Goal: Task Accomplishment & Management: Use online tool/utility

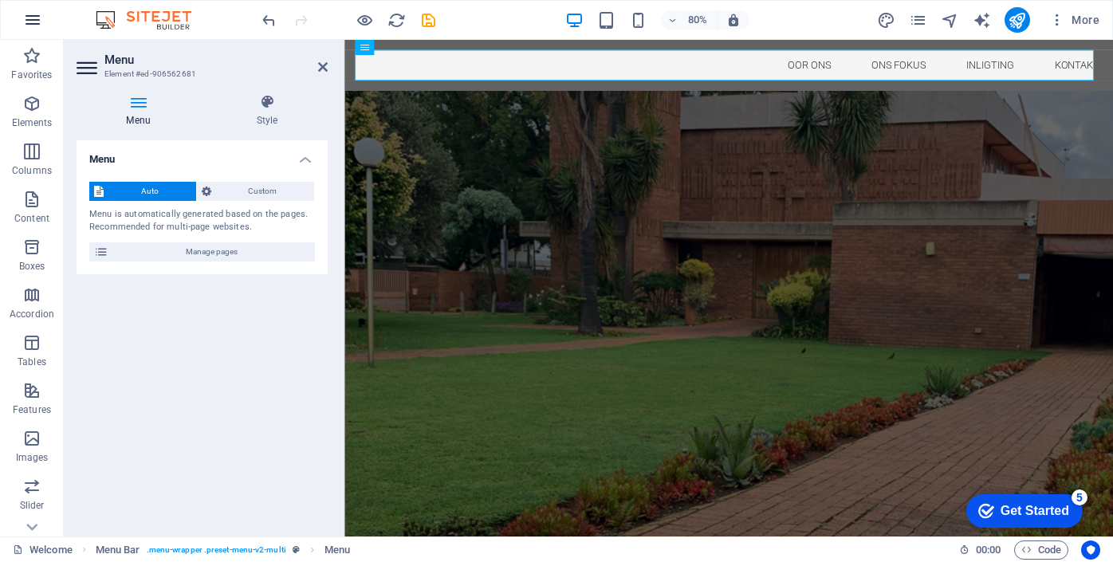
click at [35, 20] on icon "button" at bounding box center [32, 19] width 19 height 19
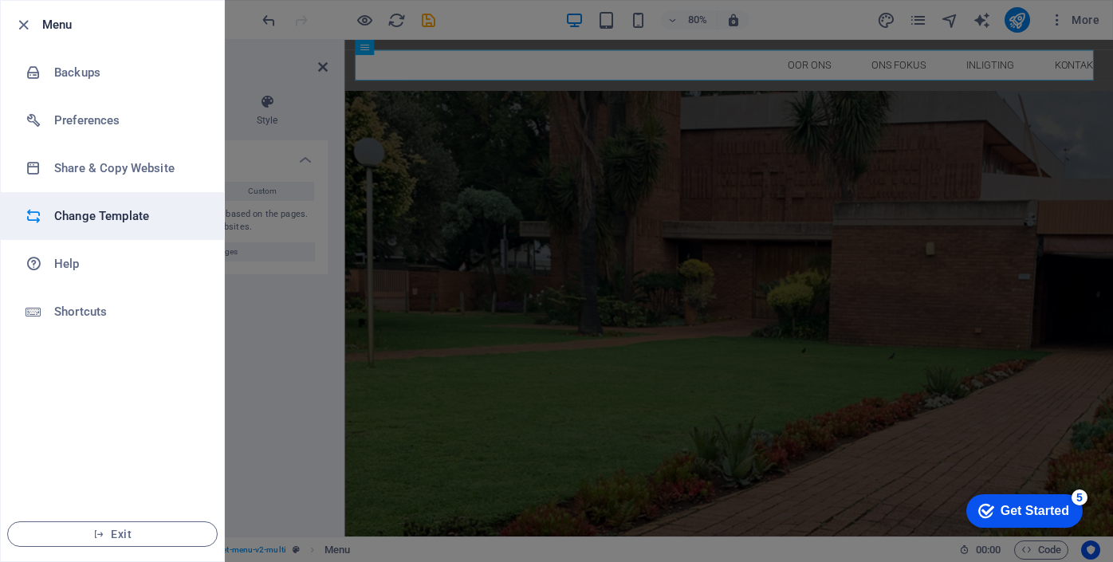
click at [93, 206] on li "Change Template" at bounding box center [112, 216] width 223 height 48
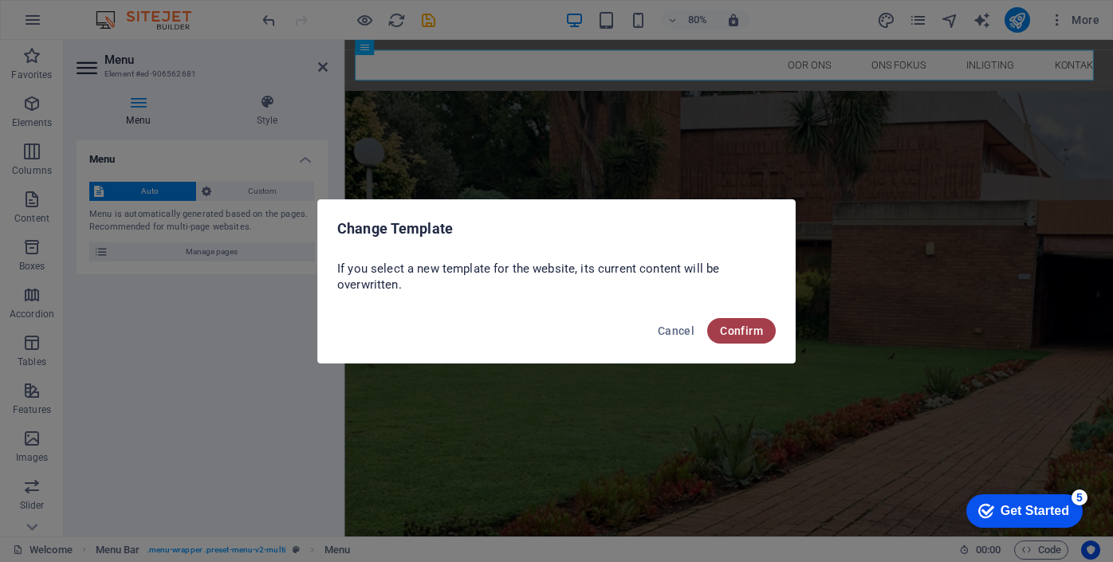
click at [731, 334] on span "Confirm" at bounding box center [741, 331] width 43 height 13
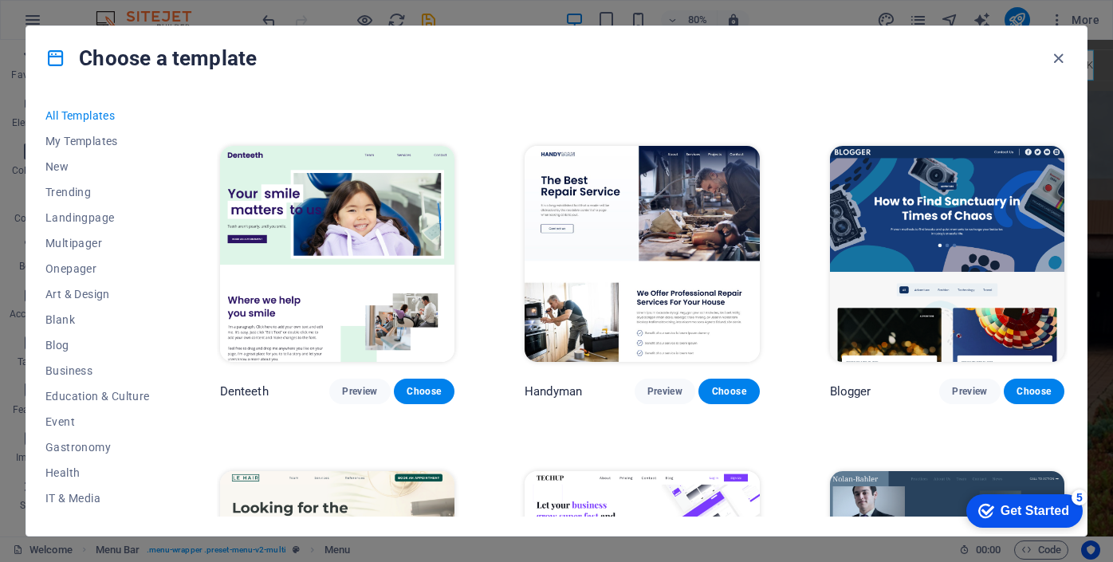
scroll to position [1527, 0]
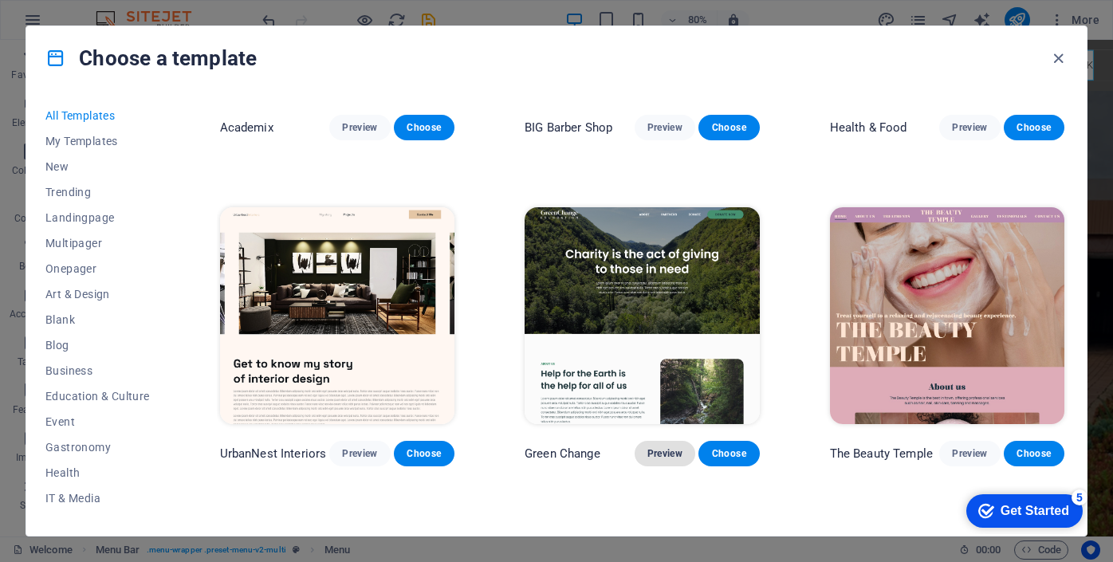
click at [664, 447] on button "Preview" at bounding box center [665, 454] width 61 height 26
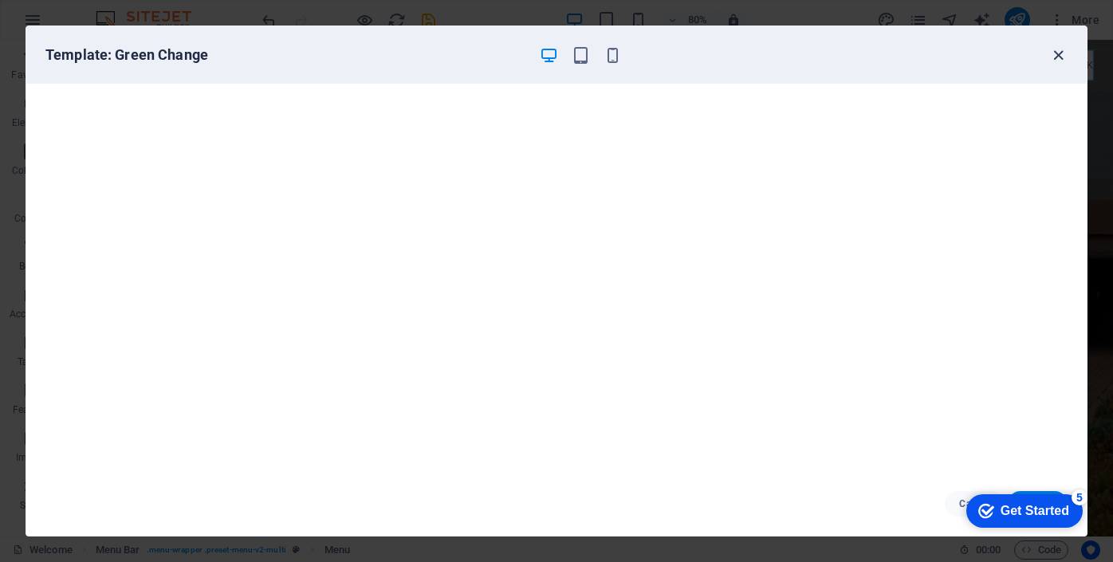
click at [1058, 53] on icon "button" at bounding box center [1059, 55] width 18 height 18
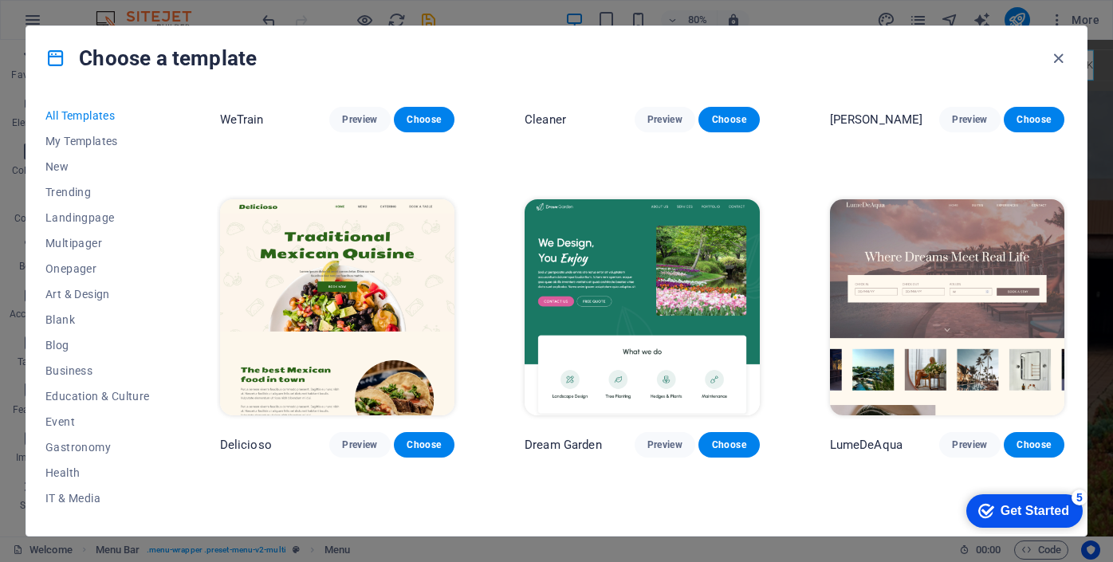
scroll to position [2187, 0]
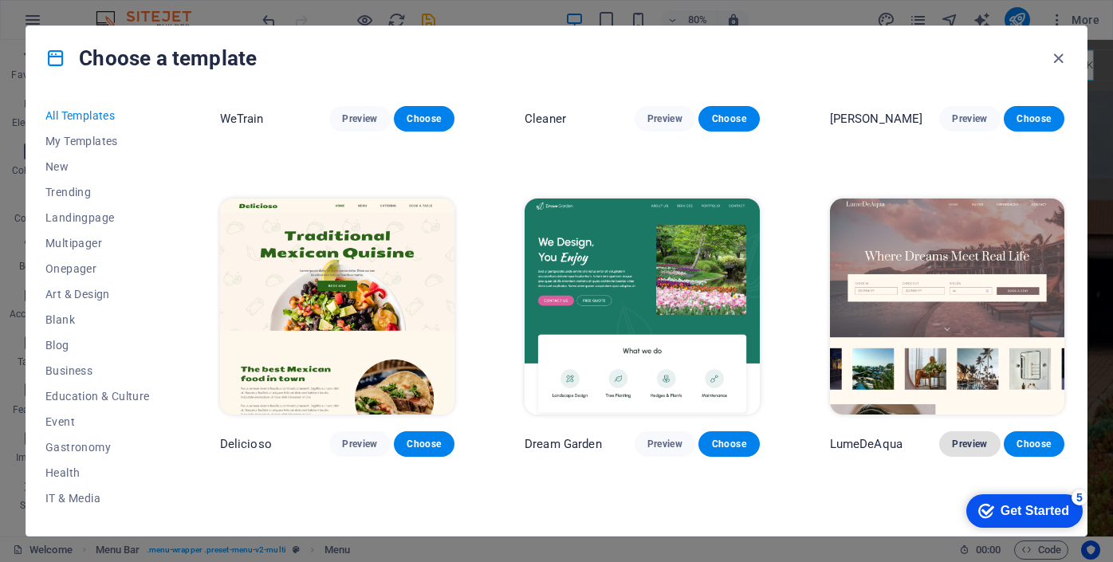
click at [967, 438] on span "Preview" at bounding box center [969, 444] width 35 height 13
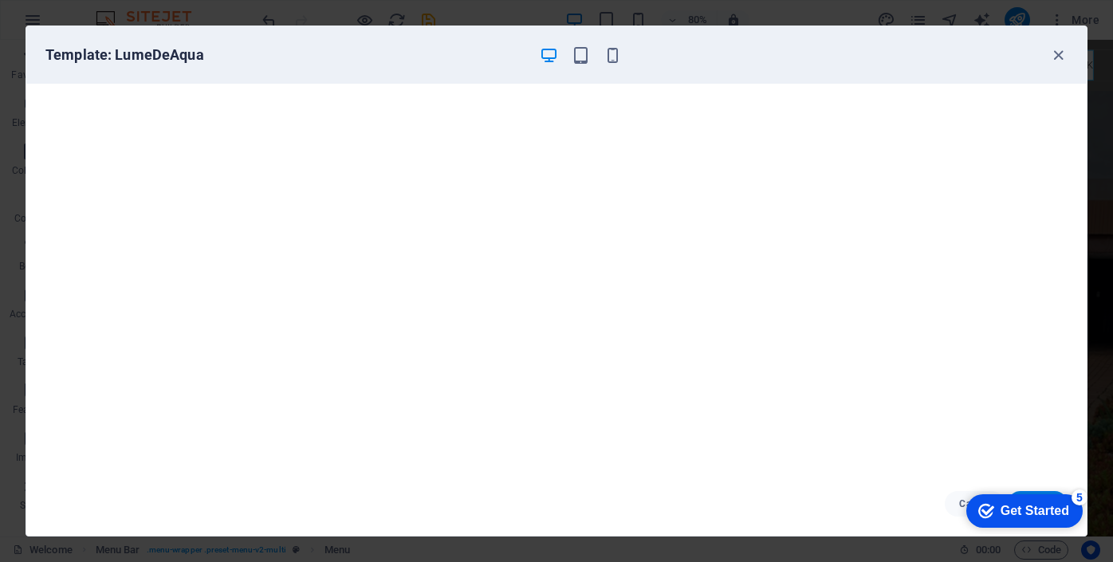
click at [962, 503] on div "checkmark Get Started 5 First Steps in the Editor Let's guide you through the t…" at bounding box center [1022, 511] width 136 height 48
click at [1022, 495] on div "checkmark Get Started 5" at bounding box center [1025, 511] width 116 height 33
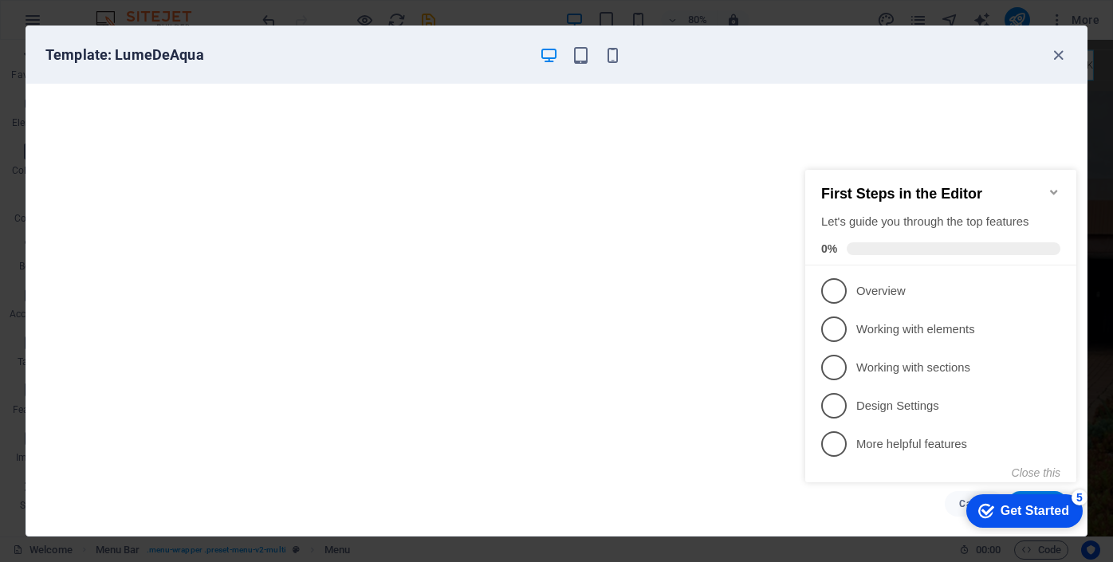
click at [967, 507] on div "checkmark Get Started 5" at bounding box center [1025, 511] width 116 height 33
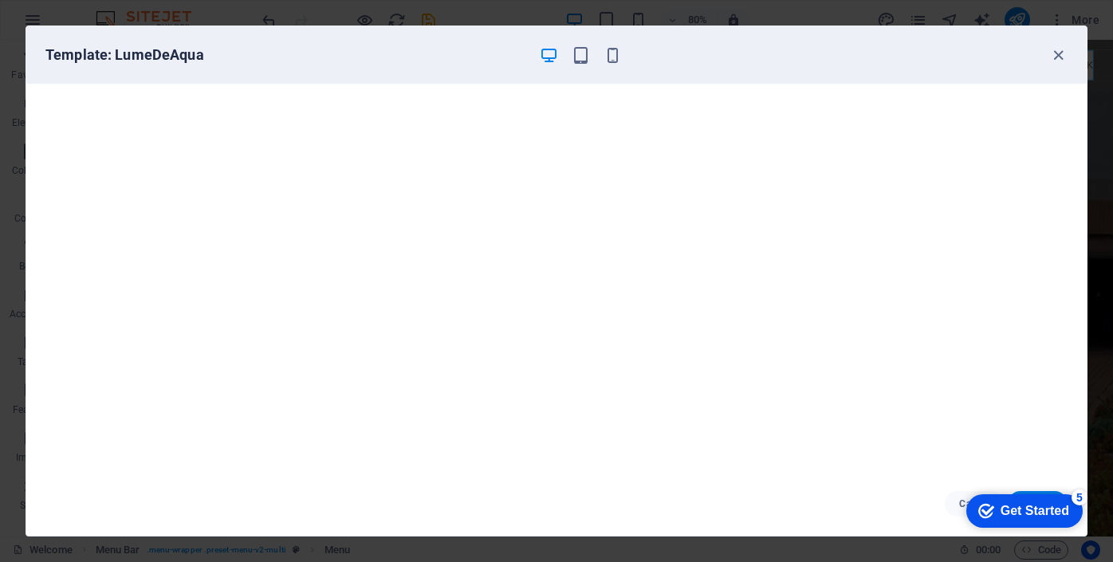
click at [967, 507] on div "checkmark Get Started 5" at bounding box center [1025, 511] width 116 height 33
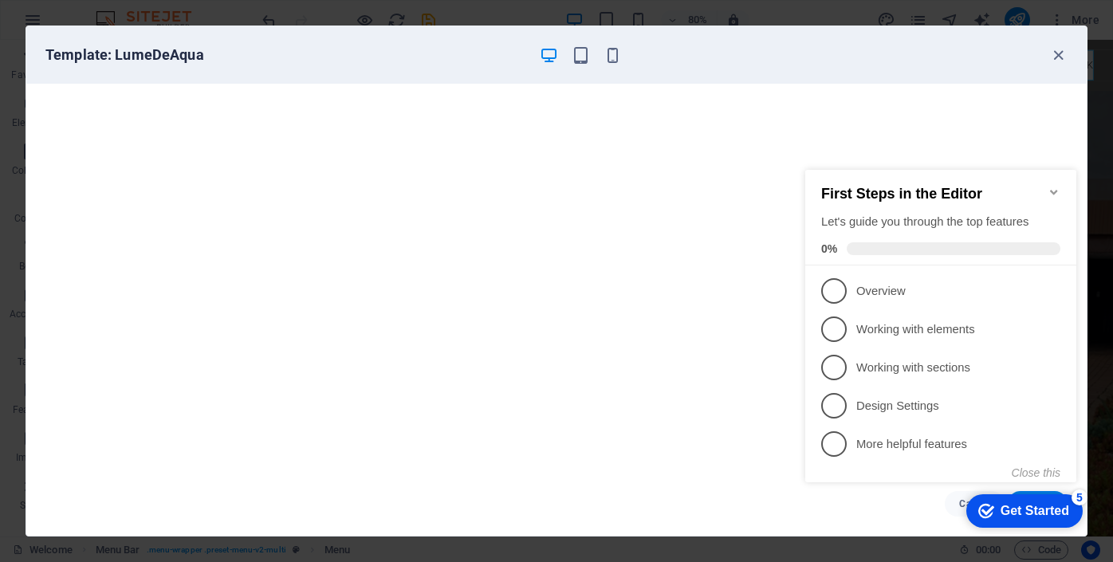
click at [763, 495] on div "Cancel Choose" at bounding box center [556, 504] width 1061 height 64
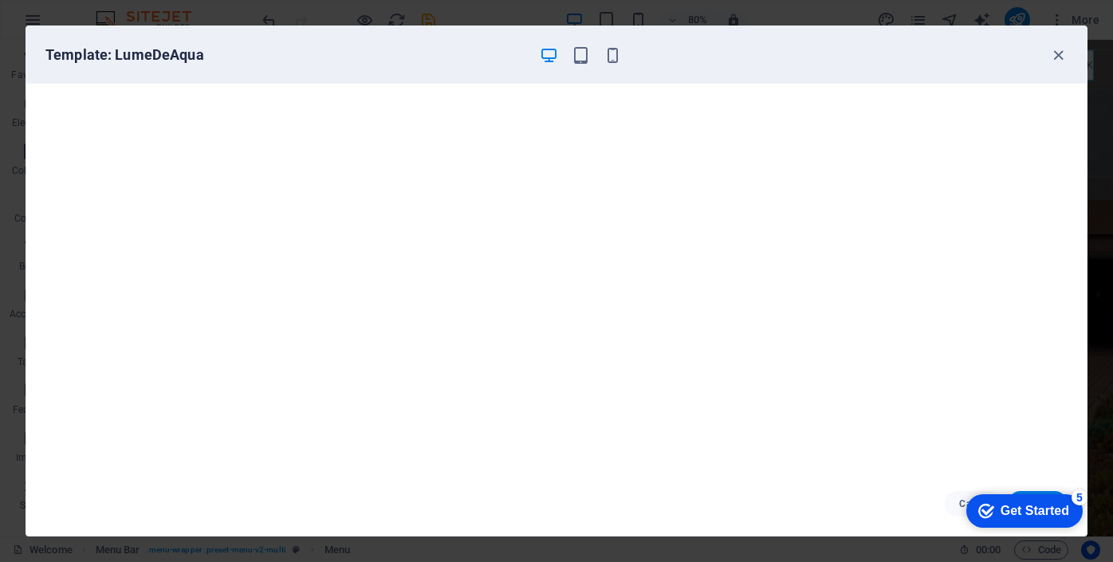
click at [555, 57] on icon "button" at bounding box center [549, 55] width 18 height 18
click at [956, 502] on div "checkmark Get Started 5 First Steps in the Editor Let's guide you through the t…" at bounding box center [1022, 511] width 136 height 48
click at [962, 502] on div "checkmark Get Started 5 First Steps in the Editor Let's guide you through the t…" at bounding box center [1022, 511] width 136 height 48
click at [953, 502] on button "Cancel" at bounding box center [975, 504] width 60 height 26
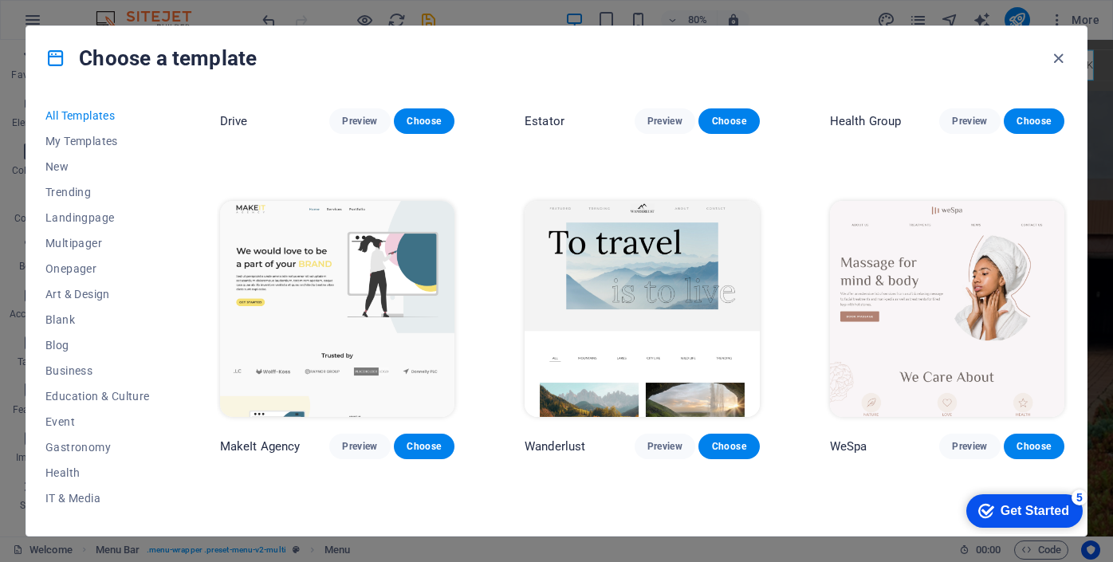
scroll to position [3162, 0]
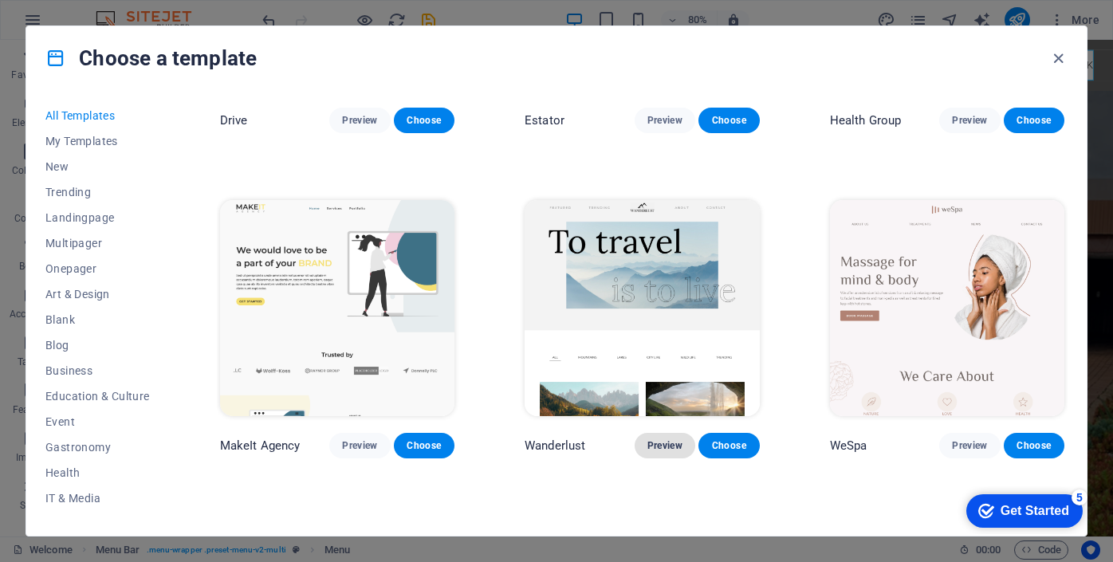
click at [677, 439] on span "Preview" at bounding box center [665, 445] width 35 height 13
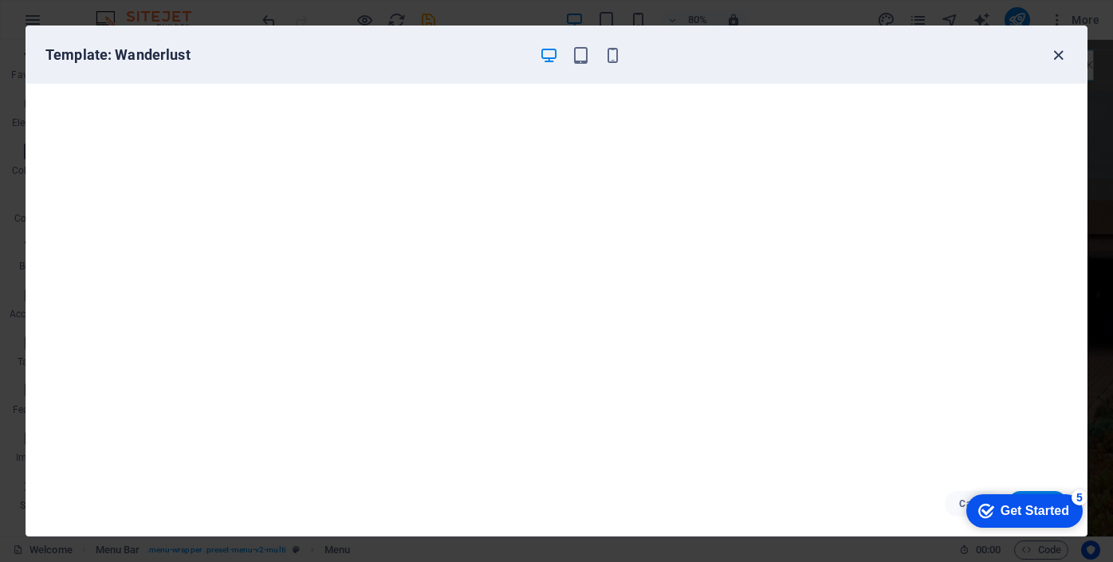
click at [1052, 56] on icon "button" at bounding box center [1059, 55] width 18 height 18
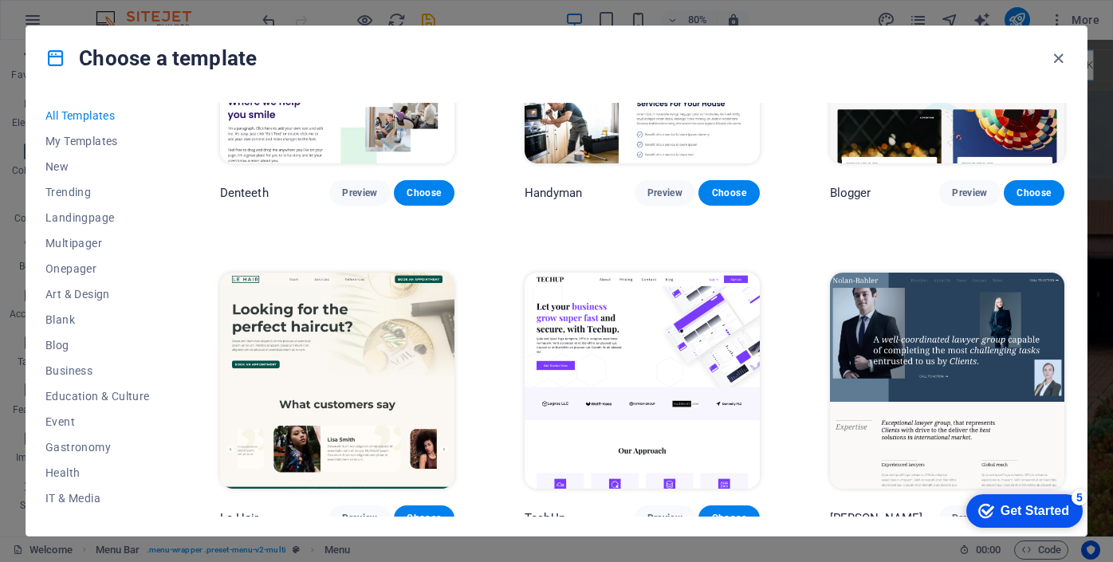
scroll to position [4443, 0]
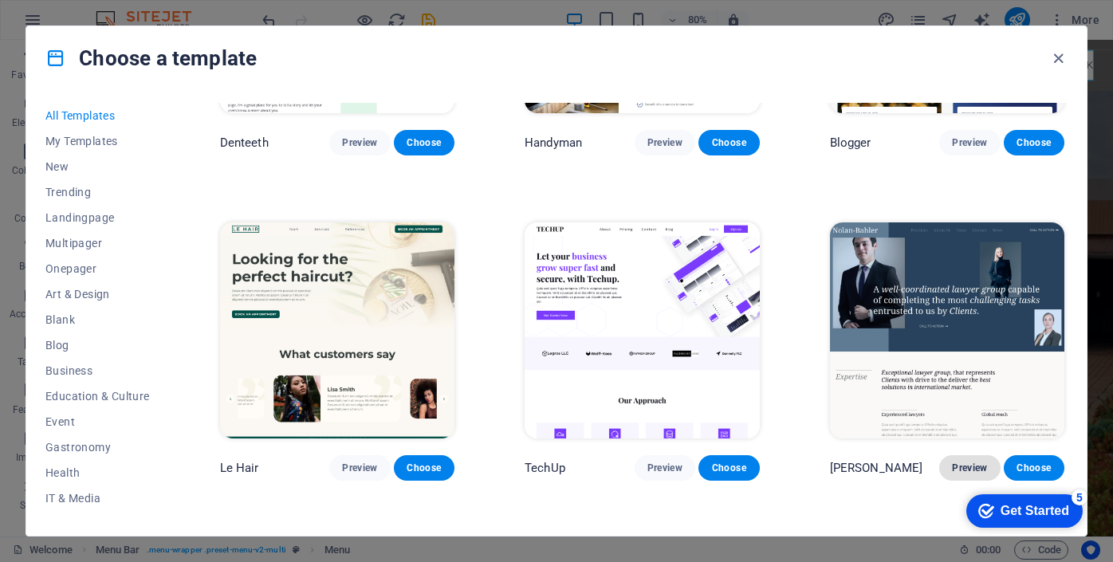
click at [964, 462] on span "Preview" at bounding box center [969, 468] width 35 height 13
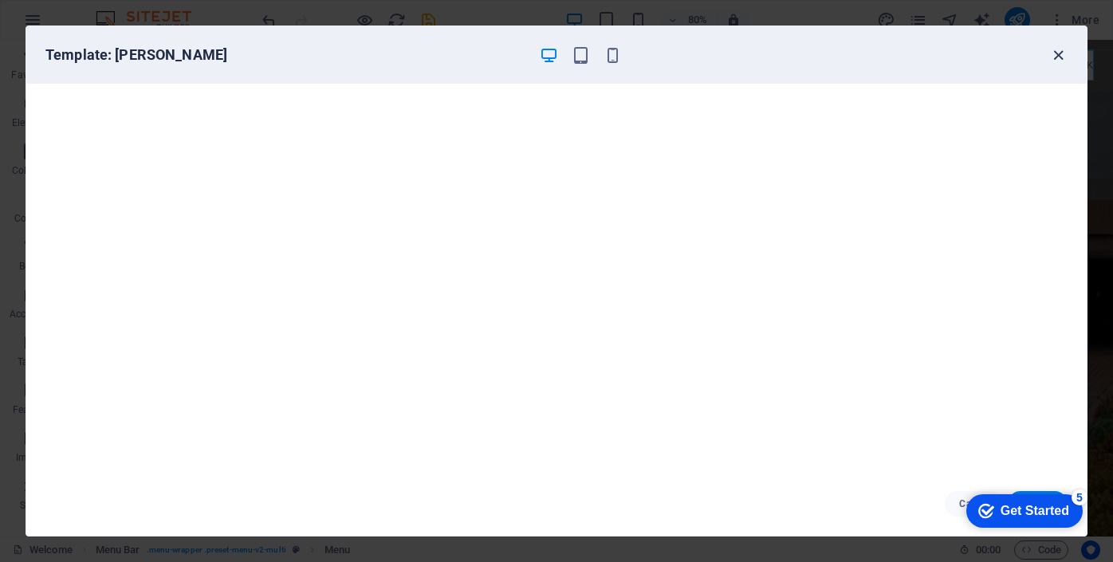
click at [1059, 53] on icon "button" at bounding box center [1059, 55] width 18 height 18
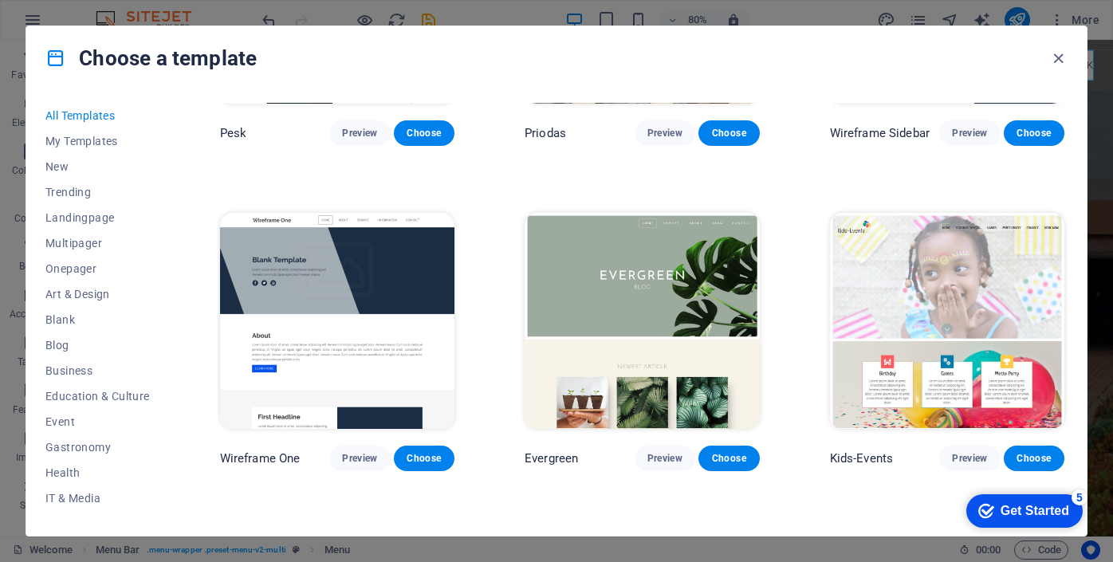
scroll to position [5430, 0]
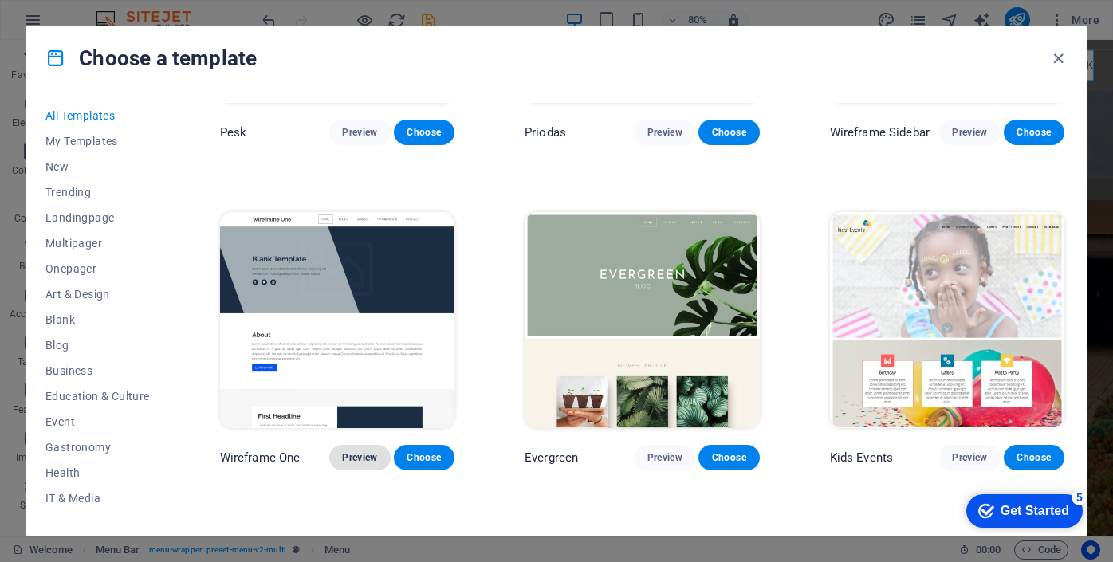
click at [368, 451] on span "Preview" at bounding box center [359, 457] width 35 height 13
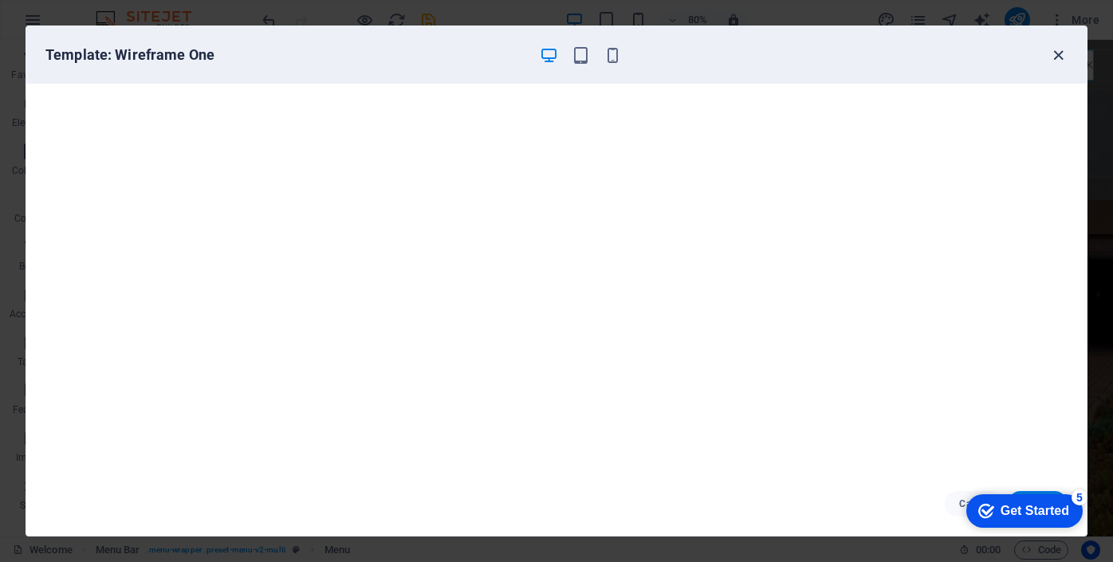
click at [1058, 53] on icon "button" at bounding box center [1059, 55] width 18 height 18
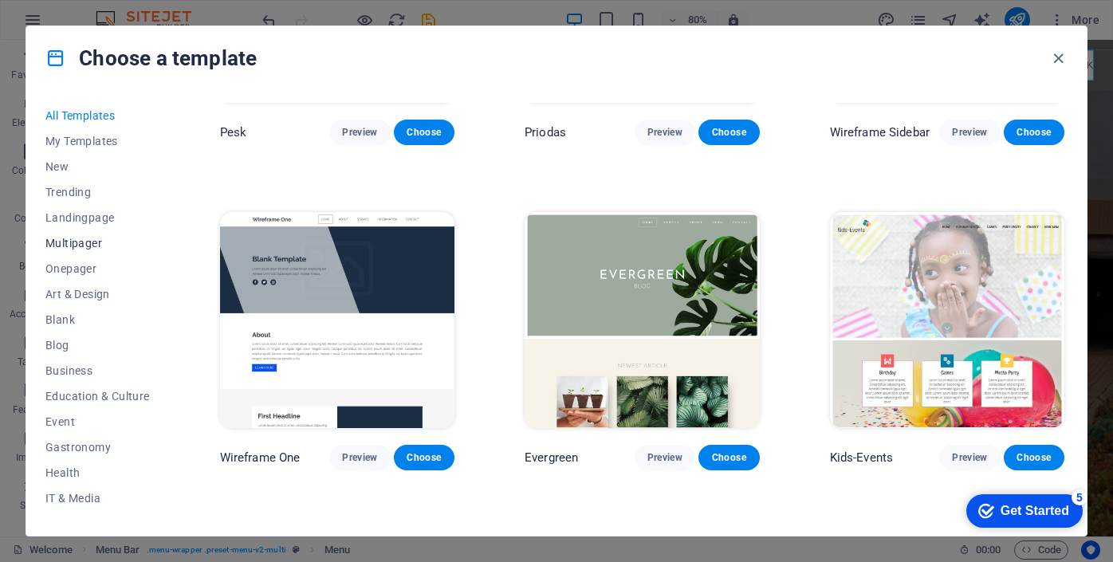
click at [98, 247] on span "Multipager" at bounding box center [97, 243] width 104 height 13
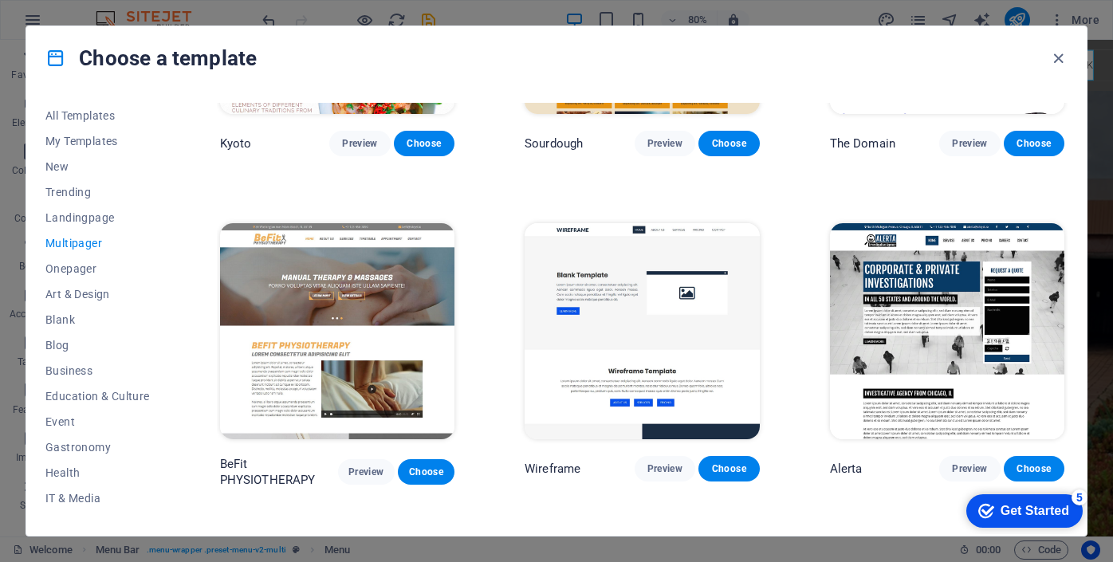
scroll to position [4443, 0]
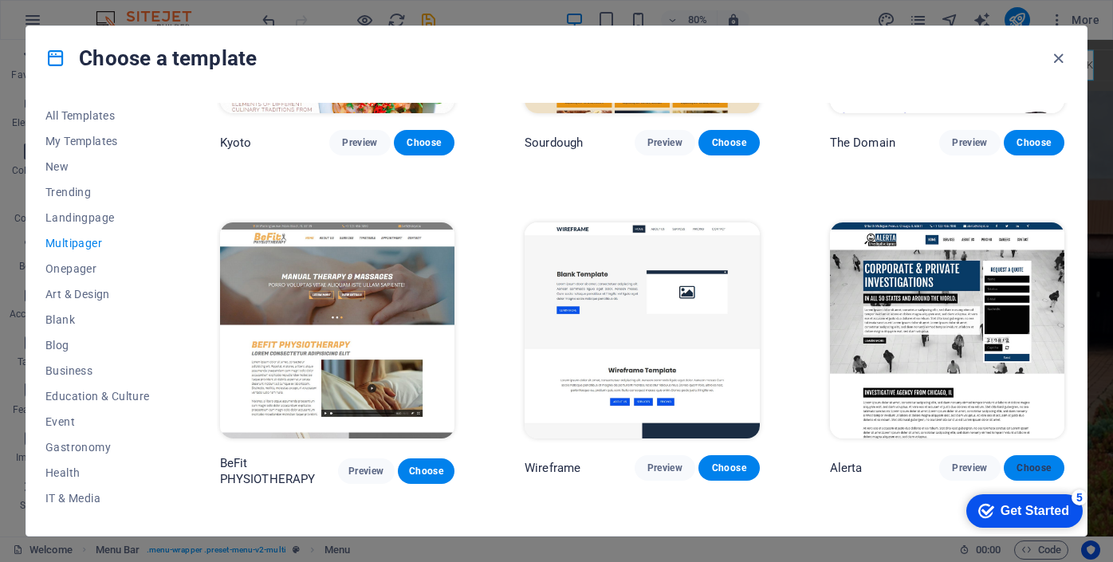
click at [1023, 462] on span "Choose" at bounding box center [1034, 468] width 35 height 13
select select "rem"
select select "sticky_menu"
select select "px"
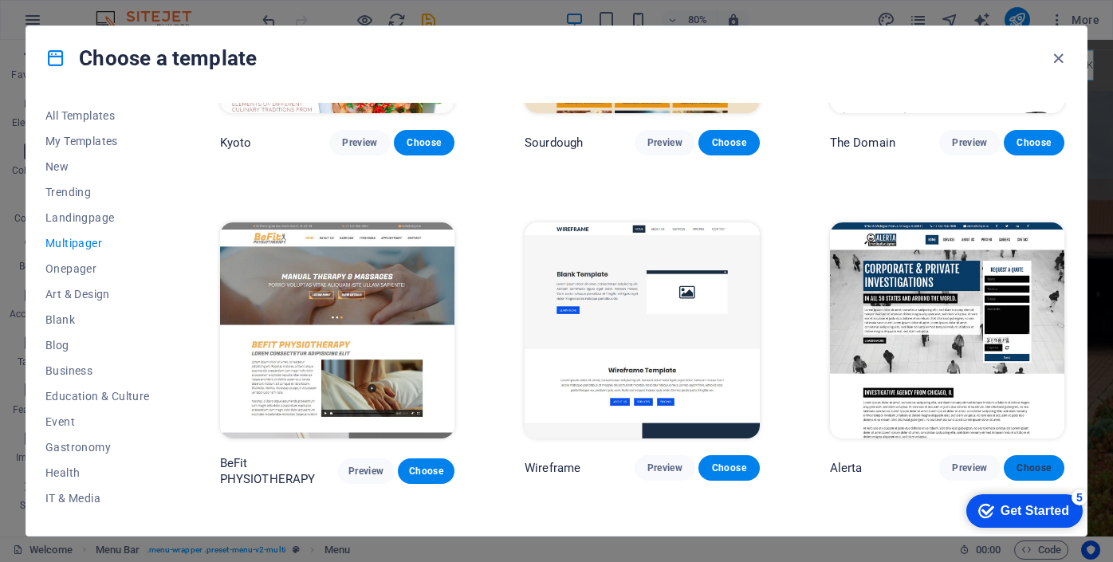
select select "px"
select select "rem"
select select "px"
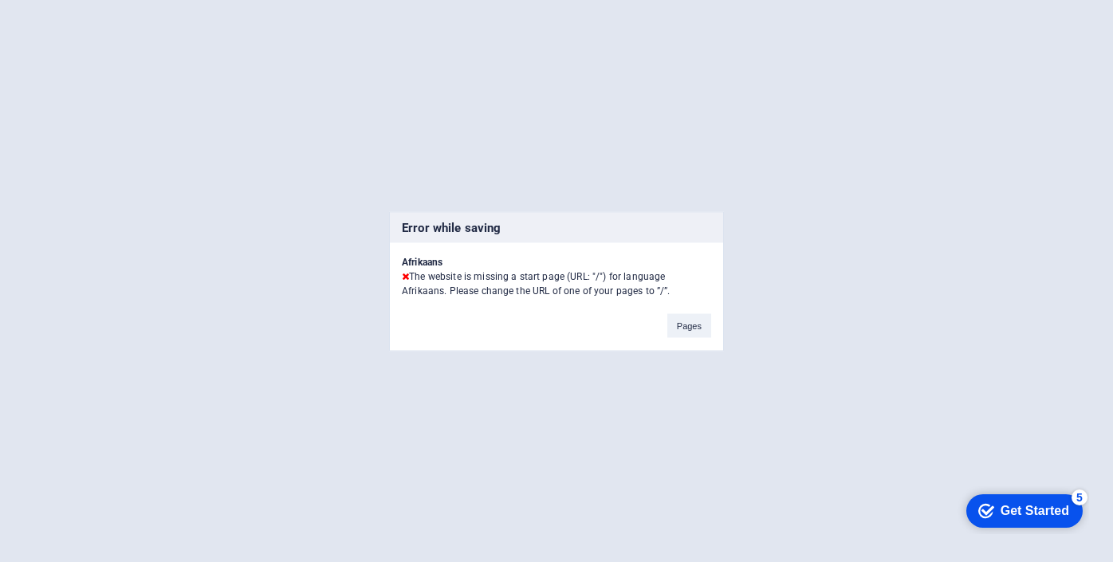
select select "rem"
select select "sticky_menu"
select select "px"
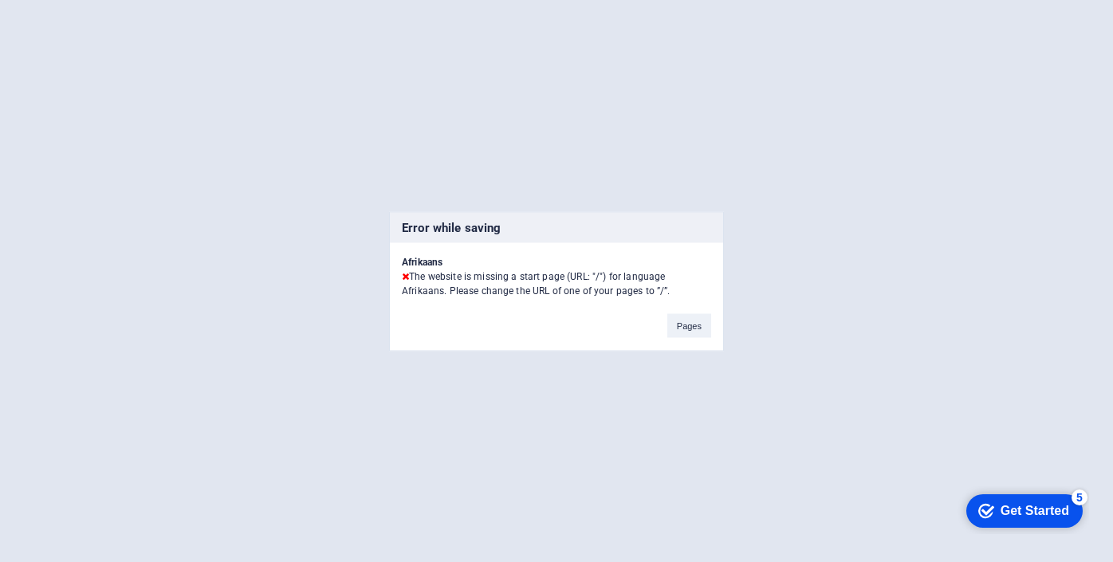
select select "px"
select select "rem"
select select "px"
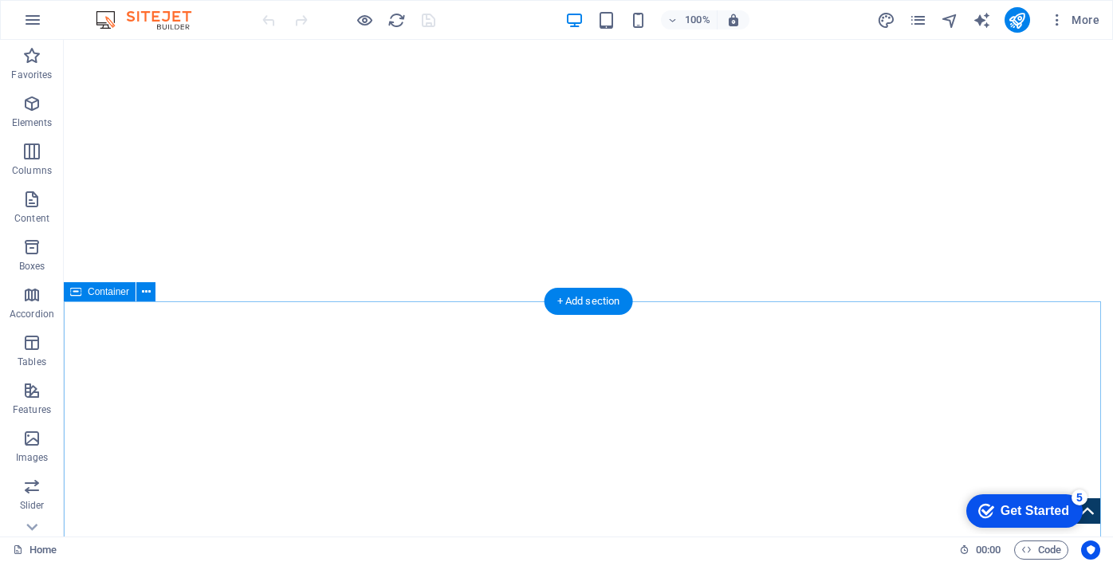
scroll to position [537, 0]
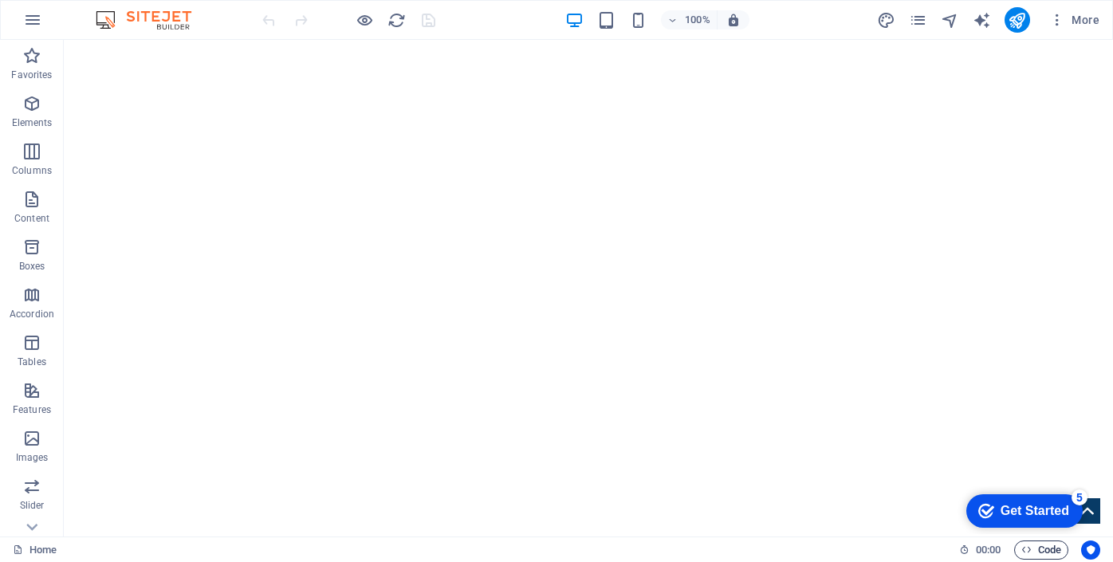
click at [1035, 550] on span "Code" at bounding box center [1042, 550] width 40 height 19
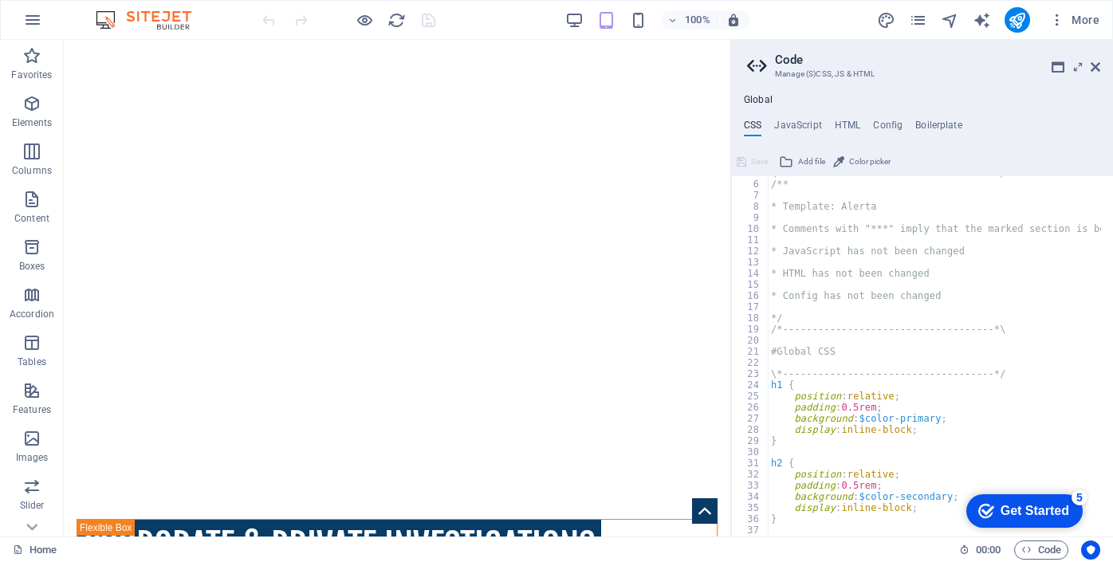
scroll to position [53, 0]
click at [1099, 65] on icon at bounding box center [1096, 67] width 10 height 13
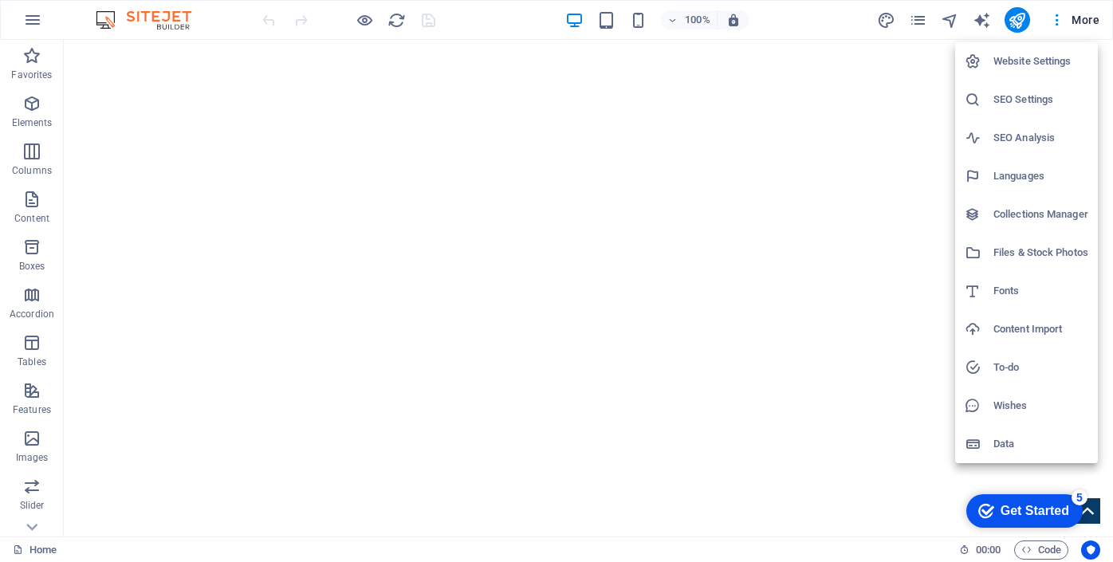
click at [1027, 176] on h6 "Languages" at bounding box center [1041, 176] width 95 height 19
select select "2"
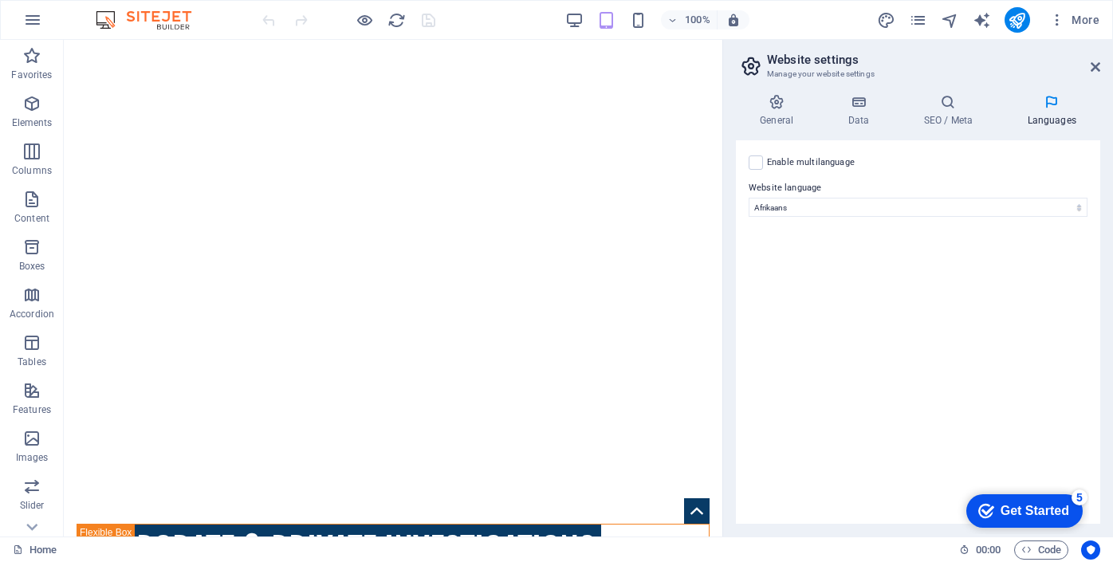
click at [1053, 104] on icon at bounding box center [1051, 102] width 97 height 16
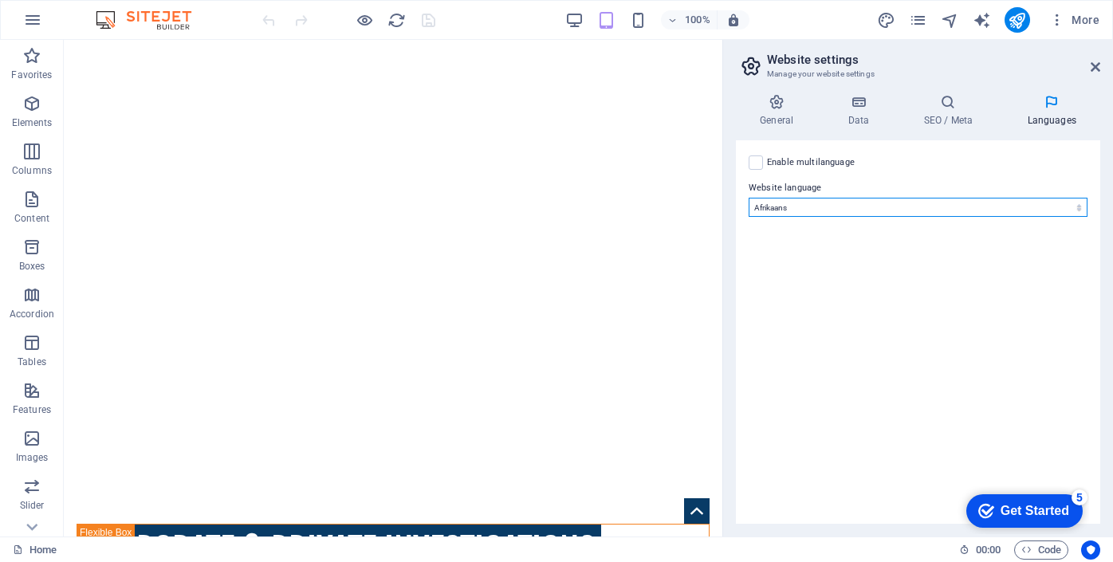
click at [1034, 202] on select "Abkhazian Afar Afrikaans Akan Albanian Amharic Arabic Aragonese Armenian Assame…" at bounding box center [918, 207] width 339 height 19
click at [749, 198] on select "Abkhazian Afar Afrikaans Akan Albanian Amharic Arabic Aragonese Armenian Assame…" at bounding box center [918, 207] width 339 height 19
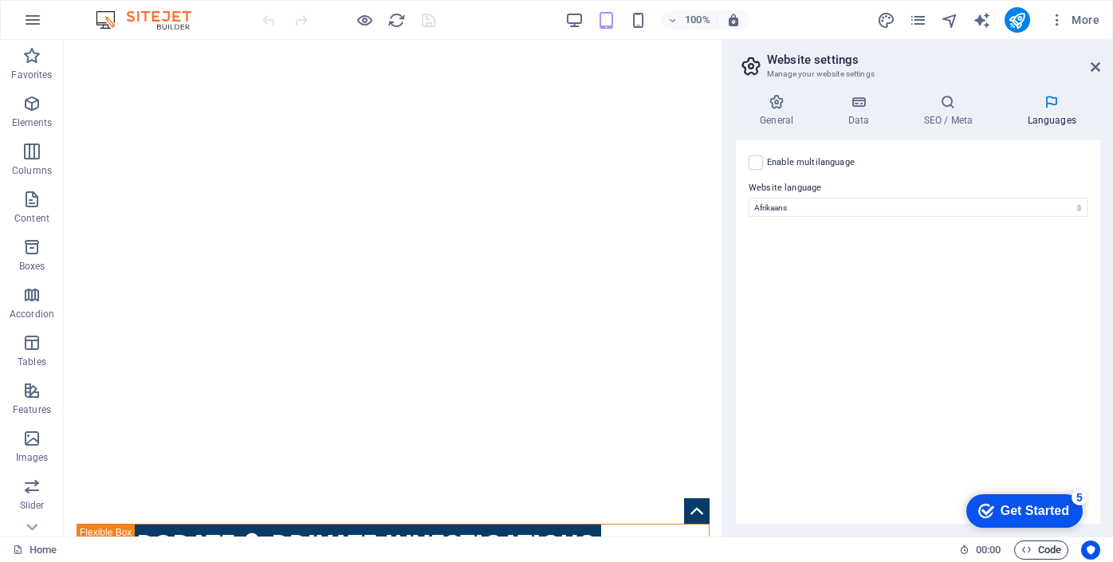
click at [1022, 552] on icon "button" at bounding box center [1027, 550] width 10 height 10
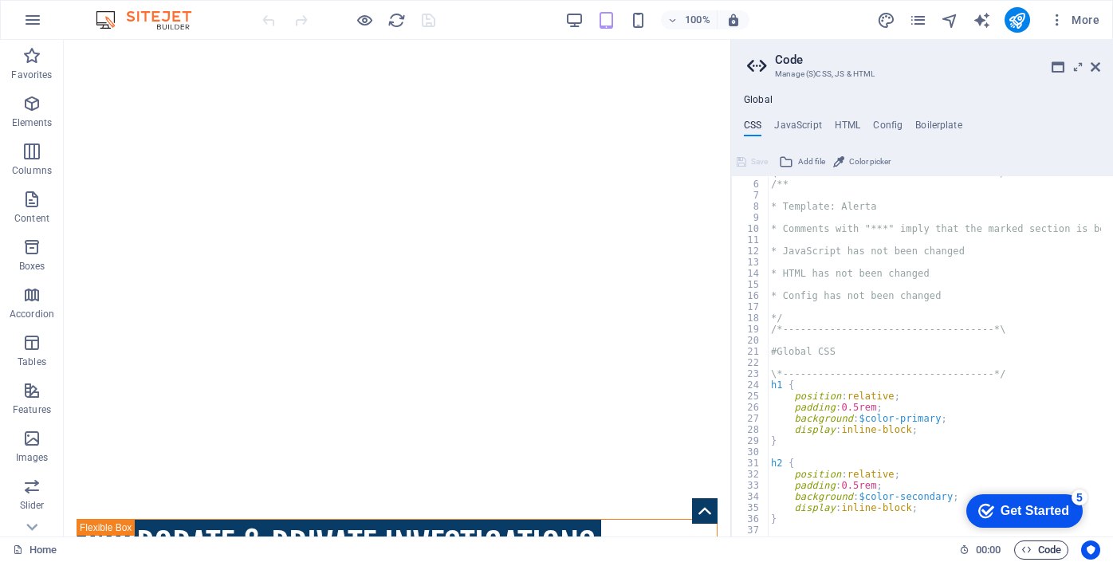
scroll to position [524, 0]
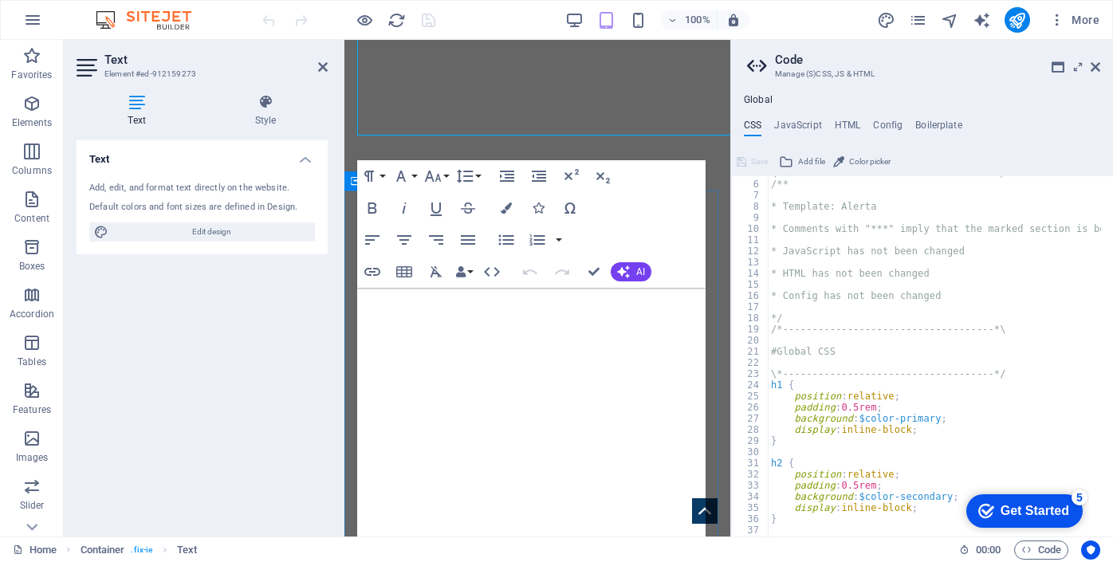
scroll to position [956, 0]
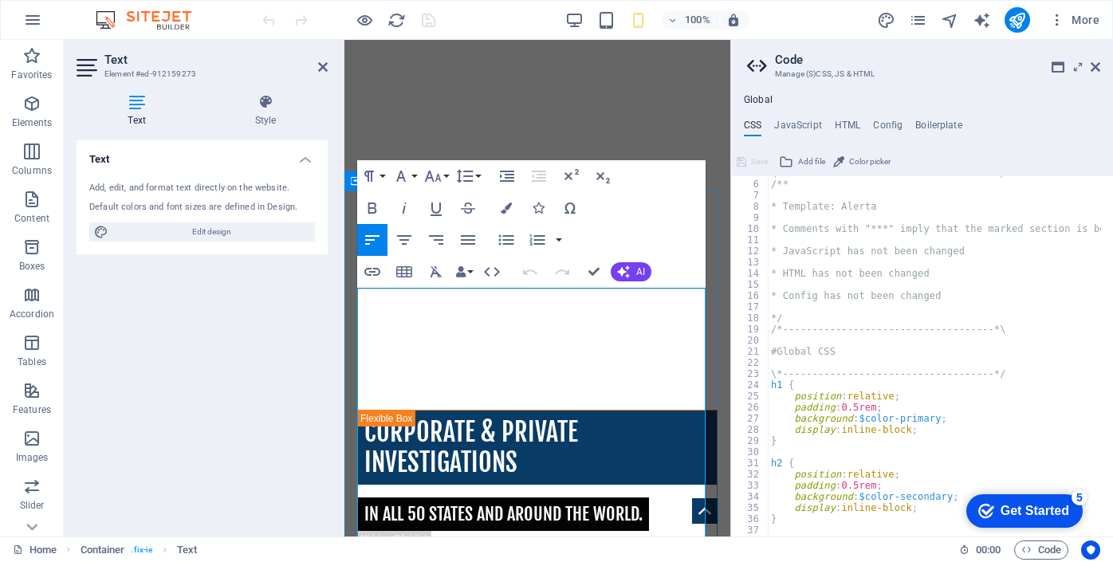
drag, startPoint x: 480, startPoint y: 308, endPoint x: 494, endPoint y: 317, distance: 16.6
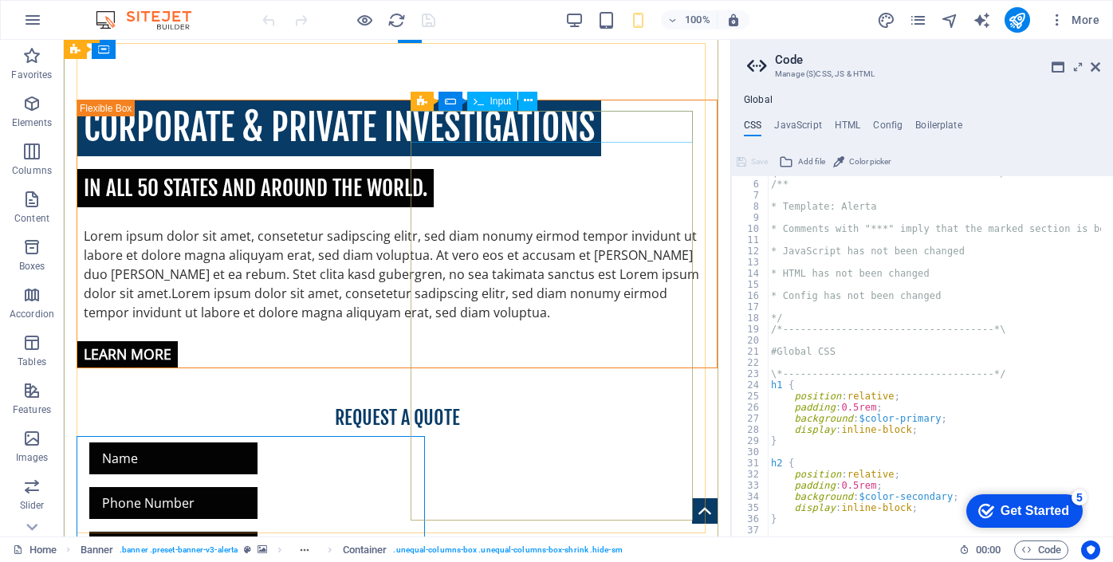
scroll to position [191, 0]
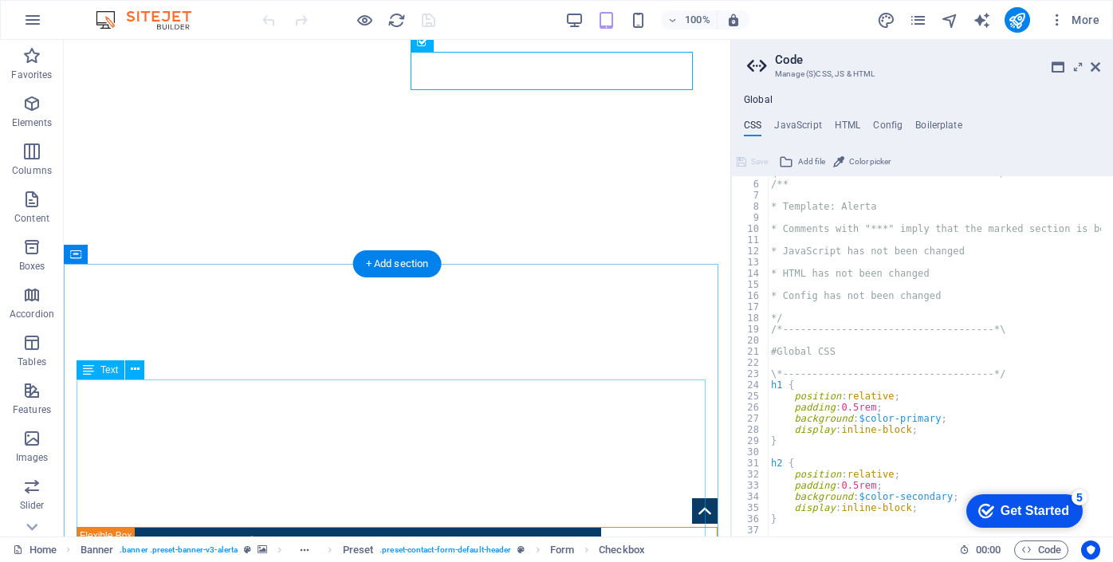
scroll to position [530, 0]
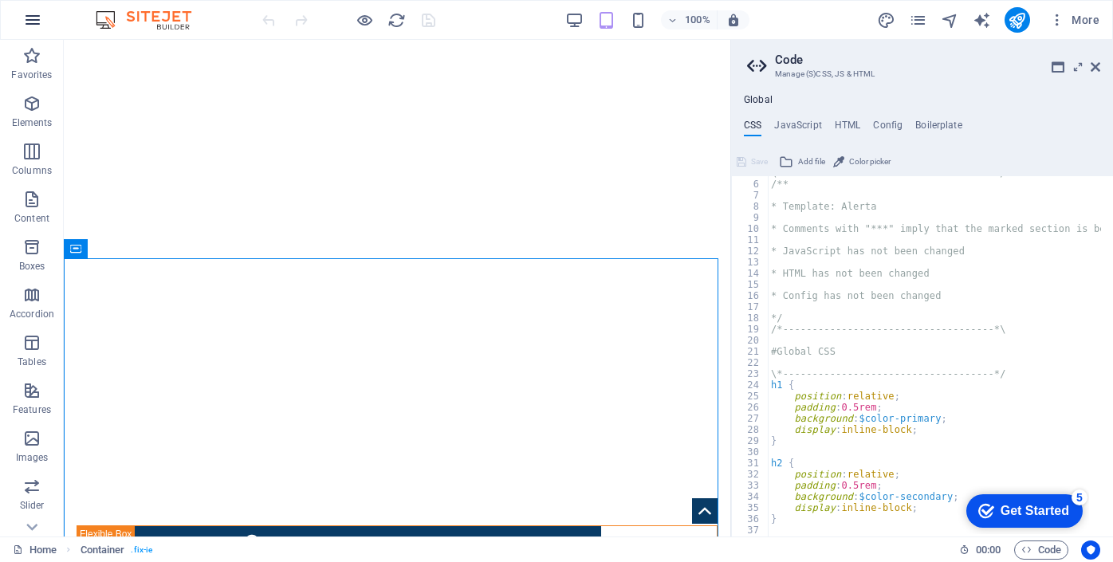
click at [30, 22] on icon "button" at bounding box center [32, 19] width 19 height 19
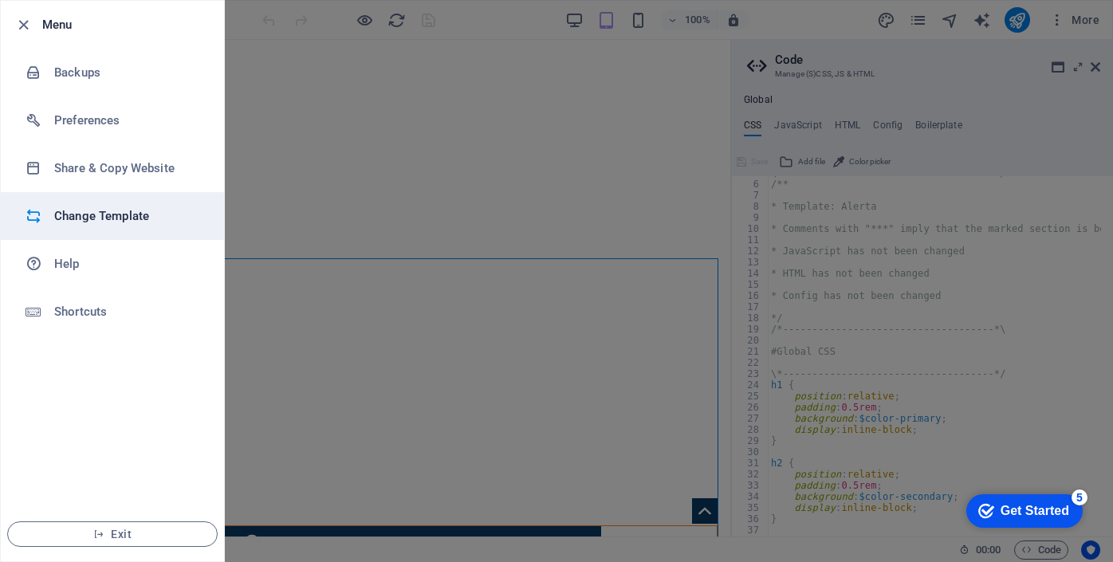
click at [80, 222] on h6 "Change Template" at bounding box center [128, 216] width 148 height 19
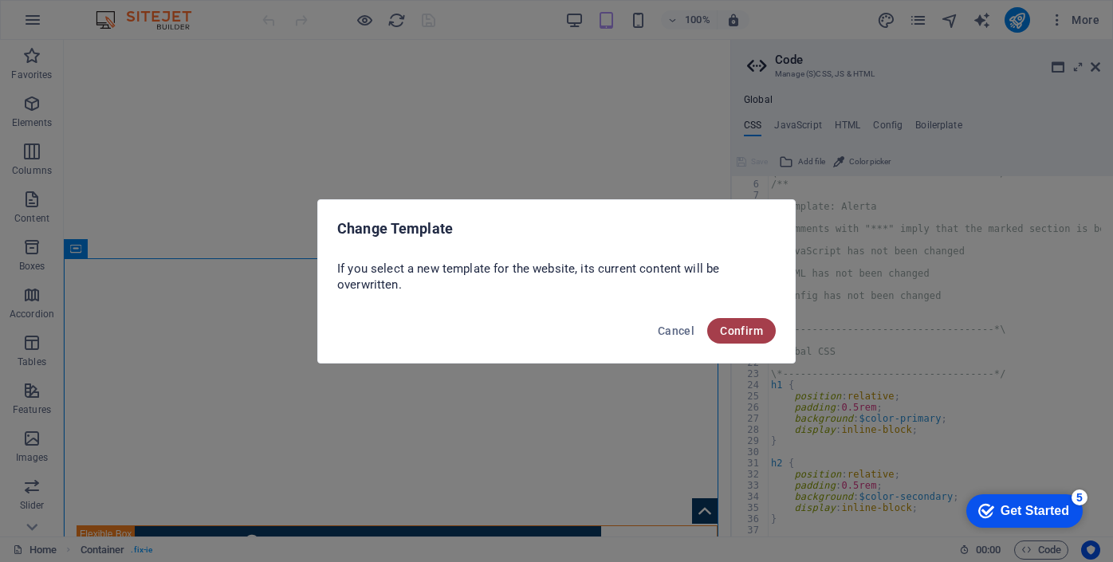
click at [746, 331] on span "Confirm" at bounding box center [741, 331] width 43 height 13
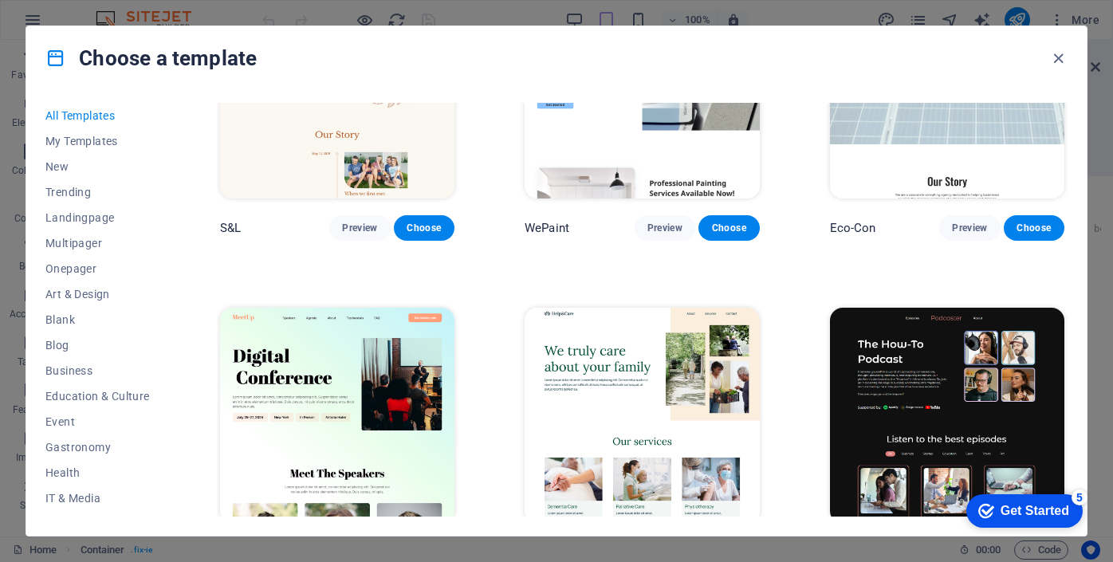
scroll to position [778, 0]
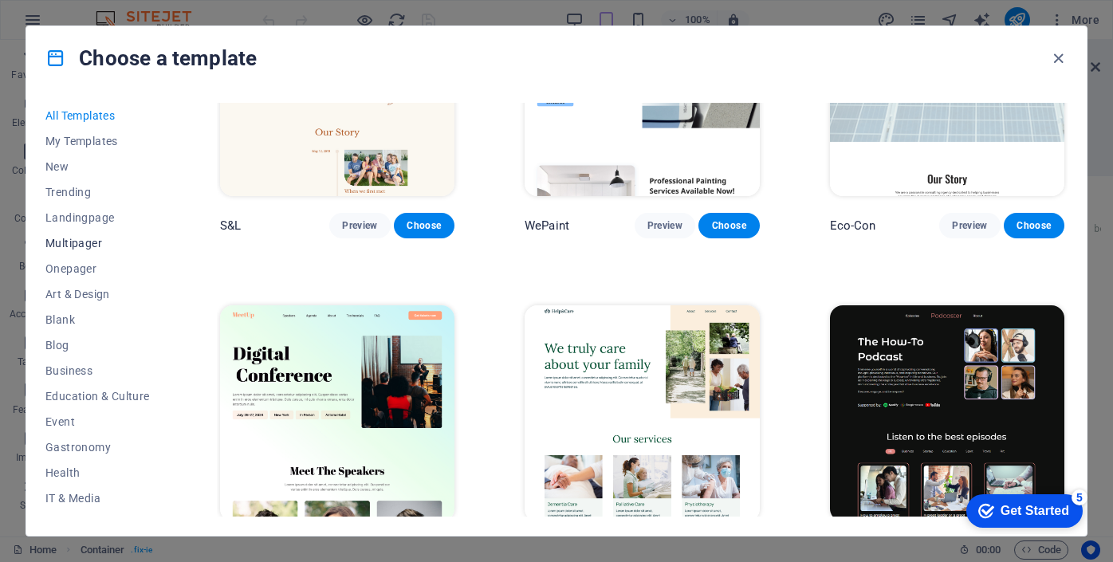
click at [86, 246] on span "Multipager" at bounding box center [97, 243] width 104 height 13
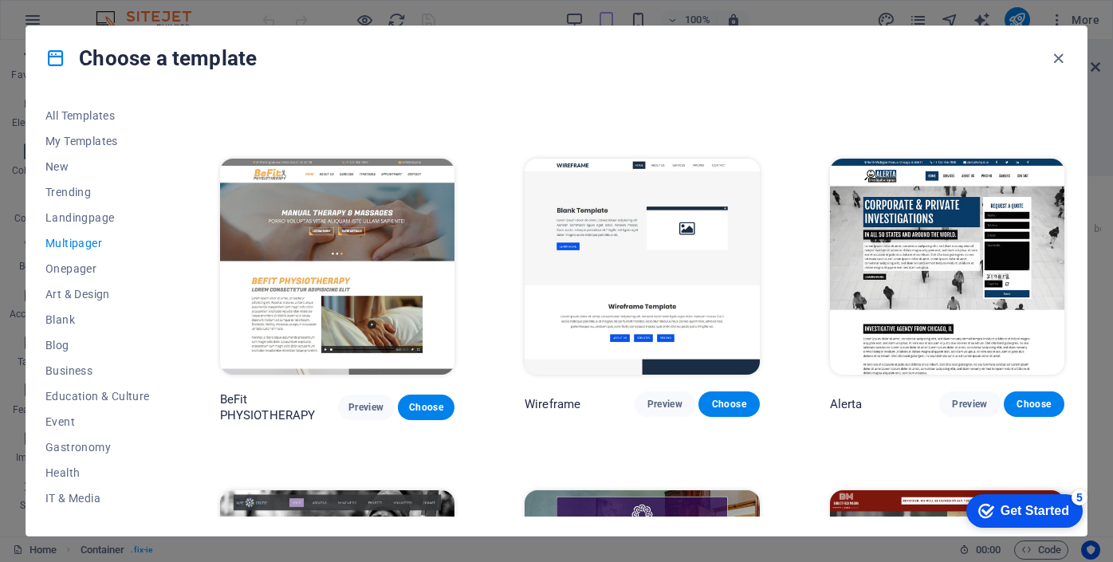
scroll to position [4507, 0]
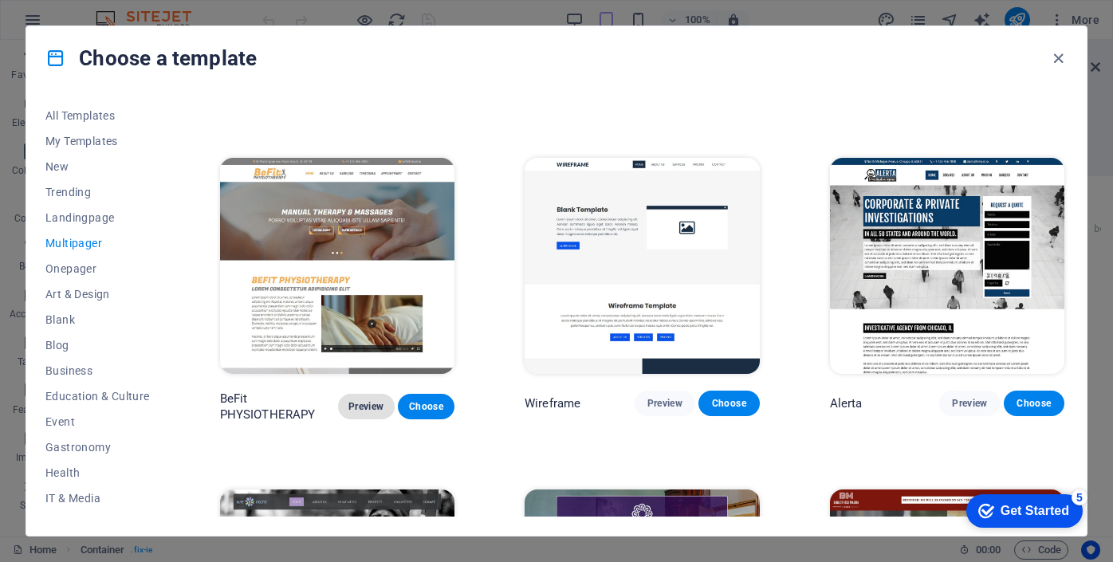
click at [371, 400] on span "Preview" at bounding box center [366, 406] width 31 height 13
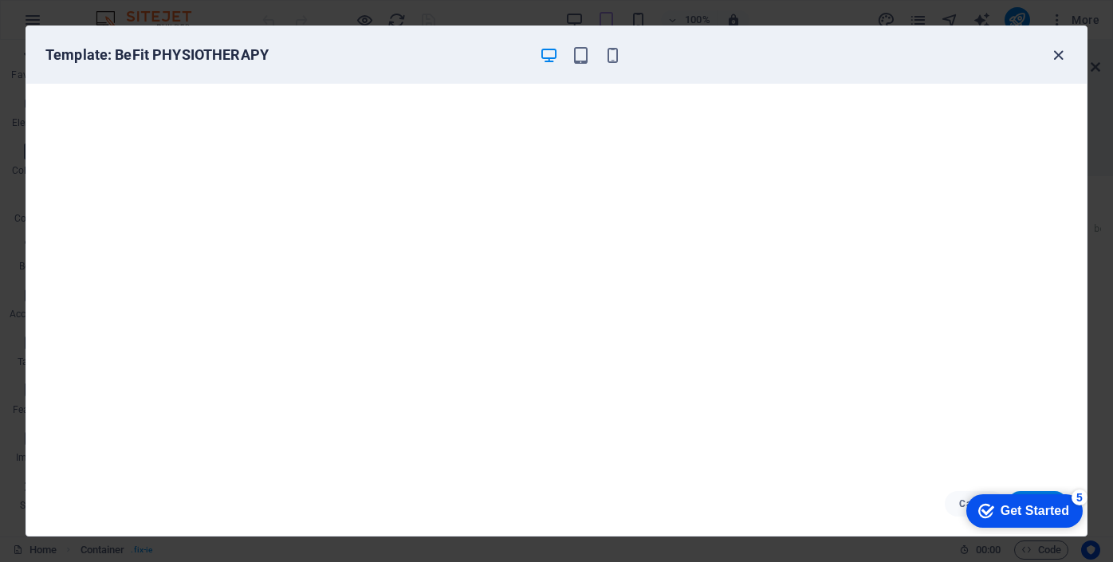
click at [1058, 53] on icon "button" at bounding box center [1059, 55] width 18 height 18
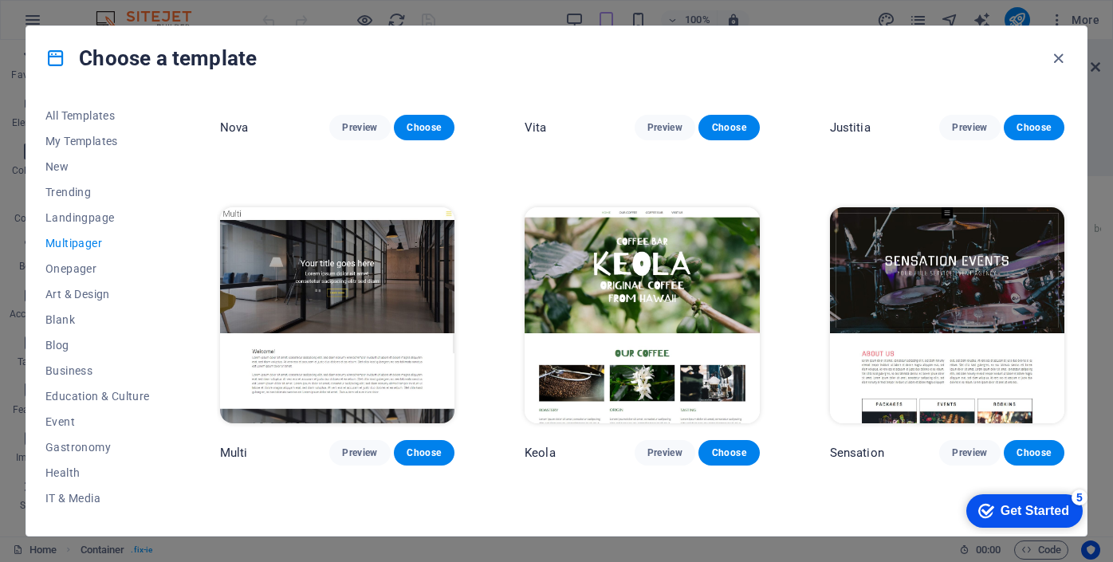
scroll to position [6419, 0]
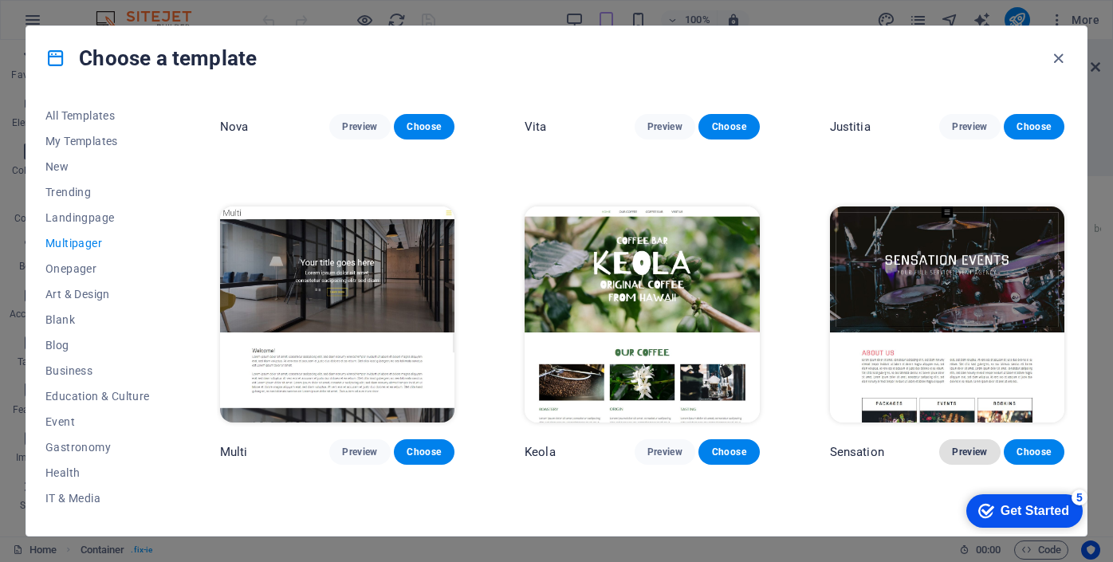
click at [971, 446] on span "Preview" at bounding box center [969, 452] width 35 height 13
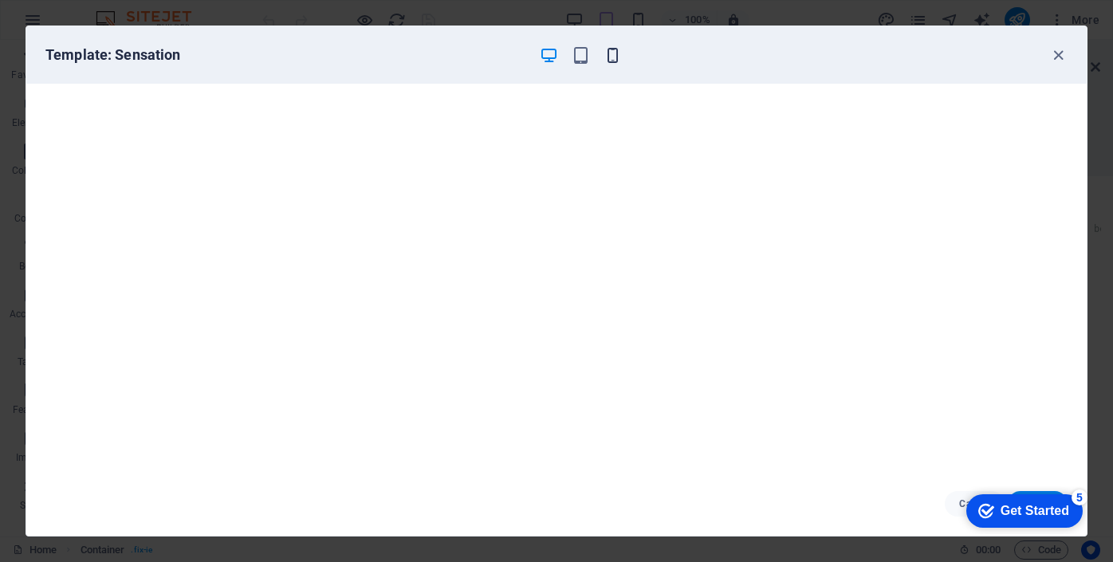
click at [617, 56] on icon "button" at bounding box center [613, 55] width 18 height 18
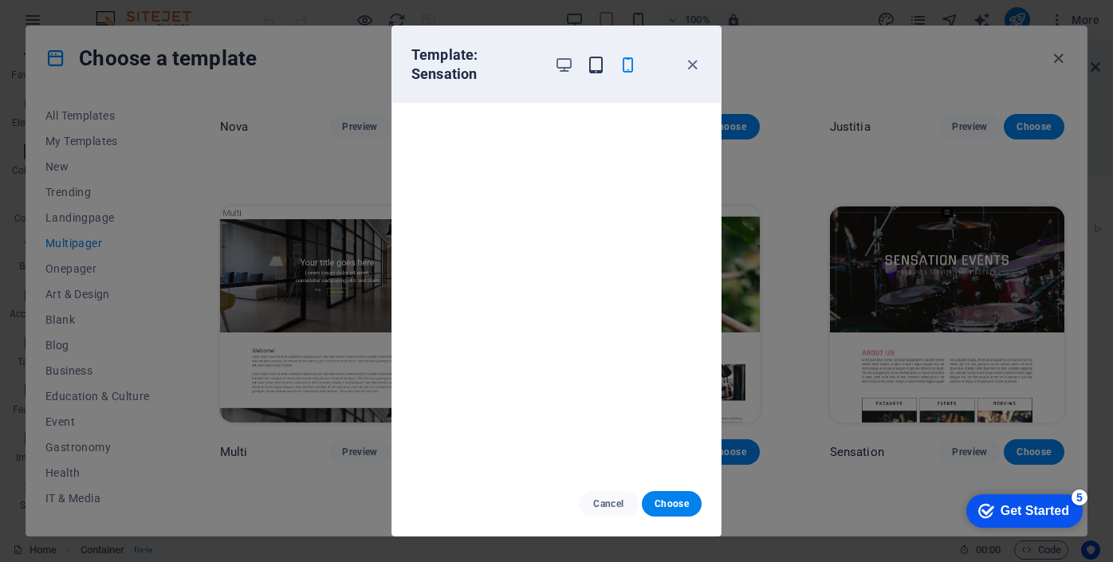
click at [595, 63] on icon "button" at bounding box center [596, 65] width 18 height 18
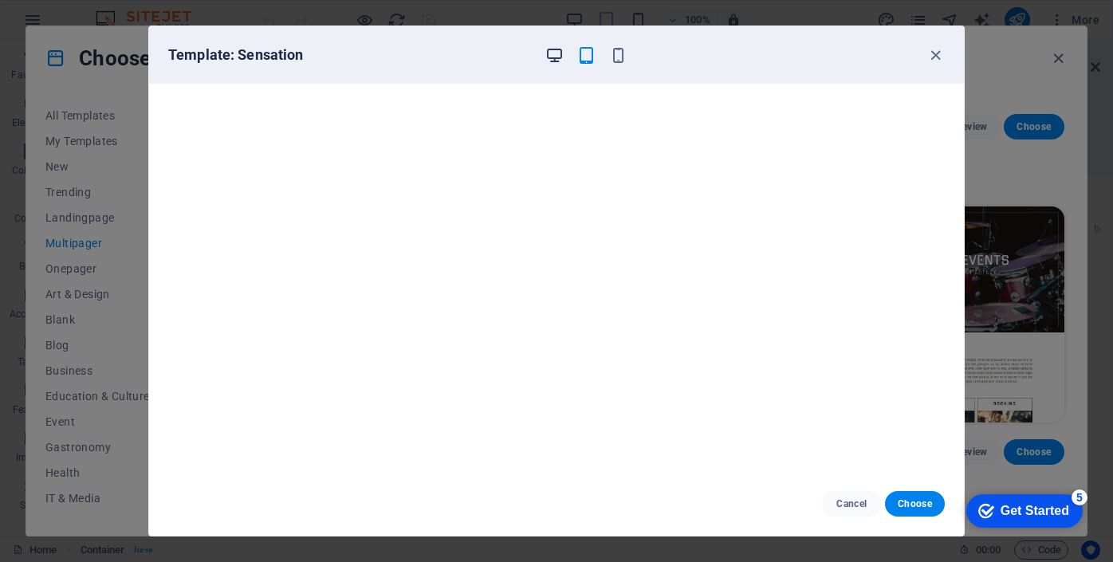
click at [554, 57] on icon "button" at bounding box center [555, 55] width 18 height 18
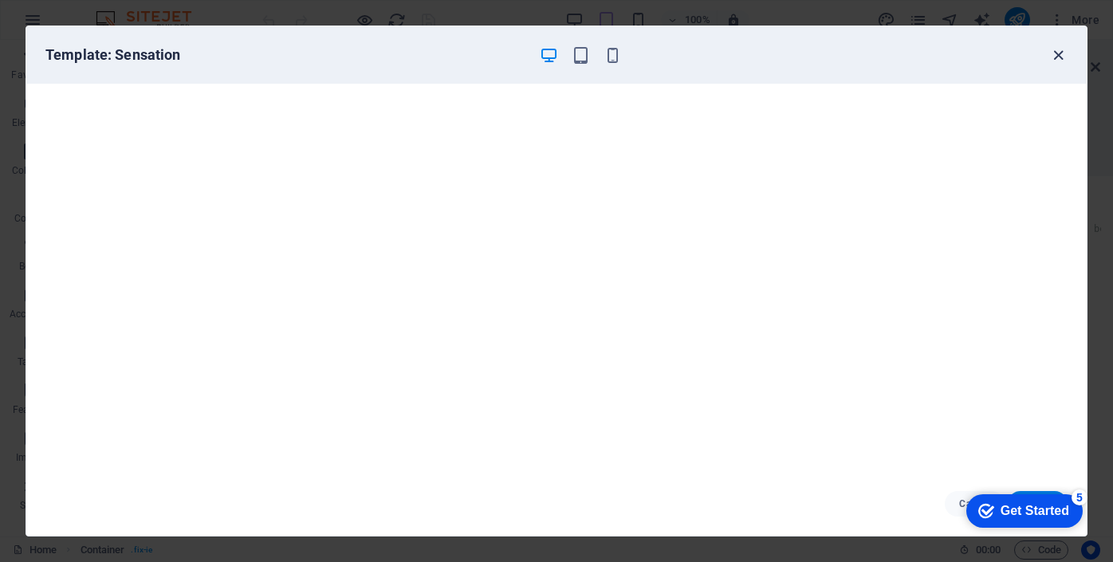
click at [1059, 53] on icon "button" at bounding box center [1059, 55] width 18 height 18
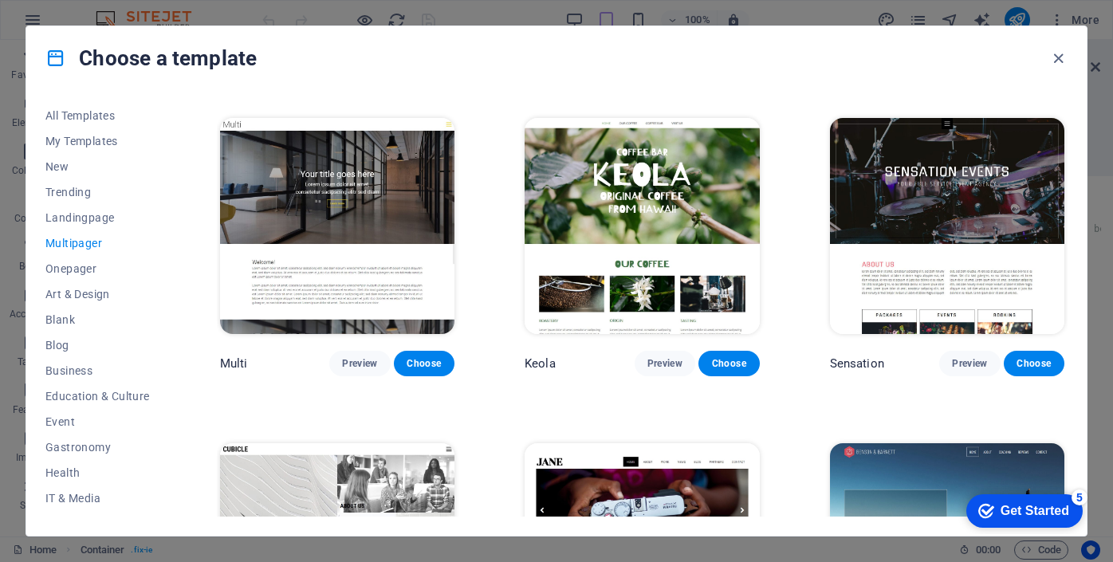
scroll to position [6645, 0]
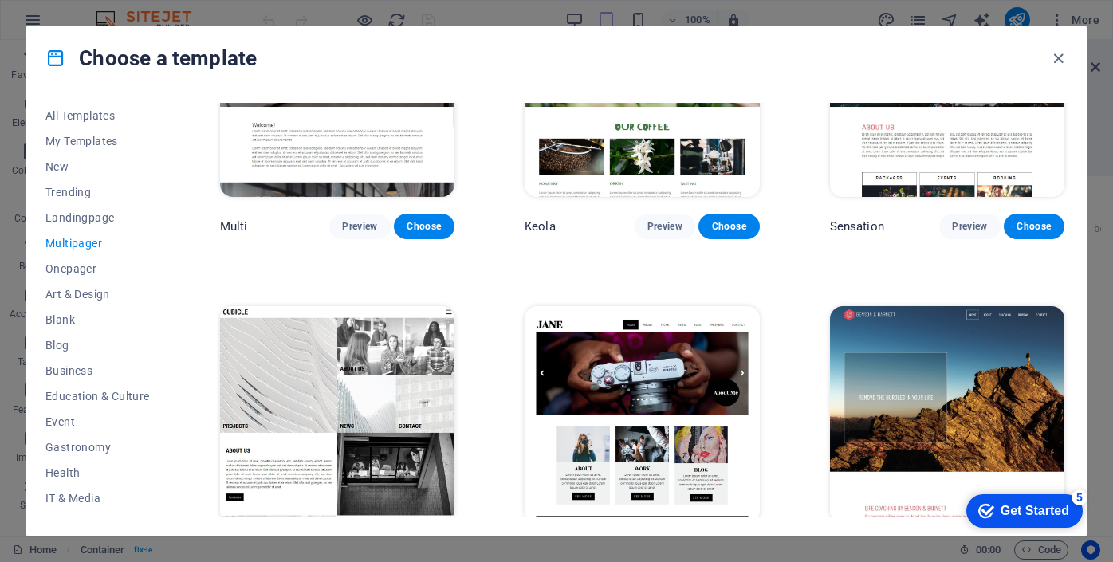
click at [666, 546] on span "Preview" at bounding box center [665, 552] width 35 height 13
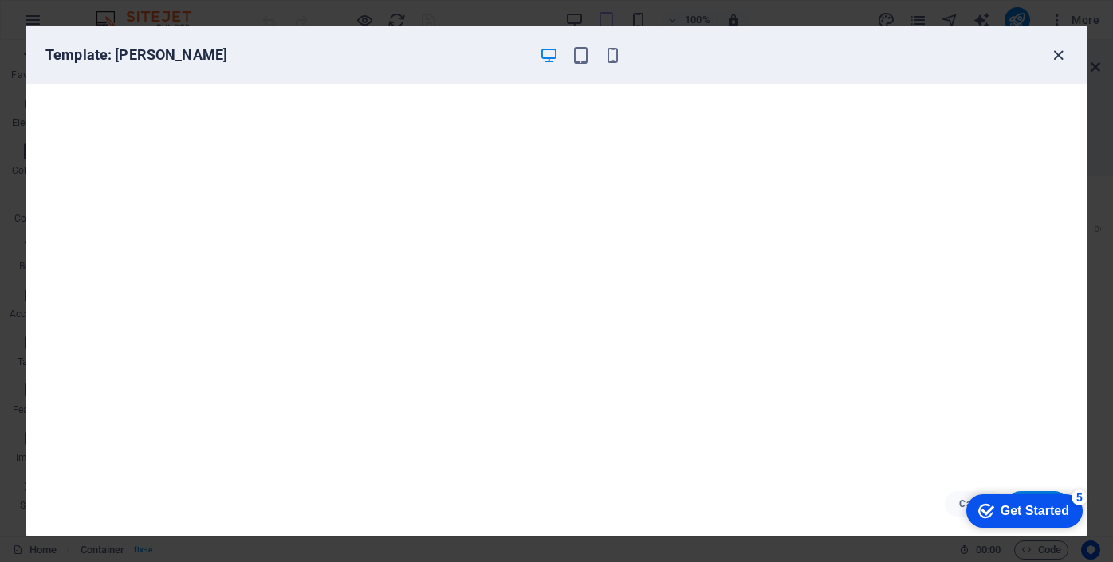
click at [1058, 53] on icon "button" at bounding box center [1059, 55] width 18 height 18
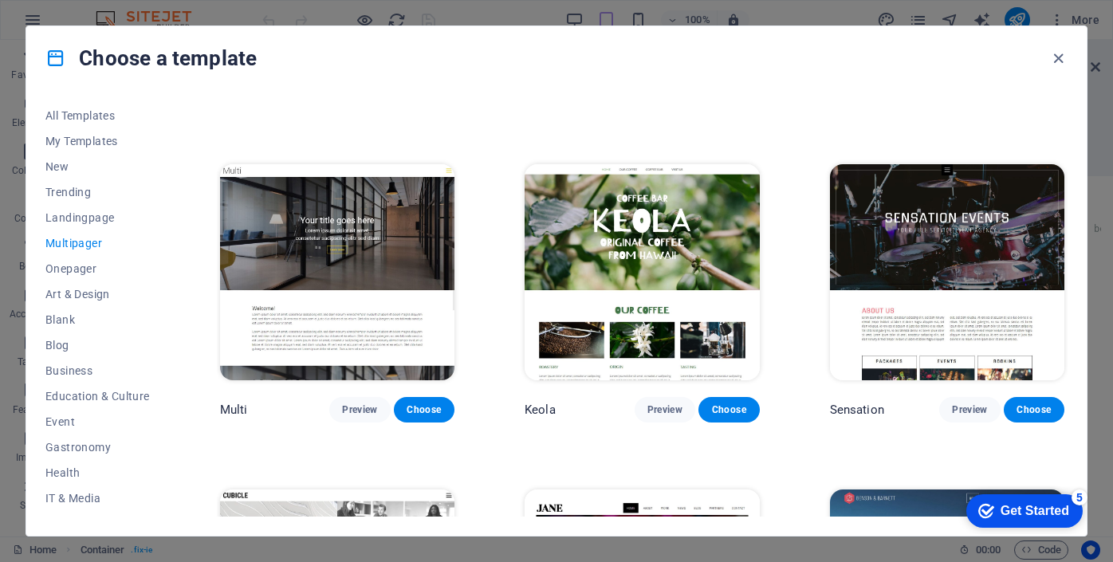
scroll to position [6461, 0]
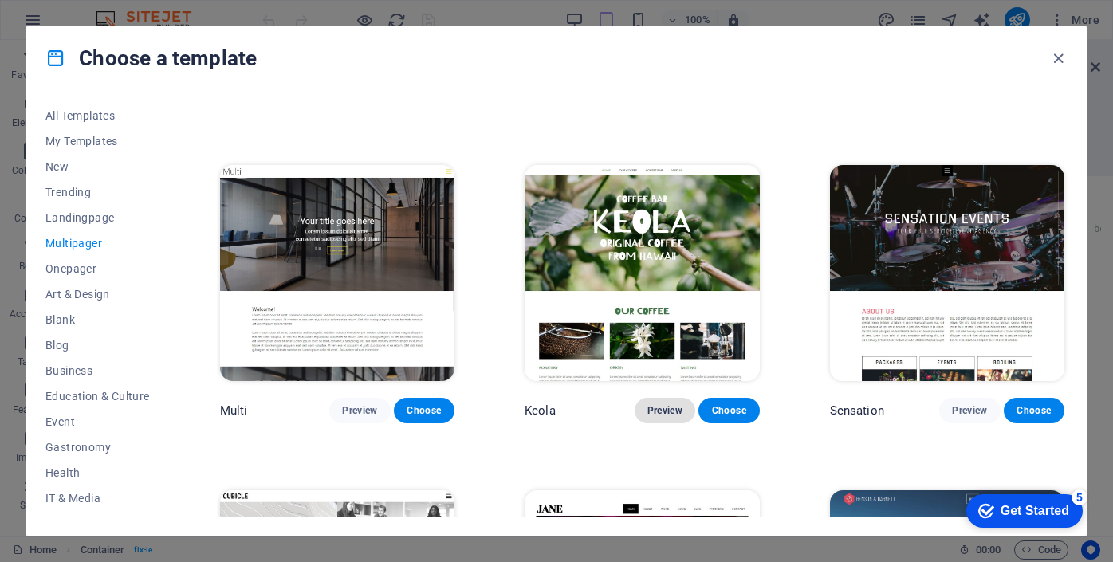
click at [674, 404] on span "Preview" at bounding box center [665, 410] width 35 height 13
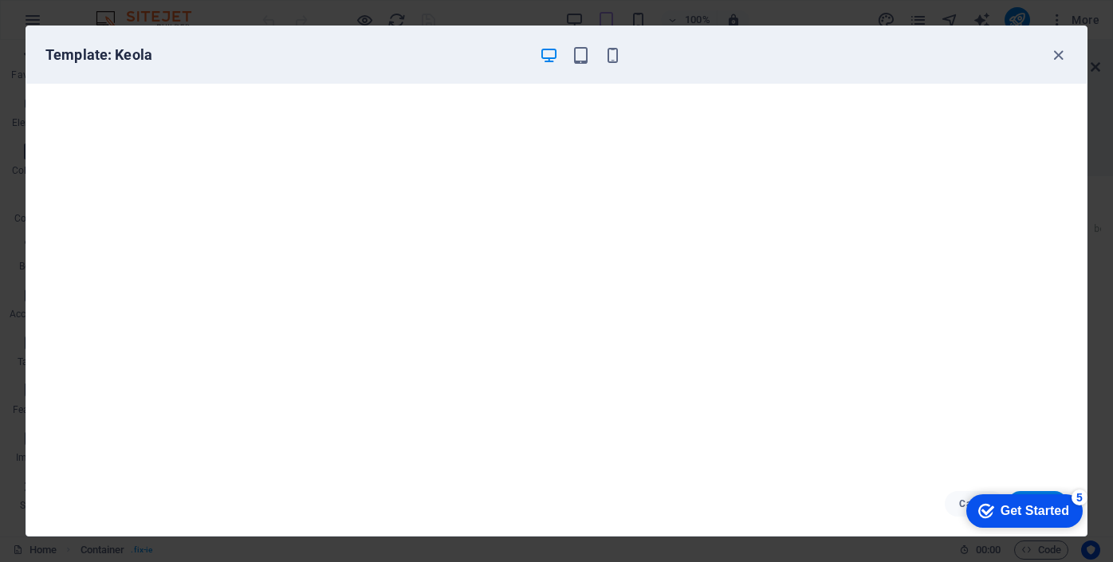
scroll to position [3, 0]
click at [1055, 61] on icon "button" at bounding box center [1059, 55] width 18 height 18
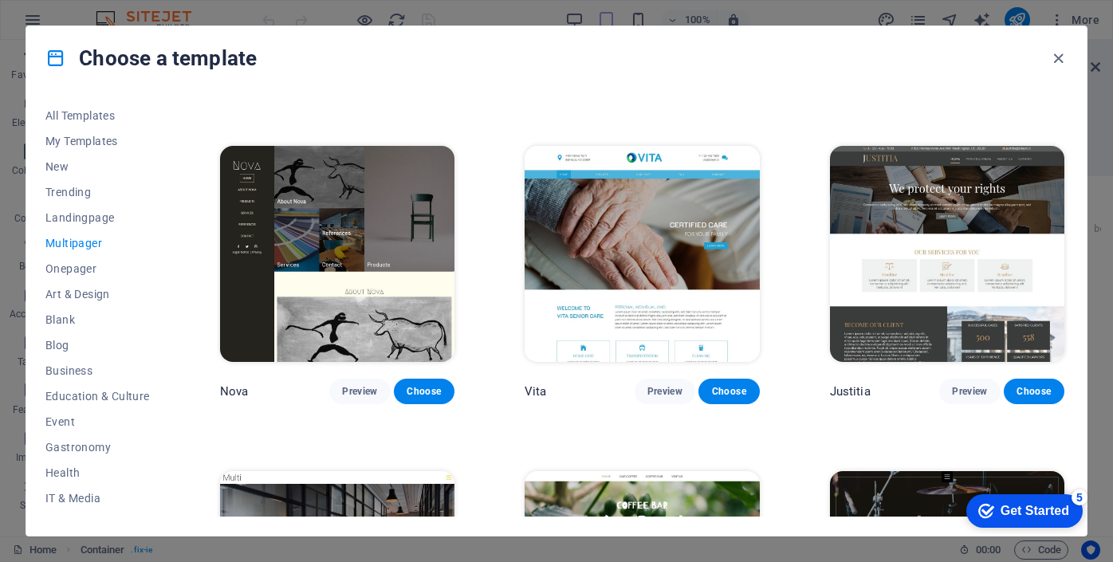
scroll to position [6154, 0]
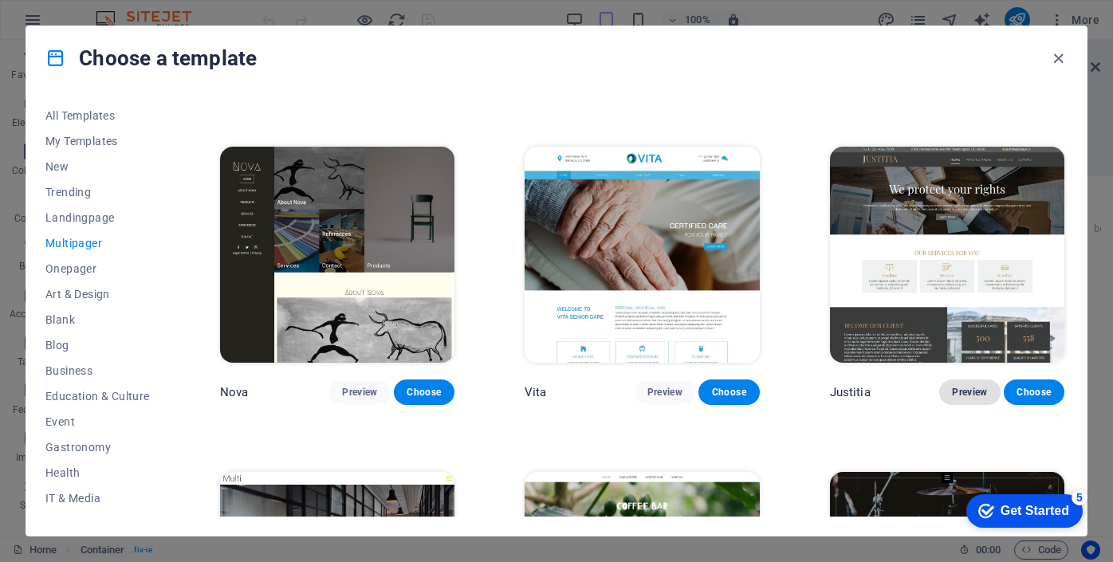
click at [971, 386] on span "Preview" at bounding box center [969, 392] width 35 height 13
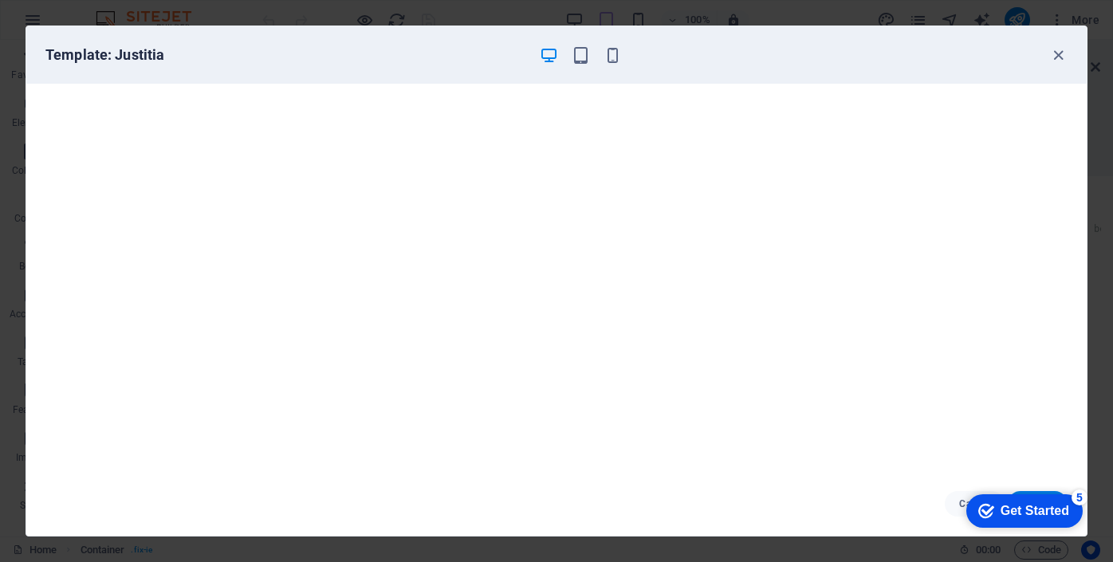
scroll to position [3, 0]
click at [1058, 59] on icon "button" at bounding box center [1059, 55] width 18 height 18
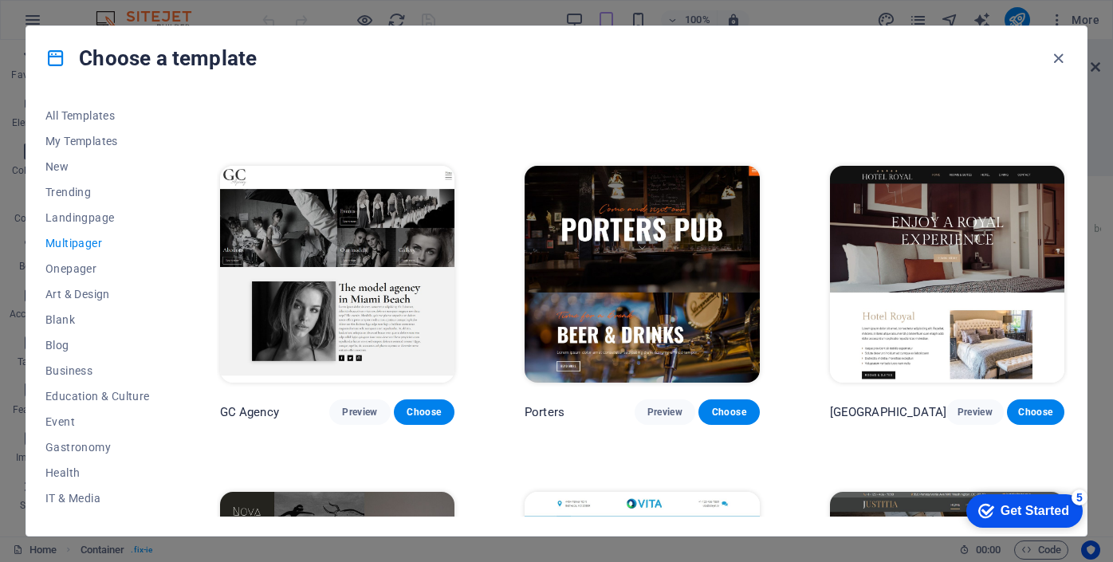
scroll to position [5807, 0]
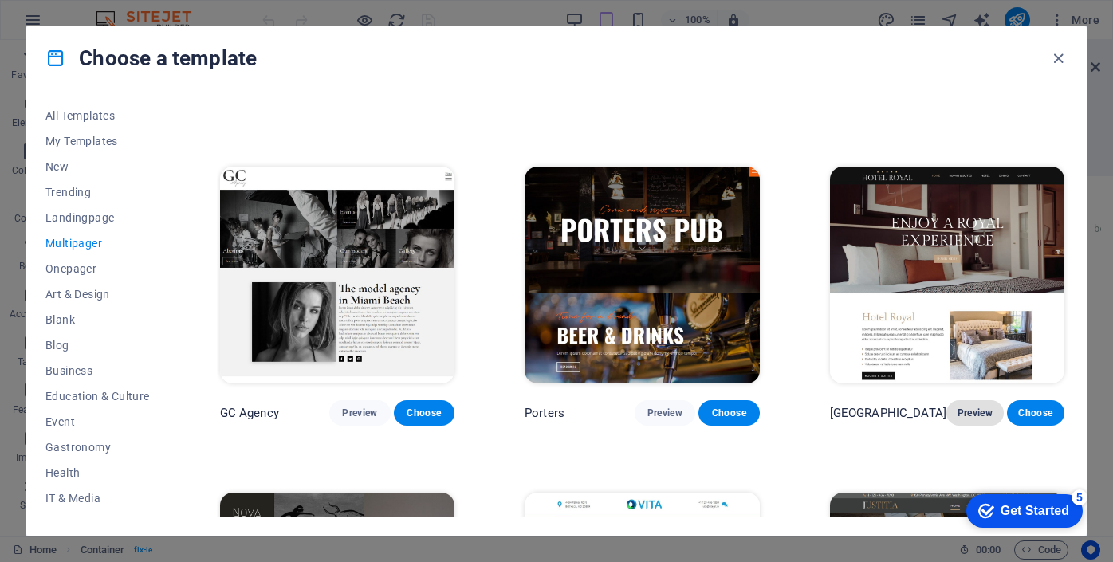
click at [968, 407] on span "Preview" at bounding box center [976, 413] width 32 height 13
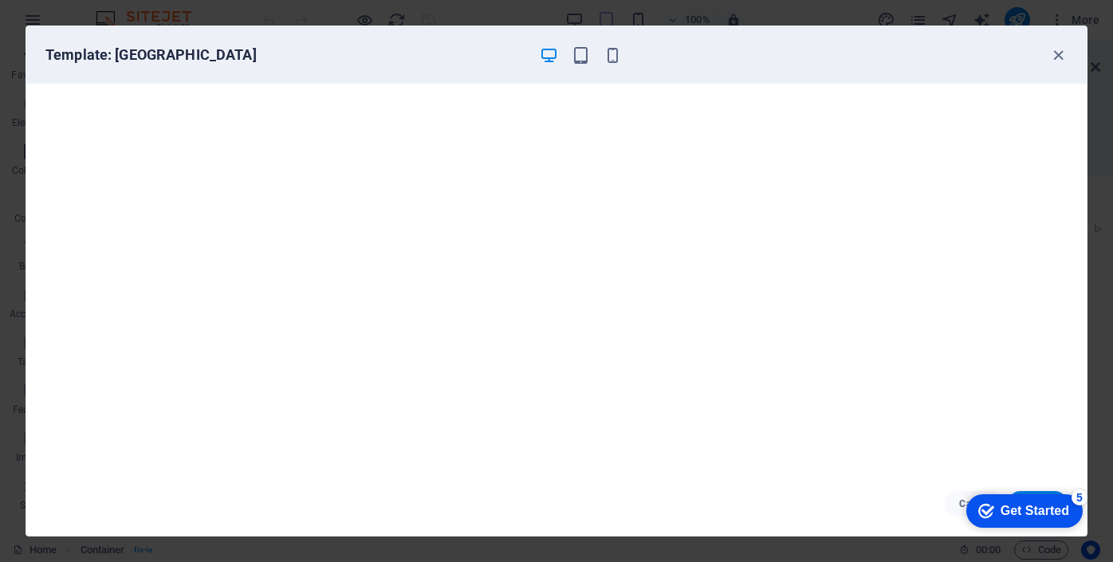
scroll to position [3, 0]
click at [618, 53] on icon "button" at bounding box center [613, 55] width 18 height 18
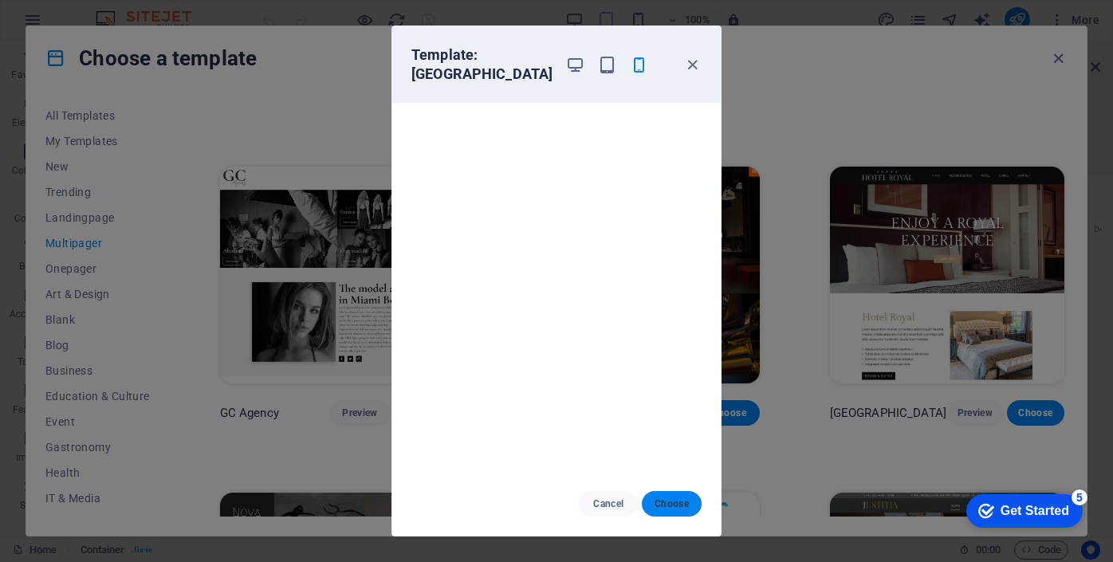
click at [666, 506] on span "Choose" at bounding box center [672, 504] width 34 height 13
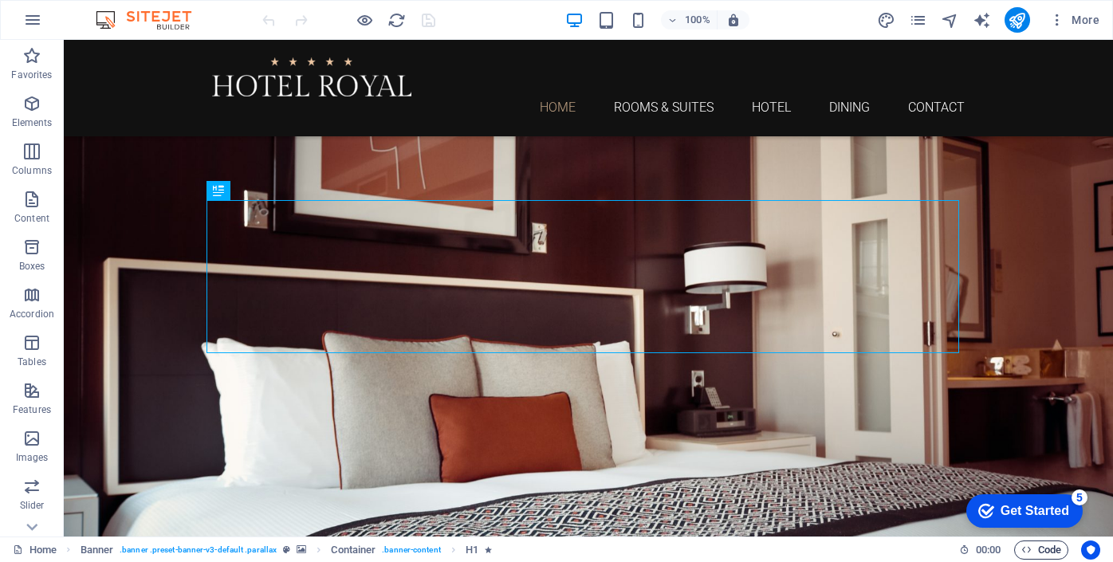
click at [1022, 552] on icon "button" at bounding box center [1027, 550] width 10 height 10
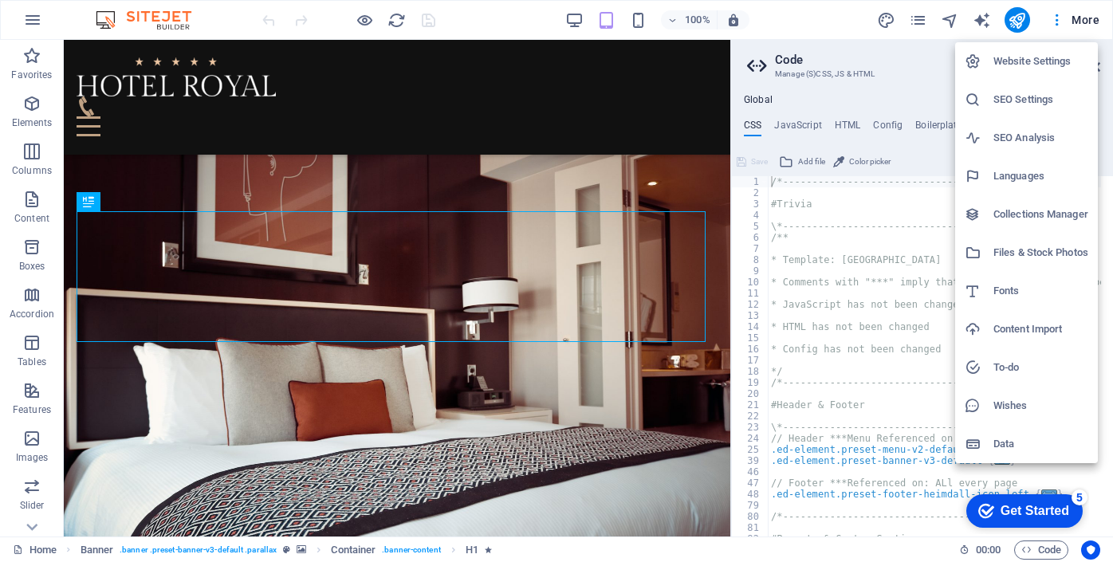
click at [1036, 179] on h6 "Languages" at bounding box center [1041, 176] width 95 height 19
select select "2"
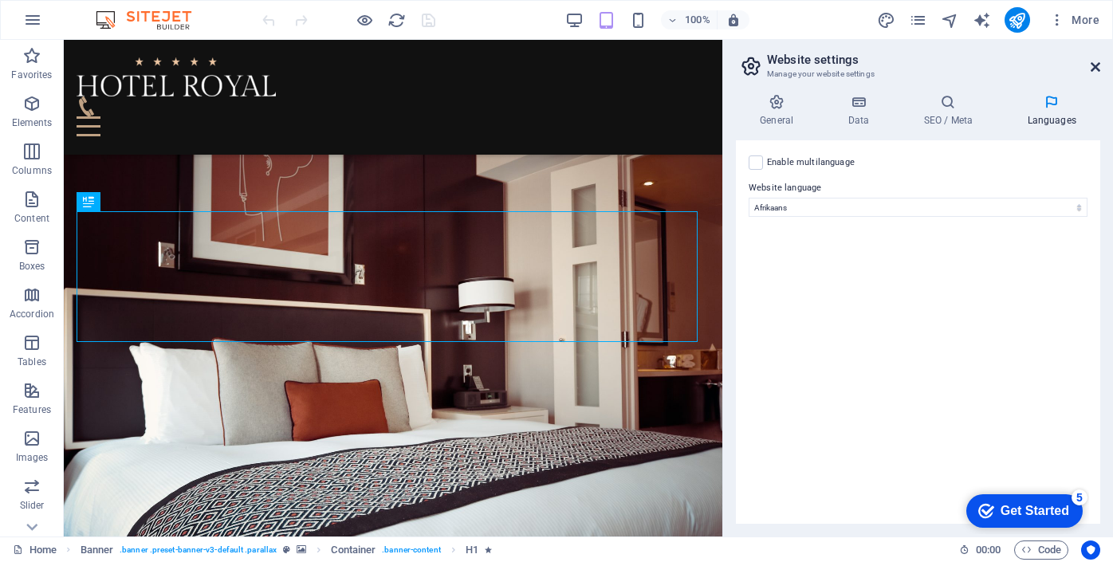
click at [1092, 69] on icon at bounding box center [1096, 67] width 10 height 13
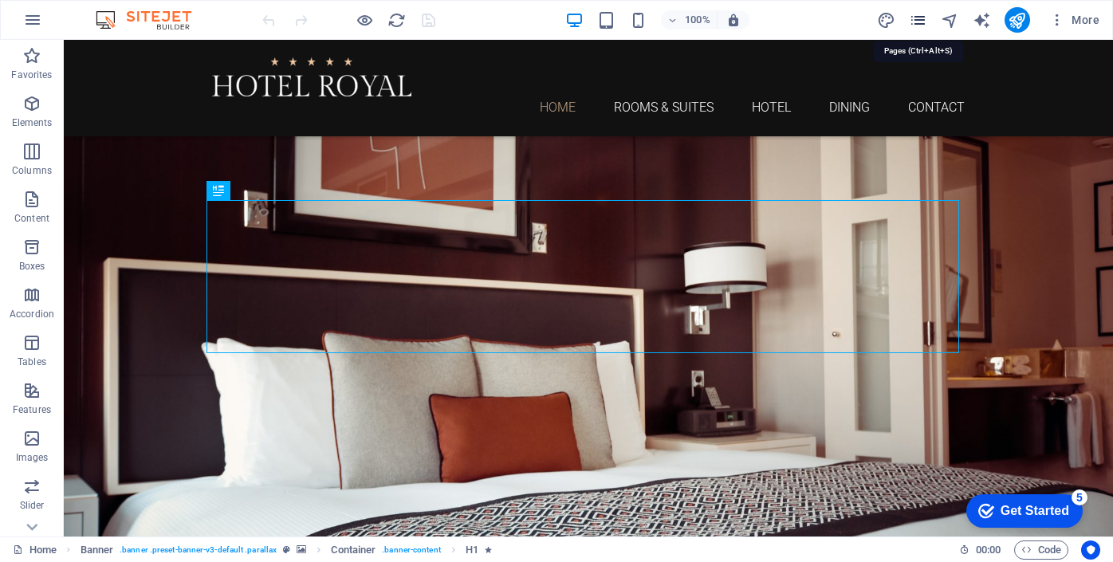
click at [920, 15] on icon "pages" at bounding box center [918, 20] width 18 height 18
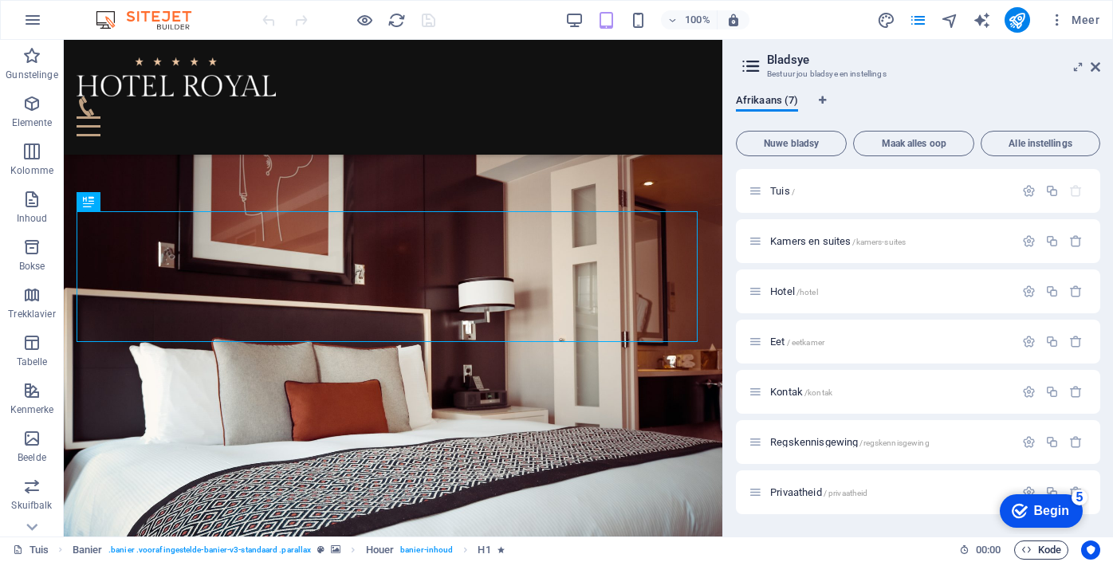
click at [1045, 549] on font "Kode" at bounding box center [1049, 550] width 23 height 12
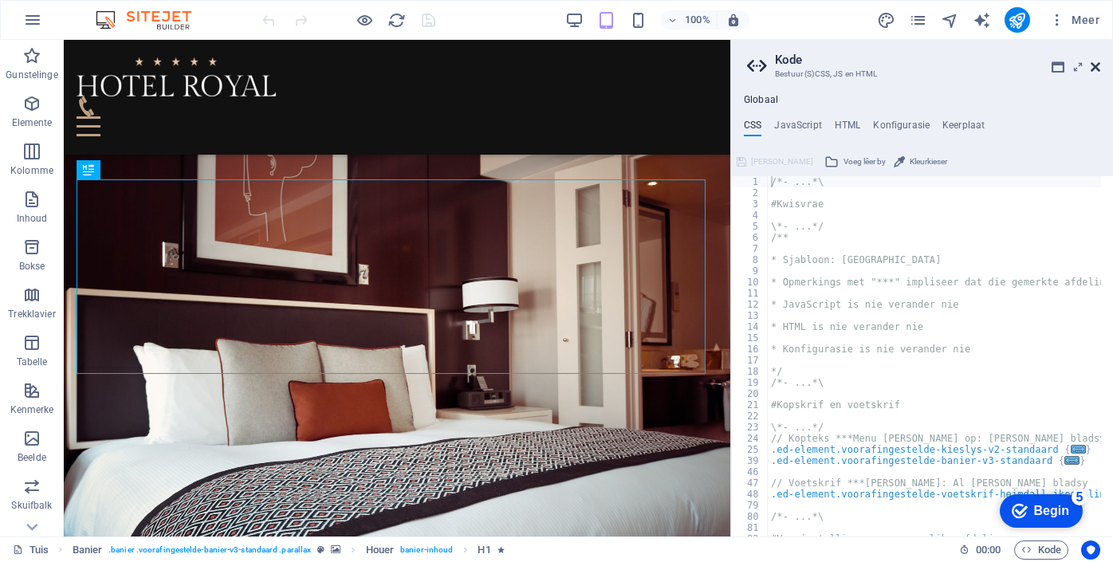
click at [1099, 64] on icon at bounding box center [1096, 67] width 10 height 13
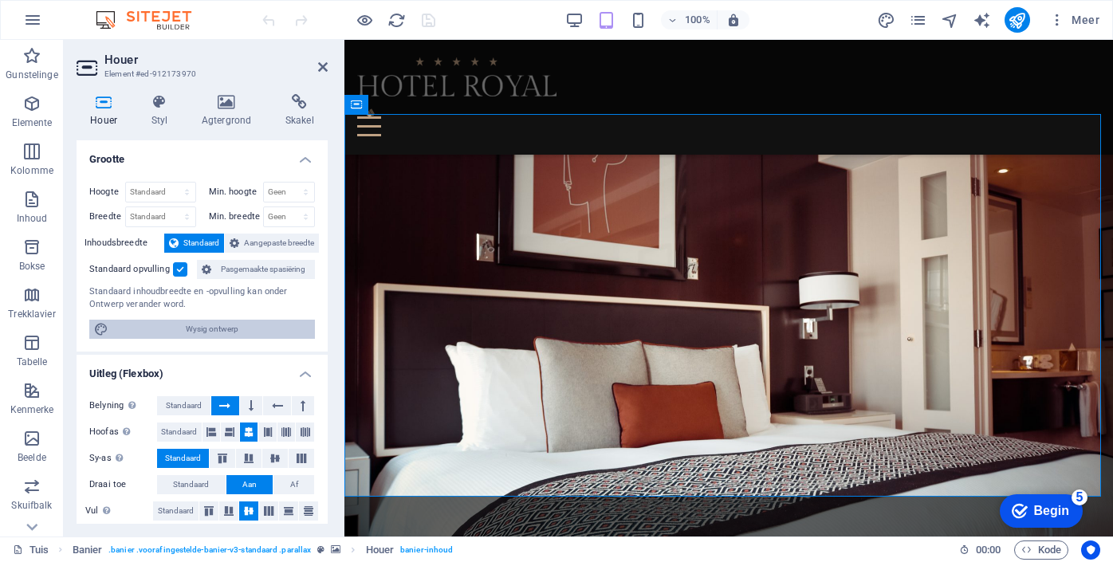
click at [254, 330] on span "Wysig ontwerp" at bounding box center [211, 329] width 197 height 19
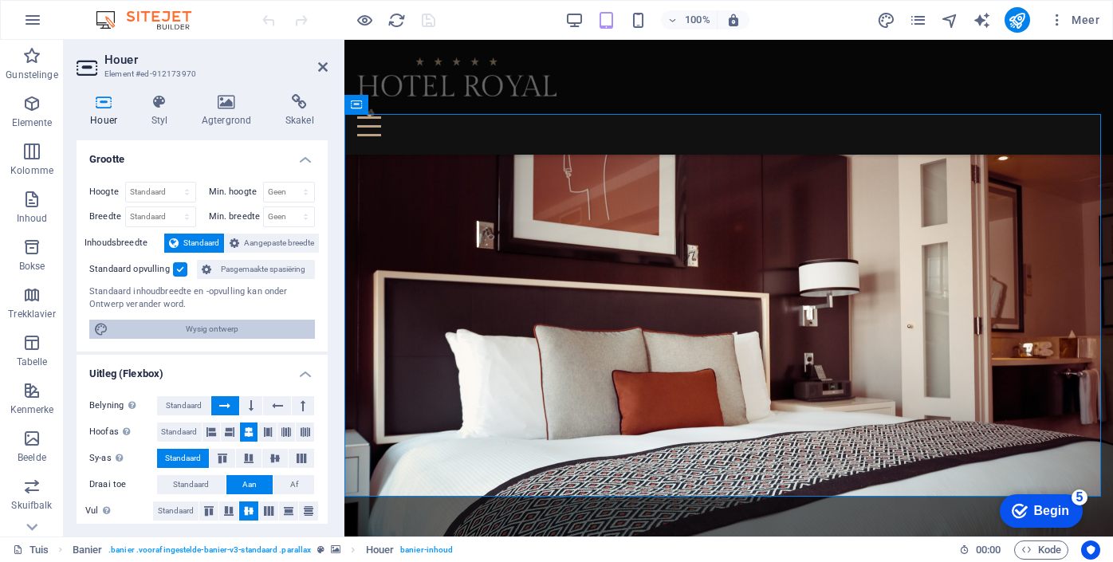
select select "rem"
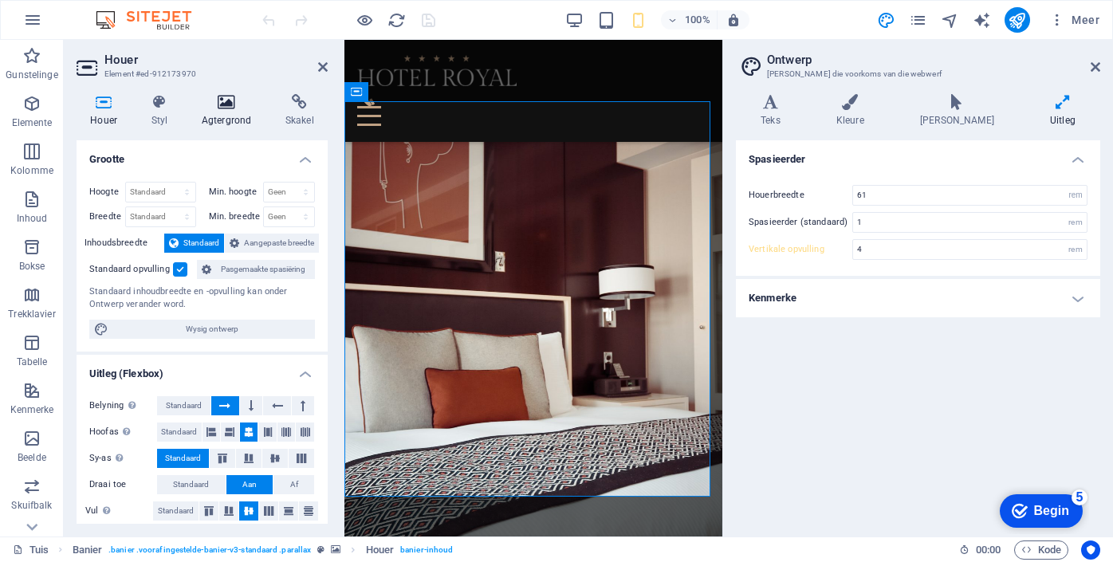
click at [227, 111] on h4 "Agtergrond" at bounding box center [230, 110] width 84 height 33
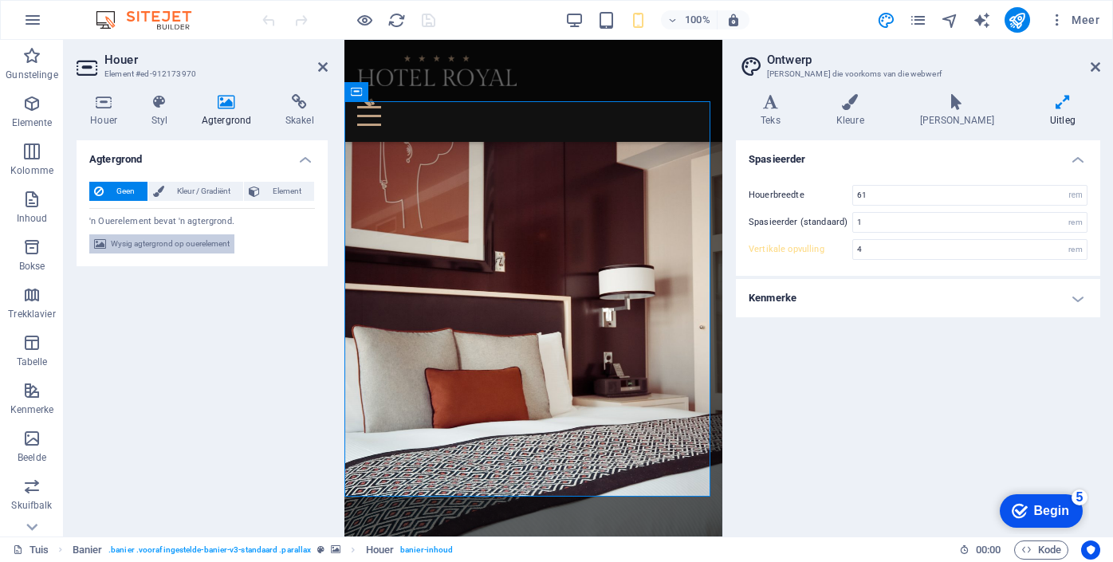
click at [213, 238] on span "Wysig agtergrond op ouerelement" at bounding box center [170, 243] width 119 height 19
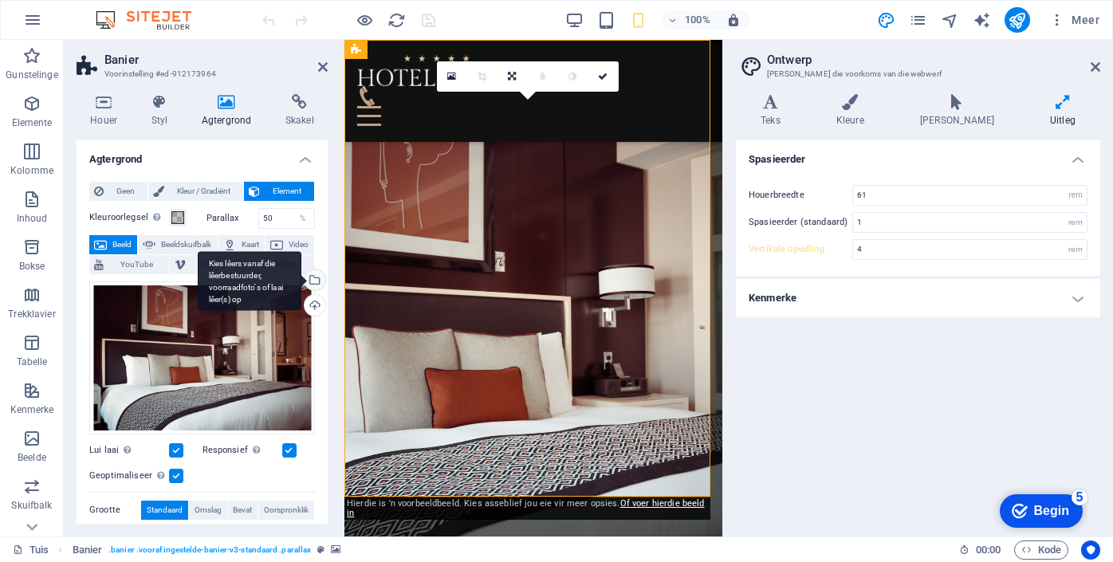
click at [313, 285] on div "Kies lêers vanaf die lêerbestuurder, voorraadfoto's of laai lêer(s) op" at bounding box center [313, 282] width 24 height 24
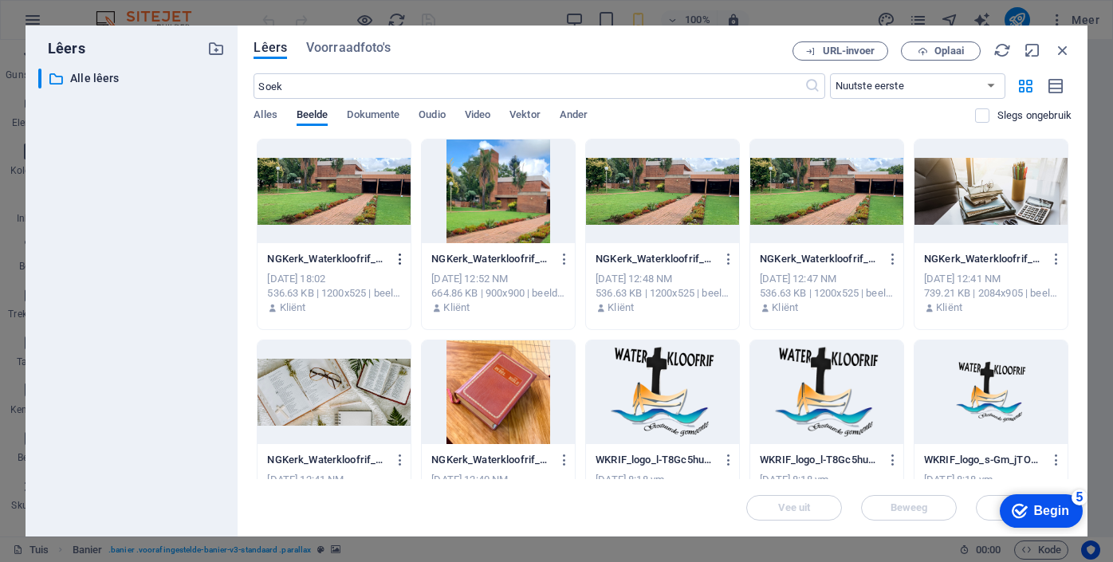
click at [403, 262] on icon "button" at bounding box center [400, 259] width 15 height 14
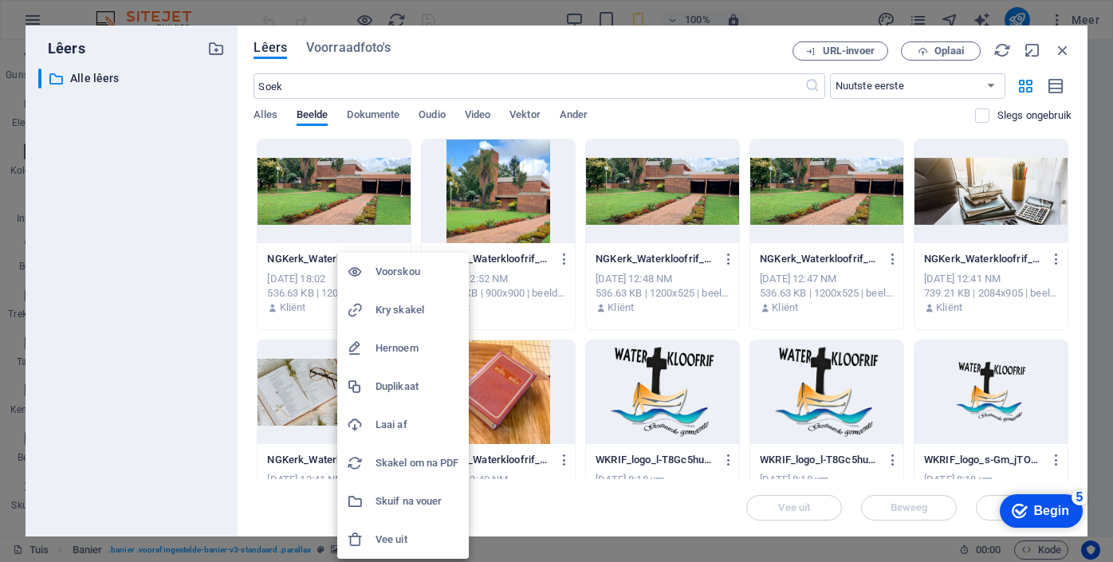
click at [395, 538] on font "Vee uit" at bounding box center [392, 540] width 32 height 12
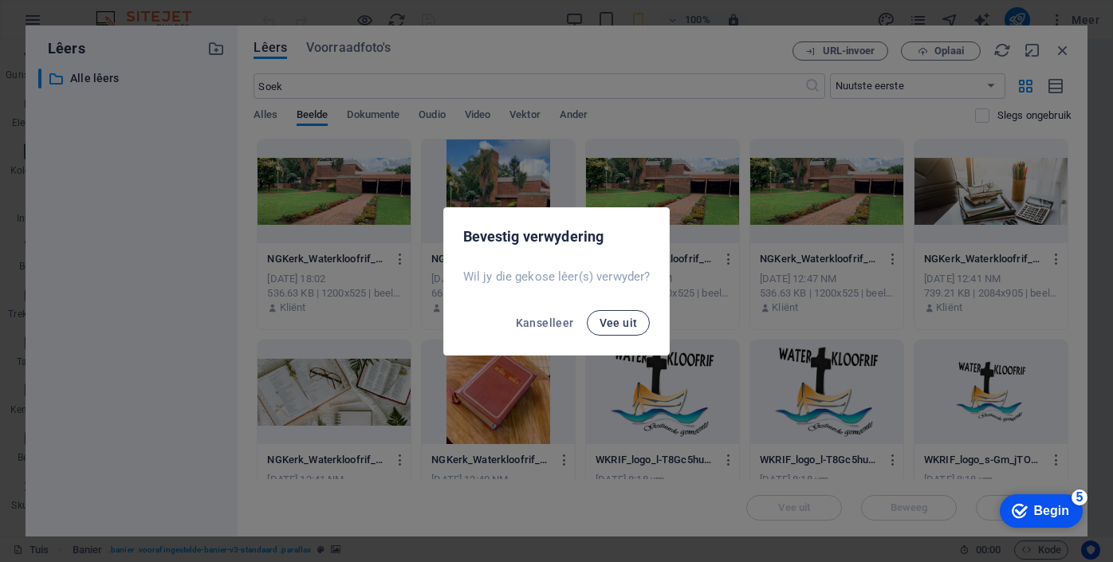
click at [625, 318] on font "Vee uit" at bounding box center [619, 323] width 38 height 13
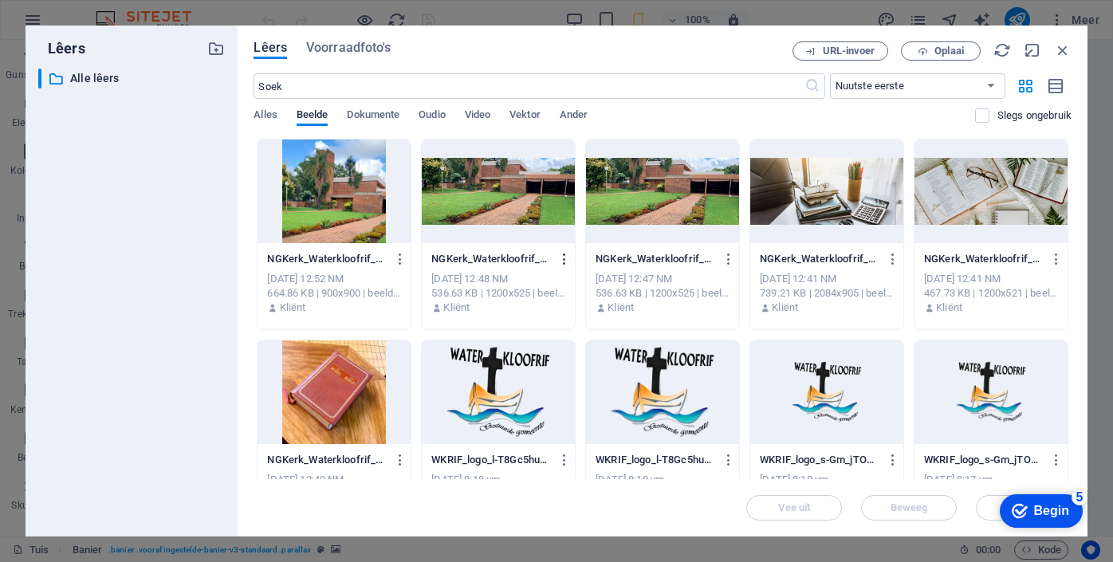
click at [562, 260] on icon "button" at bounding box center [565, 259] width 15 height 14
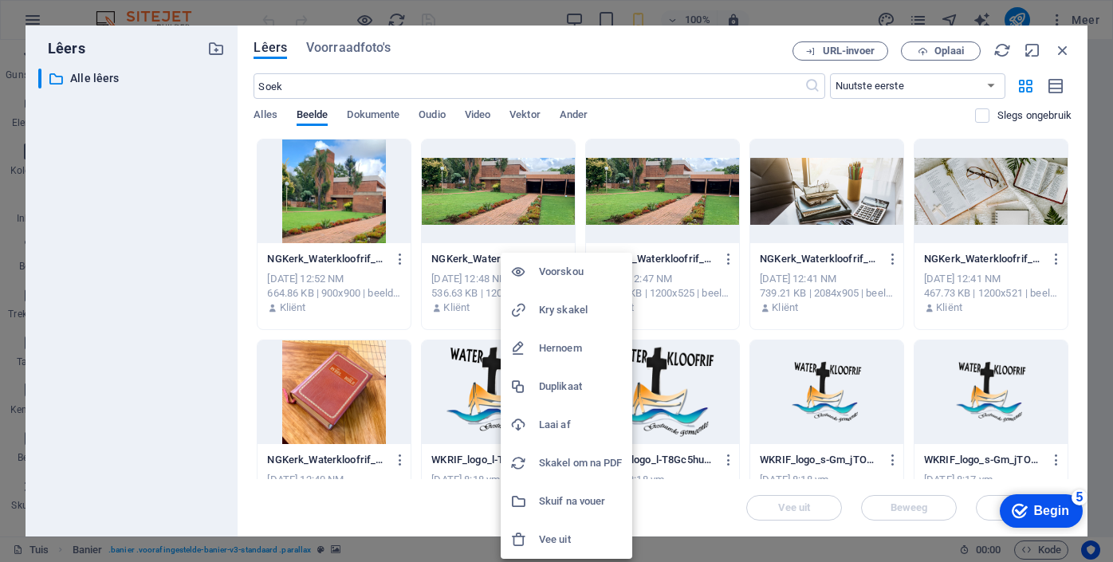
click at [554, 537] on font "Vee uit" at bounding box center [555, 540] width 32 height 12
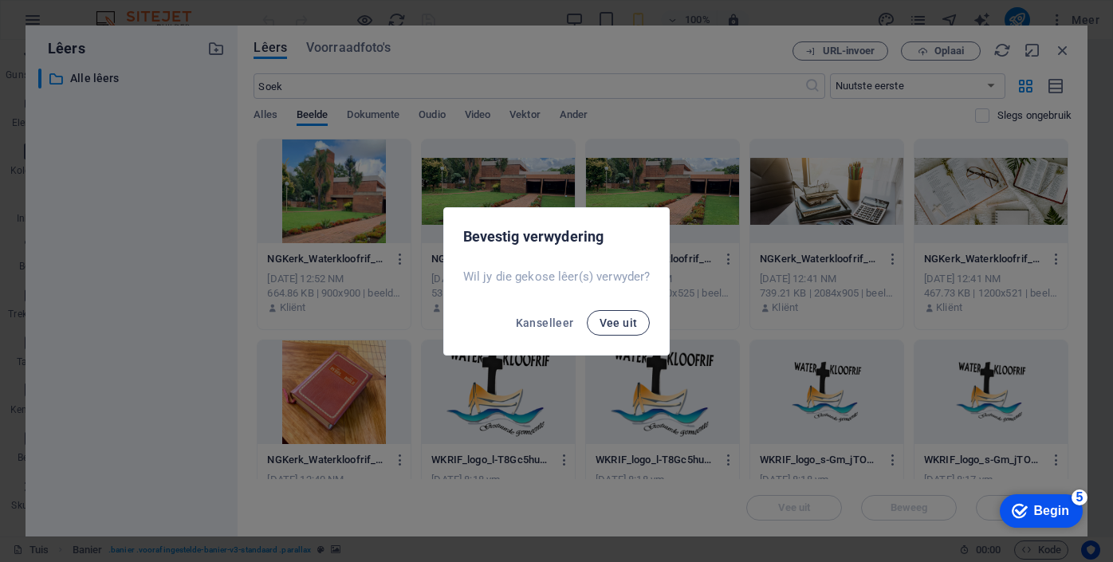
click at [624, 323] on font "Vee uit" at bounding box center [619, 323] width 38 height 13
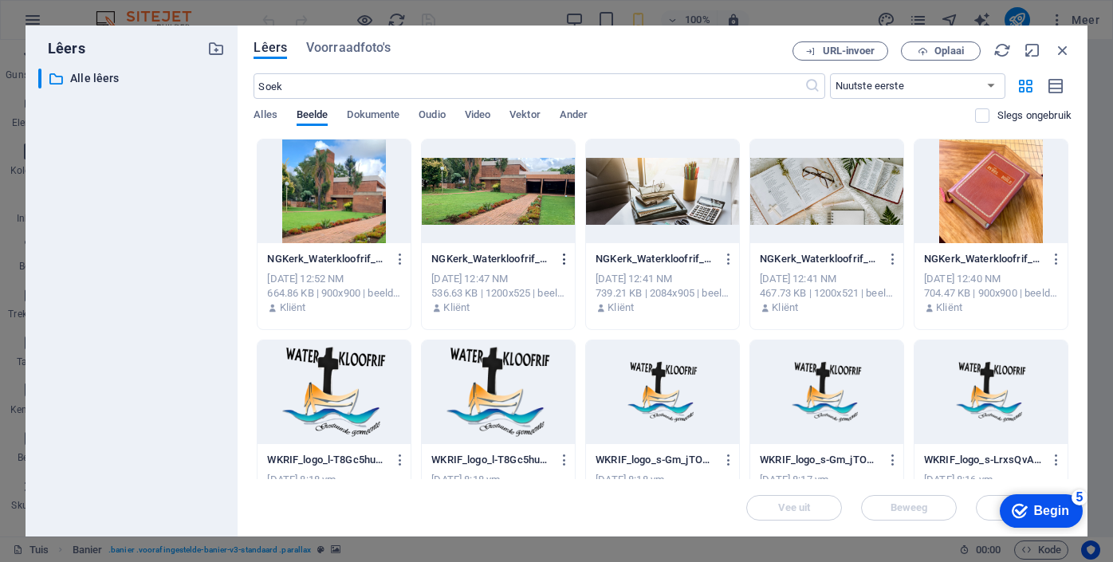
click at [561, 257] on icon "button" at bounding box center [565, 259] width 15 height 14
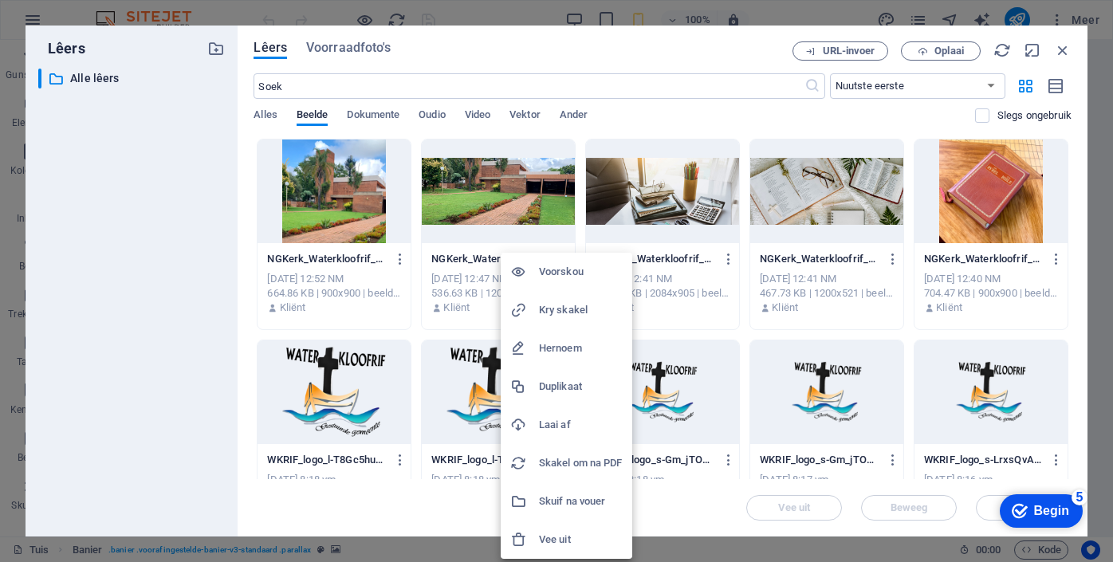
click at [558, 534] on font "Vee uit" at bounding box center [555, 540] width 32 height 12
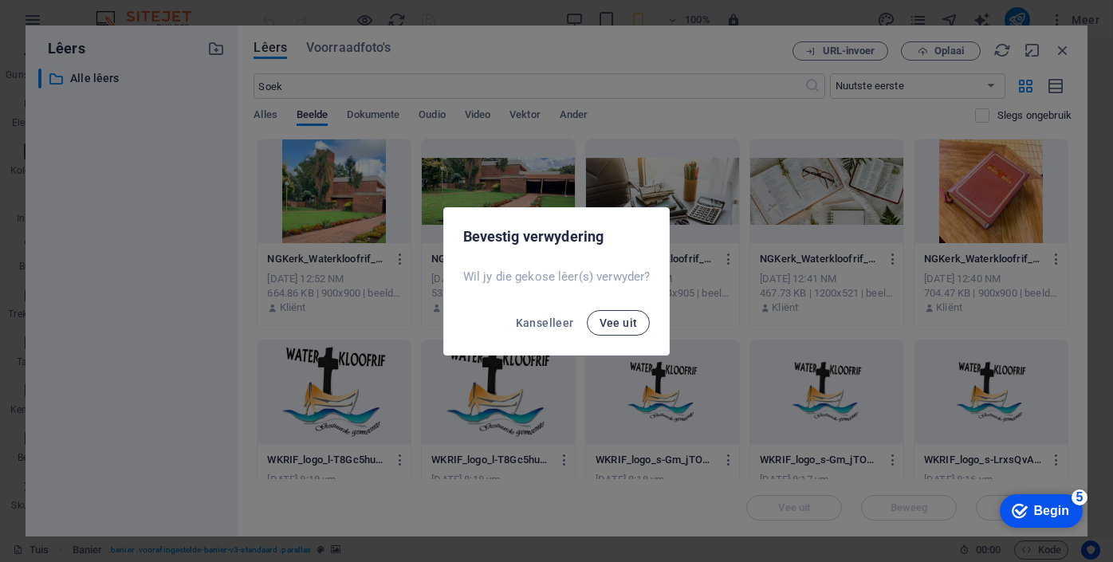
click at [629, 321] on font "Vee uit" at bounding box center [619, 323] width 38 height 13
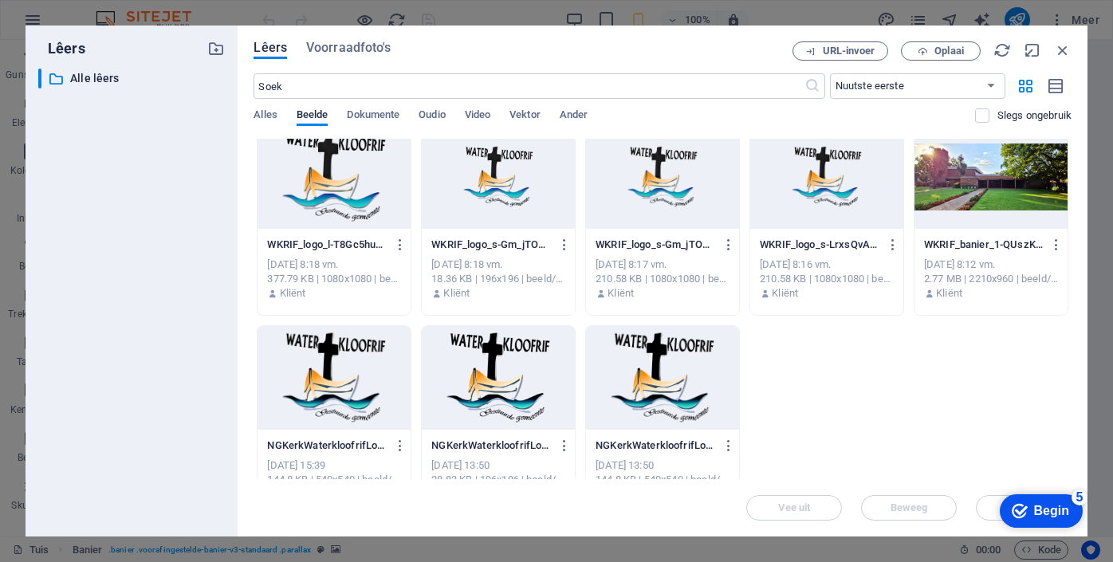
scroll to position [216, 0]
click at [727, 447] on icon "button" at bounding box center [729, 445] width 15 height 14
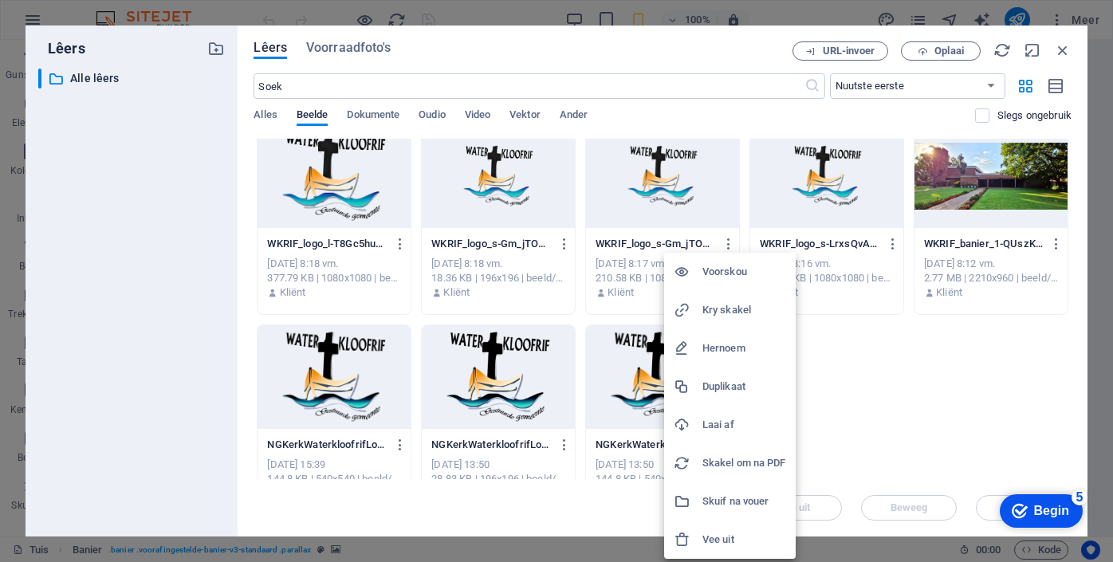
click at [729, 542] on font "Vee uit" at bounding box center [719, 540] width 32 height 12
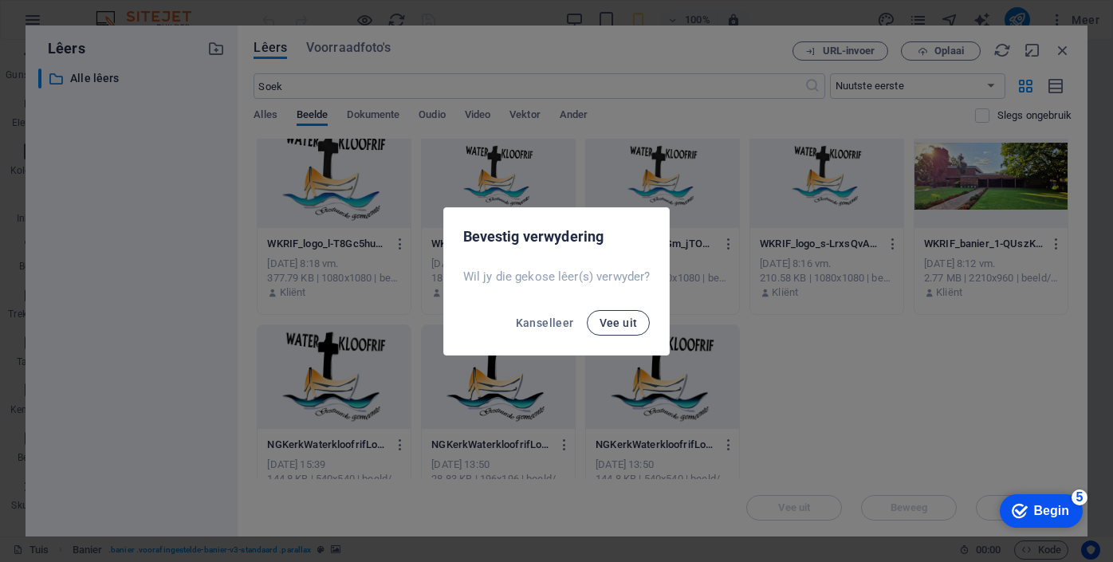
click at [632, 324] on font "Vee uit" at bounding box center [619, 323] width 38 height 13
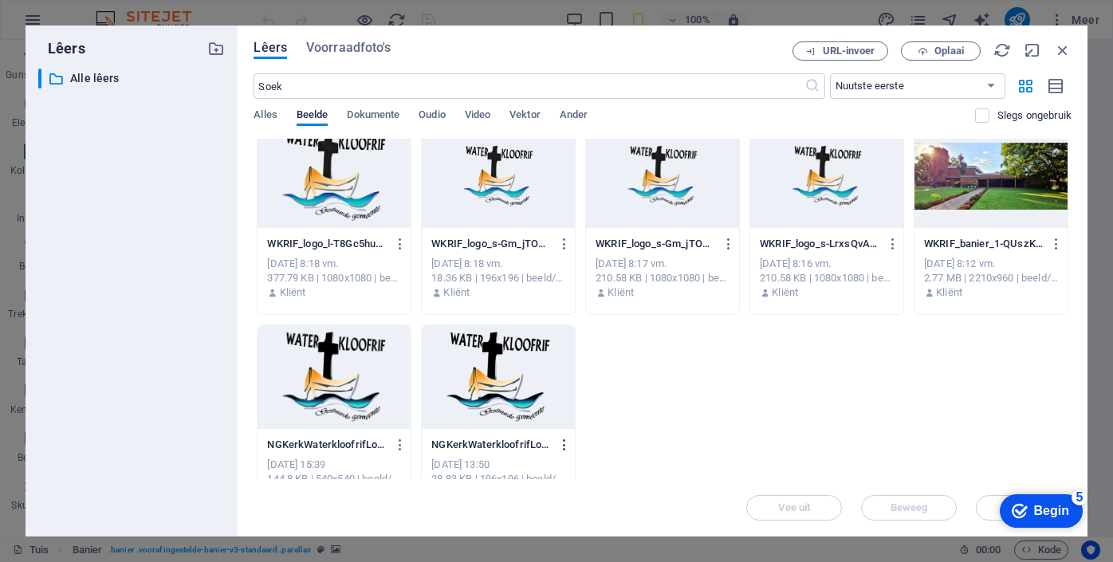
click at [563, 445] on icon "button" at bounding box center [565, 445] width 15 height 14
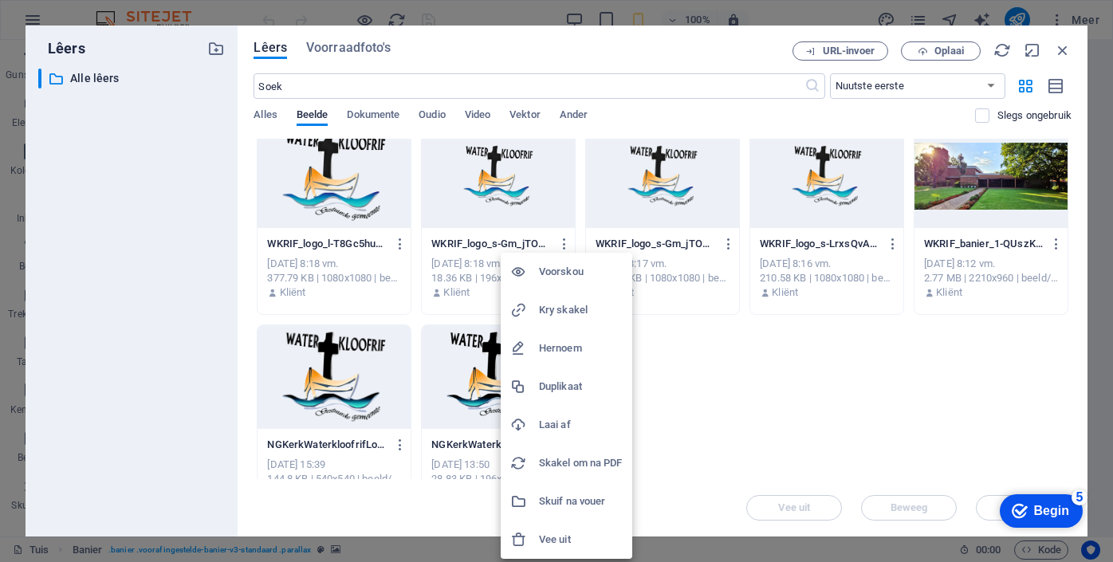
click at [561, 544] on font "Vee uit" at bounding box center [555, 540] width 32 height 12
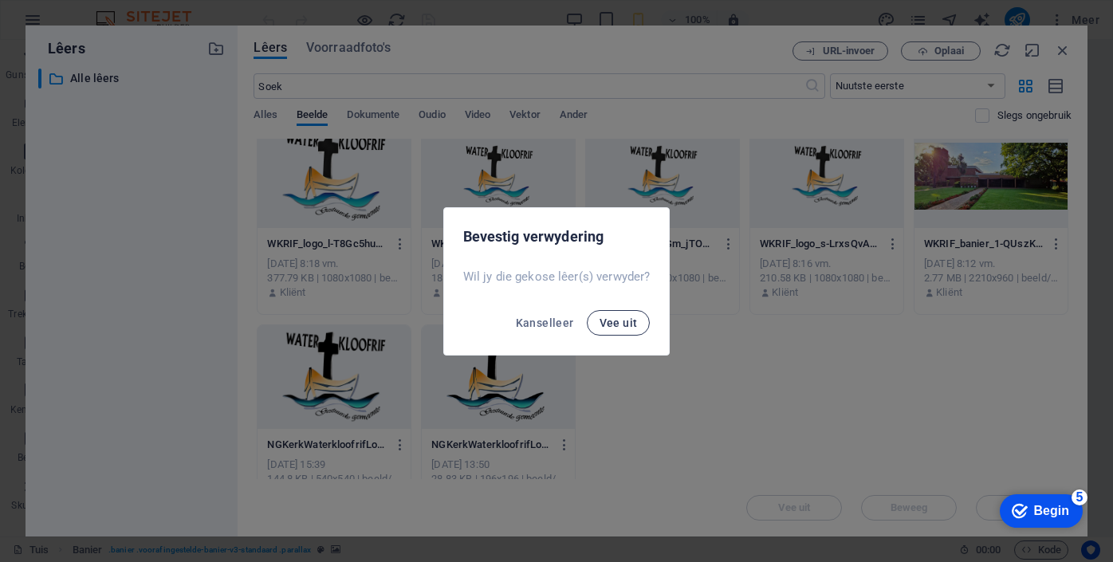
click at [623, 324] on font "Vee uit" at bounding box center [619, 323] width 38 height 13
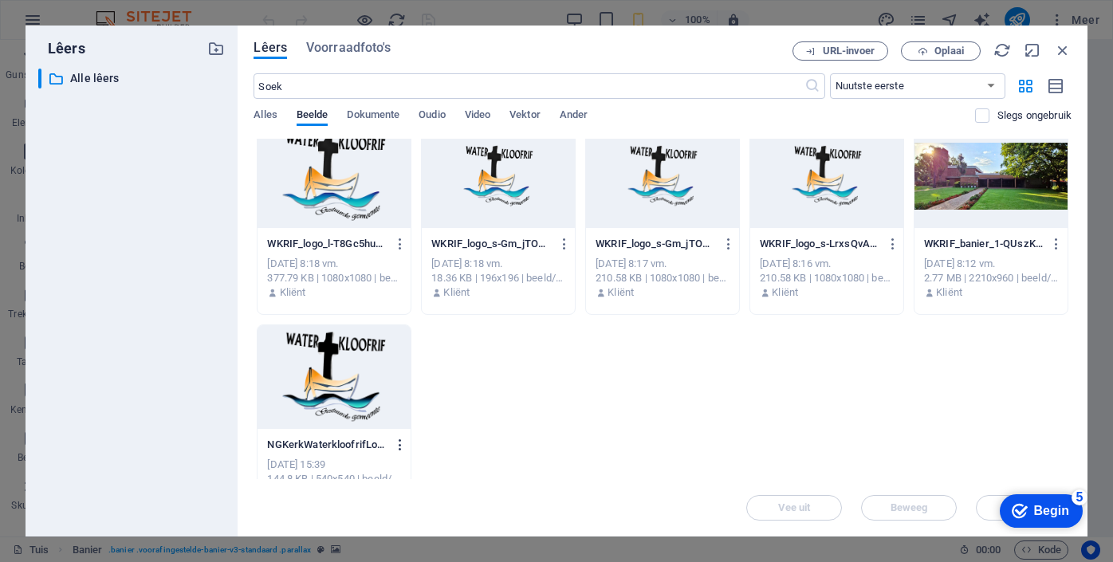
click at [399, 445] on icon "button" at bounding box center [400, 445] width 15 height 14
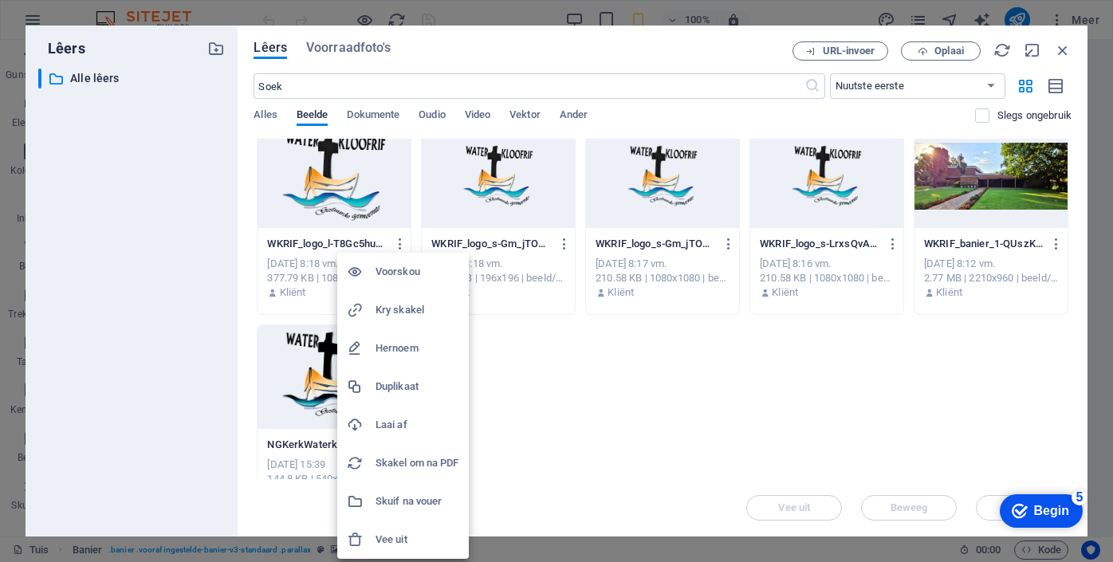
click at [404, 537] on font "Vee uit" at bounding box center [392, 540] width 32 height 12
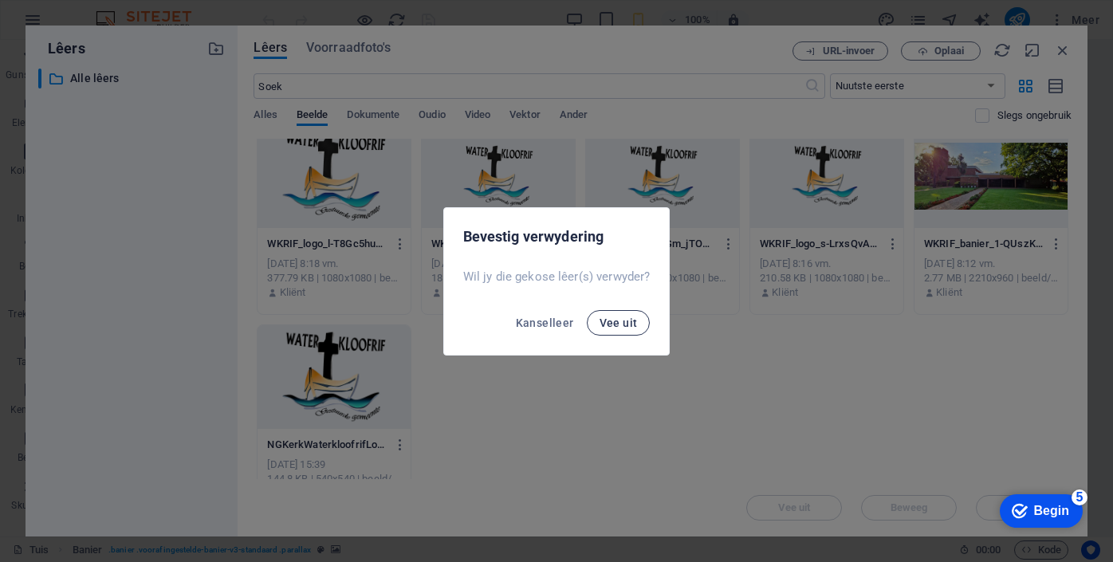
click at [621, 327] on font "Vee uit" at bounding box center [619, 323] width 38 height 13
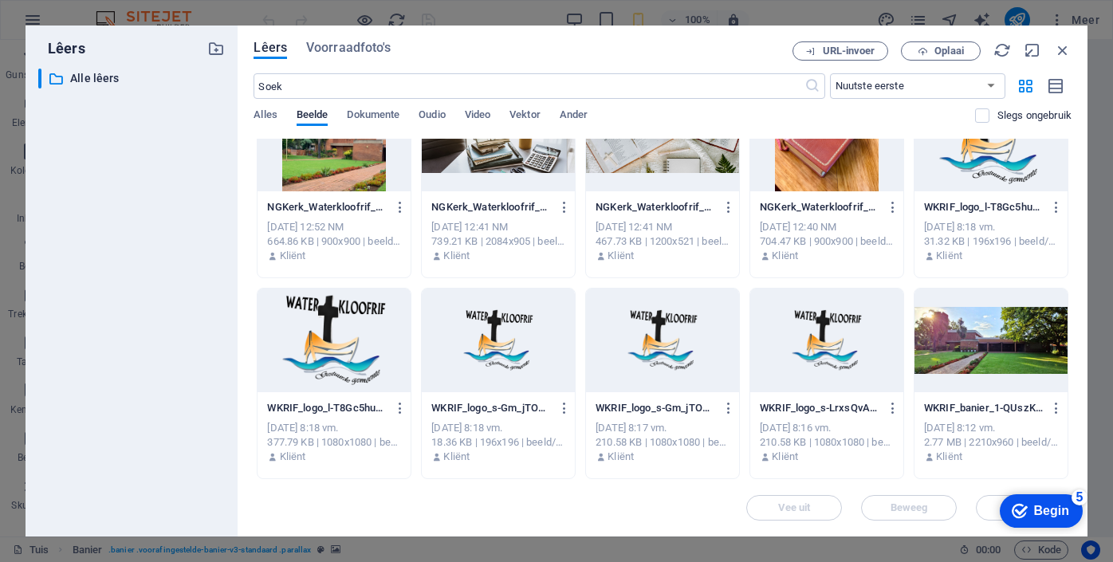
scroll to position [52, 0]
click at [1051, 404] on icon "button" at bounding box center [1057, 408] width 15 height 14
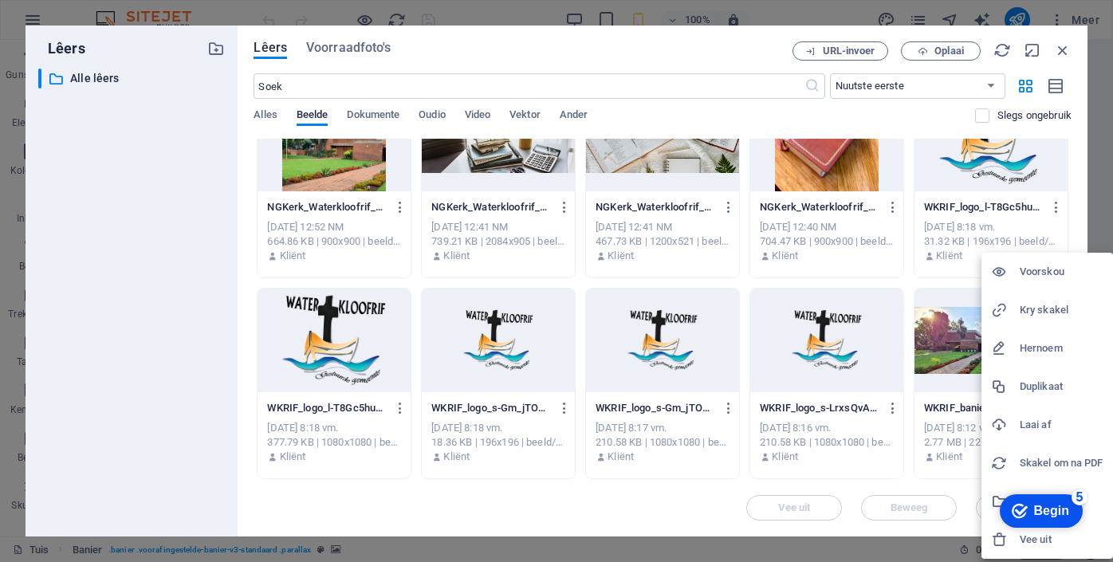
click at [1020, 538] on appcues-checklist "Kontekshulp-kontrolelys op die skerm" at bounding box center [1022, 513] width 136 height 52
click at [1036, 540] on font "Vee uit" at bounding box center [1036, 540] width 32 height 12
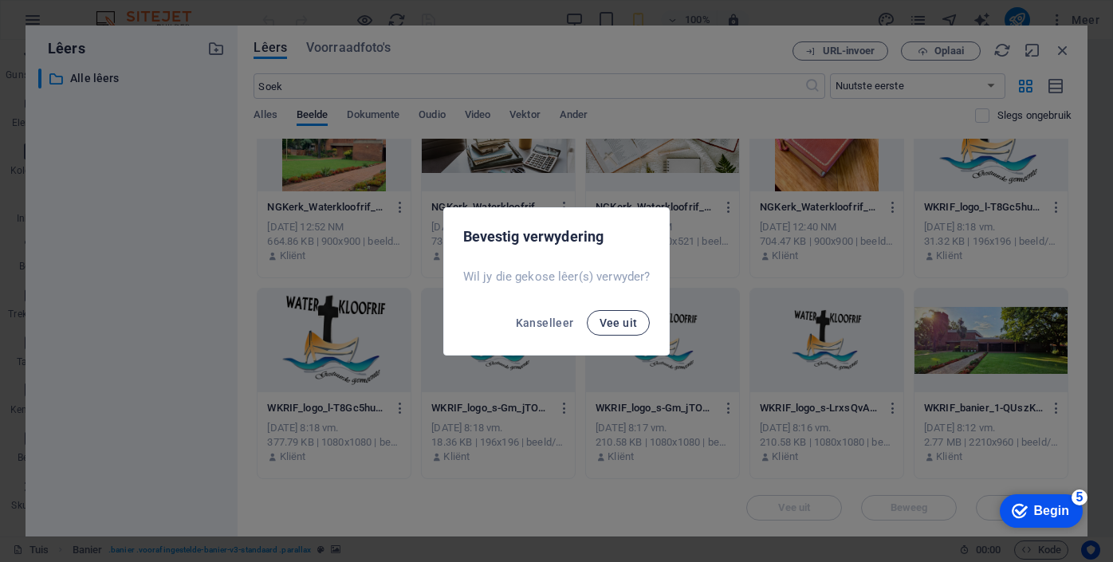
click at [627, 327] on font "Vee uit" at bounding box center [619, 323] width 38 height 13
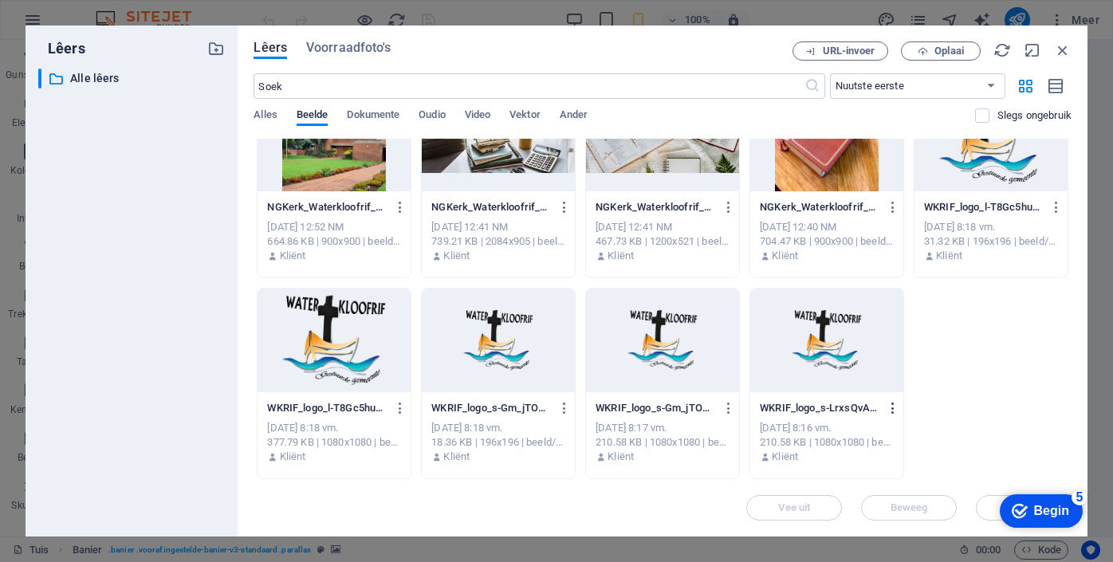
click at [890, 404] on icon "button" at bounding box center [893, 408] width 15 height 14
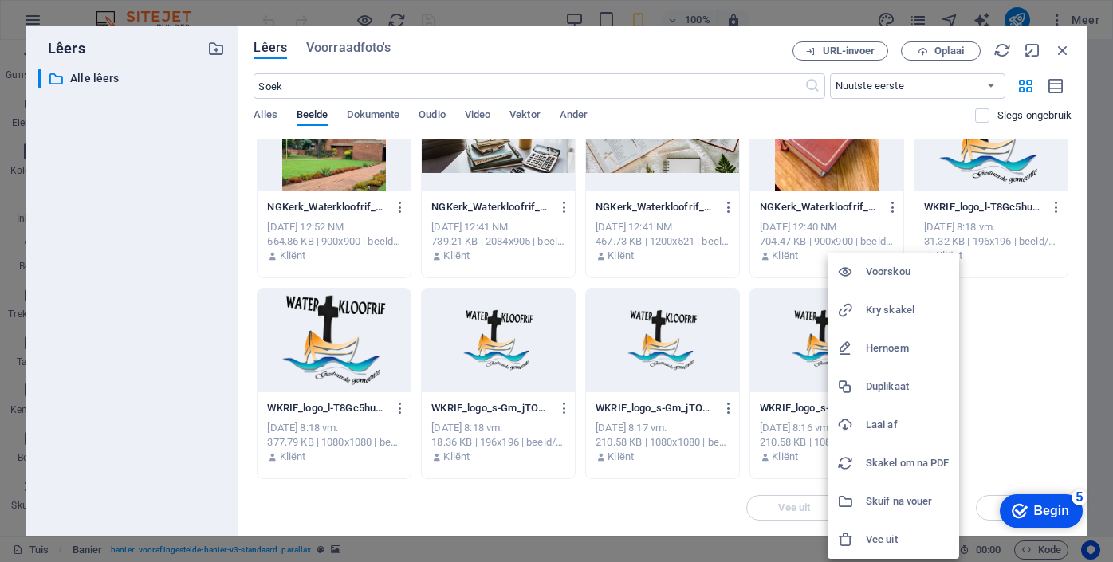
click at [884, 540] on font "Vee uit" at bounding box center [882, 540] width 32 height 12
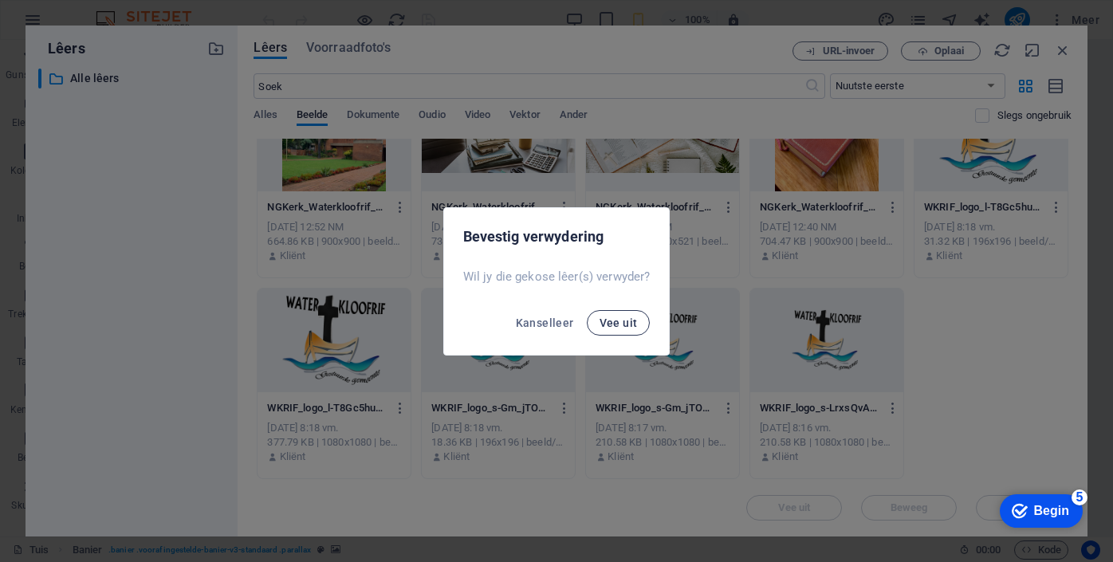
click at [619, 317] on font "Vee uit" at bounding box center [619, 323] width 38 height 13
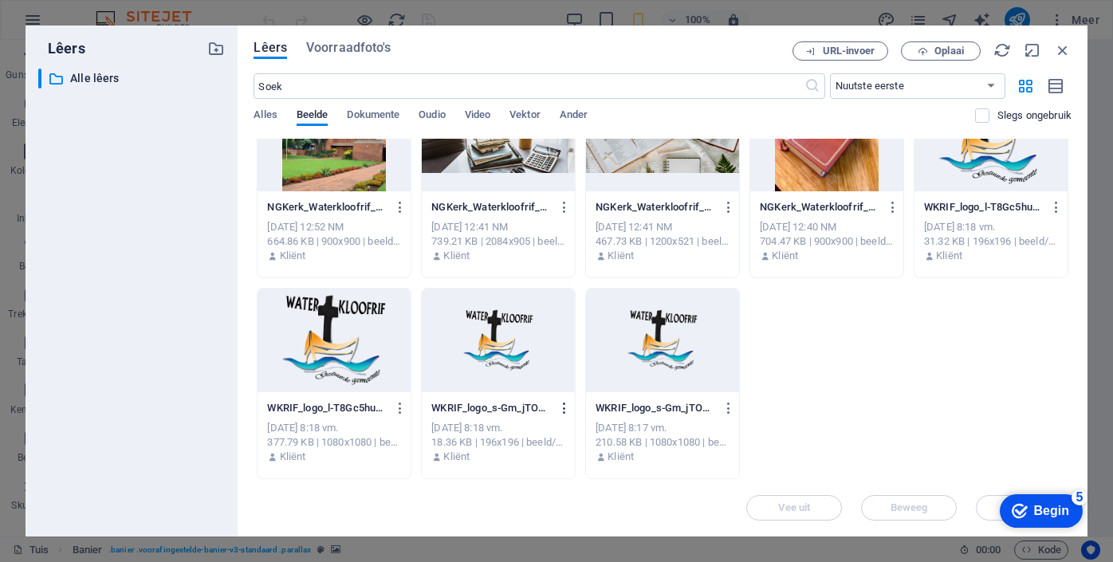
click at [562, 408] on icon "button" at bounding box center [565, 408] width 15 height 14
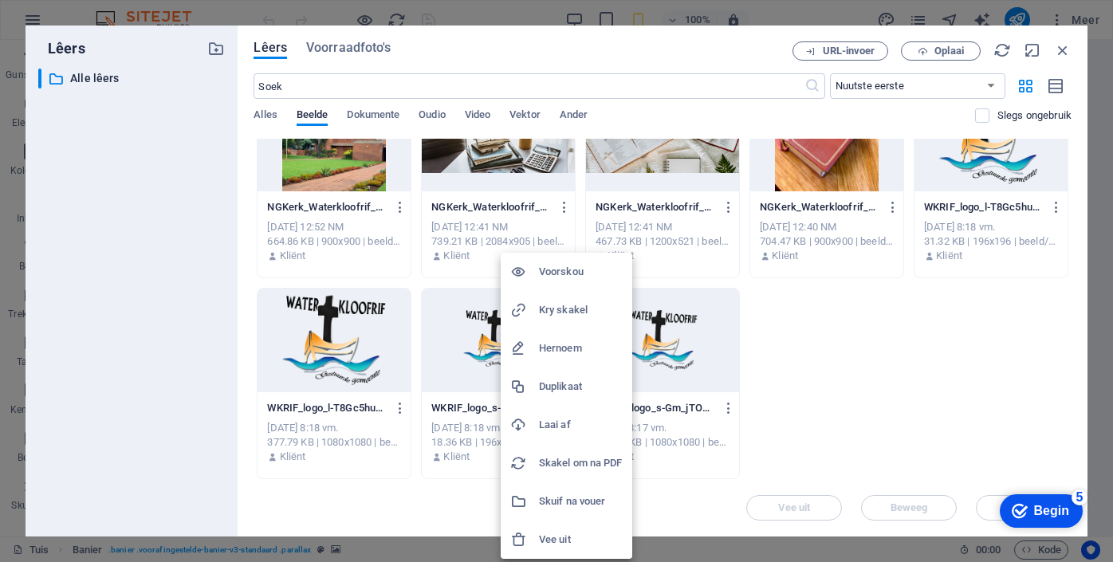
click at [566, 537] on font "Vee uit" at bounding box center [555, 540] width 32 height 12
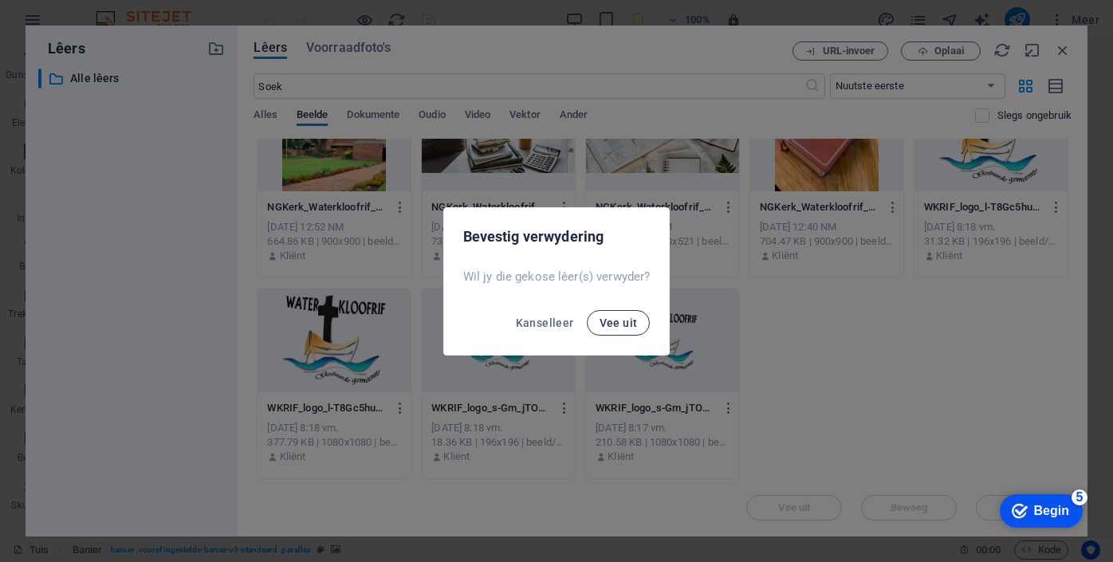
click at [609, 321] on font "Vee uit" at bounding box center [619, 323] width 38 height 13
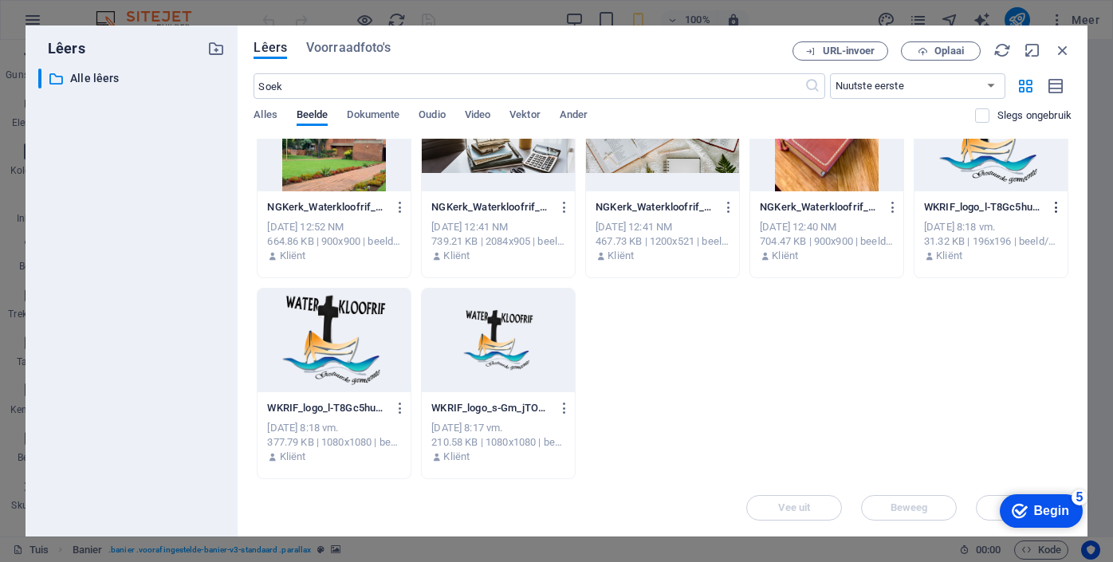
click at [1055, 204] on icon "button" at bounding box center [1057, 207] width 15 height 14
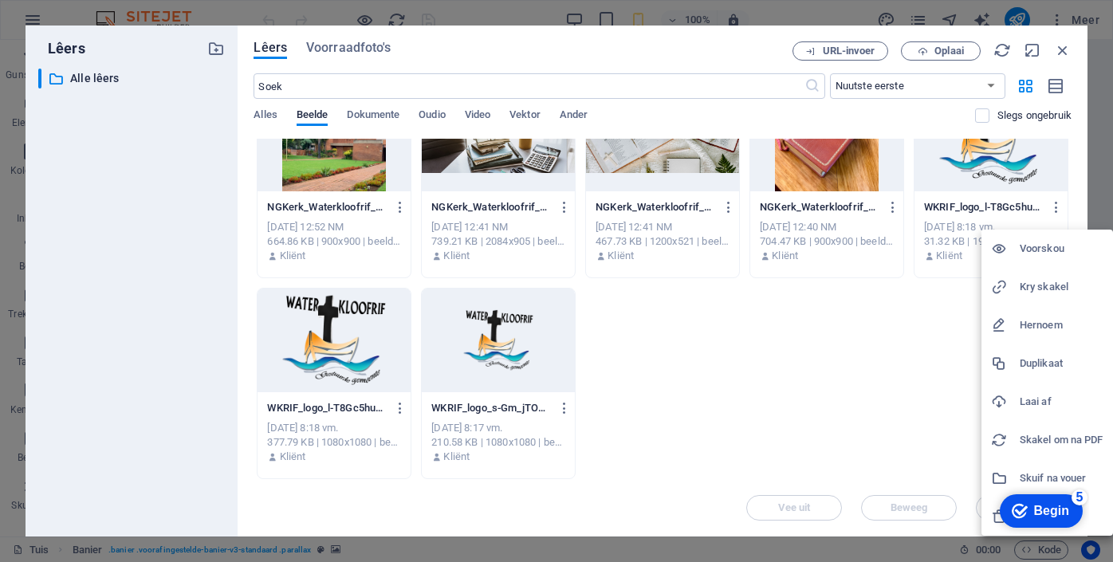
click at [852, 401] on div at bounding box center [556, 281] width 1113 height 562
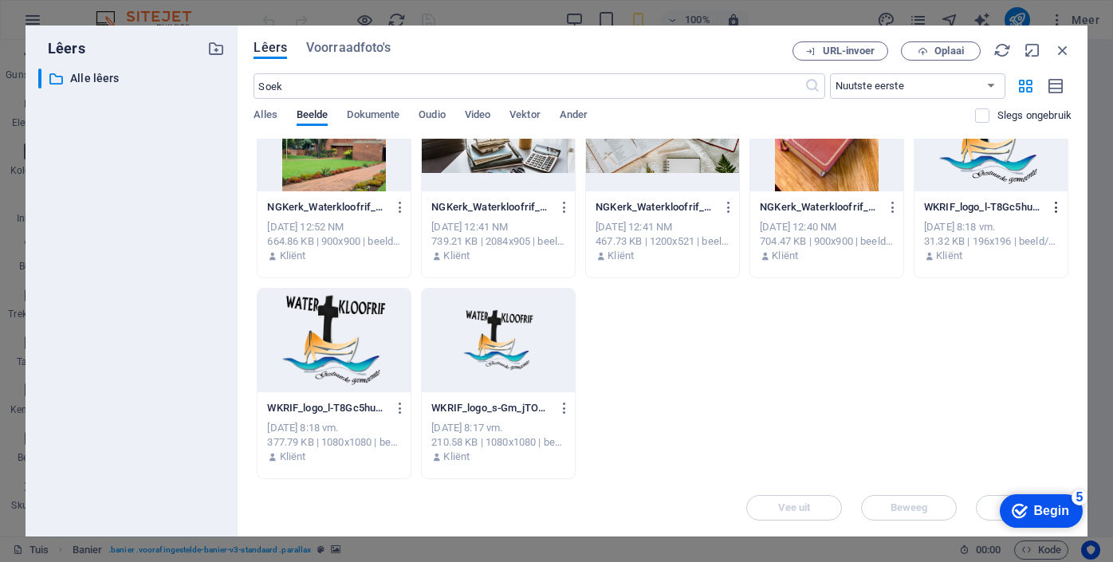
click at [1050, 212] on icon "button" at bounding box center [1057, 207] width 15 height 14
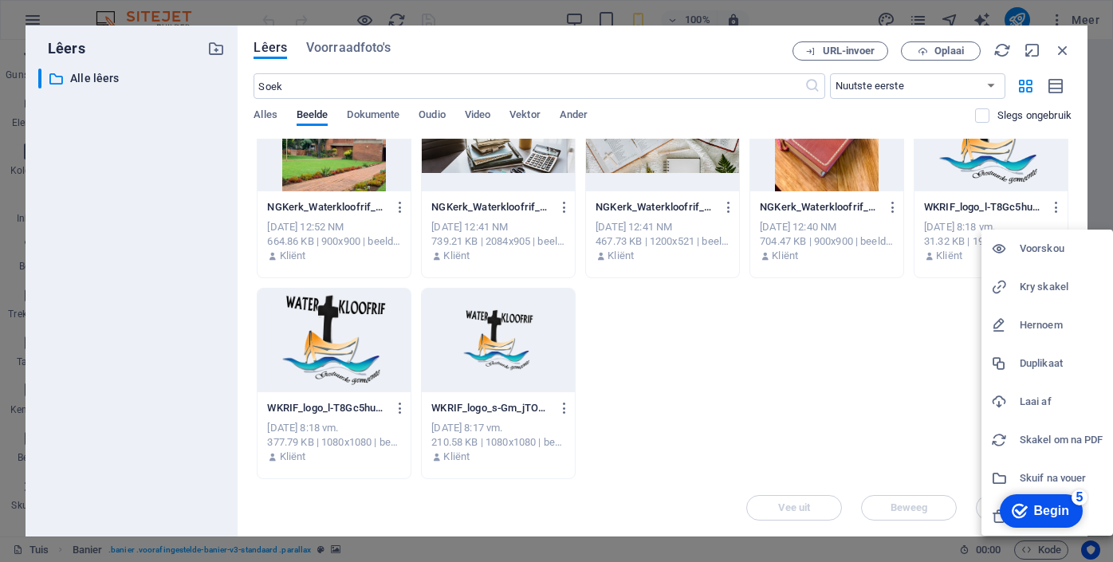
click at [993, 514] on div "checkmark Begin 5 Eerste stappe in die redigeerder Kom ons lei jou deur die top…" at bounding box center [1022, 511] width 136 height 48
click at [999, 518] on div "checkmark Begin 5 Eerste stappe in die redigeerder Kom ons lei jou deur die top…" at bounding box center [1022, 511] width 136 height 48
click at [824, 373] on div at bounding box center [556, 281] width 1113 height 562
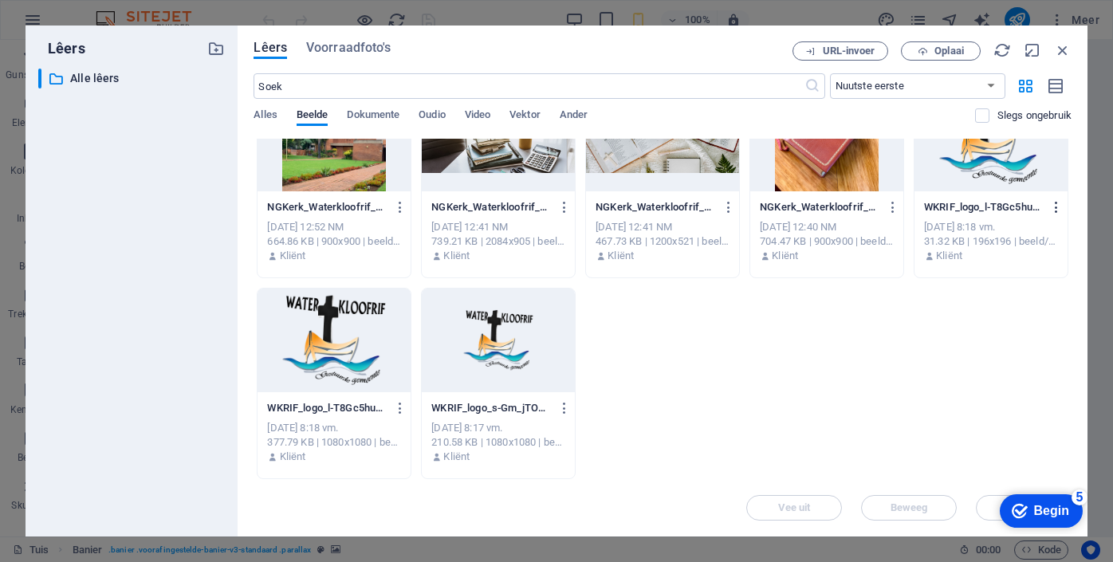
click at [1055, 203] on icon "button" at bounding box center [1057, 207] width 15 height 14
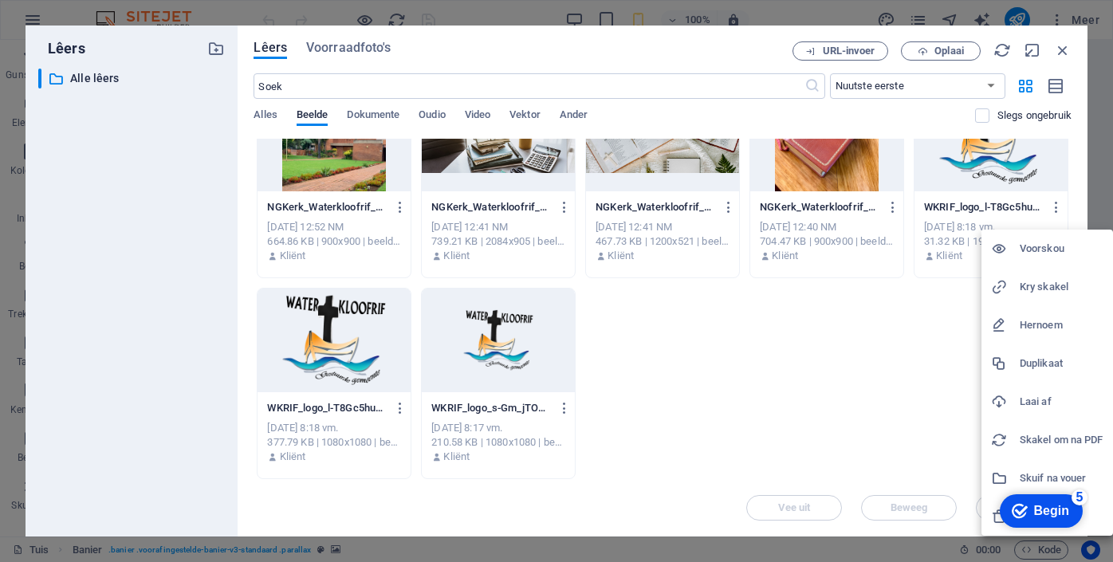
click at [1002, 512] on div "checkmark Begin 5" at bounding box center [1041, 511] width 83 height 33
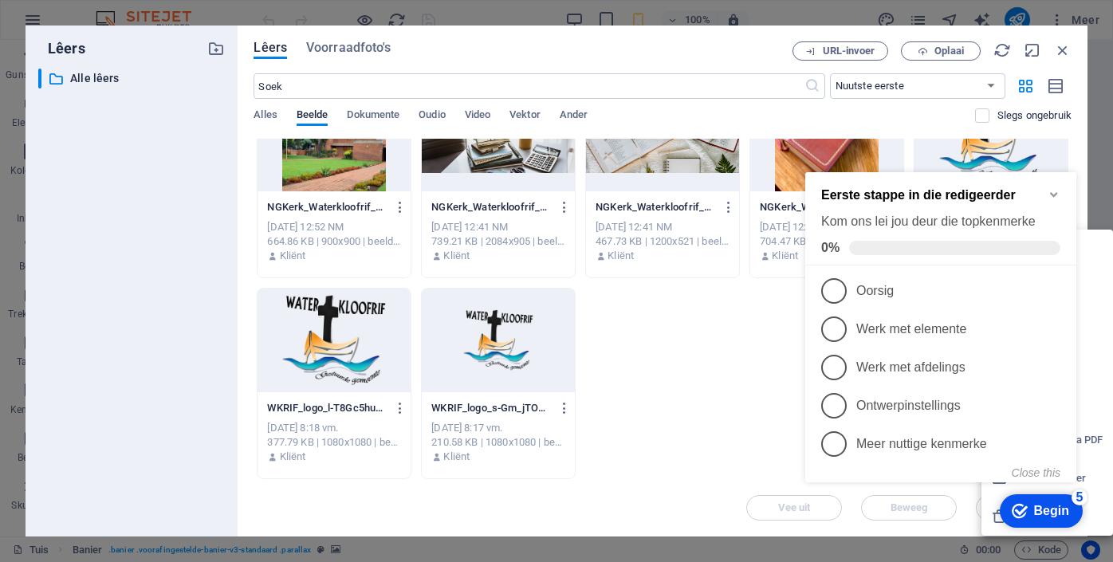
click at [1053, 188] on icon "Minimize checklist" at bounding box center [1054, 194] width 13 height 13
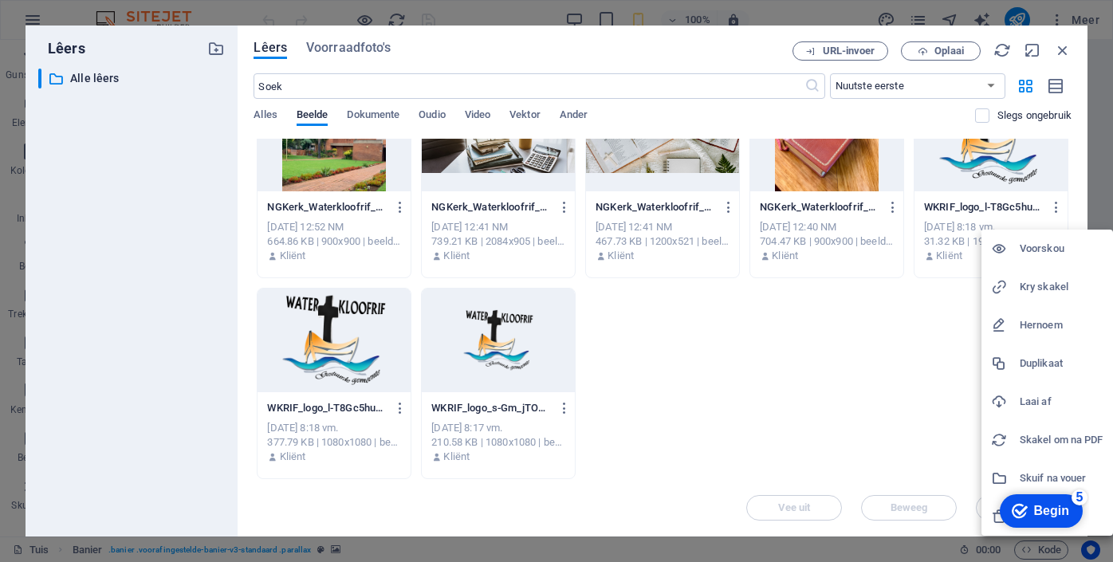
click at [563, 408] on div at bounding box center [556, 281] width 1113 height 562
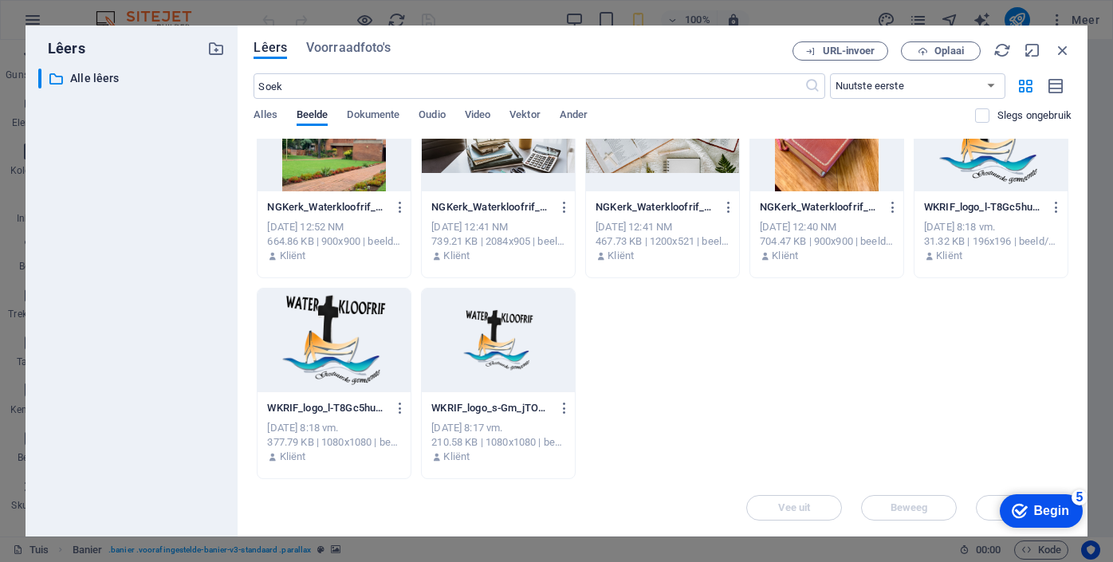
click at [563, 408] on icon "button" at bounding box center [565, 408] width 15 height 14
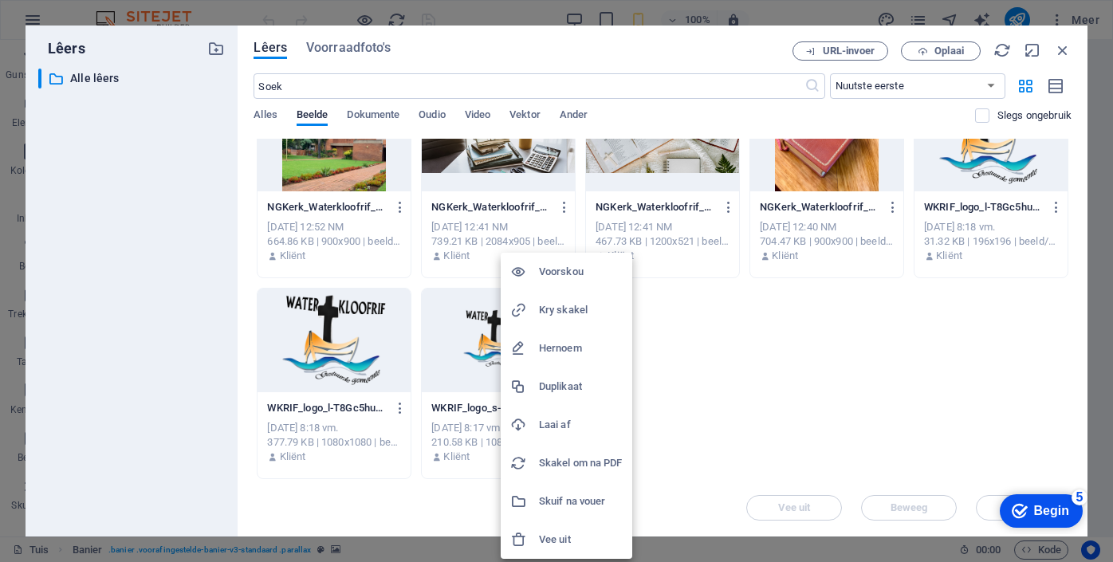
click at [564, 542] on font "Vee uit" at bounding box center [555, 540] width 32 height 12
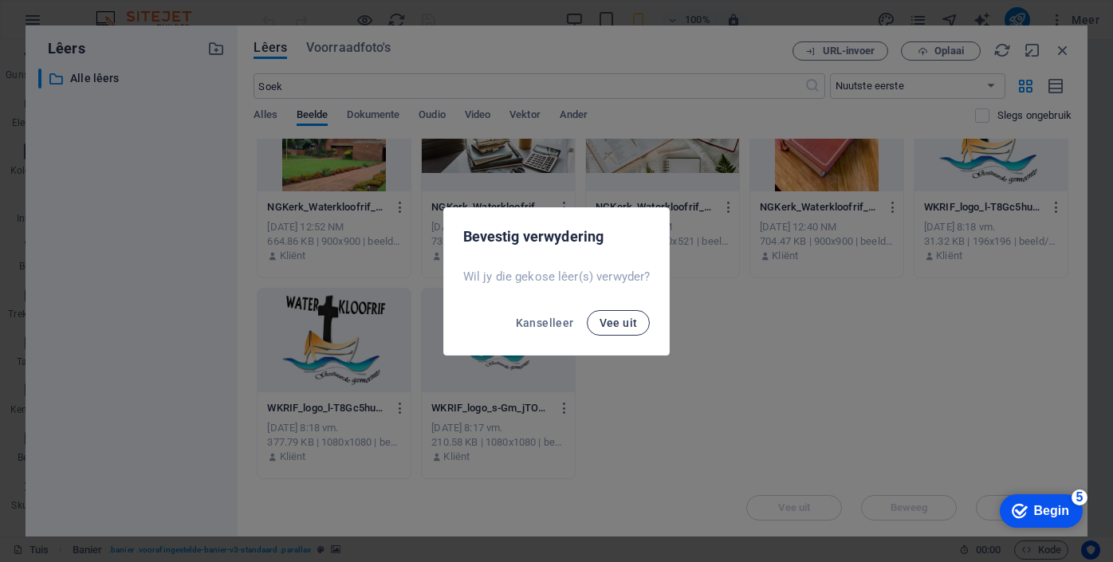
click at [625, 323] on font "Vee uit" at bounding box center [619, 323] width 38 height 13
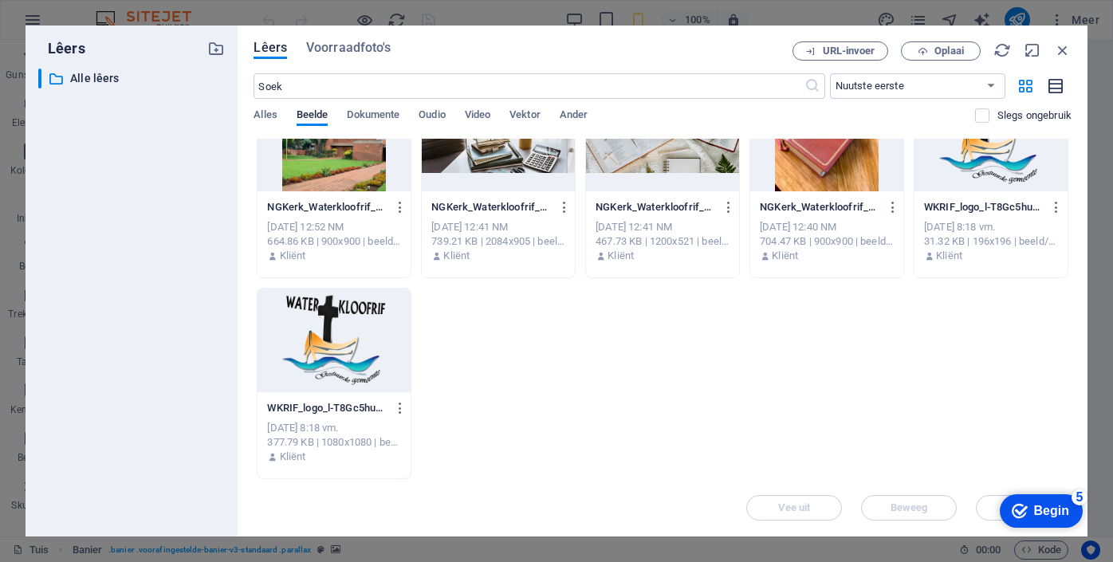
click at [1055, 87] on icon "button" at bounding box center [1057, 86] width 18 height 18
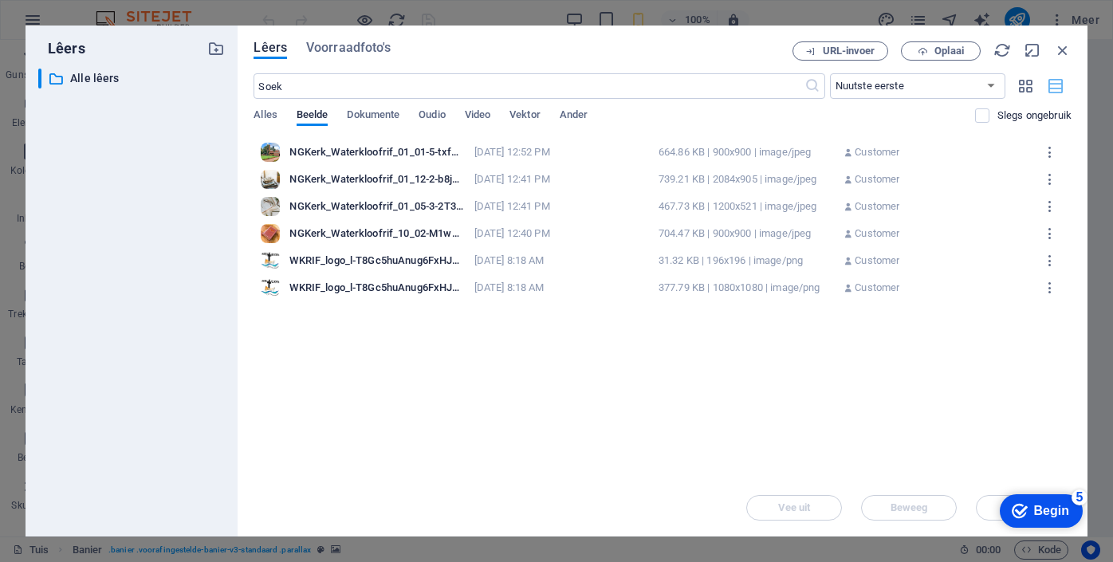
scroll to position [0, 0]
click at [1050, 289] on icon "button" at bounding box center [1050, 288] width 15 height 14
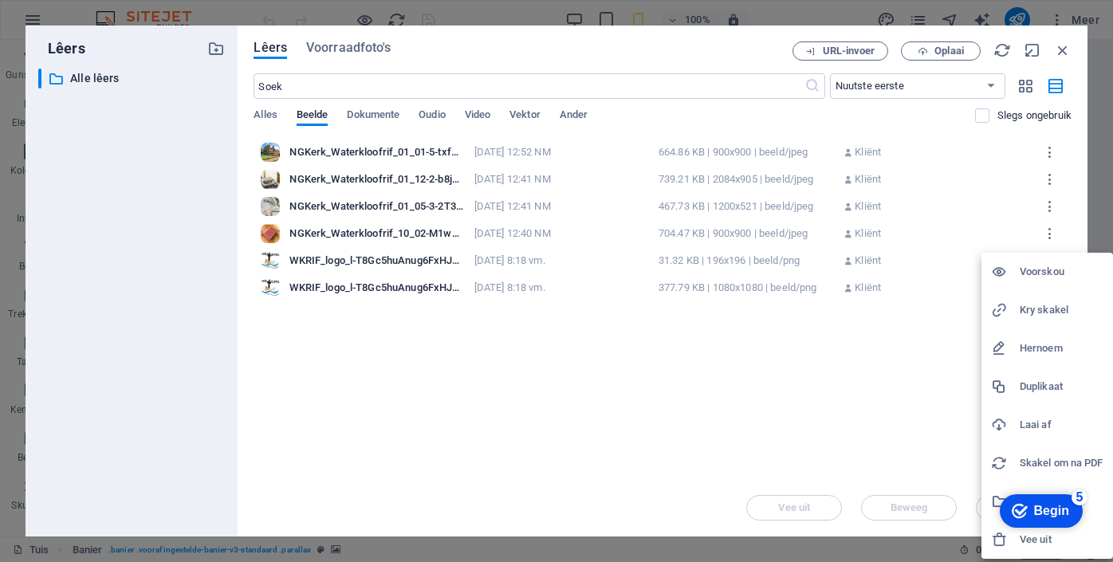
click at [1042, 541] on font "Vee uit" at bounding box center [1036, 540] width 32 height 12
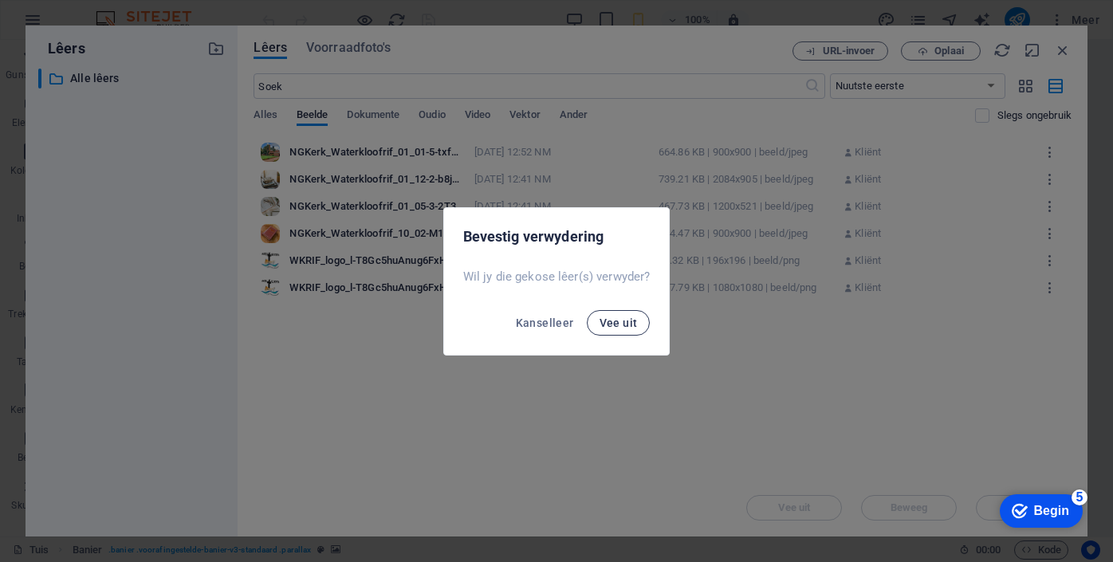
click at [632, 324] on font "Vee uit" at bounding box center [619, 323] width 38 height 13
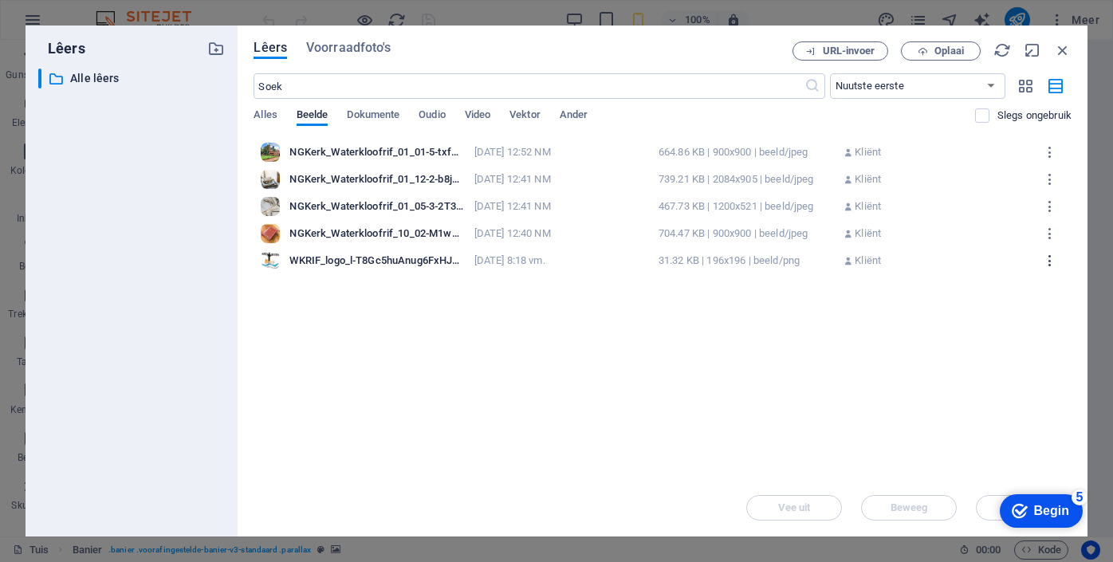
click at [1047, 260] on icon "button" at bounding box center [1050, 261] width 15 height 14
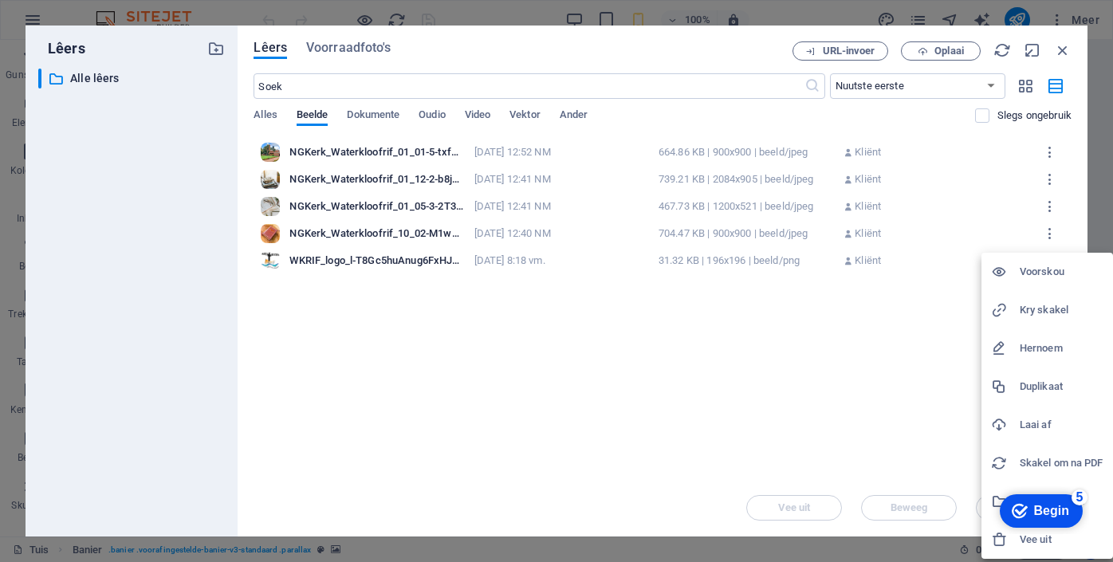
click at [1031, 538] on appcues-checklist "Kontekshulp-kontrolelys op die skerm" at bounding box center [1040, 513] width 98 height 52
click at [1031, 540] on font "Vee uit" at bounding box center [1036, 540] width 32 height 12
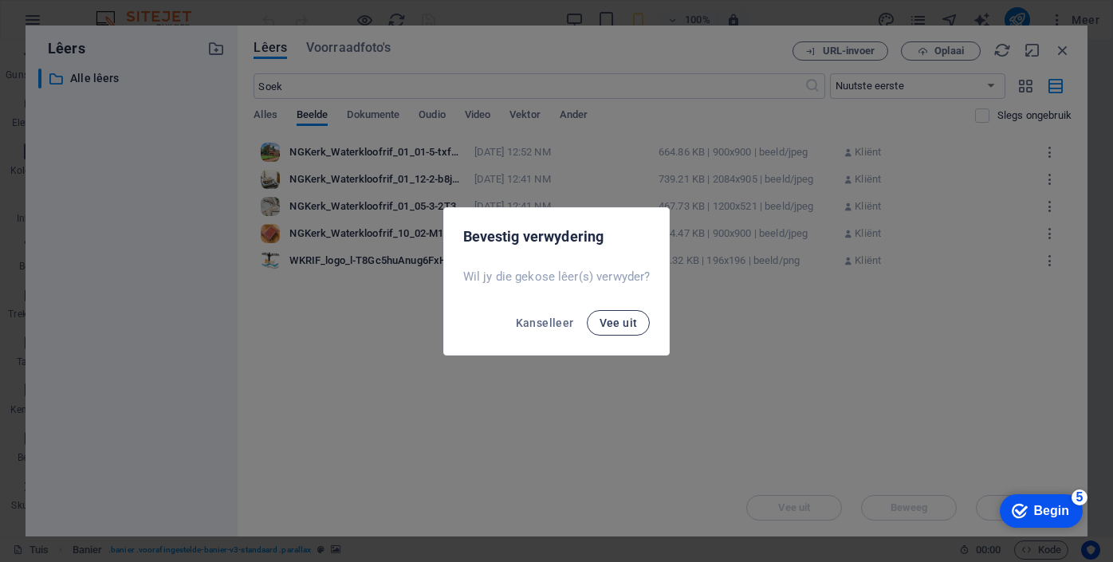
click at [633, 321] on font "Vee uit" at bounding box center [619, 323] width 38 height 13
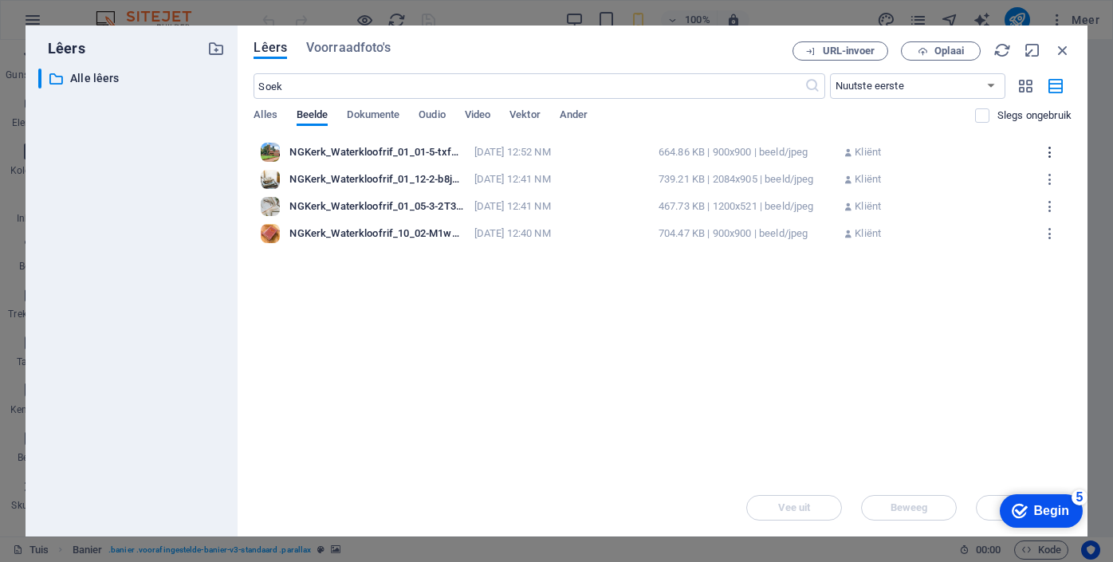
click at [1051, 152] on icon "button" at bounding box center [1050, 152] width 15 height 14
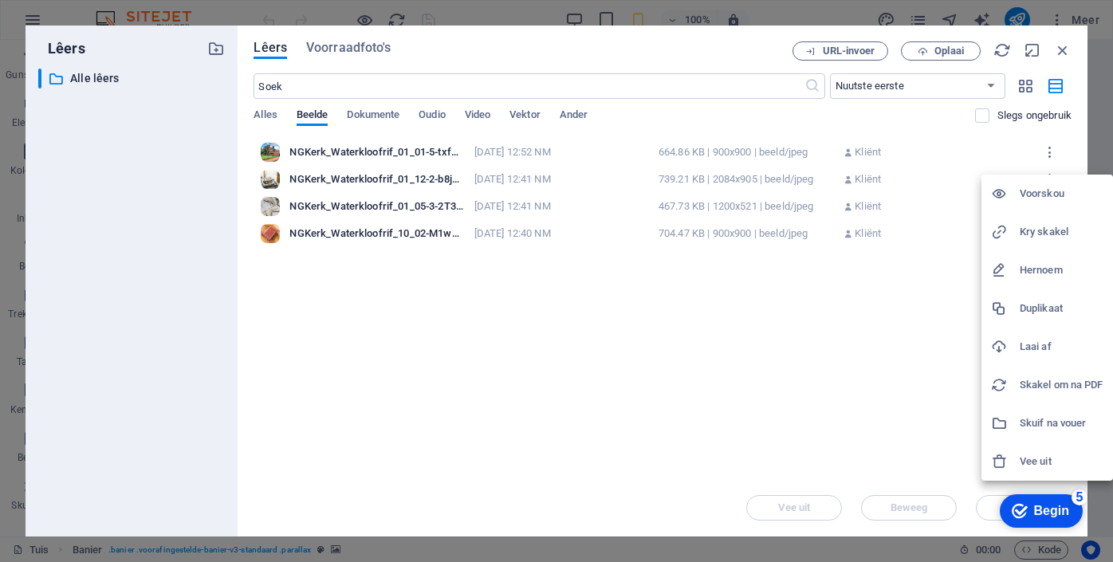
click at [1028, 460] on font "Vee uit" at bounding box center [1036, 461] width 32 height 12
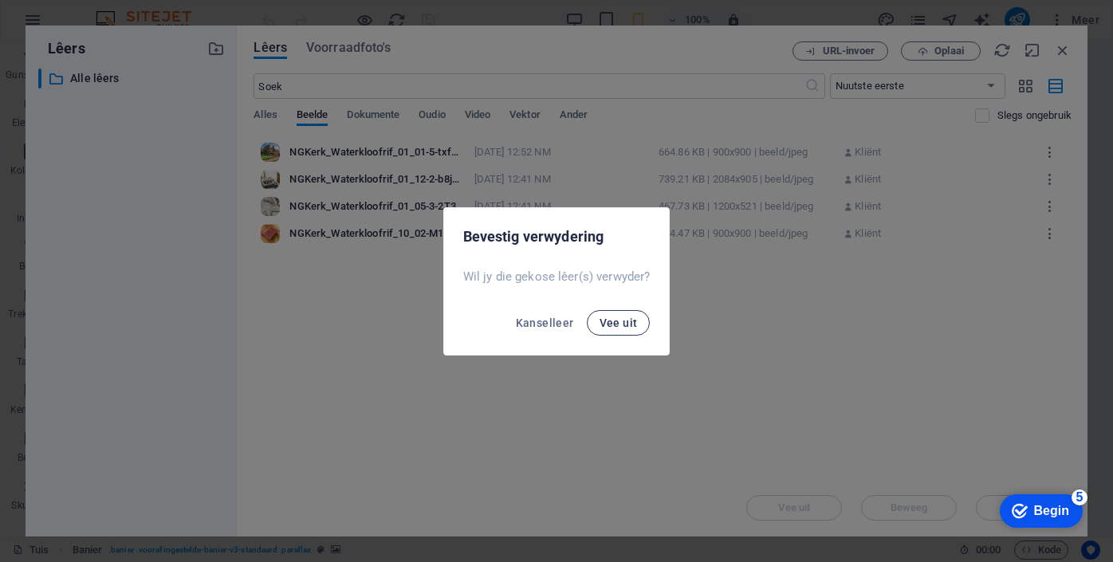
click at [617, 319] on font "Vee uit" at bounding box center [619, 323] width 38 height 13
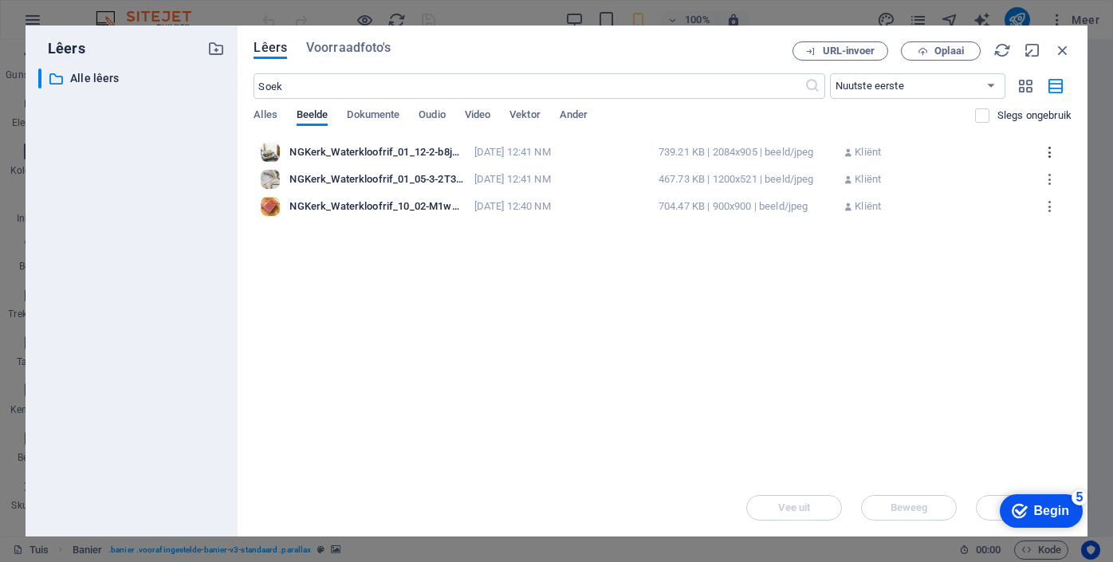
click at [1050, 151] on icon "button" at bounding box center [1050, 152] width 15 height 14
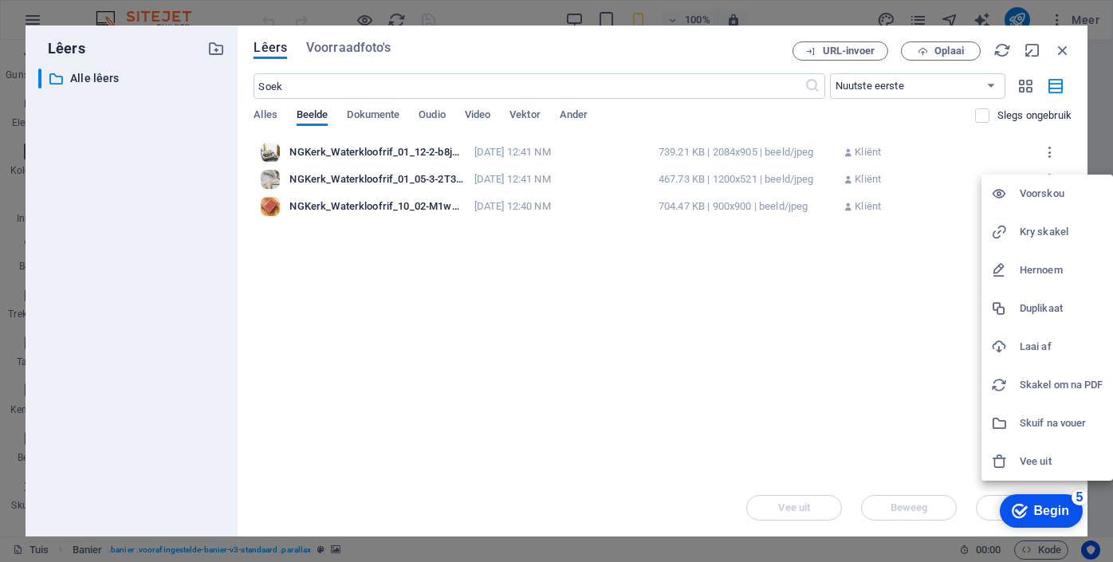
click at [920, 208] on div at bounding box center [556, 281] width 1113 height 562
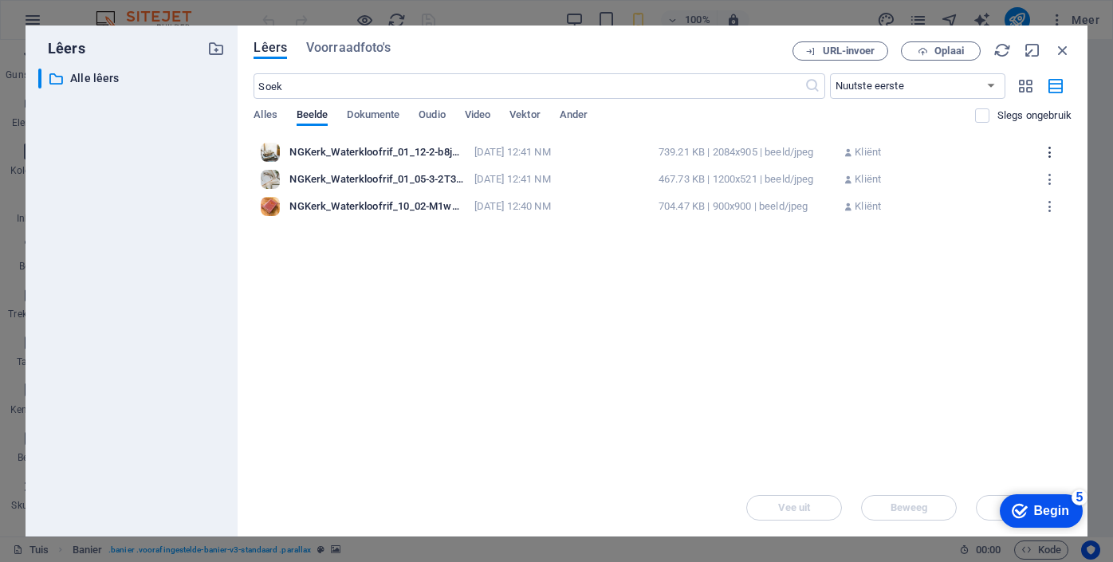
click at [1052, 145] on icon "button" at bounding box center [1050, 152] width 15 height 14
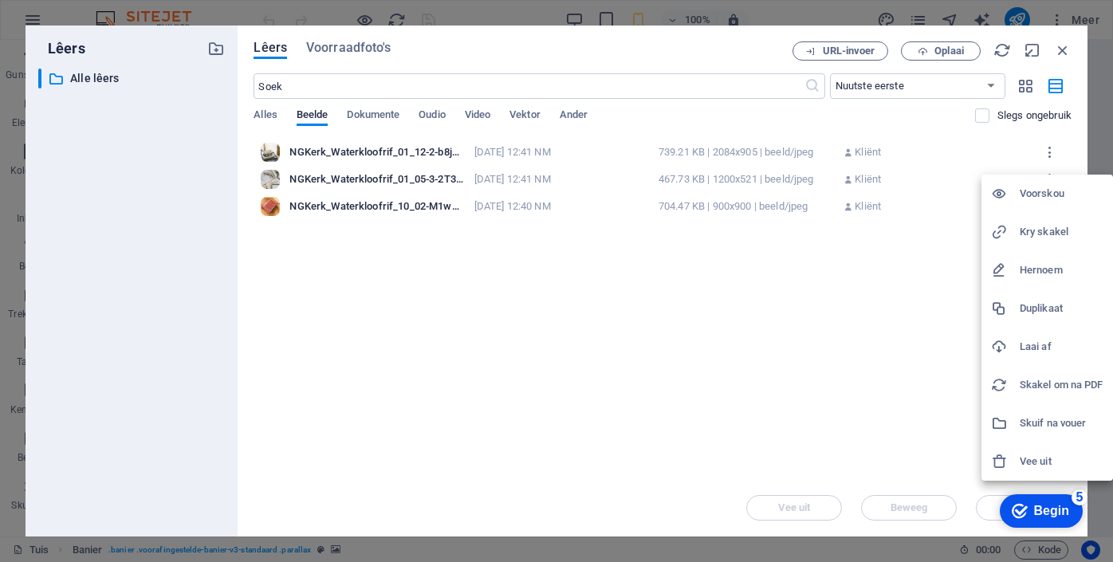
click at [1042, 274] on font "Hernoem" at bounding box center [1041, 270] width 43 height 12
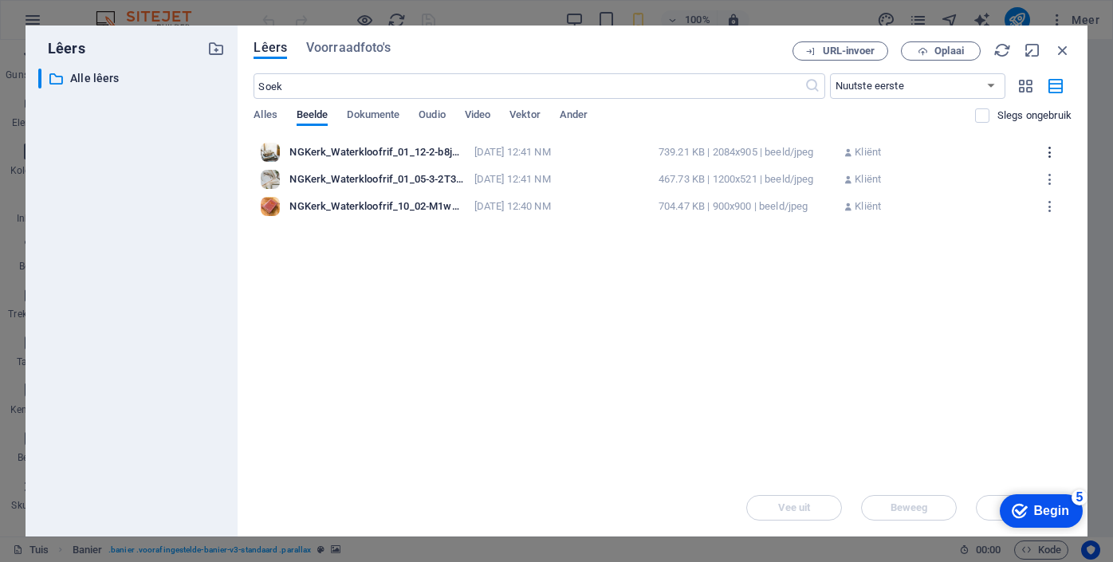
click at [1050, 153] on icon "button" at bounding box center [1050, 152] width 15 height 14
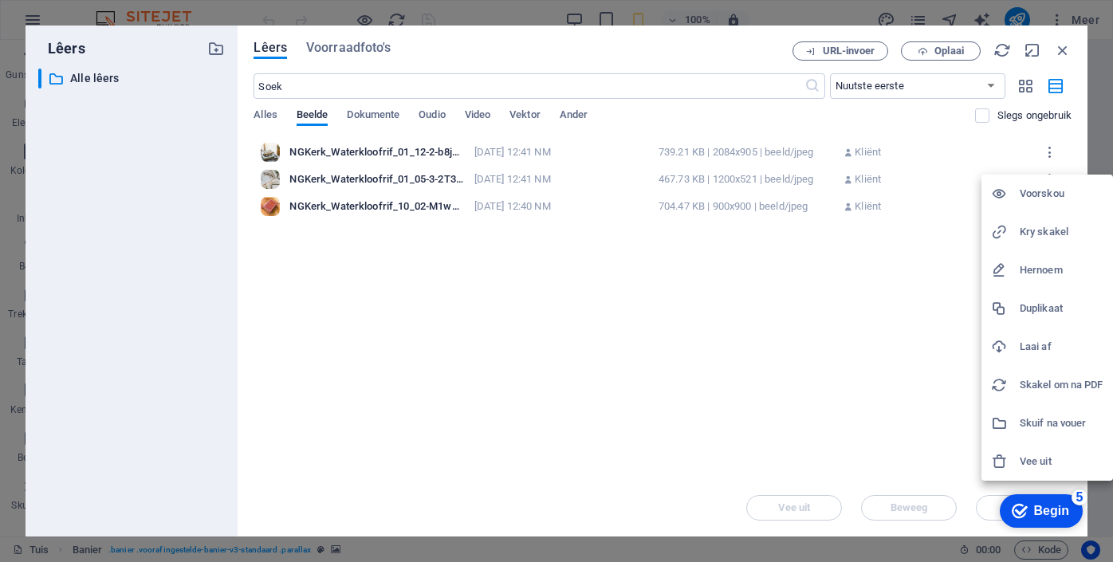
click at [1041, 270] on font "Hernoem" at bounding box center [1041, 270] width 43 height 12
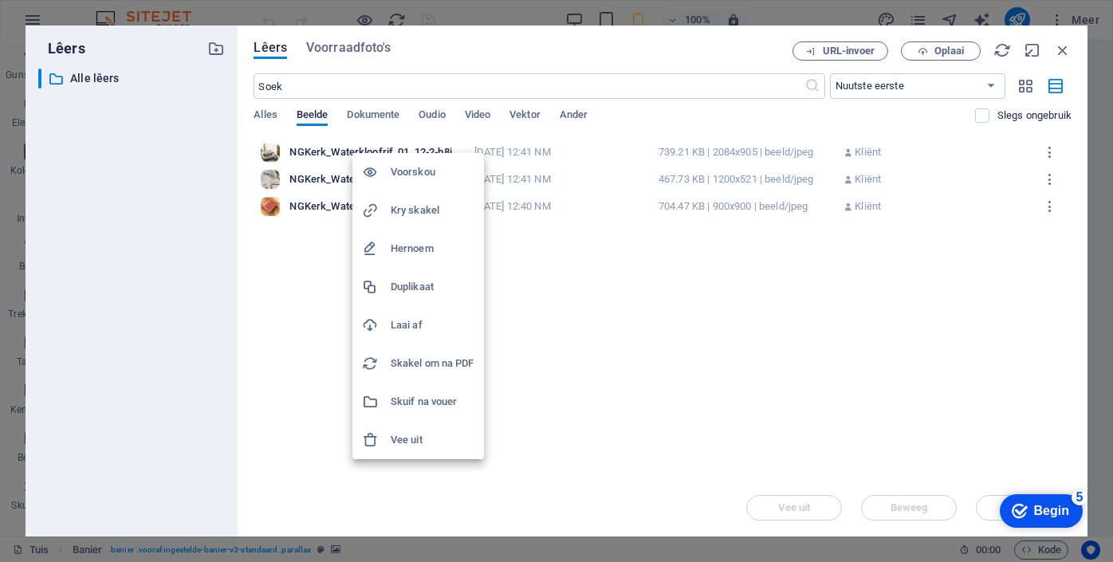
click at [413, 247] on font "Hernoem" at bounding box center [412, 248] width 43 height 12
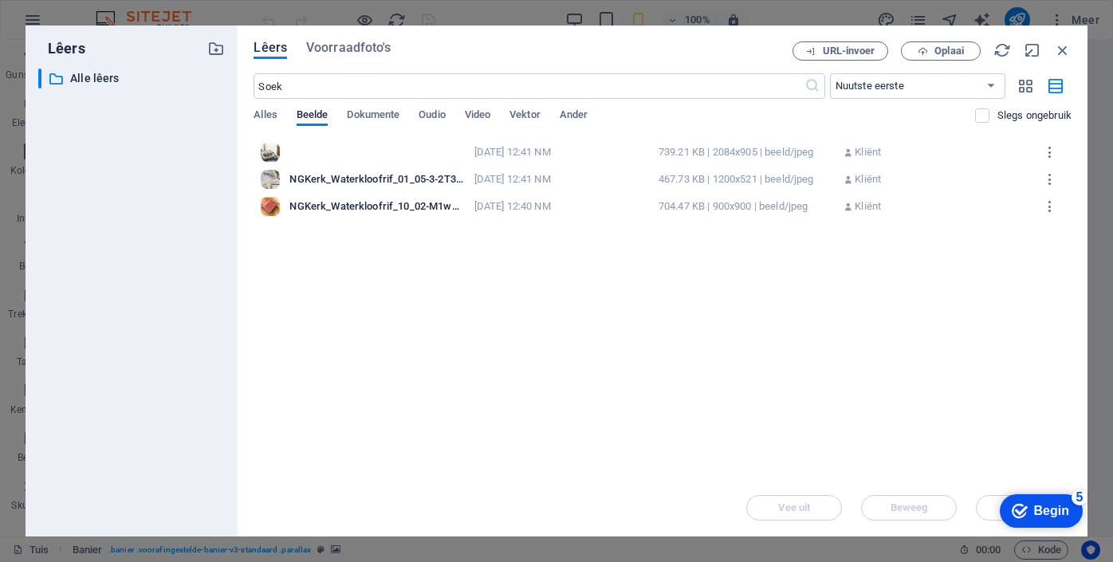
type input "NG.jpg"
click at [405, 159] on div "NG.jpg NGKerk_Waterkloofrif_01_12-2-b8j78M8MNEbOHRc71dZ-9A.jpg 6 Sep 2025 12:41…" at bounding box center [663, 152] width 812 height 27
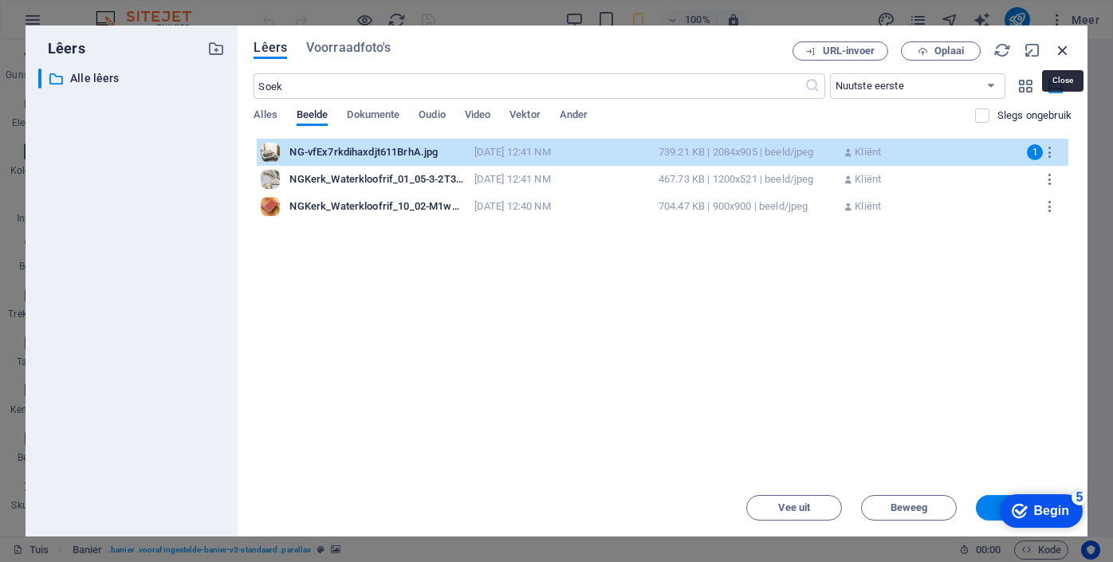
click at [1062, 52] on icon "button" at bounding box center [1063, 50] width 18 height 18
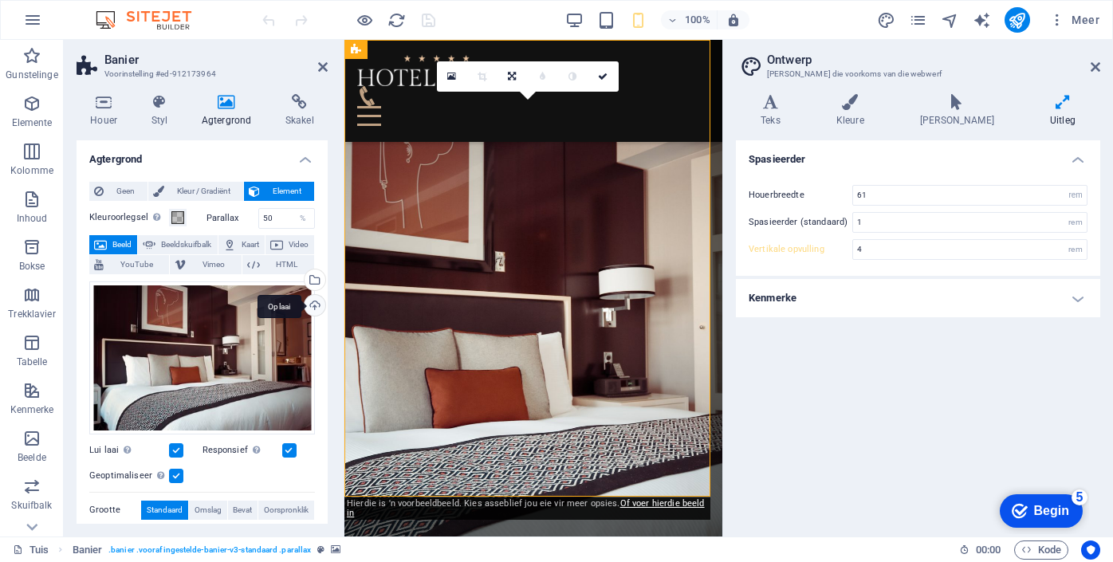
click at [312, 303] on div "Oplaai" at bounding box center [313, 307] width 24 height 24
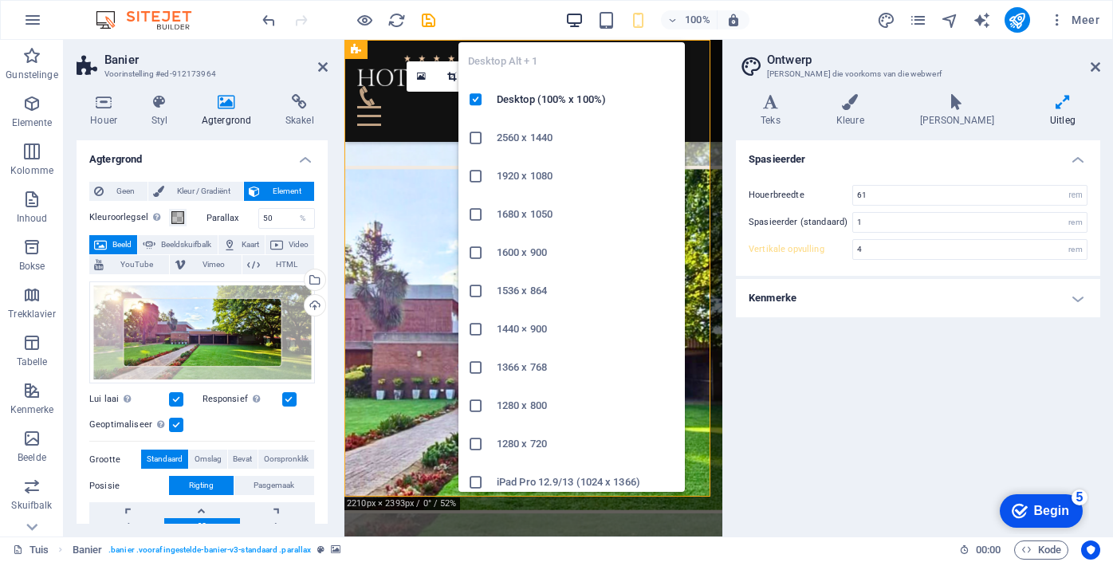
click at [580, 18] on icon "button" at bounding box center [575, 20] width 18 height 18
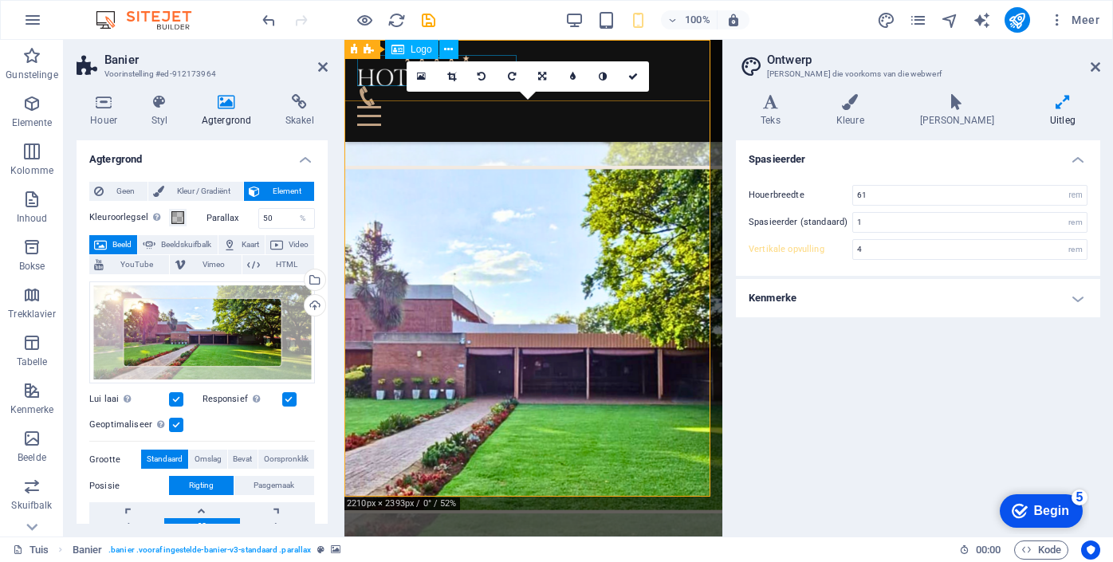
click at [389, 79] on div at bounding box center [533, 70] width 353 height 31
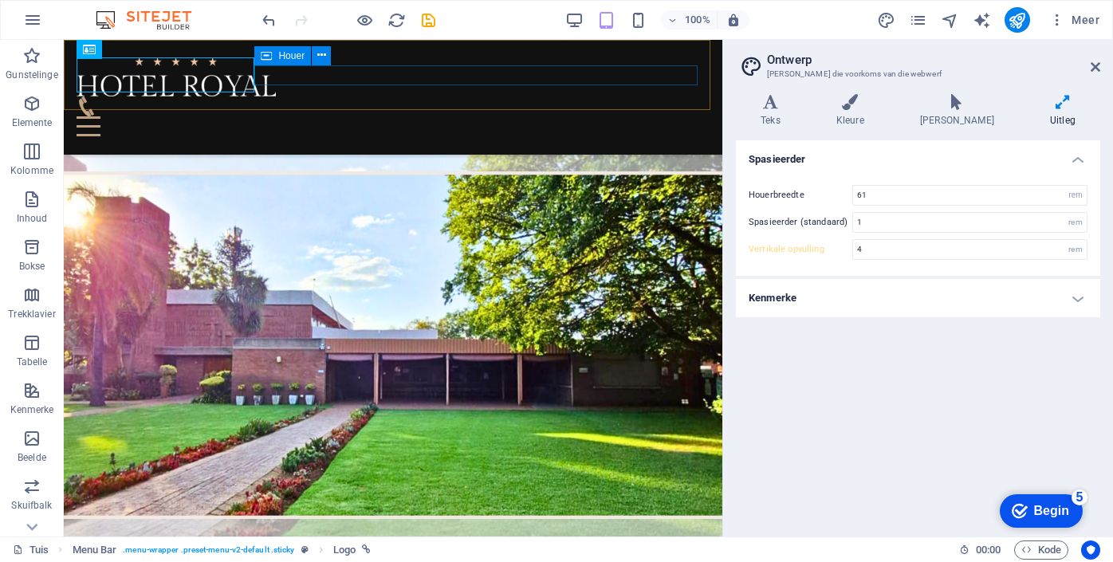
type input "5"
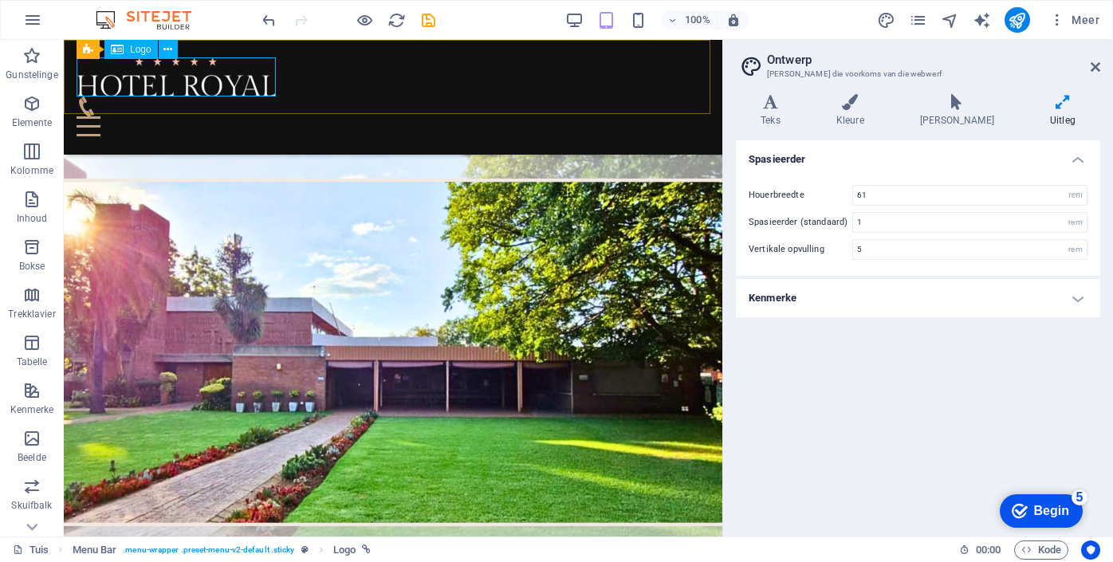
click at [174, 92] on div at bounding box center [393, 76] width 633 height 39
select select "px"
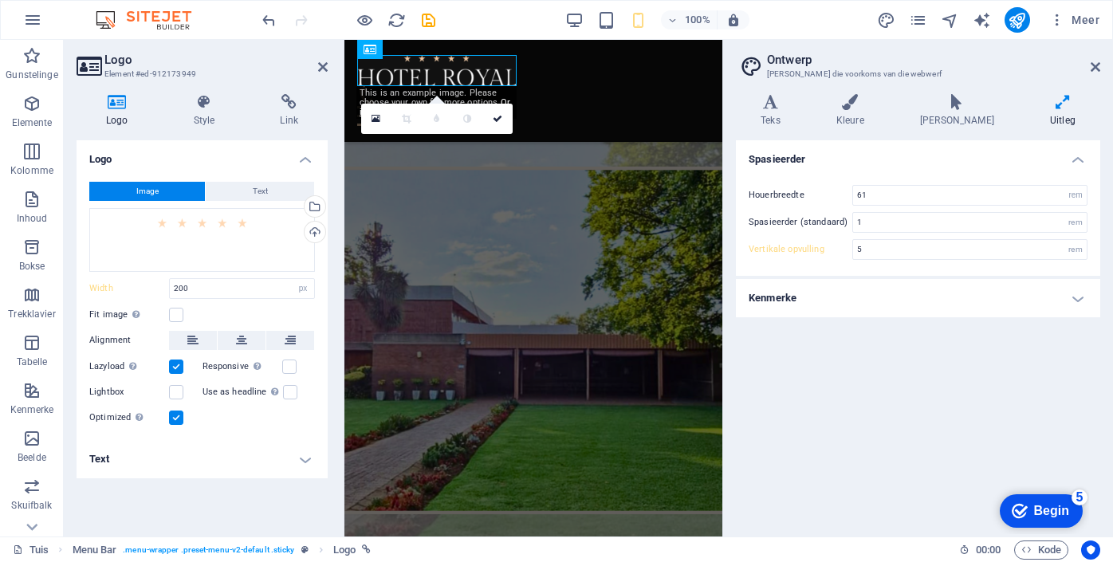
type input "4"
click at [315, 234] on div "Oplaai" at bounding box center [313, 234] width 24 height 24
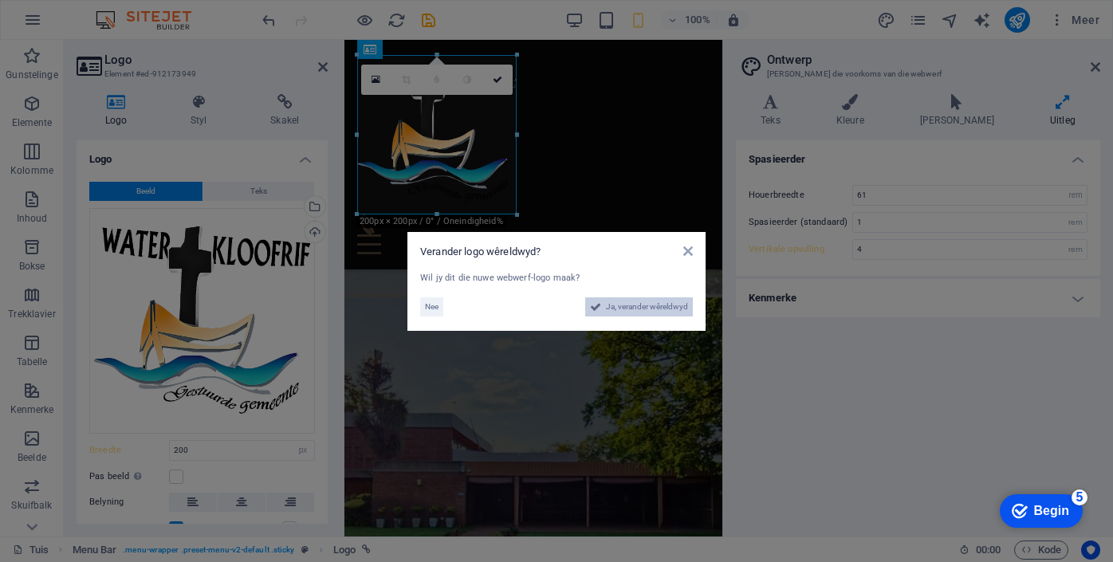
click at [675, 307] on font "Ja, verander wêreldwyd" at bounding box center [647, 306] width 82 height 9
select select "2"
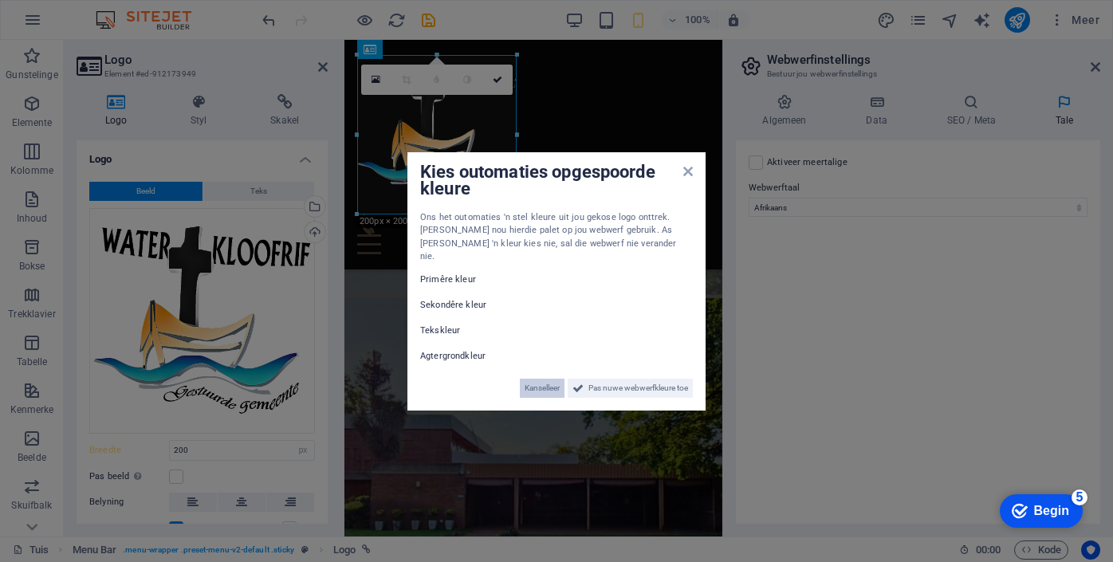
click at [547, 384] on font "Kanselleer" at bounding box center [542, 388] width 35 height 9
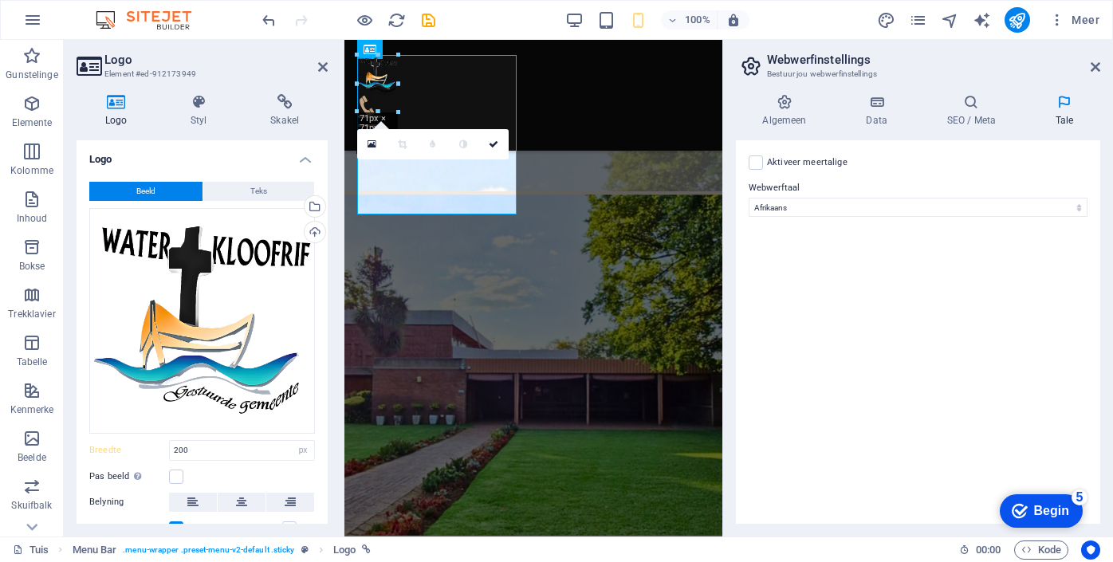
drag, startPoint x: 518, startPoint y: 214, endPoint x: 383, endPoint y: 93, distance: 181.3
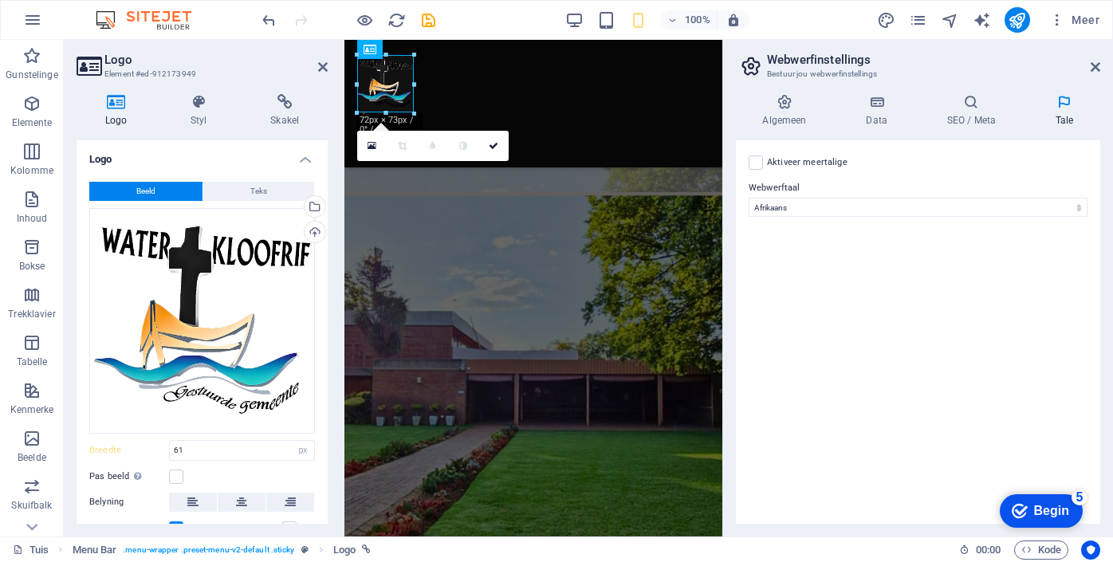
drag, startPoint x: 408, startPoint y: 104, endPoint x: 413, endPoint y: 112, distance: 10.4
type input "71"
click at [495, 140] on icon at bounding box center [494, 145] width 10 height 10
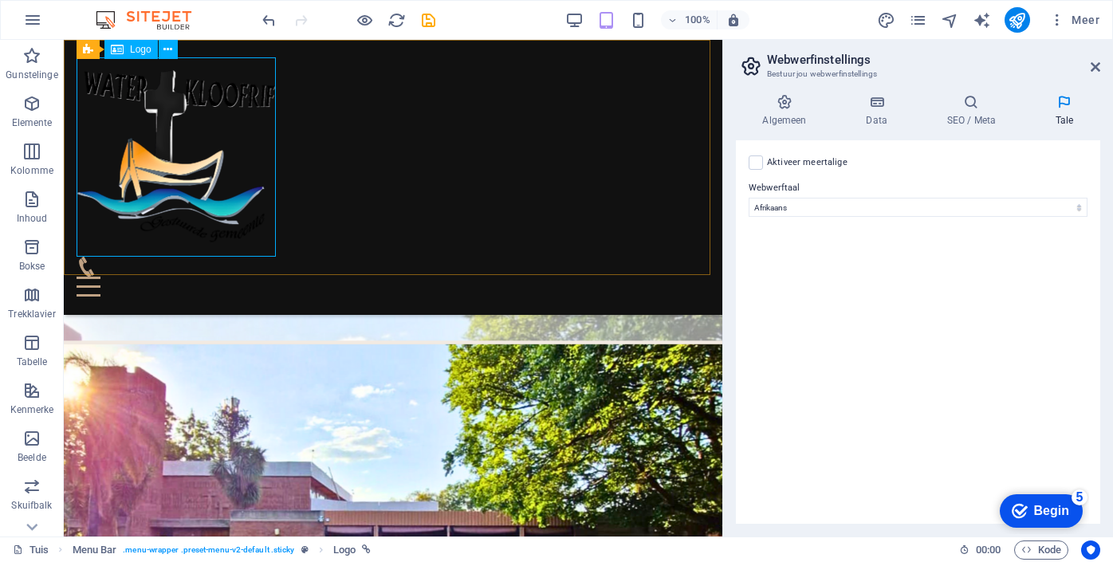
click at [242, 186] on div at bounding box center [393, 156] width 633 height 199
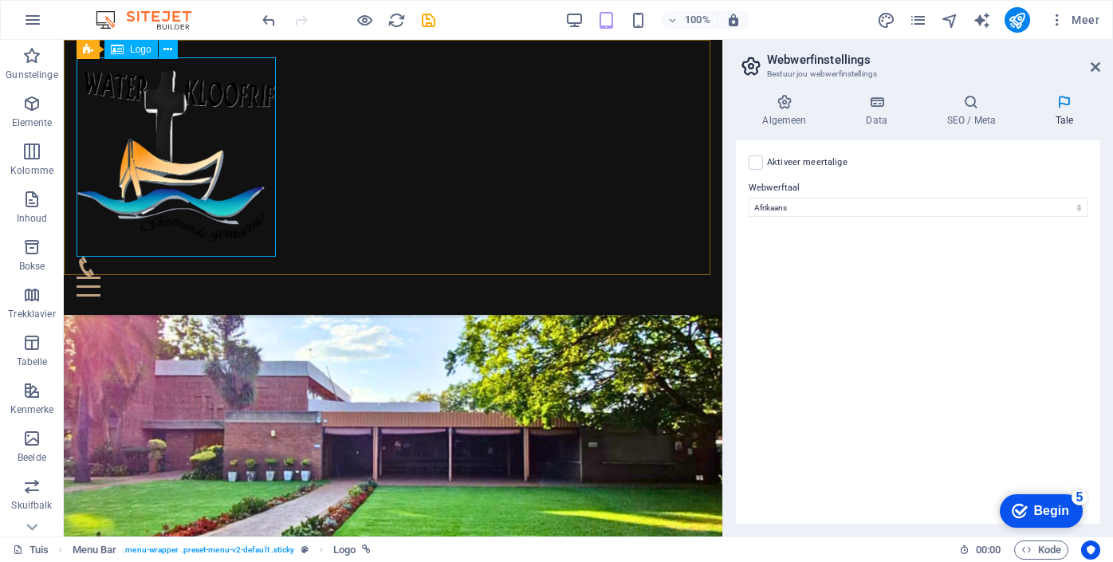
select select "px"
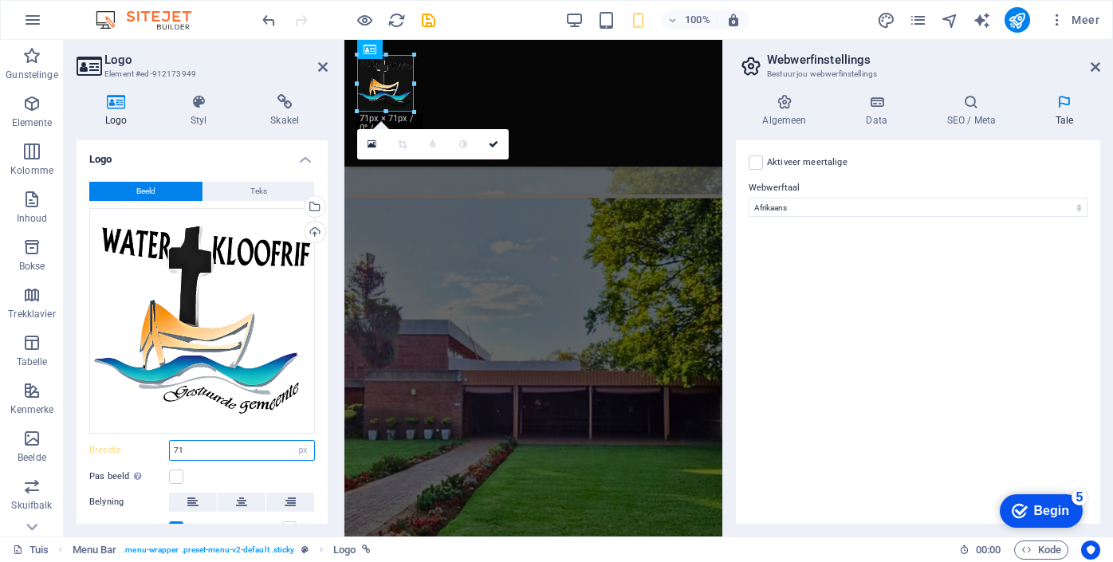
drag, startPoint x: 215, startPoint y: 446, endPoint x: 164, endPoint y: 445, distance: 51.9
click at [164, 445] on div "Breedte 71 Standaard outomaties px rem % em vh vw" at bounding box center [202, 450] width 226 height 21
type input "50"
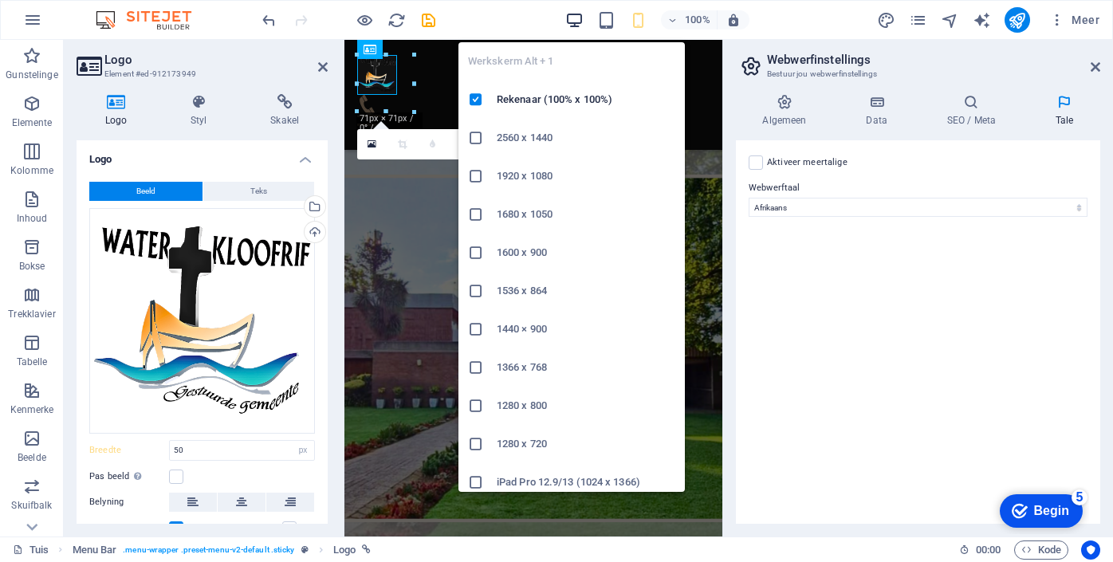
click at [577, 18] on icon "button" at bounding box center [575, 20] width 18 height 18
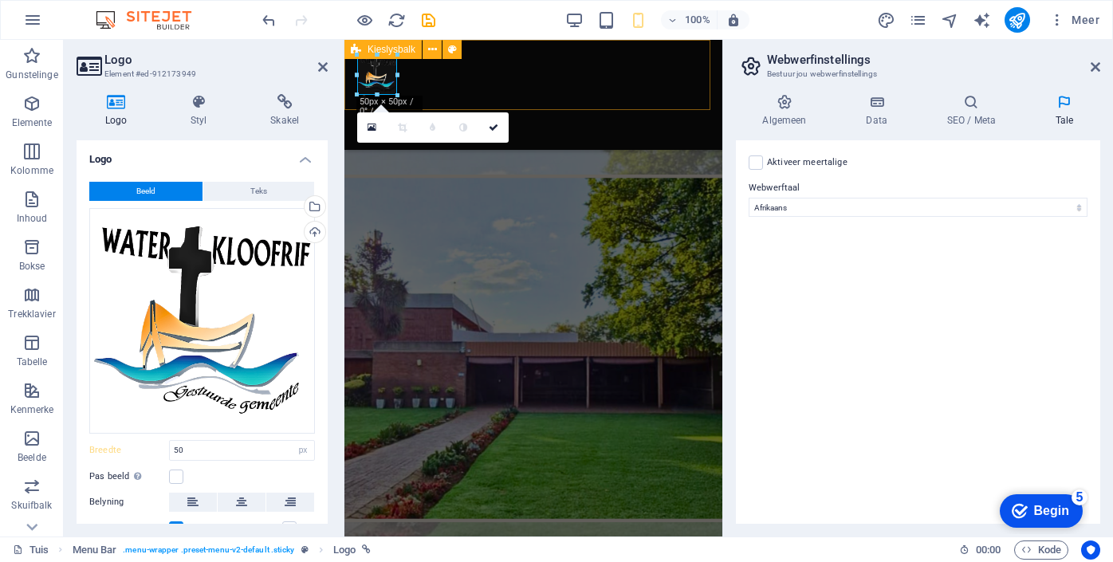
click at [522, 94] on div "Tuis Kamers en suites Hotel Eetplekke Kontak" at bounding box center [534, 95] width 378 height 110
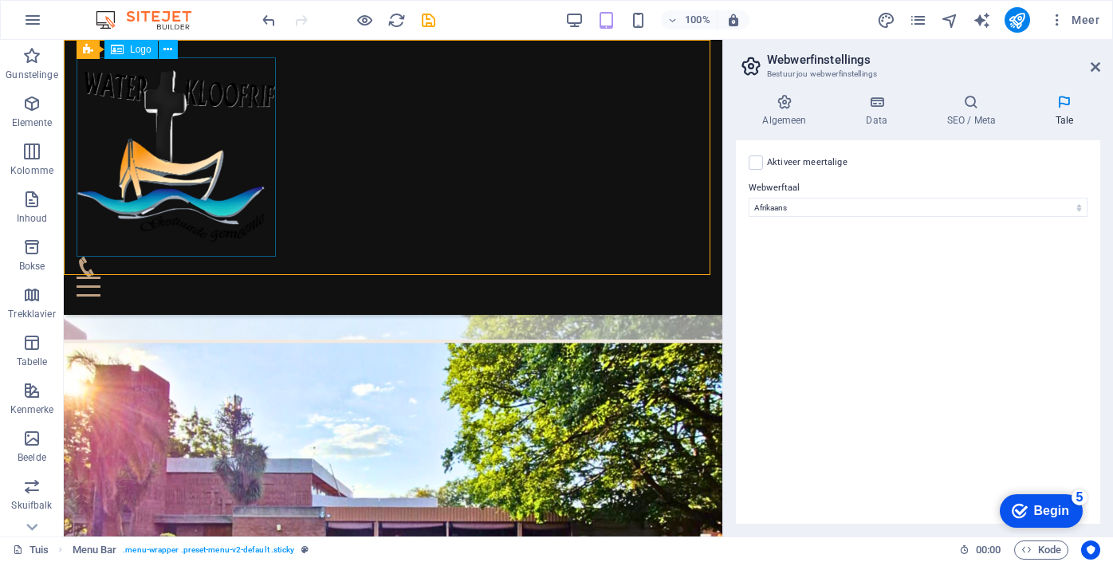
click at [220, 161] on div at bounding box center [393, 156] width 633 height 199
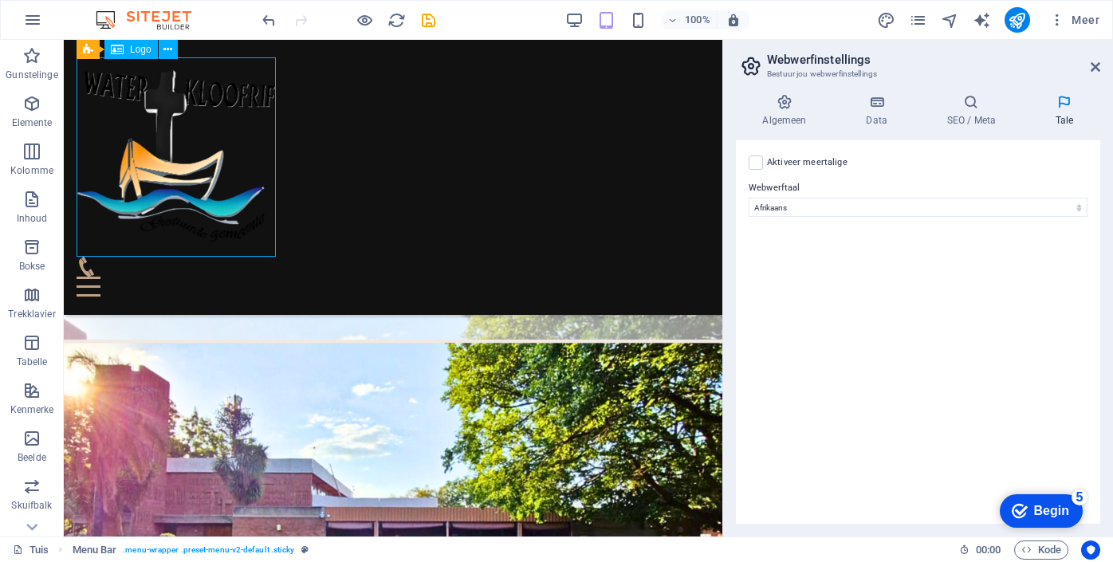
click at [220, 161] on div at bounding box center [393, 156] width 633 height 199
select select "px"
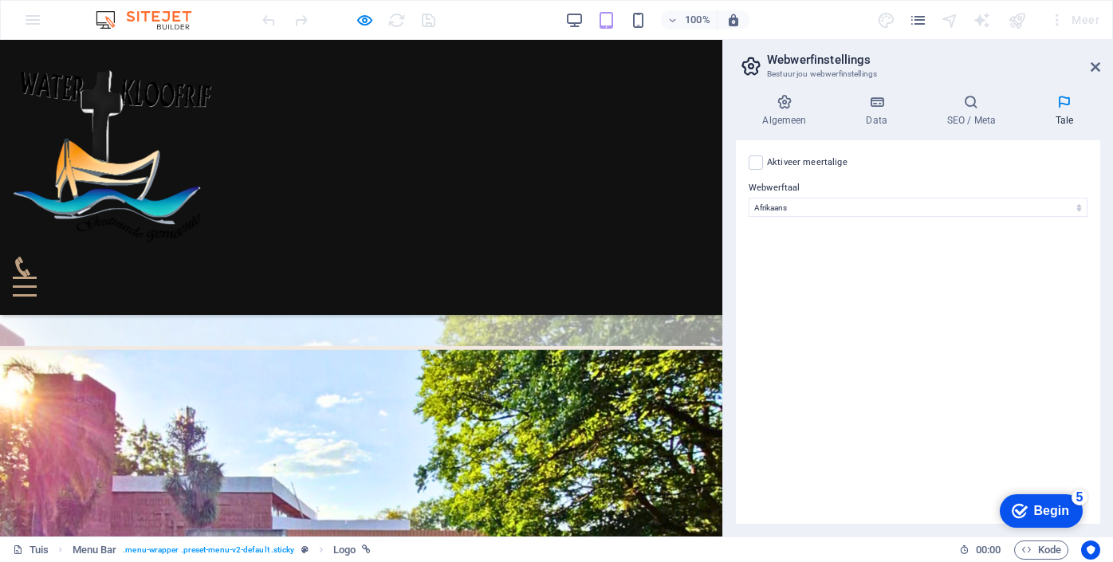
click at [119, 144] on img at bounding box center [112, 156] width 199 height 199
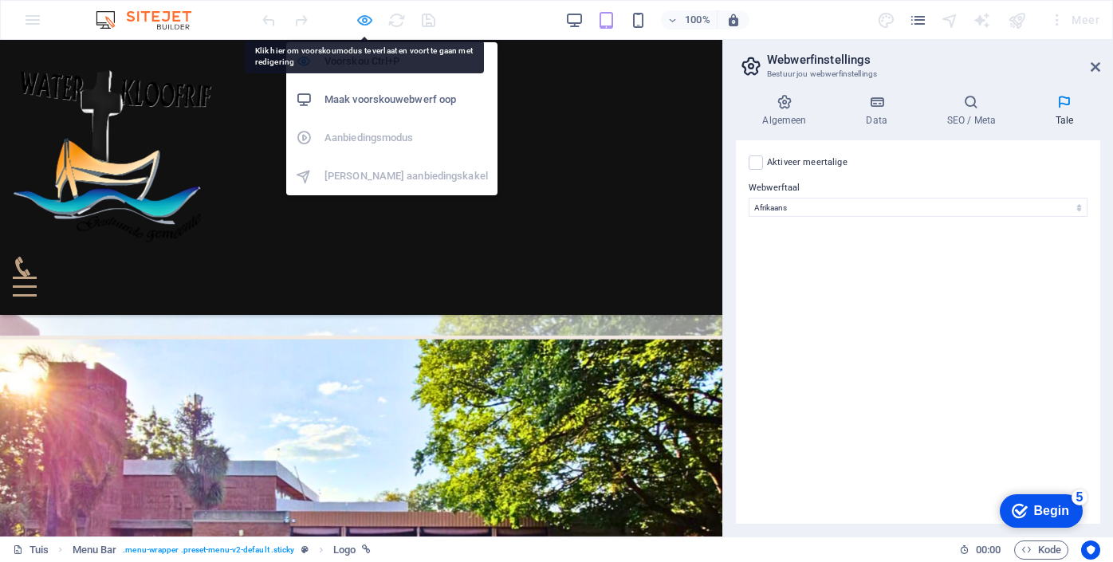
select select "px"
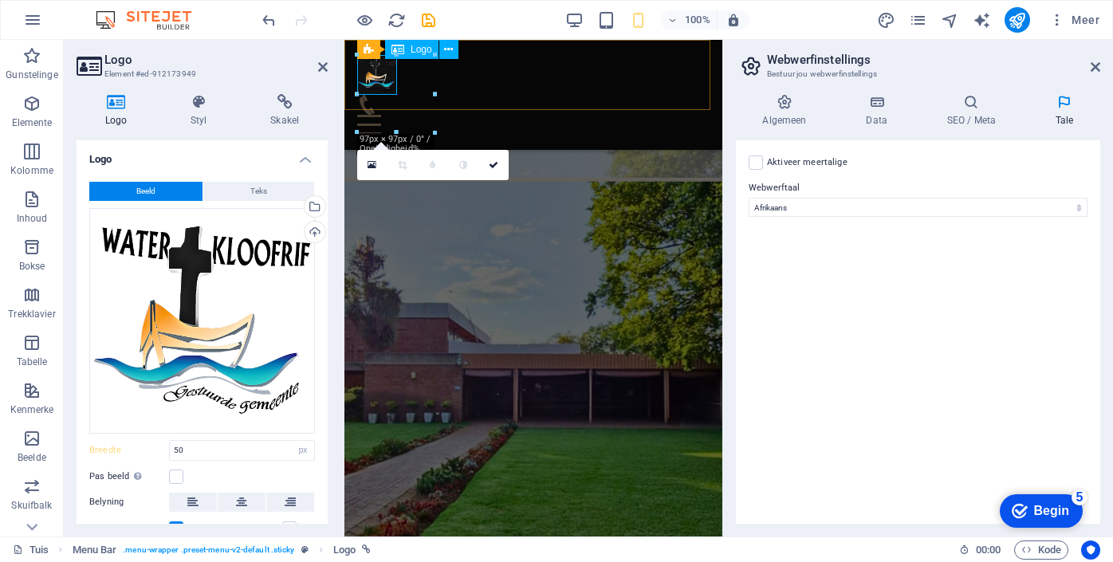
click at [371, 72] on div at bounding box center [533, 75] width 353 height 40
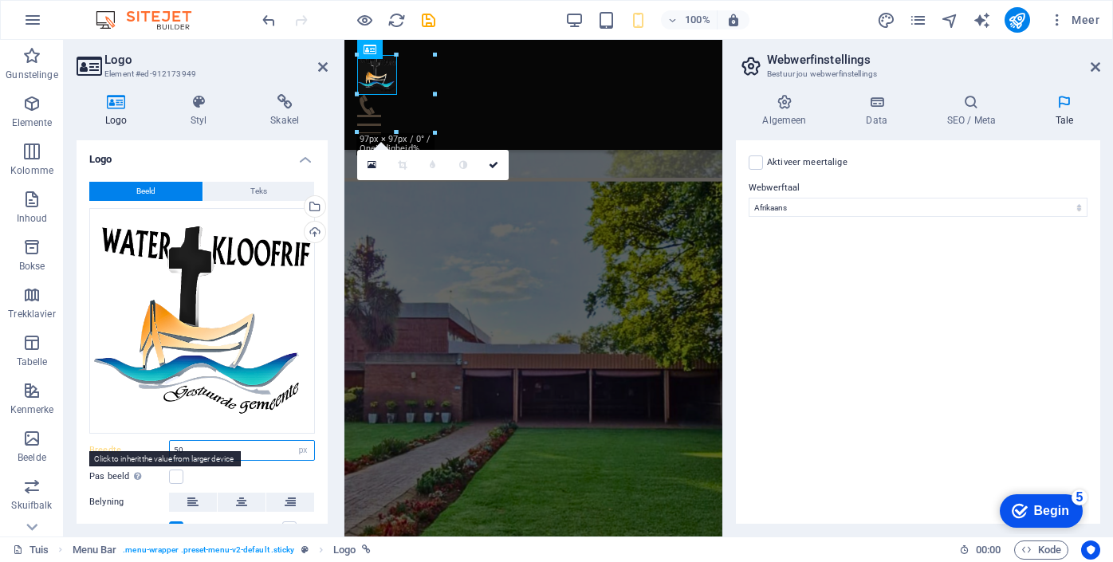
drag, startPoint x: 211, startPoint y: 442, endPoint x: 163, endPoint y: 443, distance: 47.9
click at [163, 443] on div "Breedte 50 Standaard outomaties px rem % em vh vw" at bounding box center [202, 450] width 226 height 21
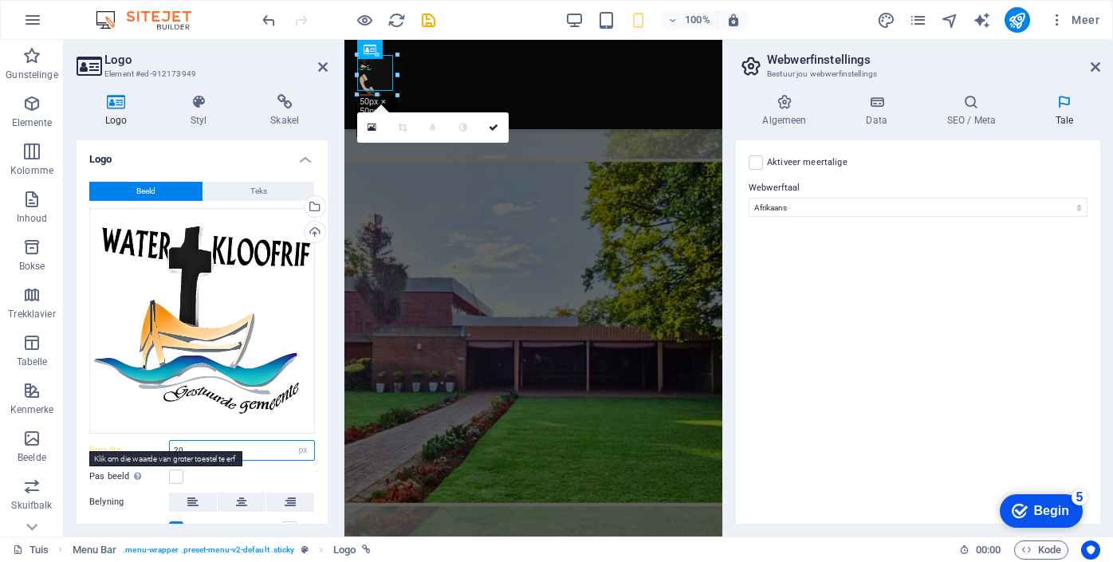
type input "20"
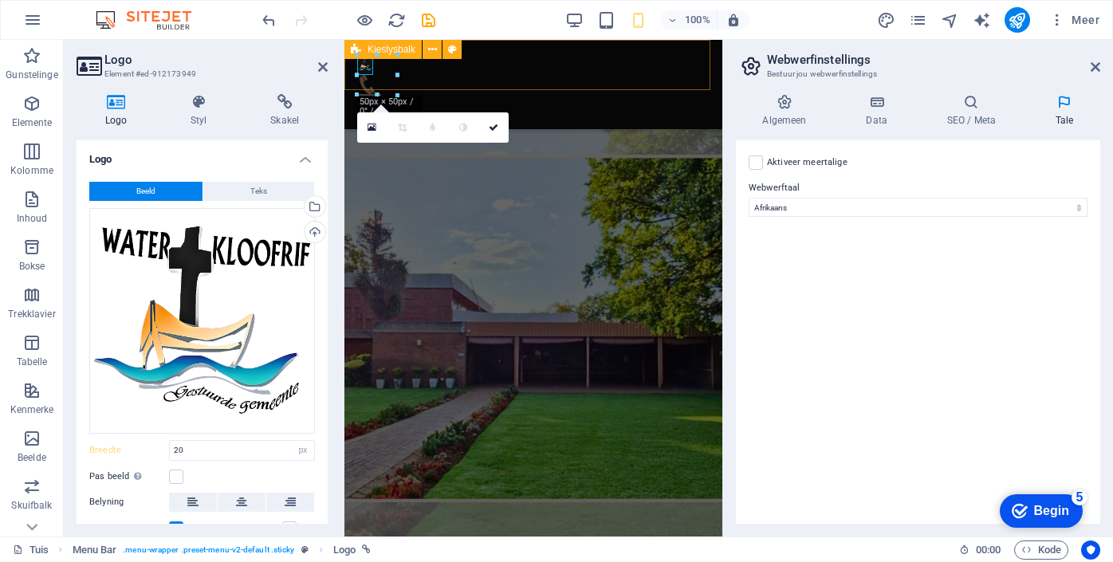
click at [529, 76] on div "Tuis Kamers en suites Hotel Eetplekke Kontak" at bounding box center [534, 84] width 378 height 89
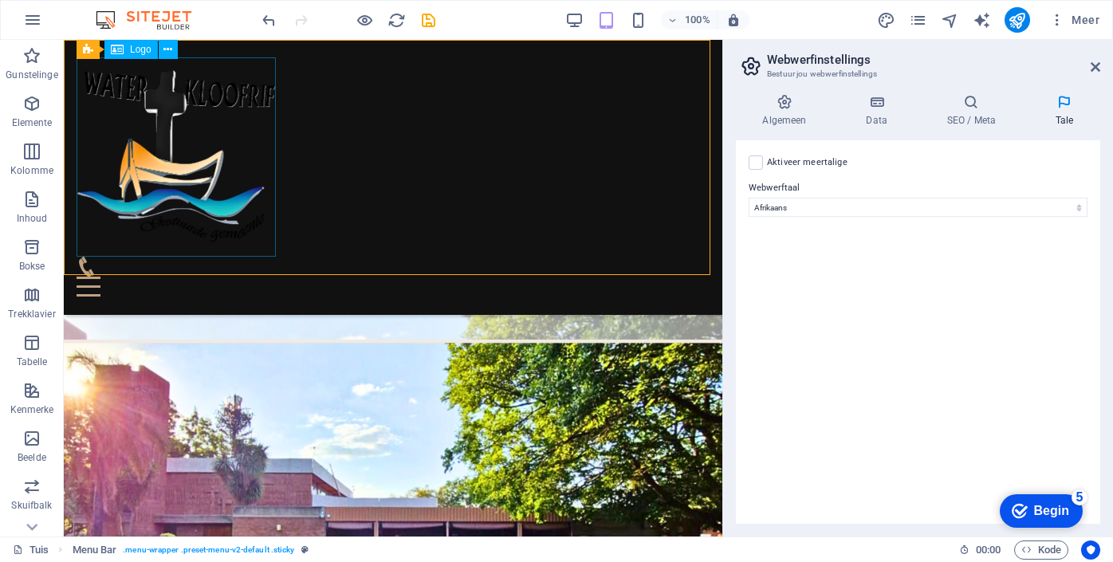
click at [199, 140] on div at bounding box center [393, 156] width 633 height 199
click at [169, 52] on icon at bounding box center [168, 49] width 9 height 17
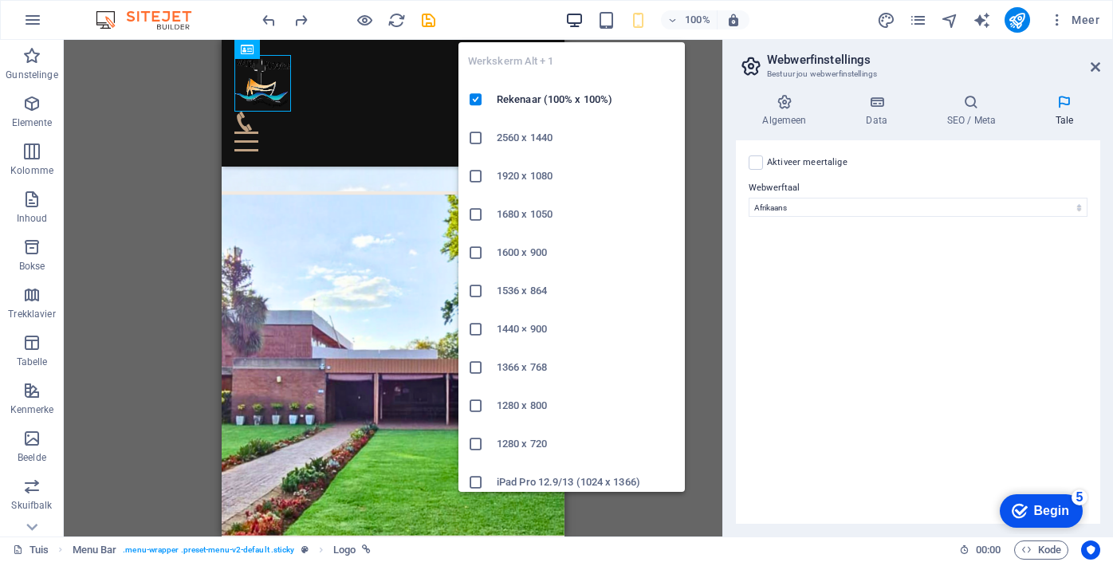
click at [578, 18] on icon "button" at bounding box center [575, 20] width 18 height 18
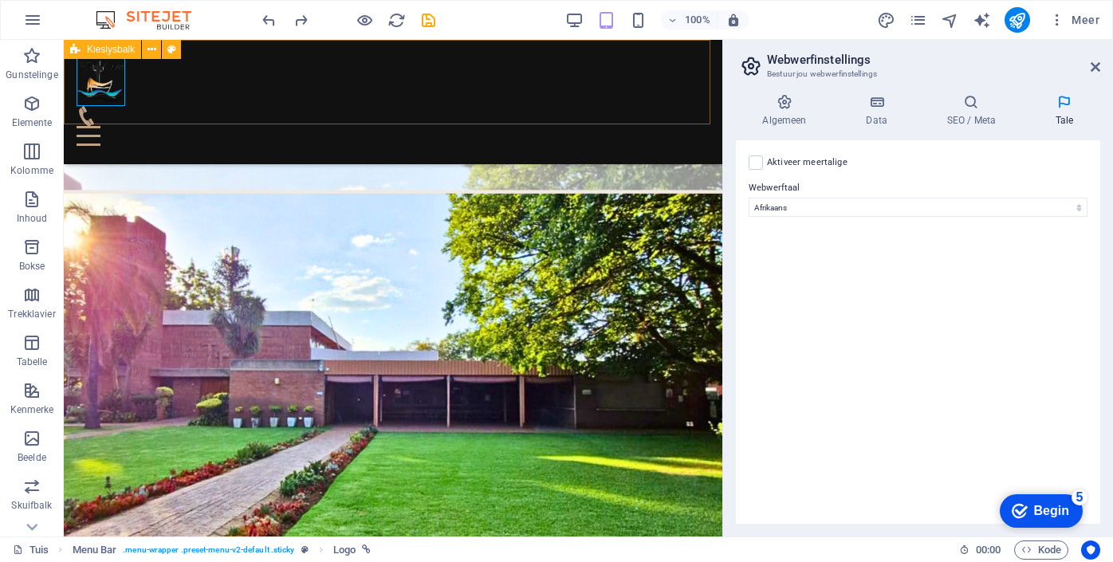
click at [395, 58] on div "Tuis Kamers en suites Hotel Eetplekke Kontak" at bounding box center [393, 102] width 659 height 124
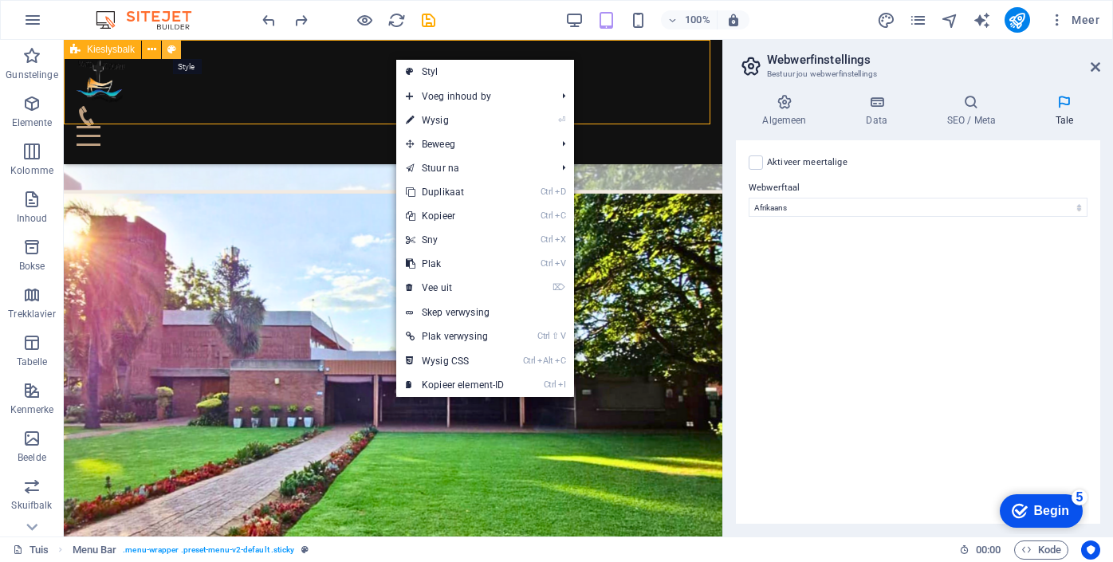
click at [169, 46] on icon at bounding box center [171, 49] width 9 height 17
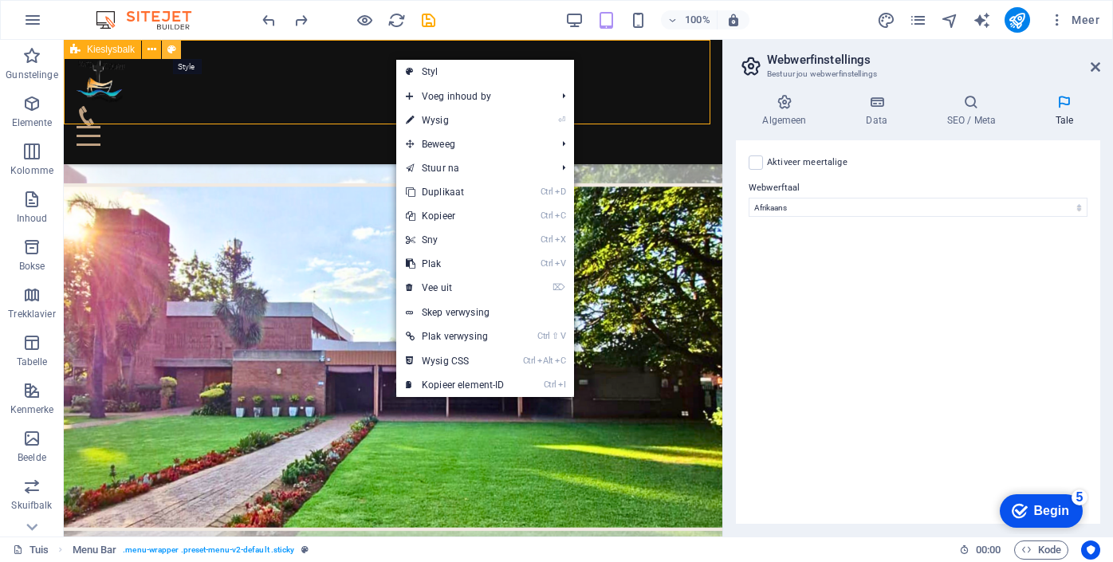
select select "rem"
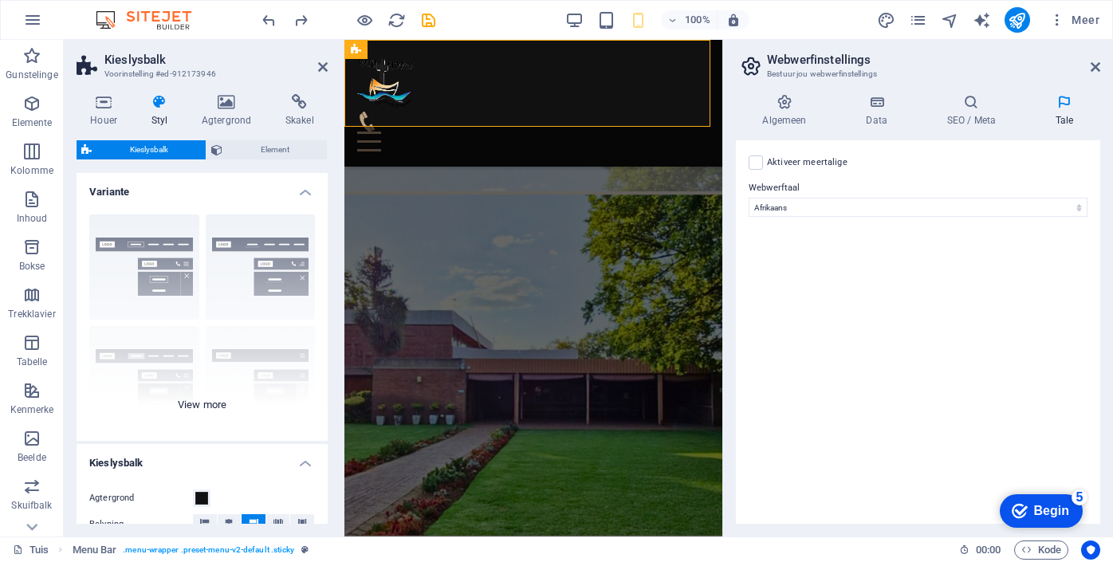
scroll to position [31, 0]
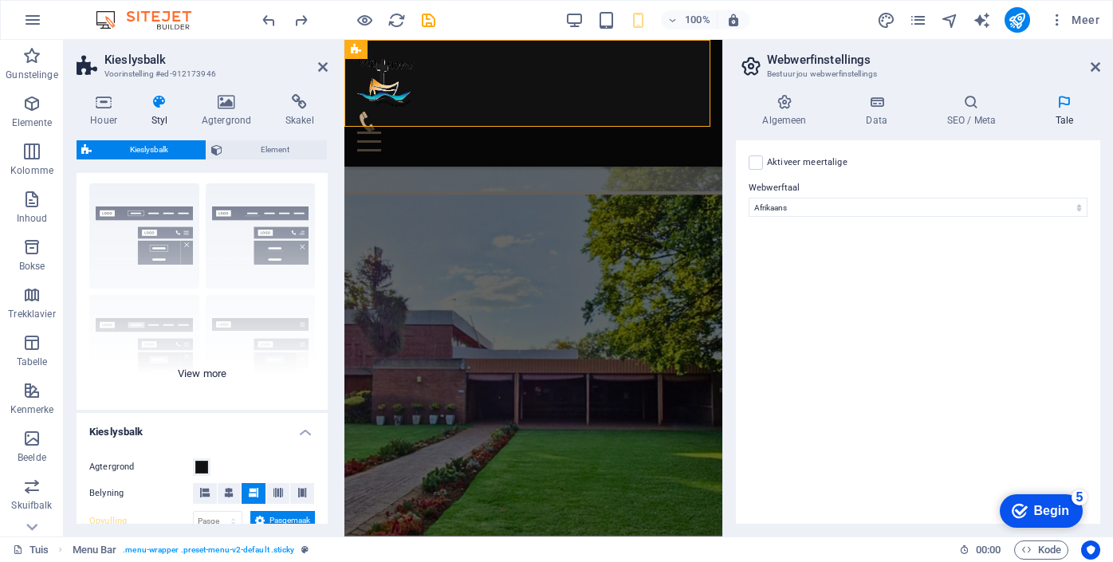
click at [210, 373] on div "[PERSON_NAME] Gesentreerd Standaard Vasgestel [PERSON_NAME] [PERSON_NAME] Breed…" at bounding box center [202, 290] width 251 height 239
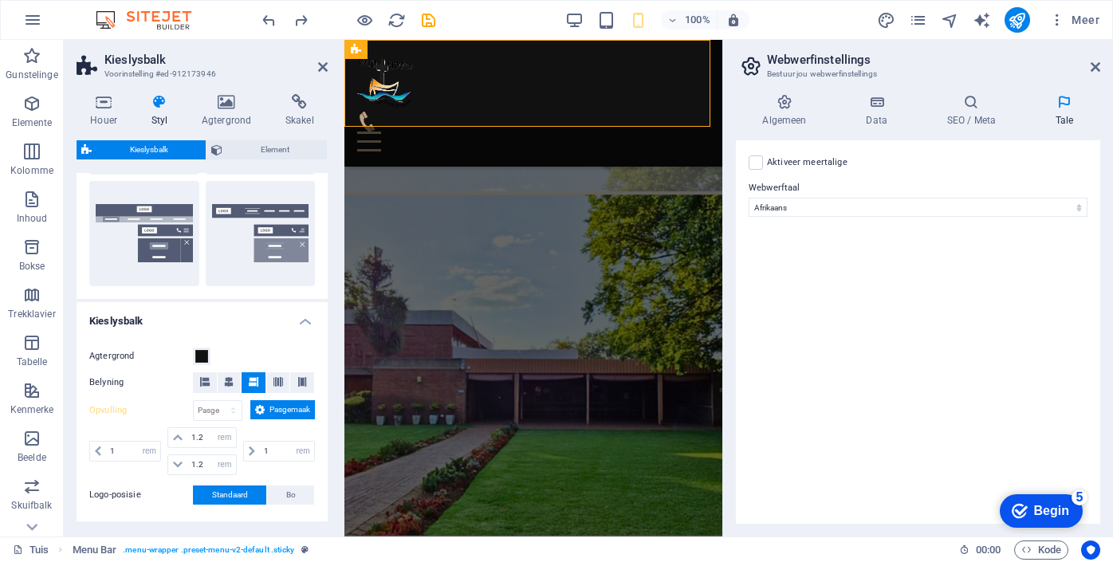
scroll to position [370, 0]
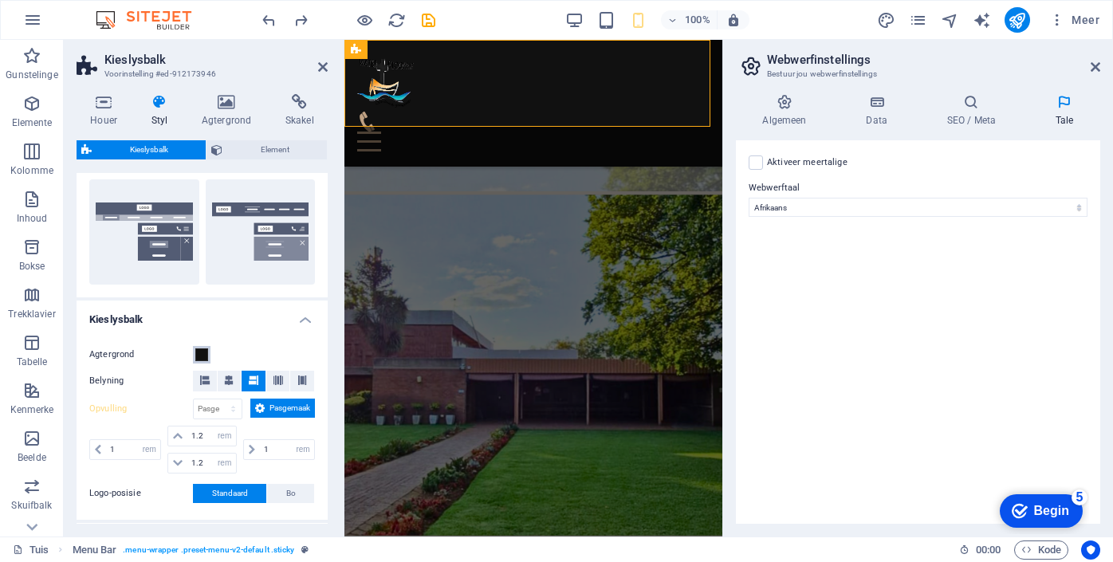
click at [202, 352] on span at bounding box center [201, 355] width 13 height 13
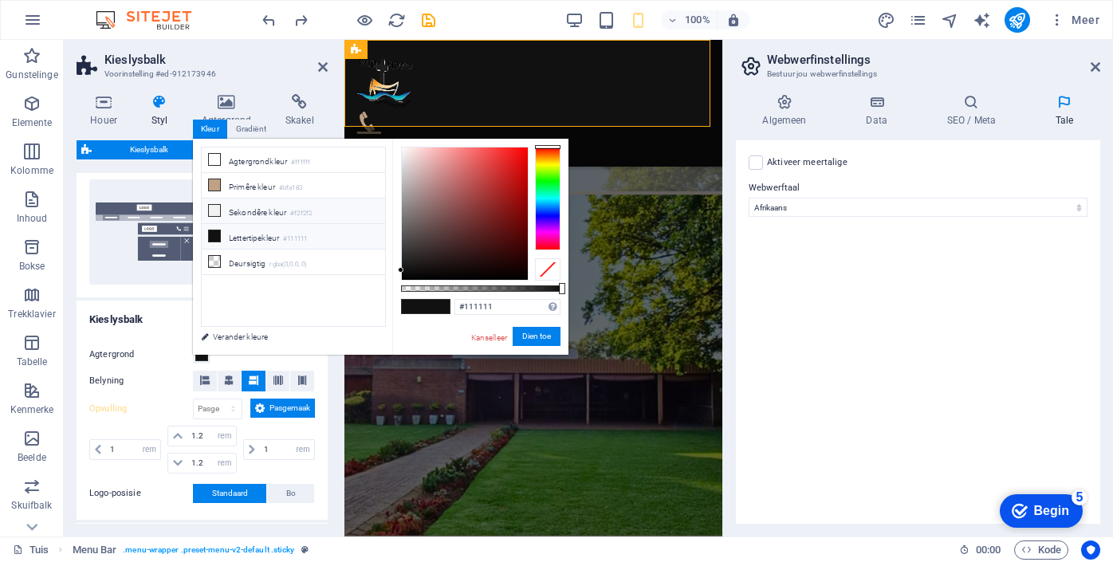
click at [217, 205] on icon at bounding box center [214, 210] width 11 height 11
type input "#f2f2f2"
click at [548, 337] on font "Dien toe" at bounding box center [536, 336] width 29 height 9
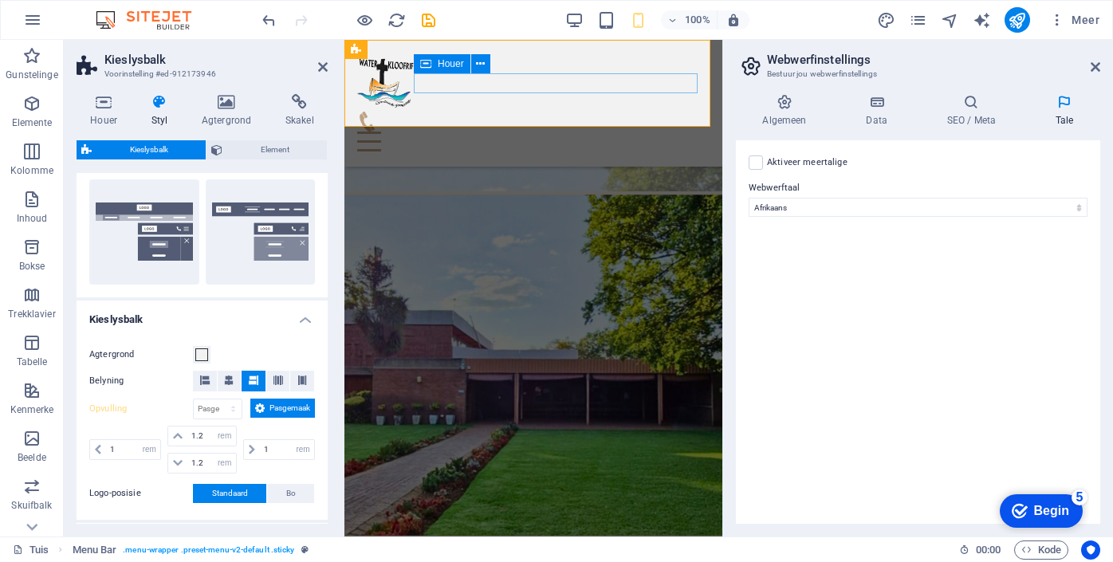
click at [548, 112] on div at bounding box center [533, 132] width 353 height 40
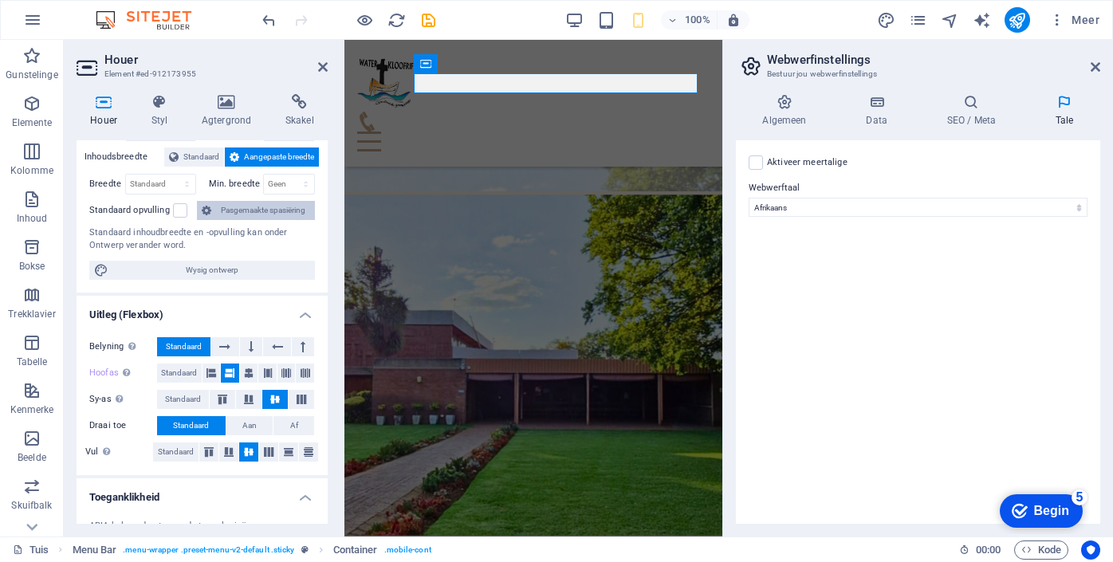
scroll to position [0, 0]
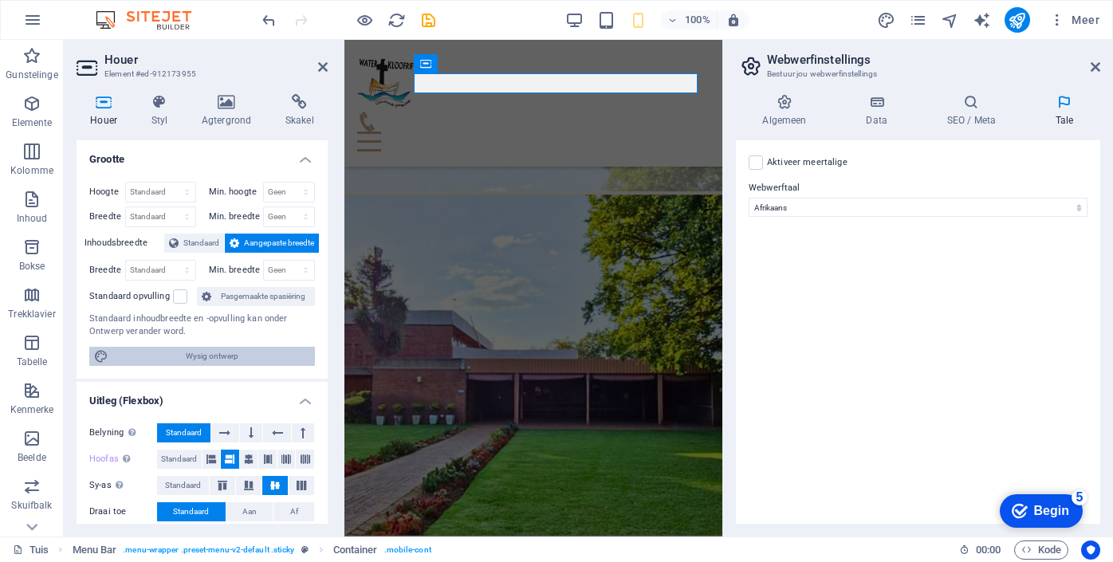
click at [243, 357] on span "Wysig ontwerp" at bounding box center [211, 356] width 197 height 19
select select "rem"
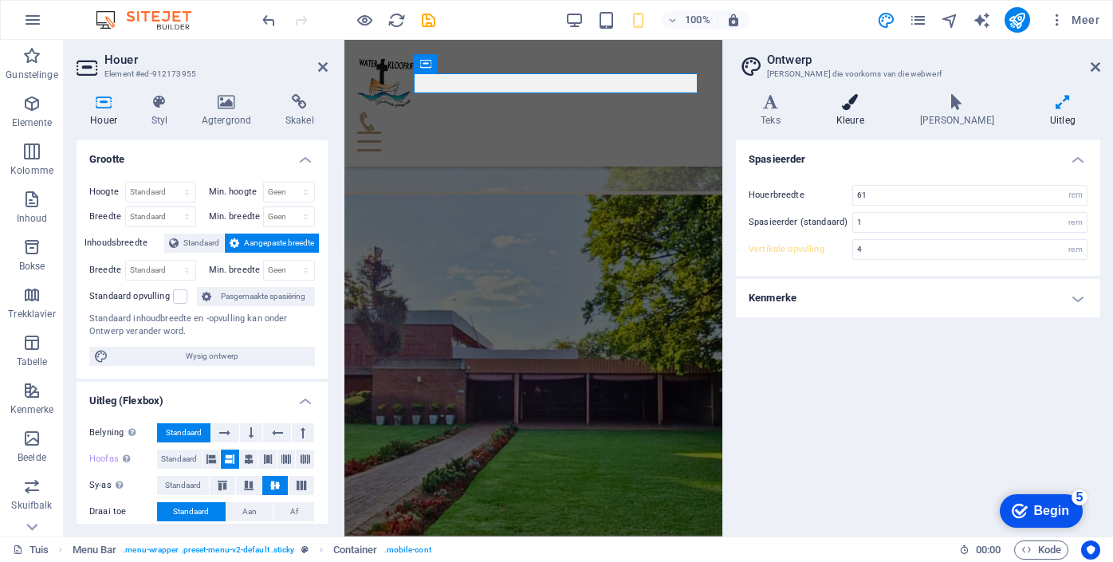
click at [863, 103] on icon at bounding box center [850, 102] width 77 height 16
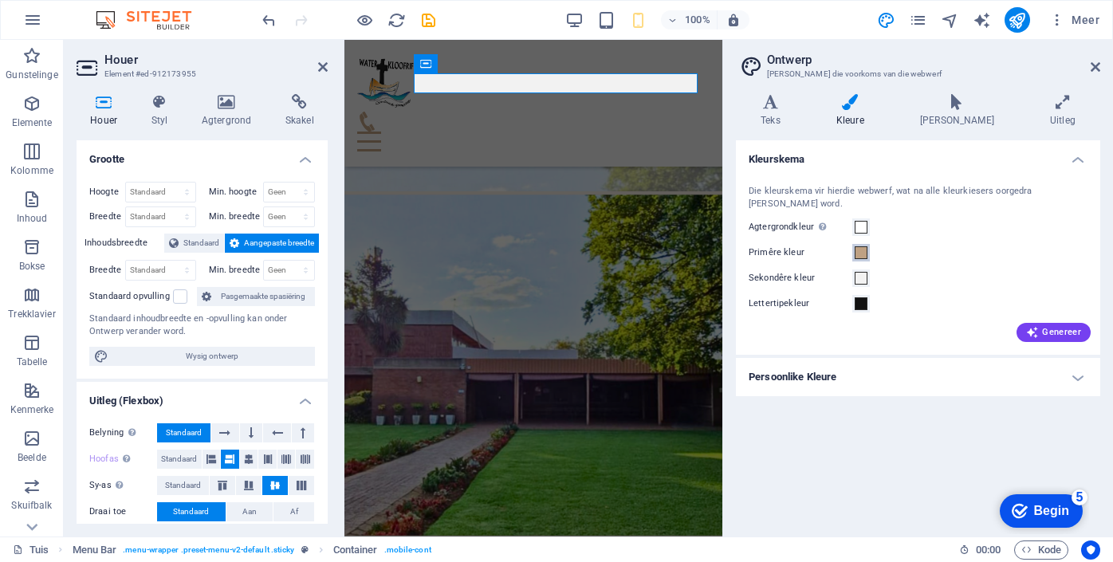
click at [864, 246] on span at bounding box center [861, 252] width 13 height 13
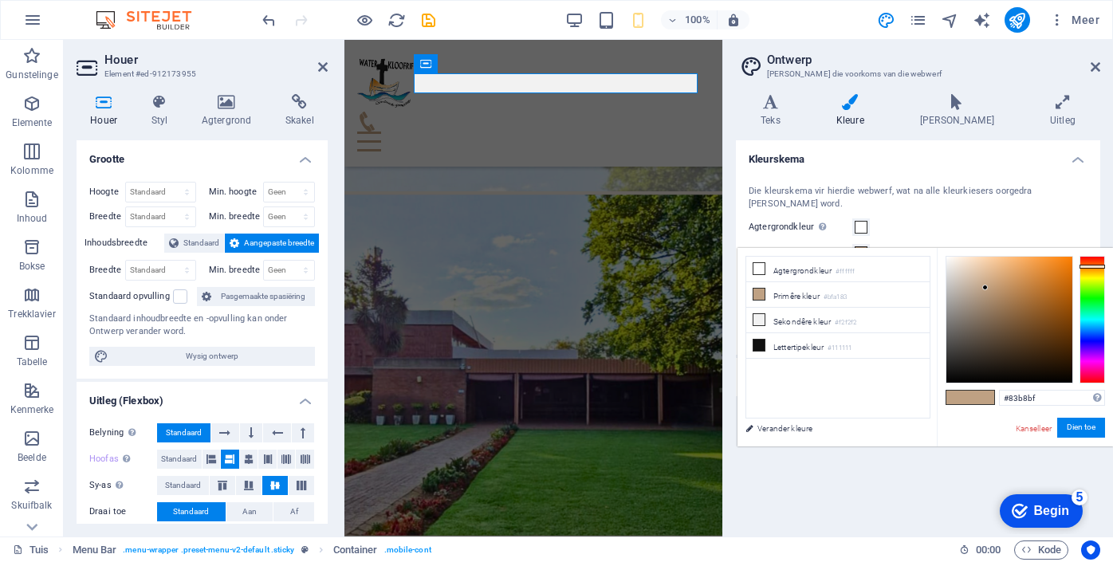
click at [1093, 321] on div at bounding box center [1093, 320] width 26 height 128
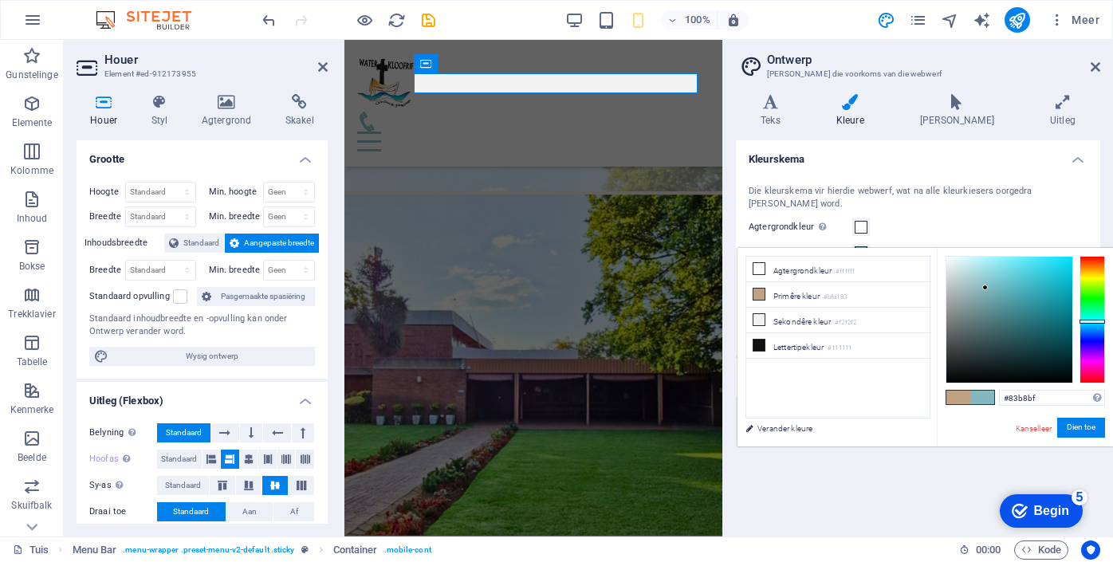
type input "#1ca0b0"
click at [1052, 295] on div at bounding box center [1010, 320] width 126 height 126
click at [1096, 429] on button "Dien toe" at bounding box center [1082, 428] width 48 height 20
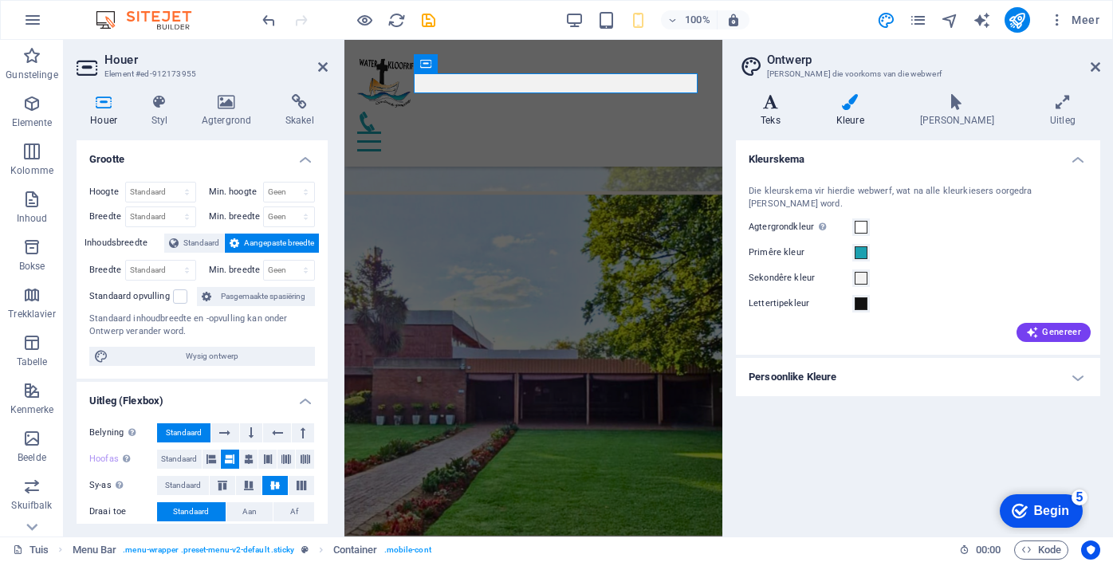
click at [775, 105] on icon at bounding box center [770, 102] width 69 height 16
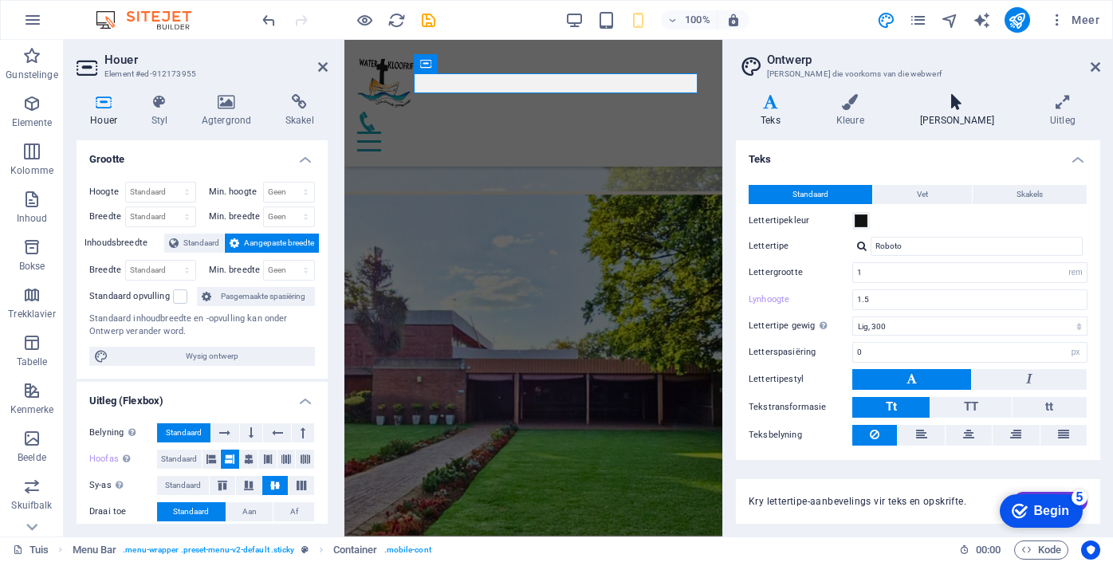
click at [960, 104] on icon at bounding box center [958, 102] width 124 height 16
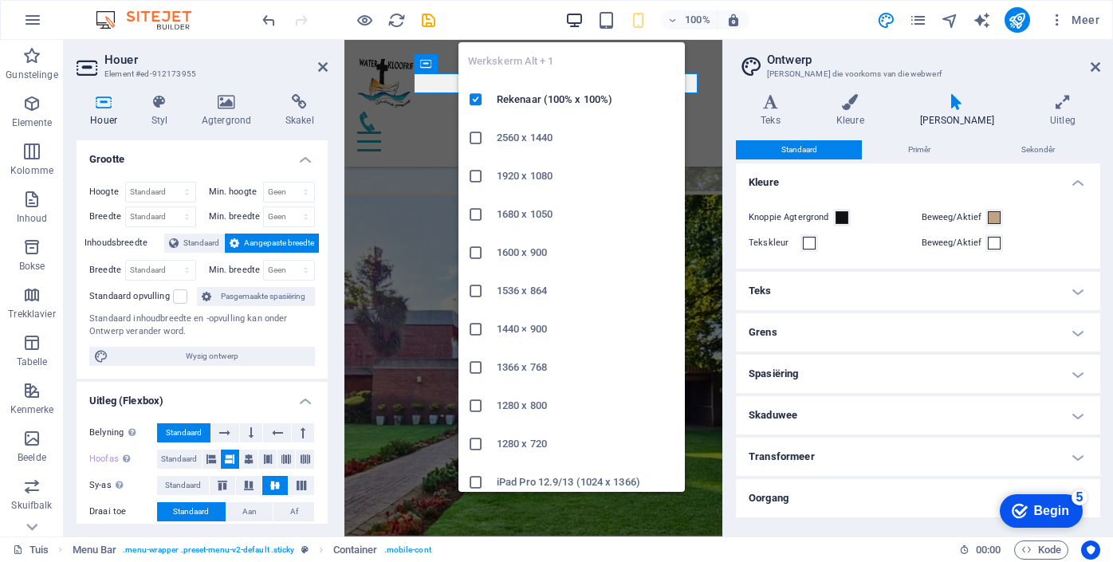
click at [576, 21] on icon "button" at bounding box center [575, 20] width 18 height 18
click at [560, 98] on font "Rekenaar (100% x 100%)" at bounding box center [555, 99] width 116 height 12
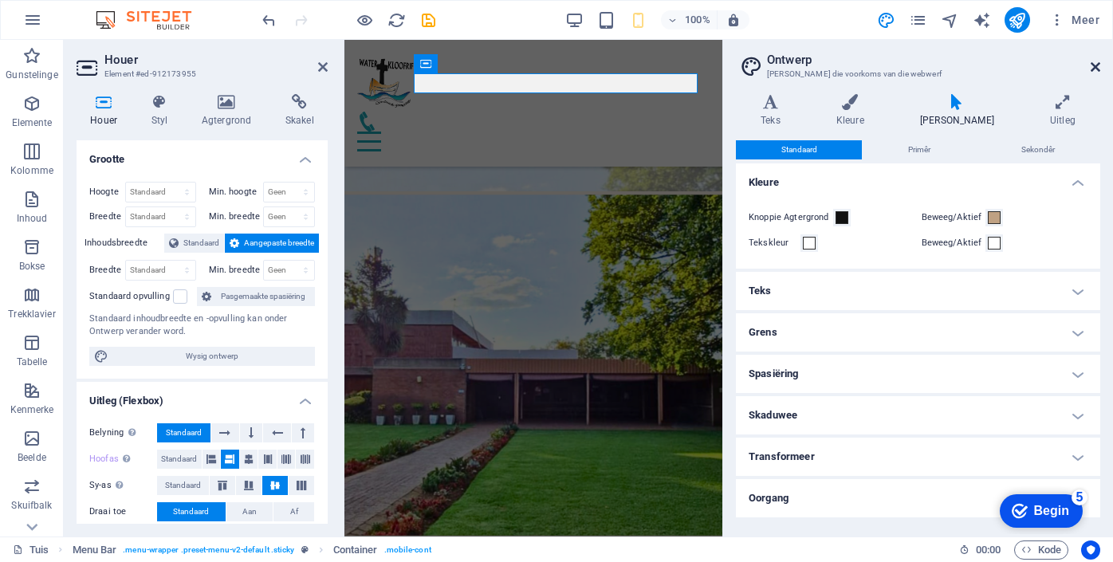
click at [1098, 61] on icon at bounding box center [1096, 67] width 10 height 13
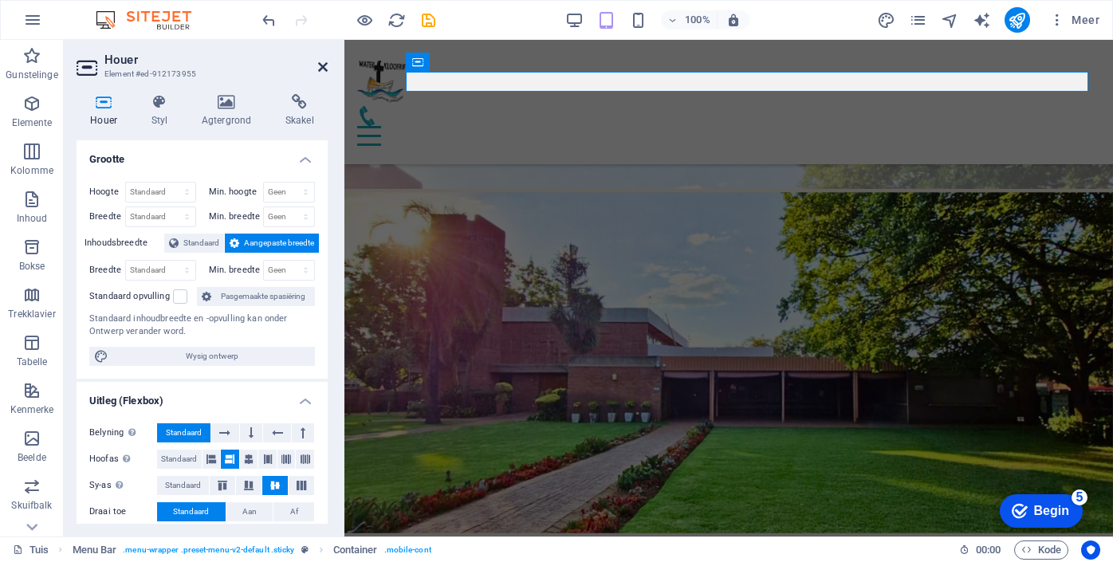
click at [323, 67] on icon at bounding box center [323, 67] width 10 height 13
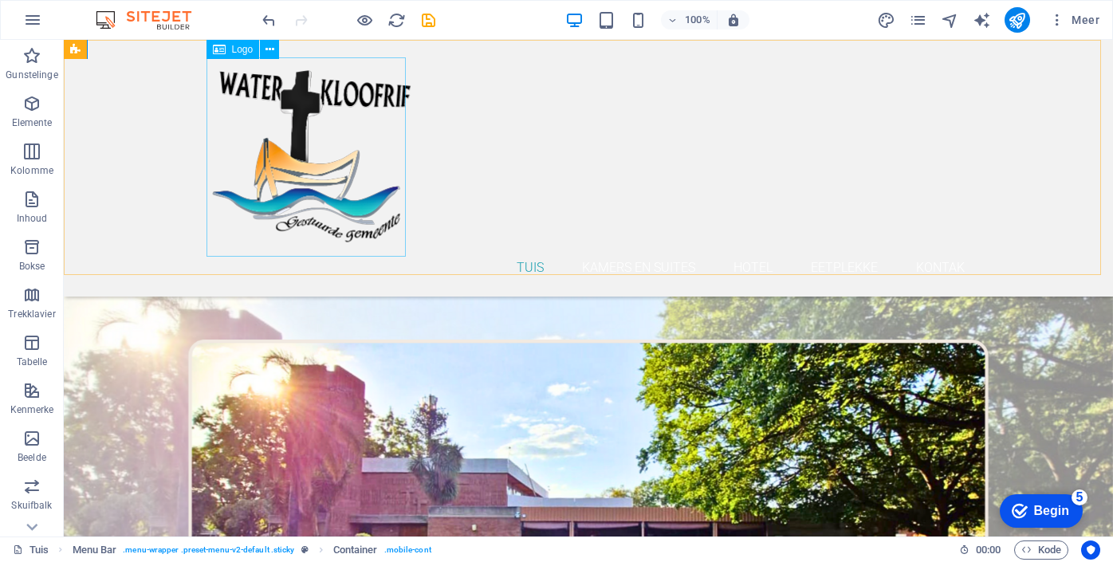
click at [348, 173] on div at bounding box center [588, 156] width 753 height 199
select select "px"
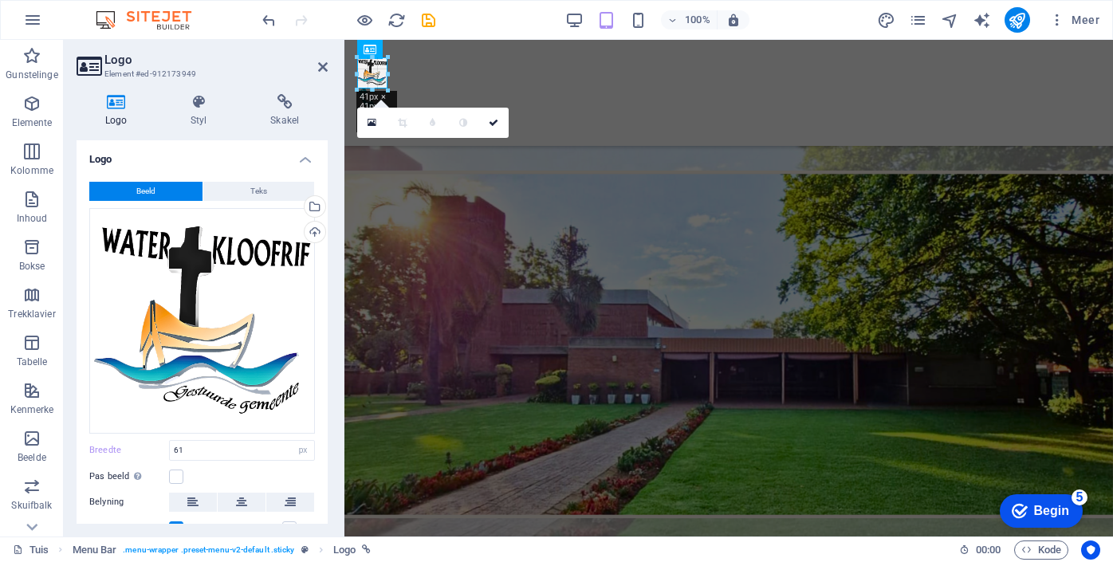
drag, startPoint x: 405, startPoint y: 104, endPoint x: 386, endPoint y: 86, distance: 26.5
type input "38"
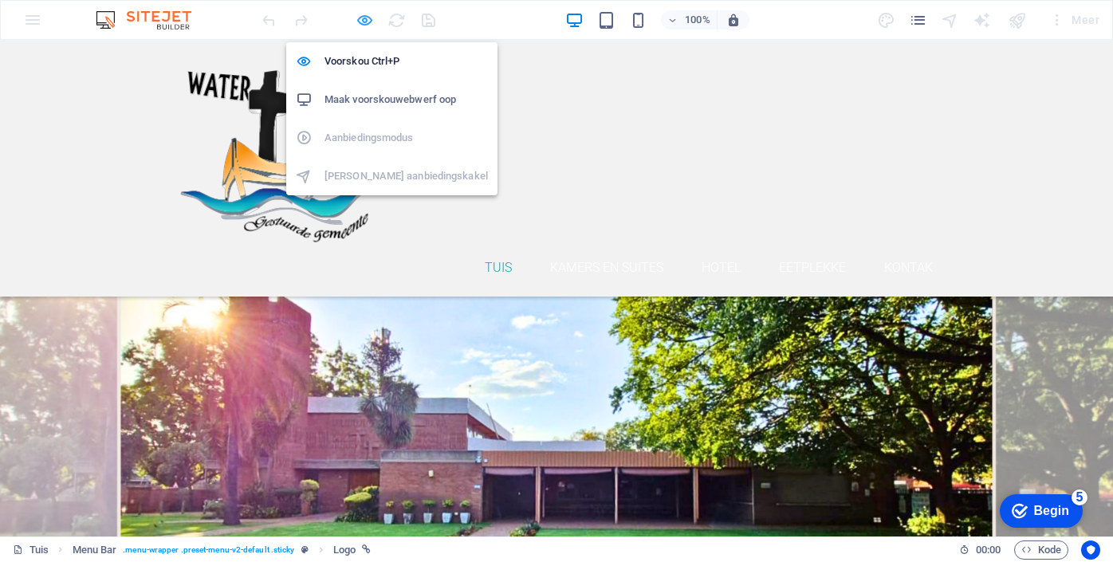
select select "px"
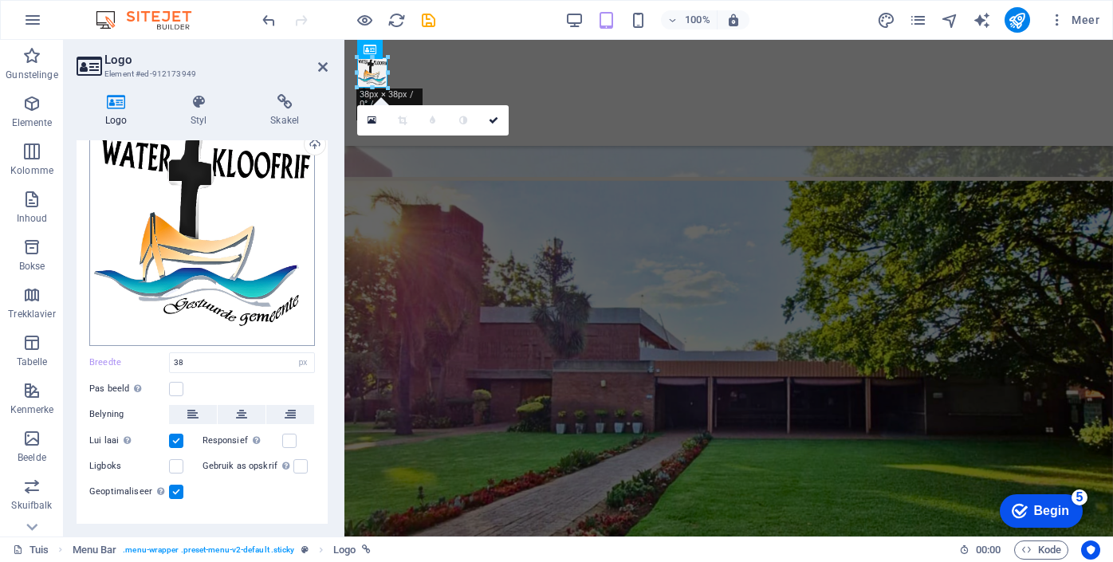
scroll to position [89, 0]
click at [282, 438] on label at bounding box center [289, 440] width 14 height 14
click at [0, 0] on input "Responsief Laai outomaties retina-beeld en slimfoon-geoptimaliseerde groottes." at bounding box center [0, 0] width 0 height 0
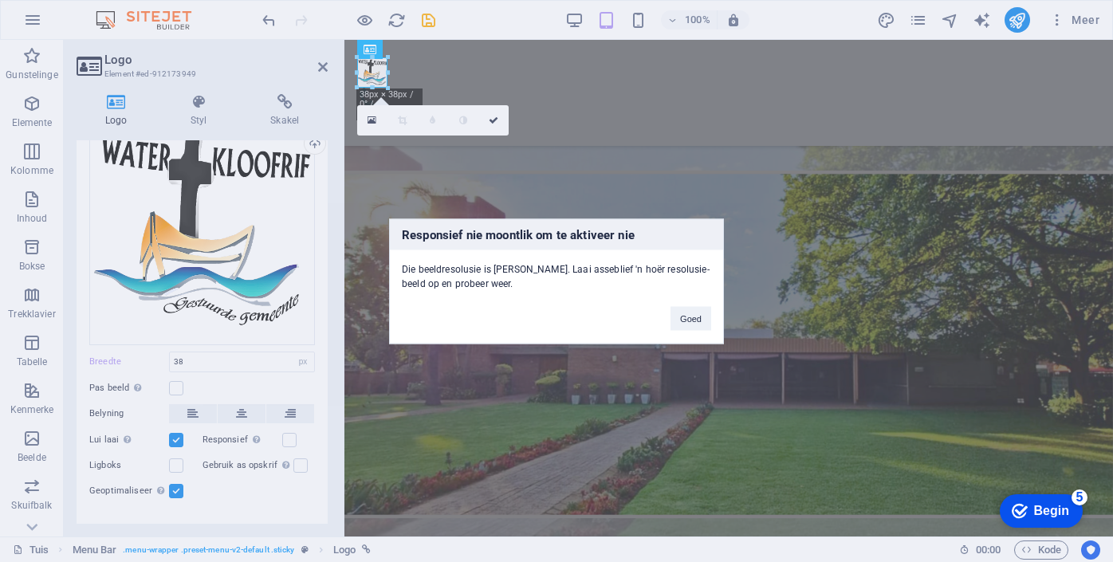
click at [495, 118] on div "Responsief nie moontlik om te aktiveer nie Die beeldresolusie is te laag. Laai …" at bounding box center [556, 281] width 1113 height 562
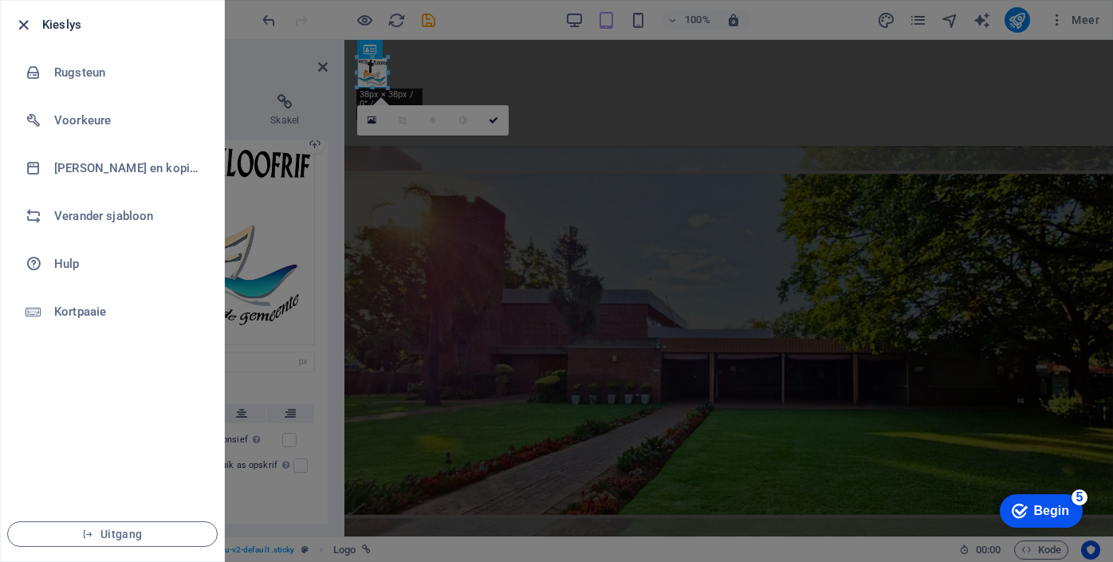
click at [26, 25] on icon "button" at bounding box center [23, 25] width 18 height 18
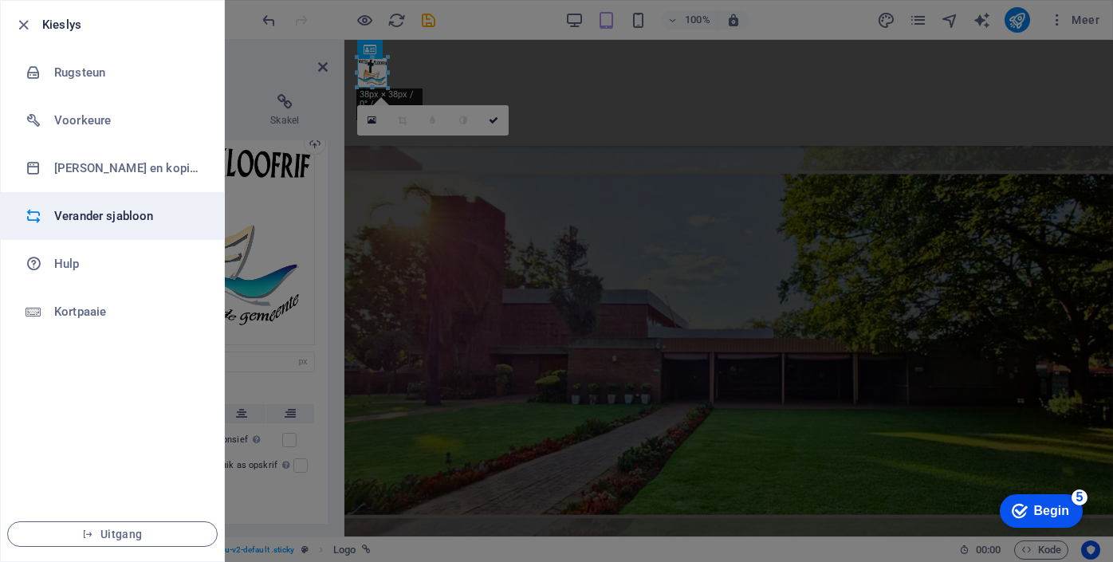
click at [95, 218] on font "Verander sjabloon" at bounding box center [103, 216] width 99 height 14
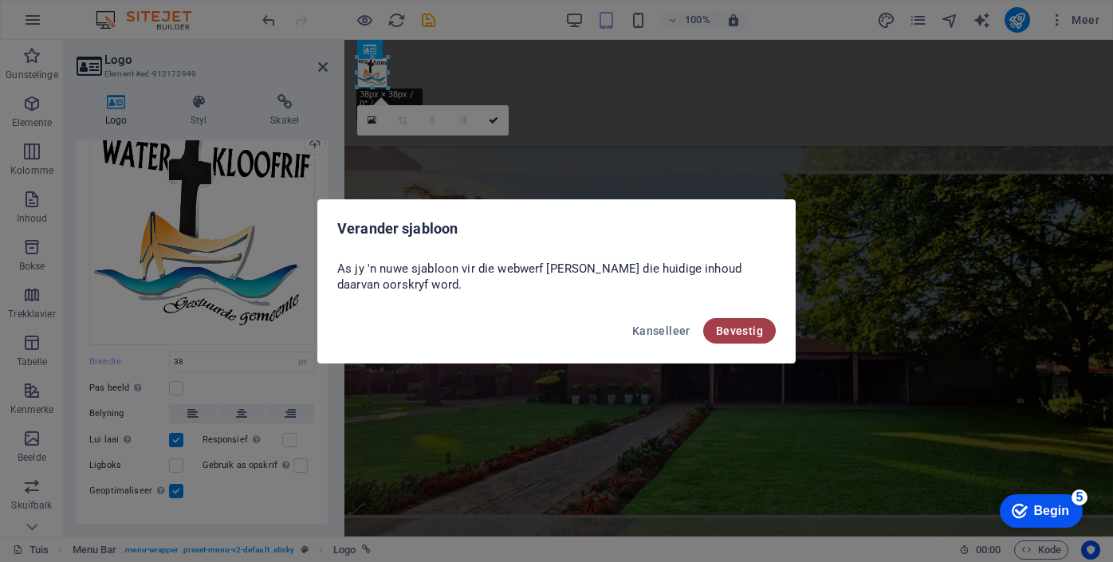
click at [752, 331] on font "Bevestig" at bounding box center [739, 331] width 47 height 13
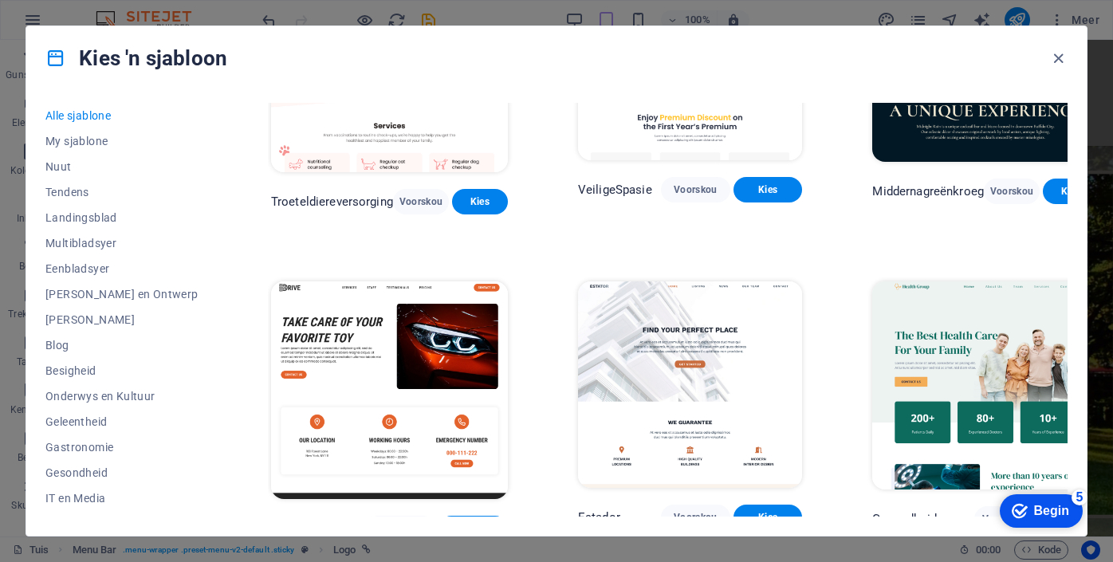
scroll to position [2780, 0]
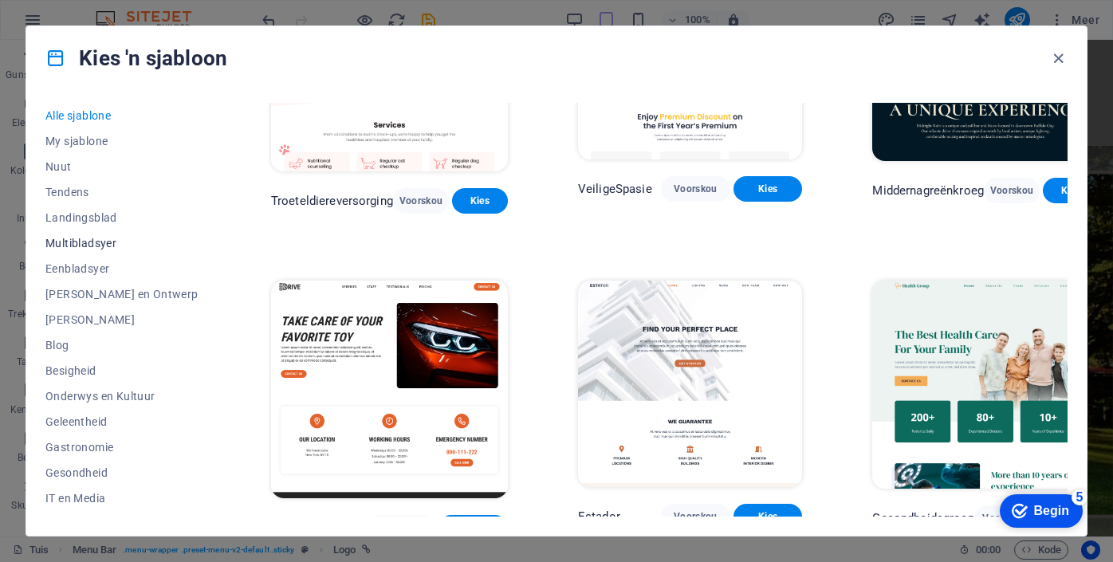
click at [104, 249] on font "Multibladsyer" at bounding box center [80, 243] width 71 height 13
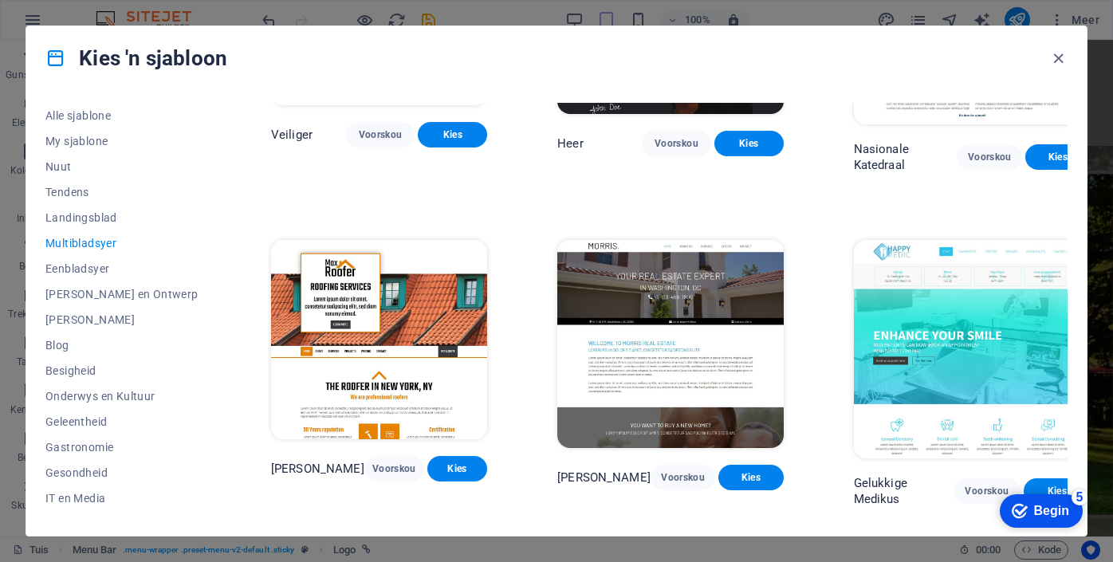
scroll to position [3824, 0]
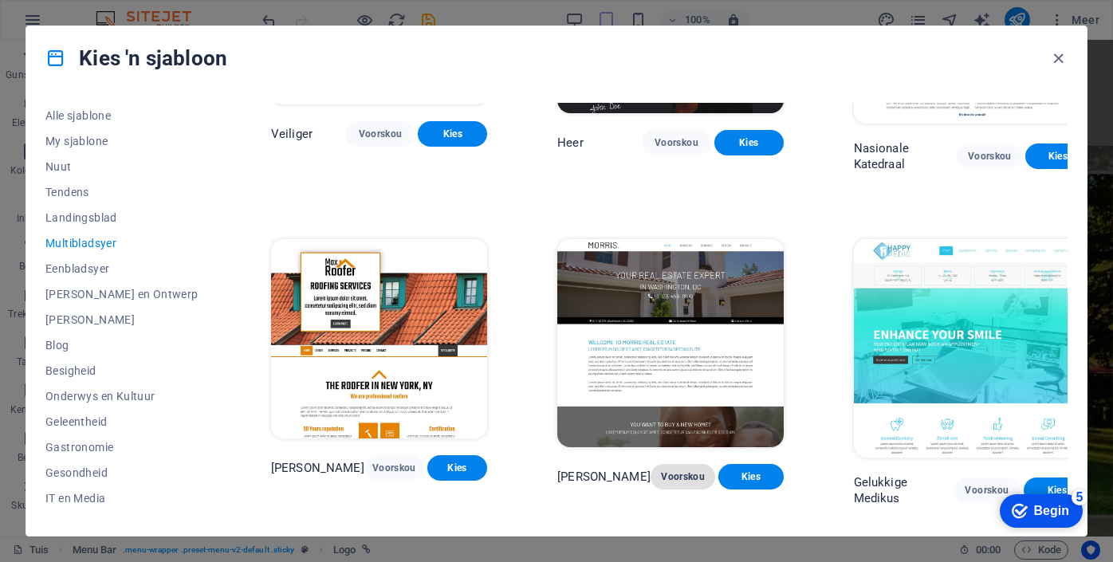
click at [681, 471] on font "Voorskou" at bounding box center [683, 476] width 44 height 11
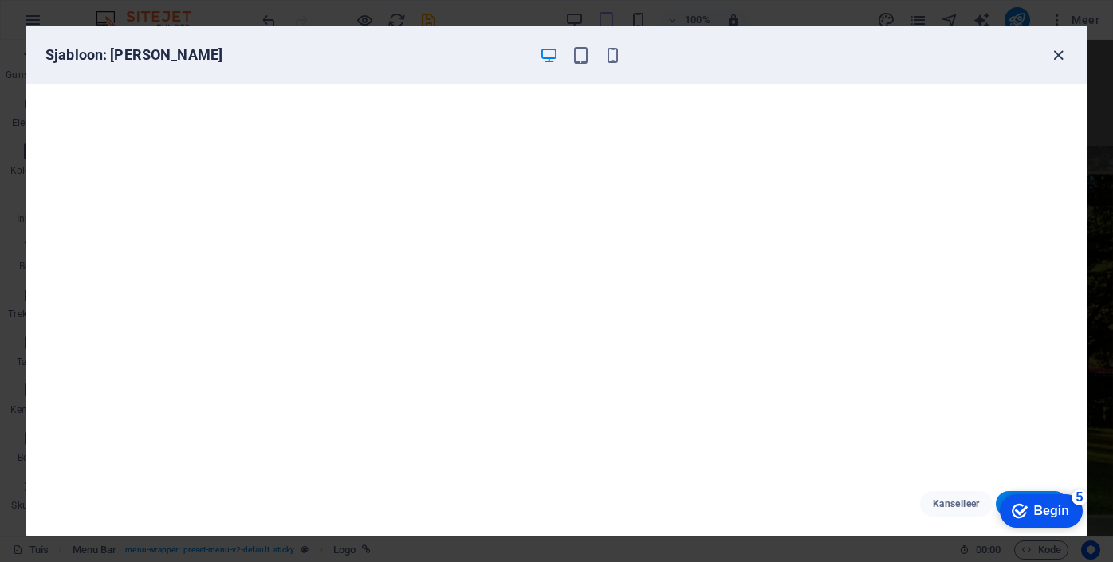
click at [1058, 53] on icon "button" at bounding box center [1059, 55] width 18 height 18
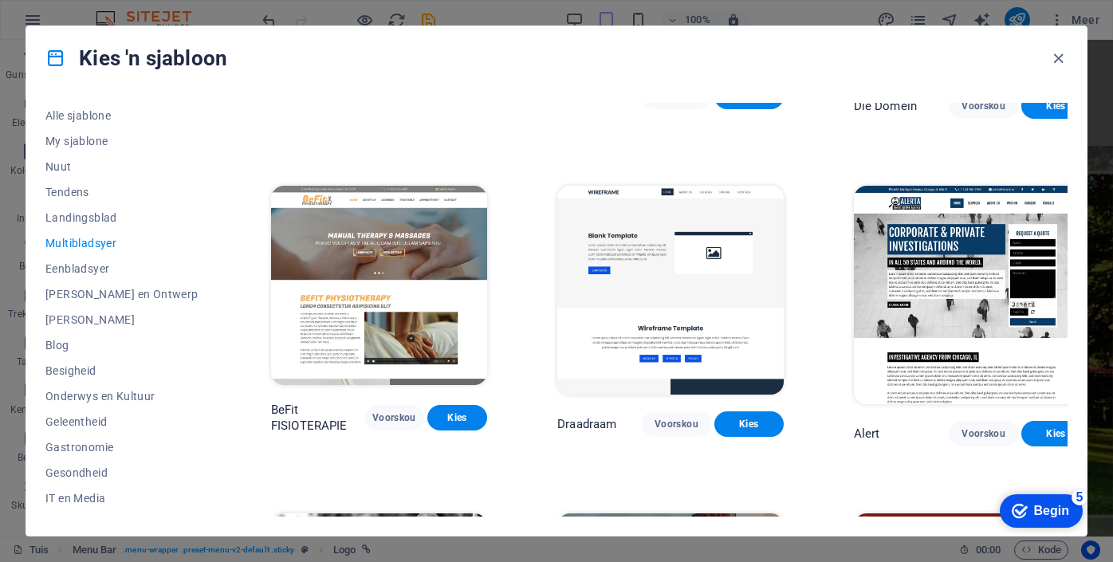
scroll to position [4539, 0]
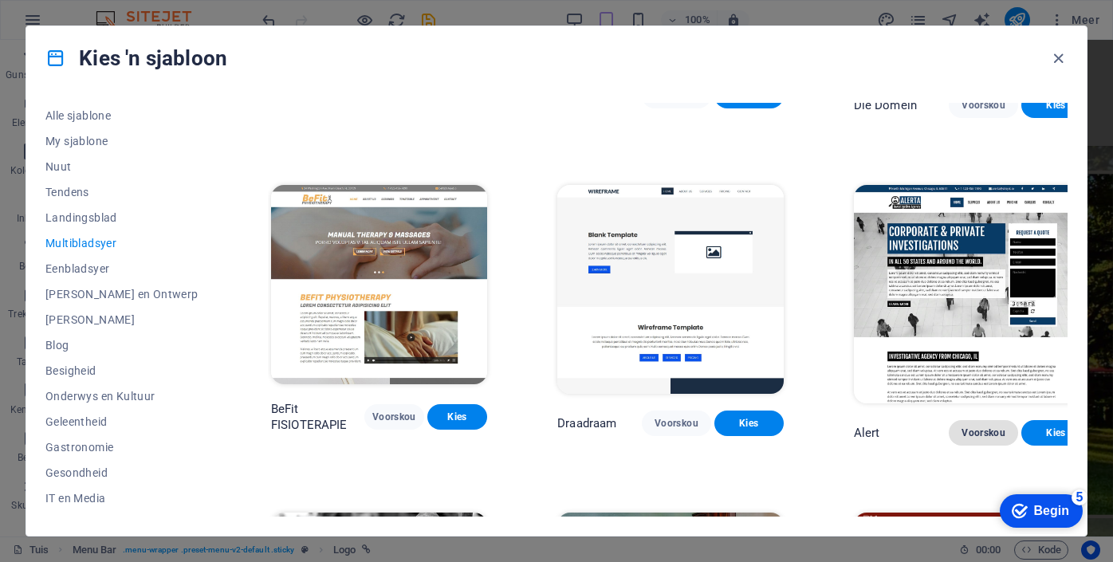
click at [999, 428] on font "Voorskou" at bounding box center [984, 433] width 44 height 11
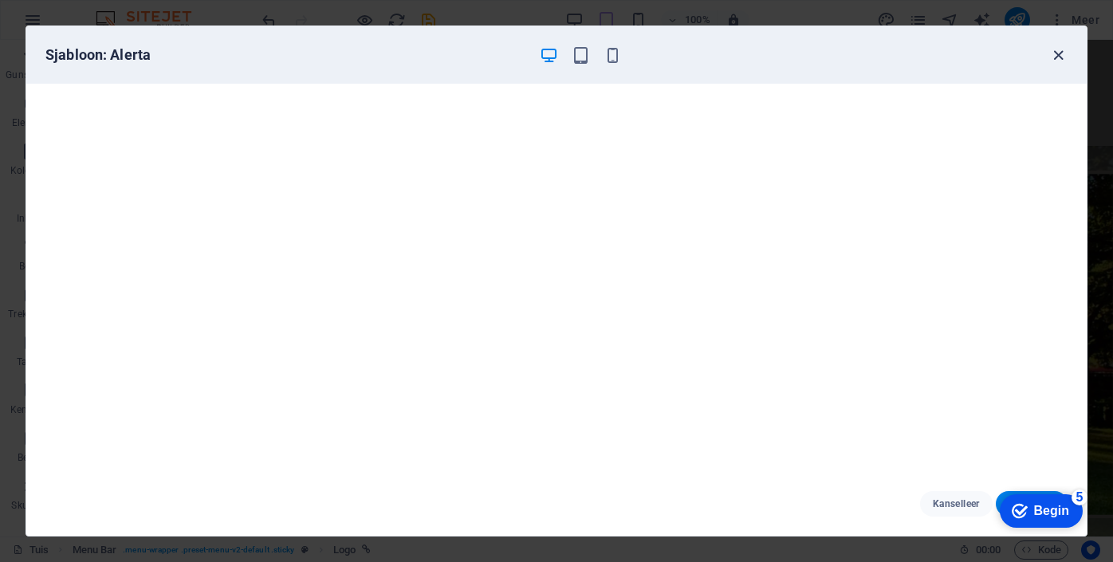
click at [1060, 50] on icon "button" at bounding box center [1059, 55] width 18 height 18
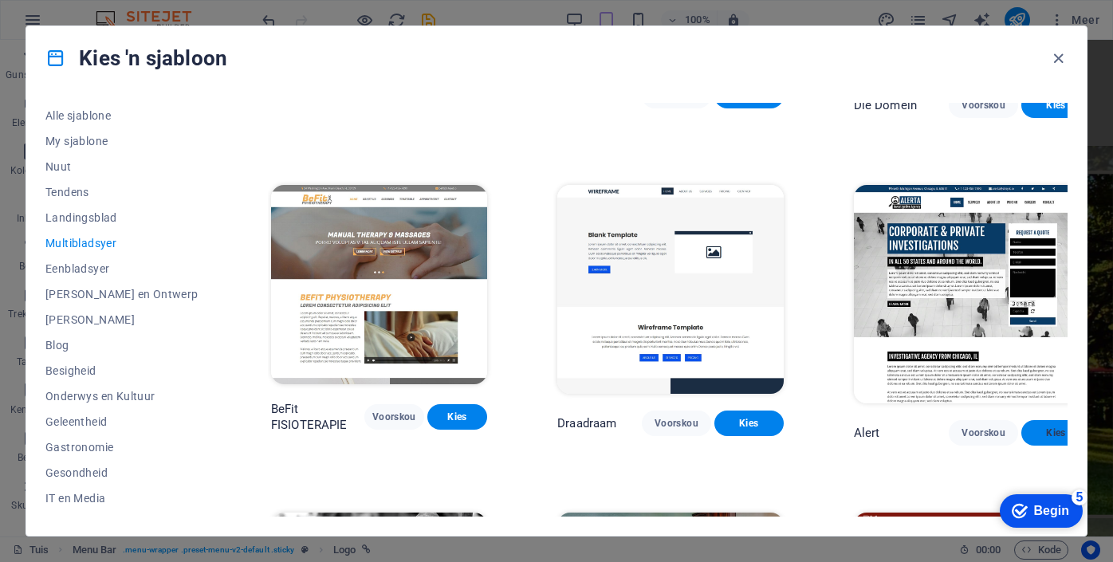
click at [1052, 428] on font "Kies" at bounding box center [1055, 433] width 19 height 11
select select "px"
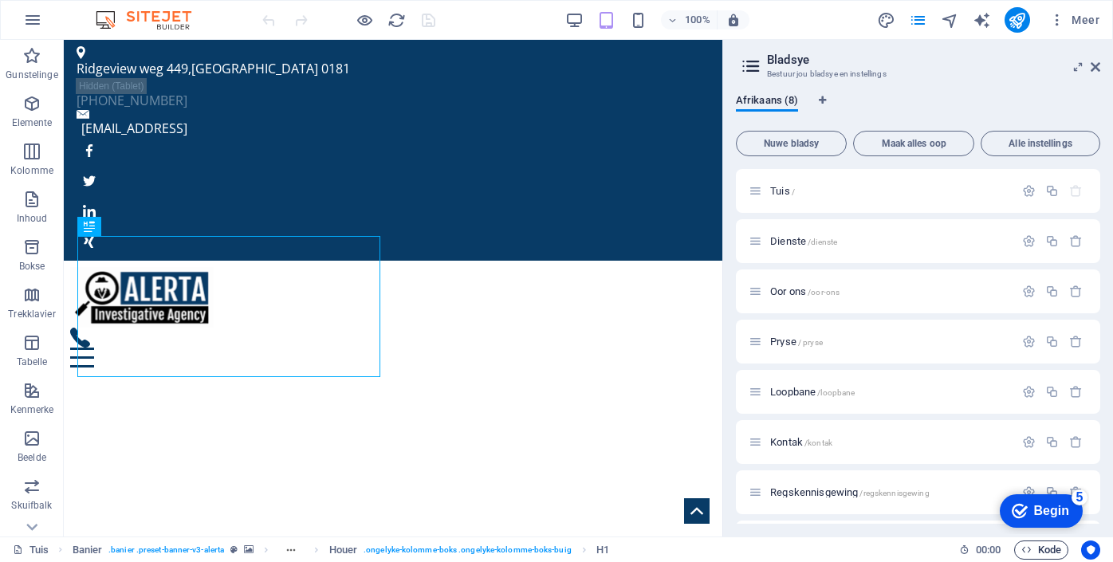
click at [1058, 552] on font "Kode" at bounding box center [1049, 550] width 23 height 12
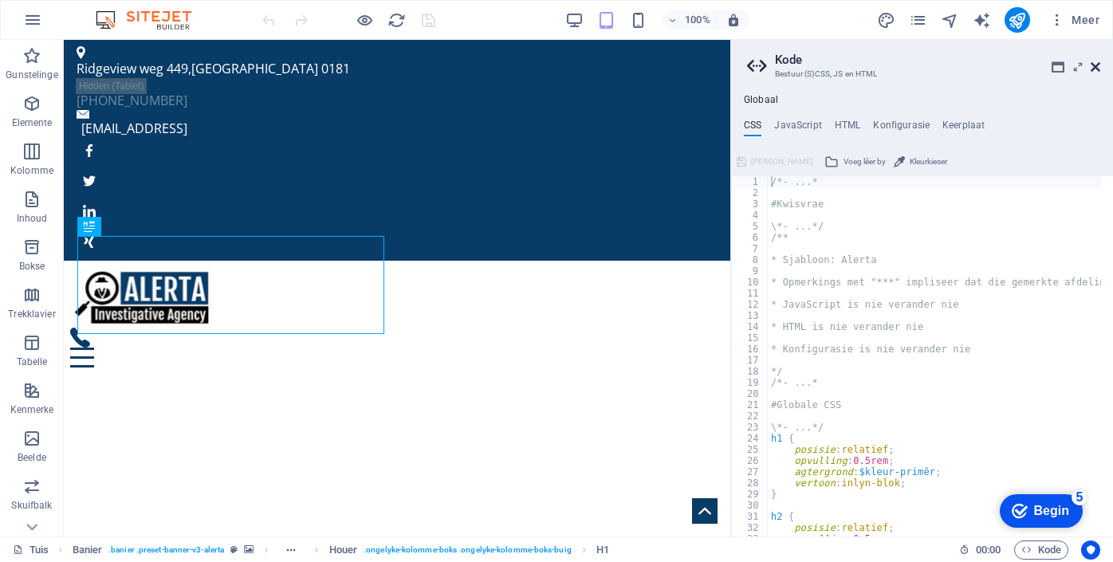
click at [1094, 66] on icon at bounding box center [1096, 67] width 10 height 13
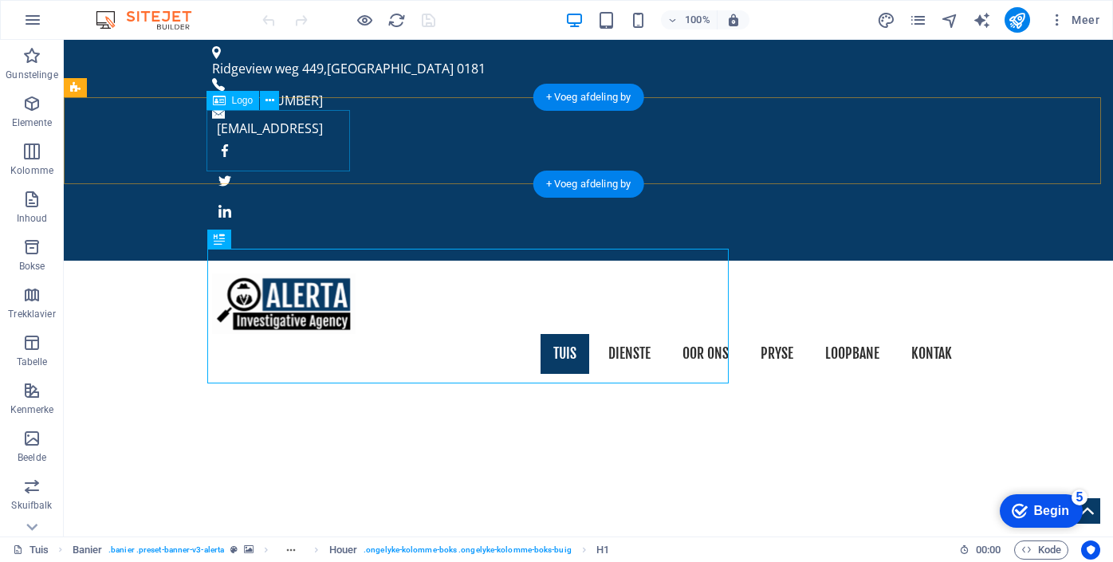
click at [336, 274] on div at bounding box center [588, 304] width 753 height 61
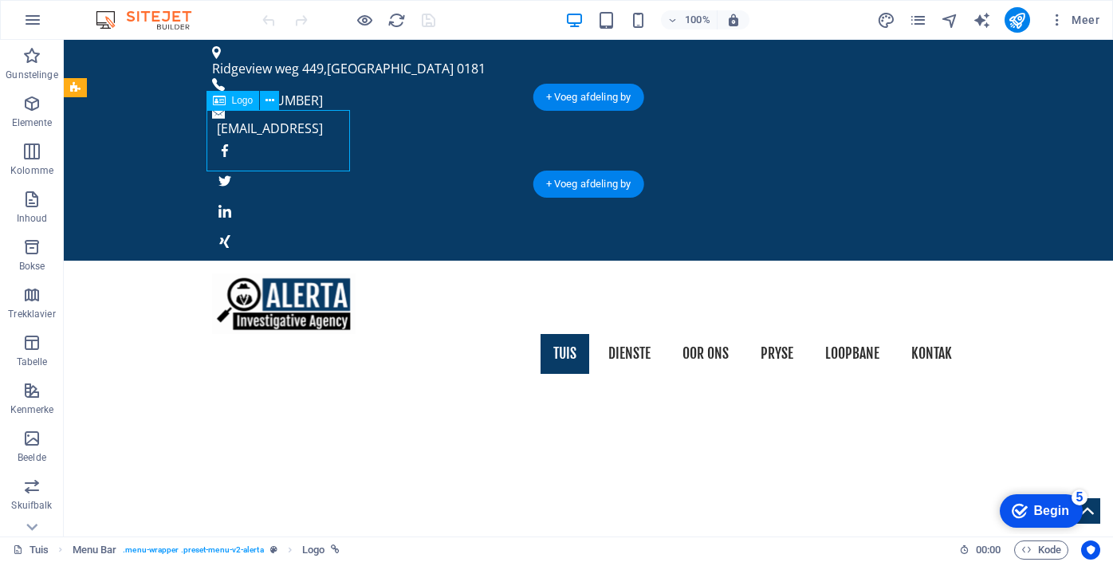
click at [336, 274] on div at bounding box center [588, 304] width 753 height 61
select select "px"
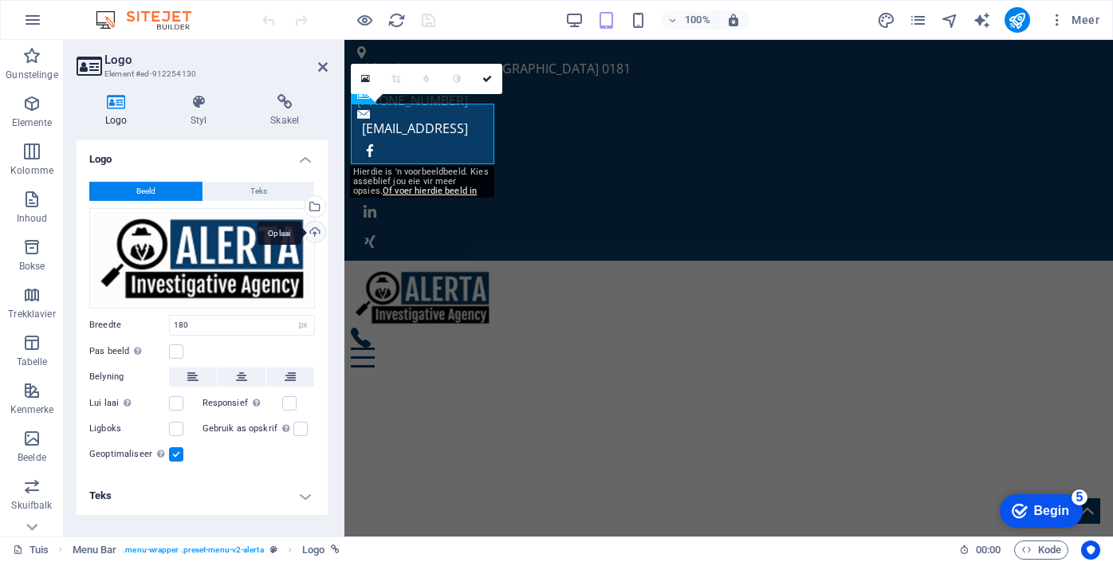
click at [317, 229] on div "Oplaai" at bounding box center [313, 234] width 24 height 24
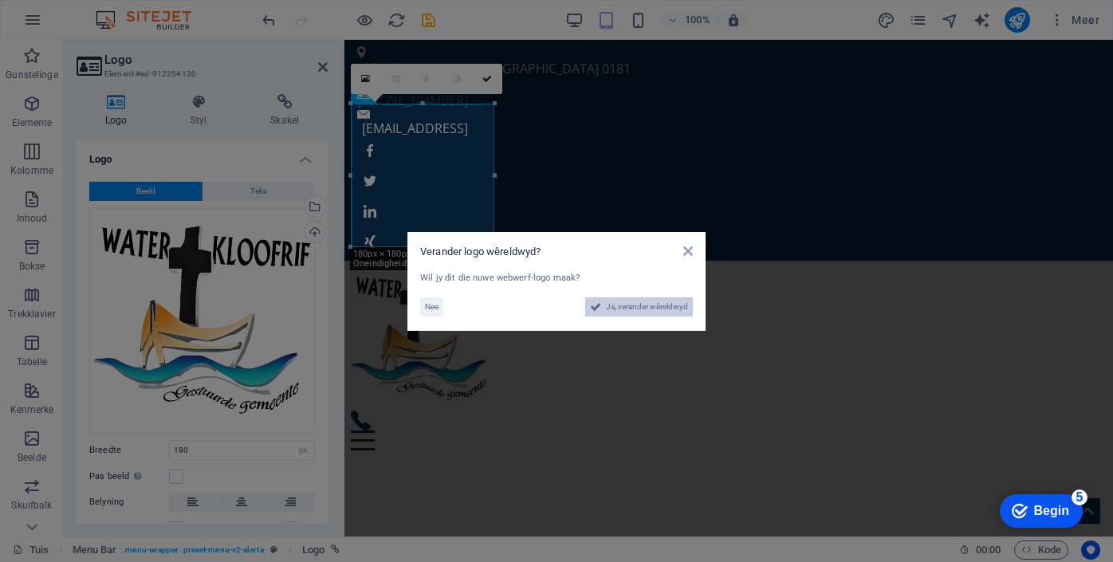
click at [668, 309] on font "Ja, verander wêreldwyd" at bounding box center [647, 306] width 82 height 9
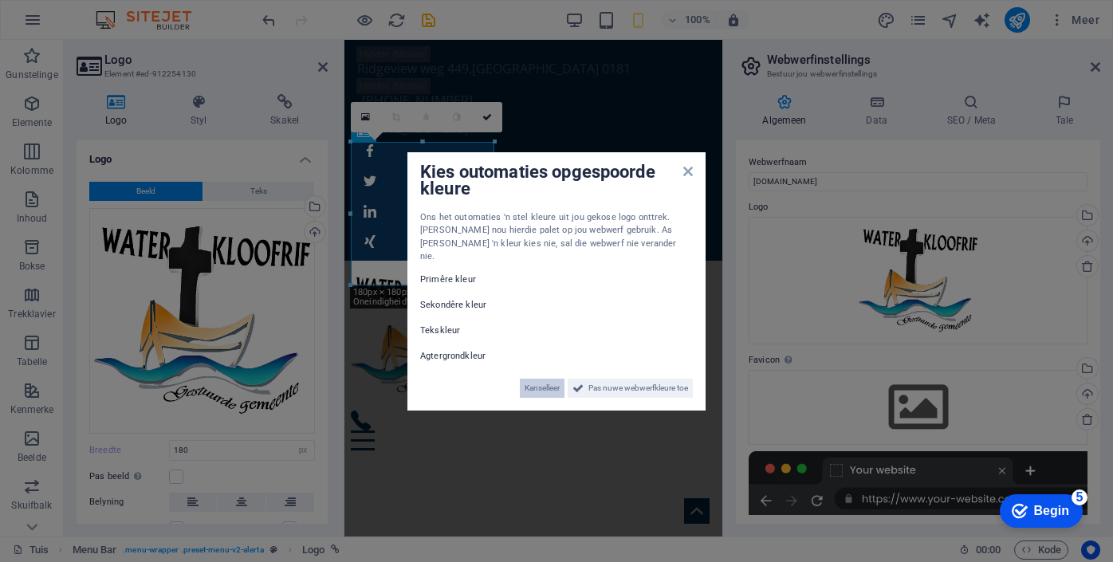
click at [547, 384] on font "Kanselleer" at bounding box center [542, 388] width 35 height 9
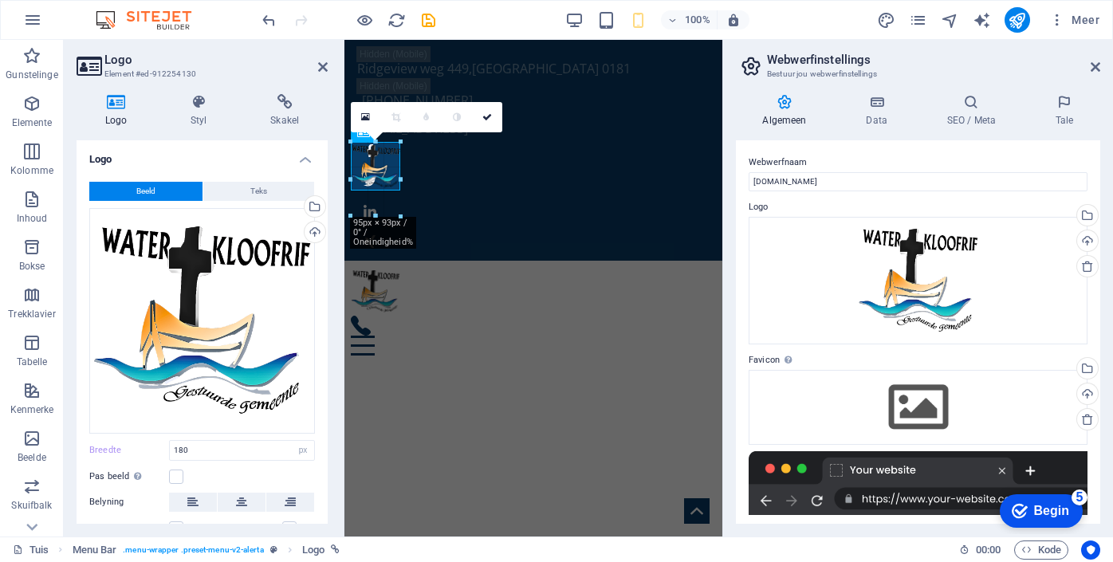
drag, startPoint x: 495, startPoint y: 288, endPoint x: 383, endPoint y: 193, distance: 147.2
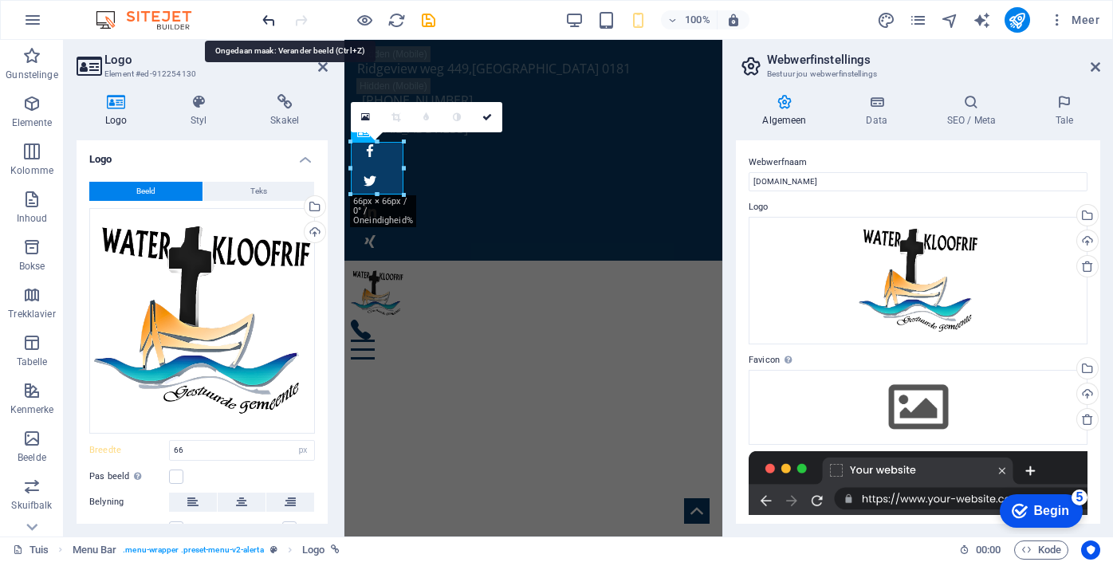
type input "180"
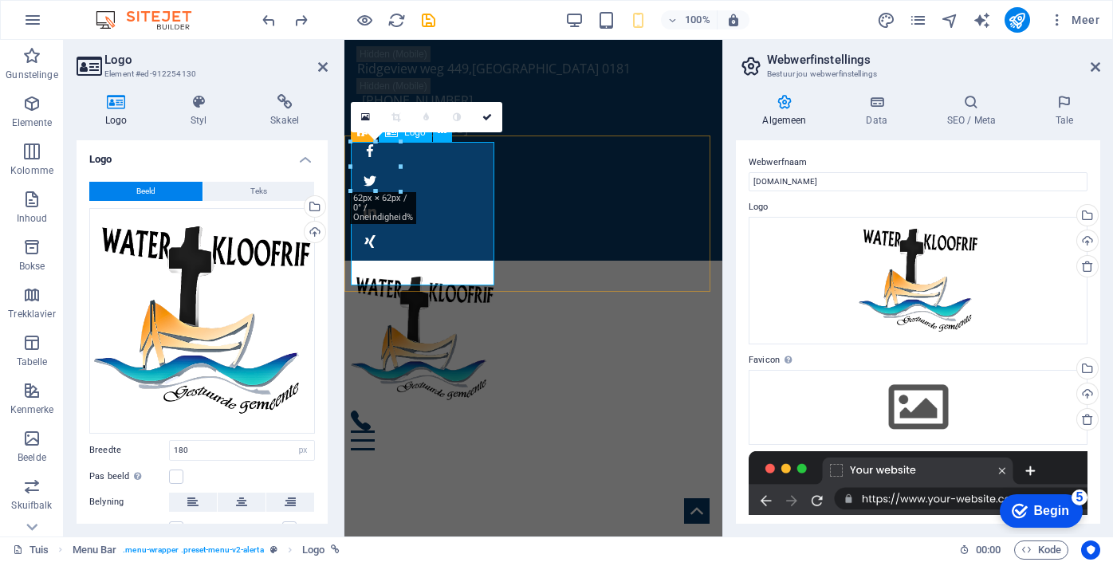
click at [476, 267] on div at bounding box center [533, 339] width 365 height 144
click at [488, 280] on div at bounding box center [533, 339] width 365 height 144
click at [546, 261] on div "Tuis Dienste Oor ons Pryse Loopbane Kontak" at bounding box center [534, 359] width 378 height 196
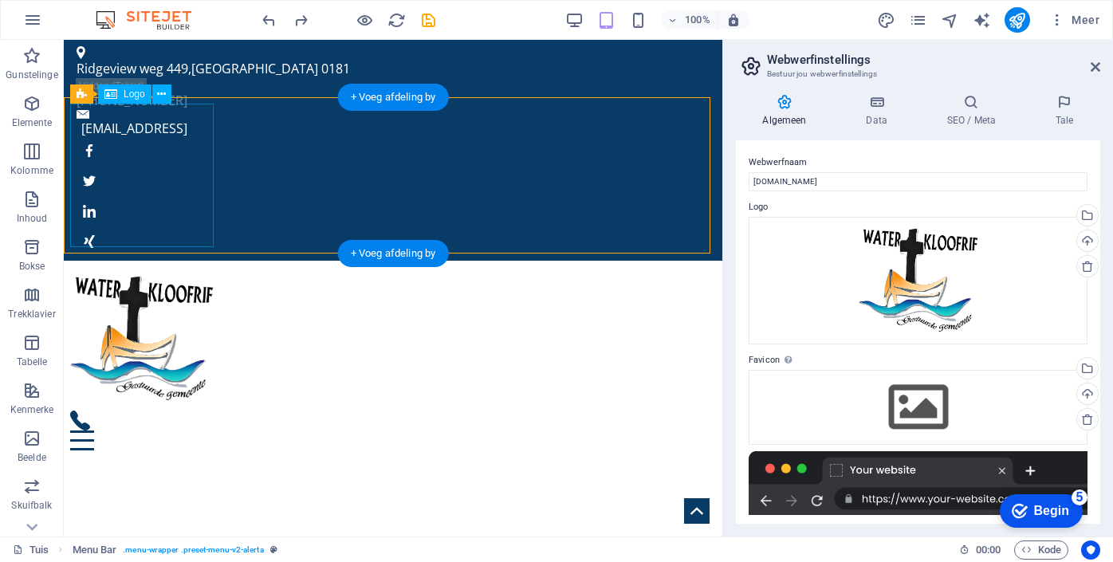
click at [177, 267] on div at bounding box center [393, 339] width 646 height 144
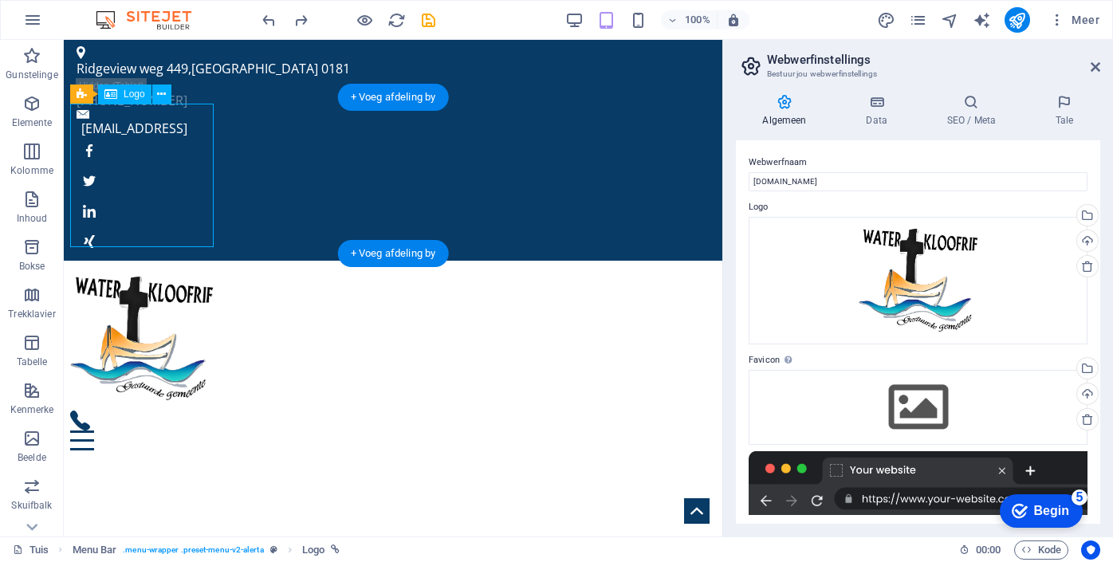
click at [177, 267] on div at bounding box center [393, 339] width 646 height 144
select select "px"
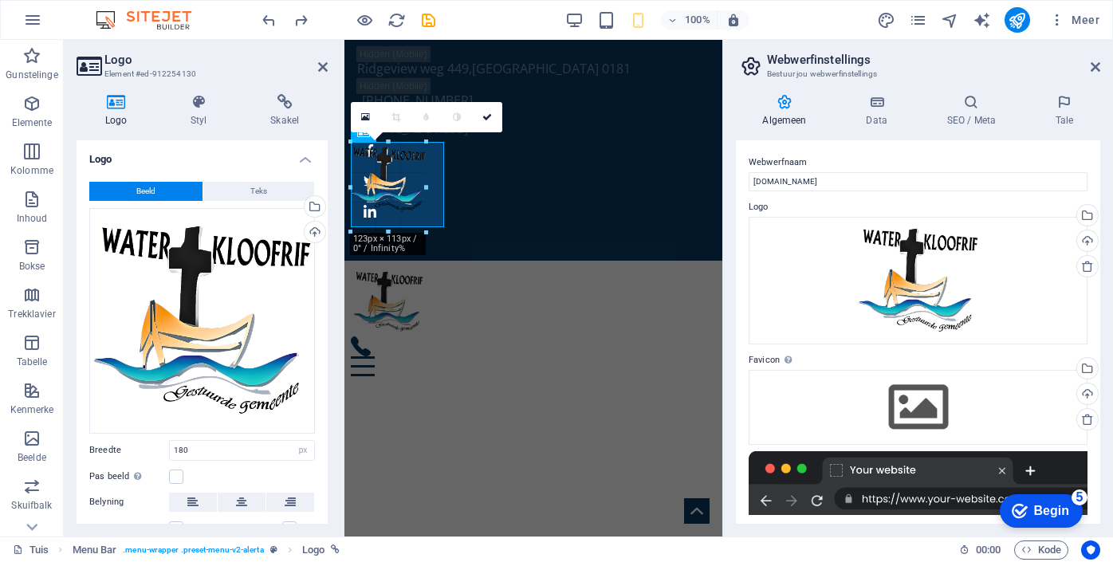
drag, startPoint x: 495, startPoint y: 286, endPoint x: 396, endPoint y: 212, distance: 123.0
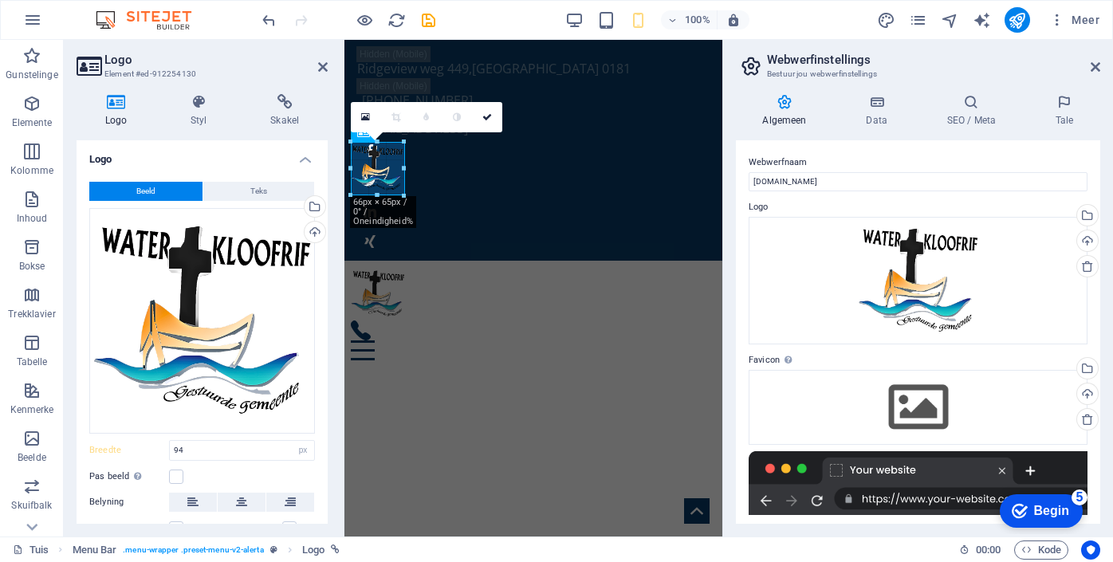
drag, startPoint x: 424, startPoint y: 215, endPoint x: 404, endPoint y: 182, distance: 39.4
type input "68"
click at [444, 321] on div at bounding box center [533, 341] width 365 height 40
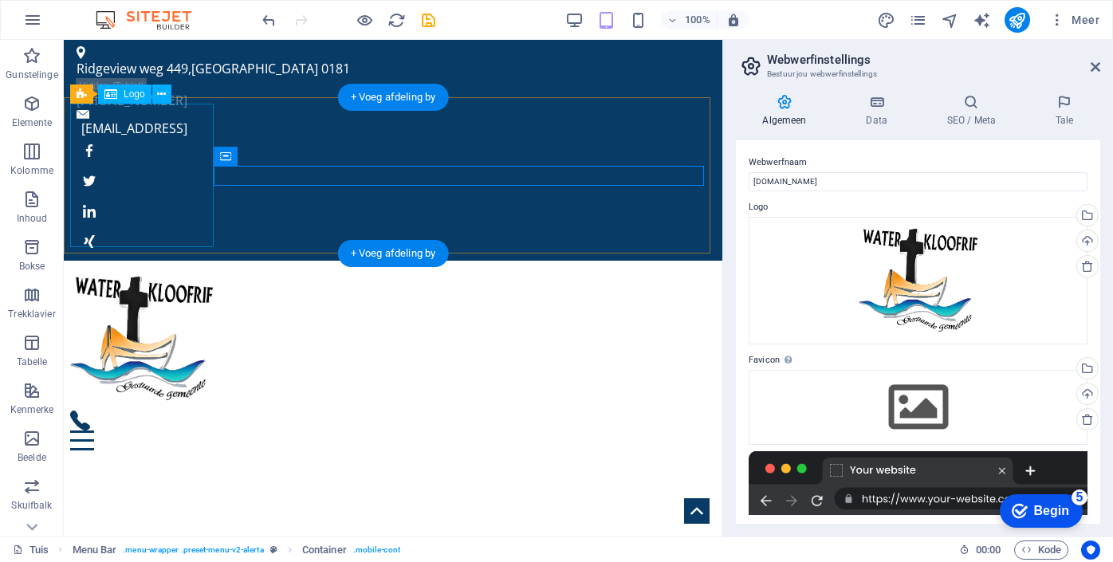
click at [145, 267] on div at bounding box center [393, 339] width 646 height 144
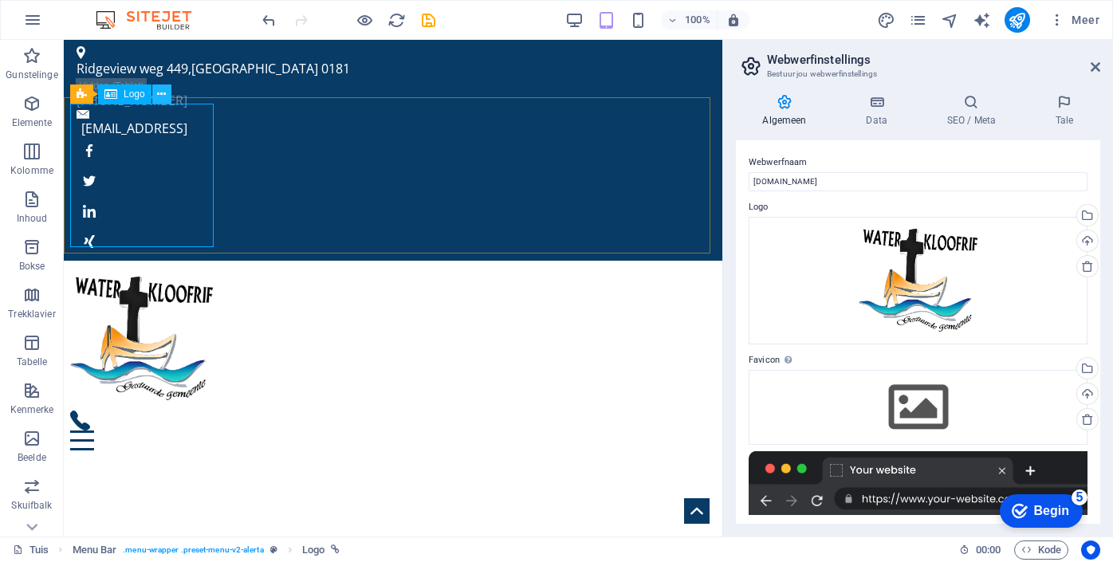
click at [161, 97] on icon at bounding box center [161, 94] width 9 height 17
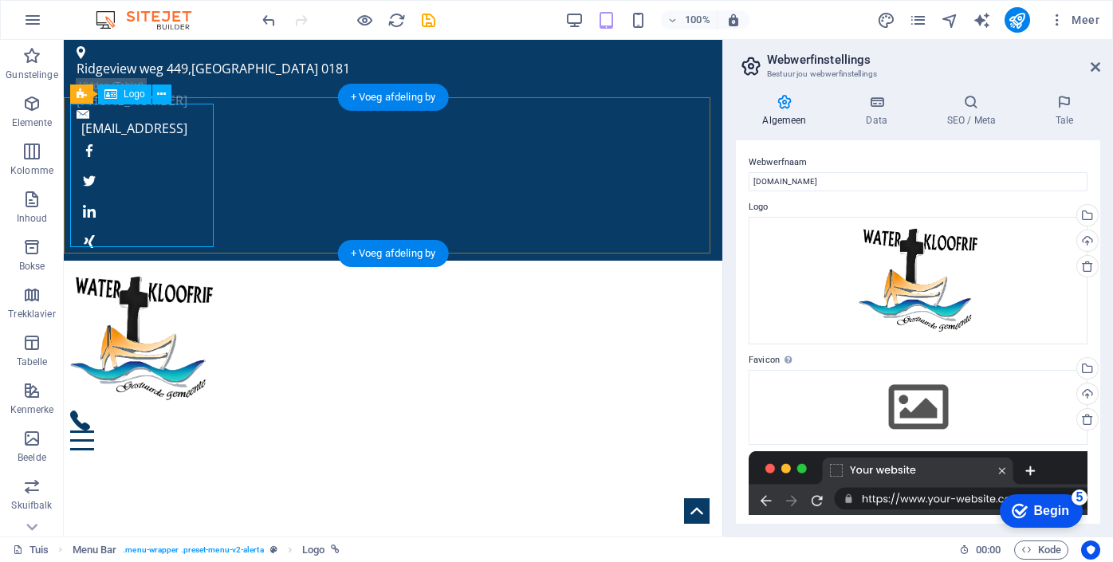
click at [122, 267] on div at bounding box center [393, 339] width 646 height 144
select select "px"
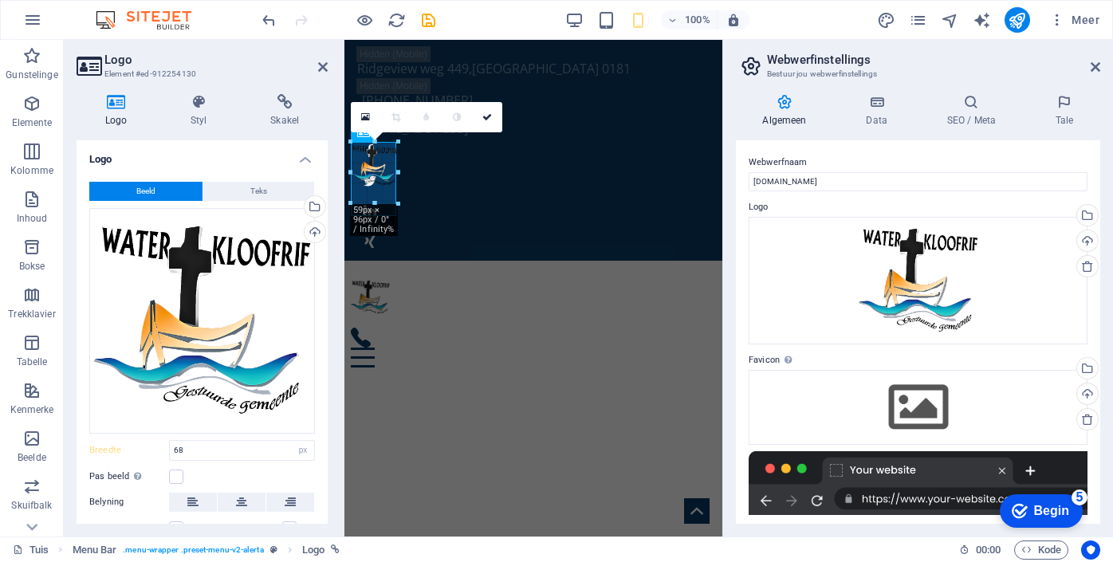
drag, startPoint x: 435, startPoint y: 224, endPoint x: 392, endPoint y: 187, distance: 57.1
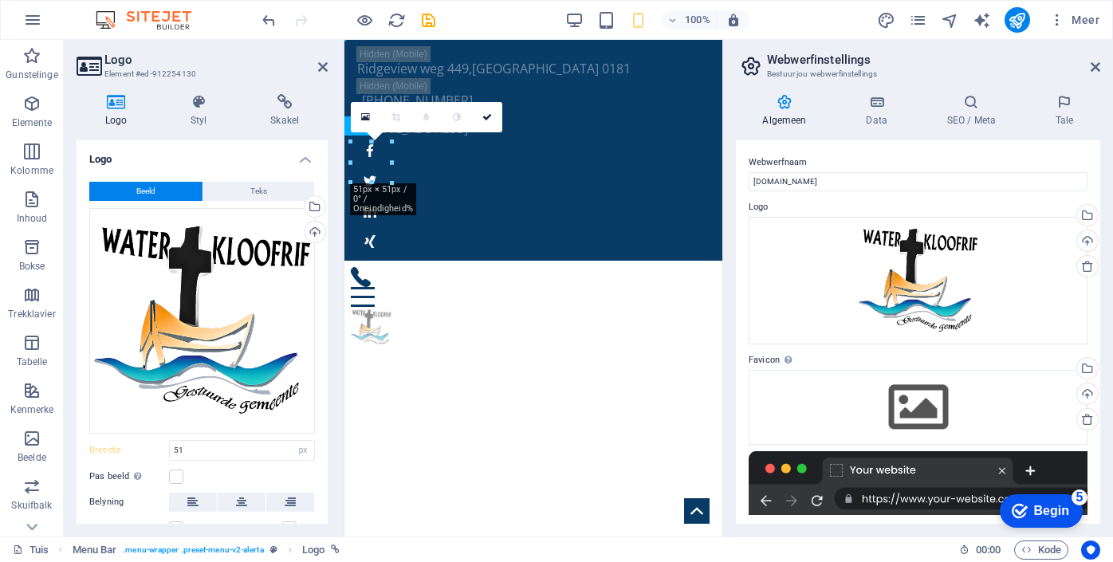
drag, startPoint x: 384, startPoint y: 160, endPoint x: 427, endPoint y: 162, distance: 43.1
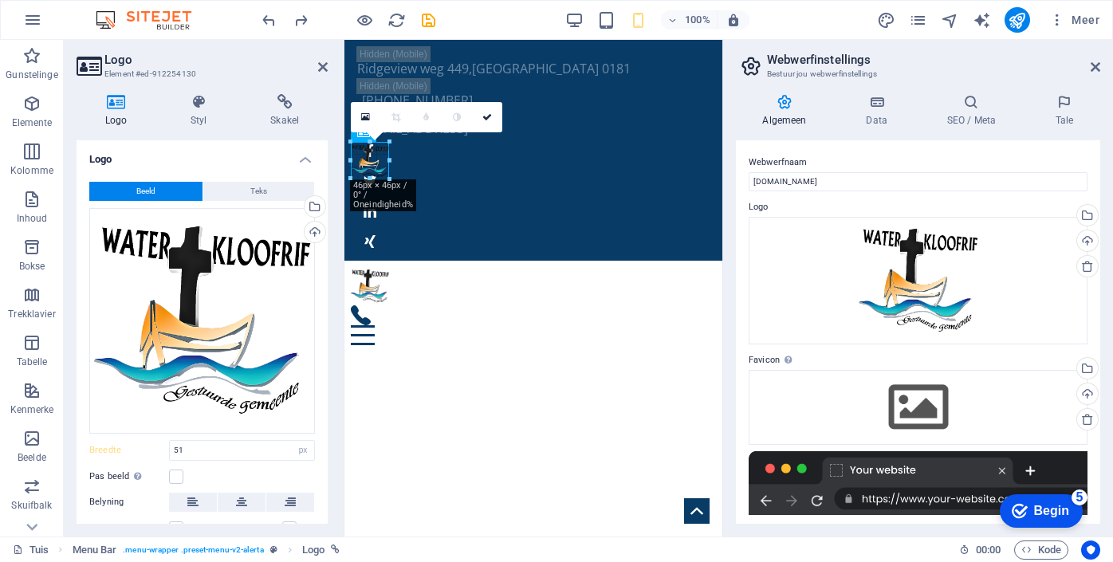
type input "48"
click at [442, 261] on div "Tuis Dienste Oor ons Pryse Loopbane Kontak" at bounding box center [534, 306] width 378 height 91
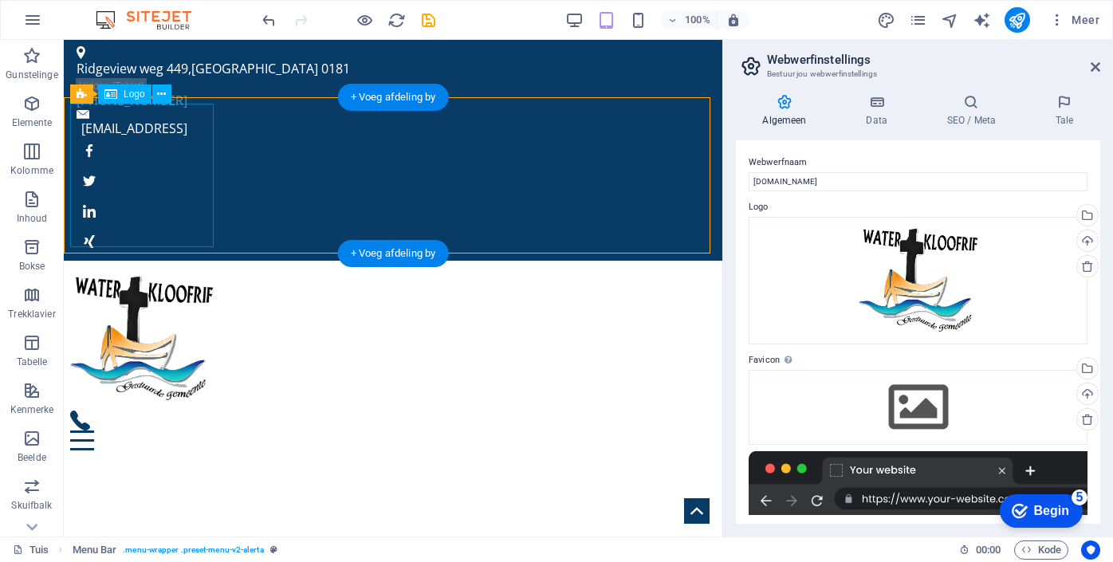
click at [144, 267] on div at bounding box center [393, 339] width 646 height 144
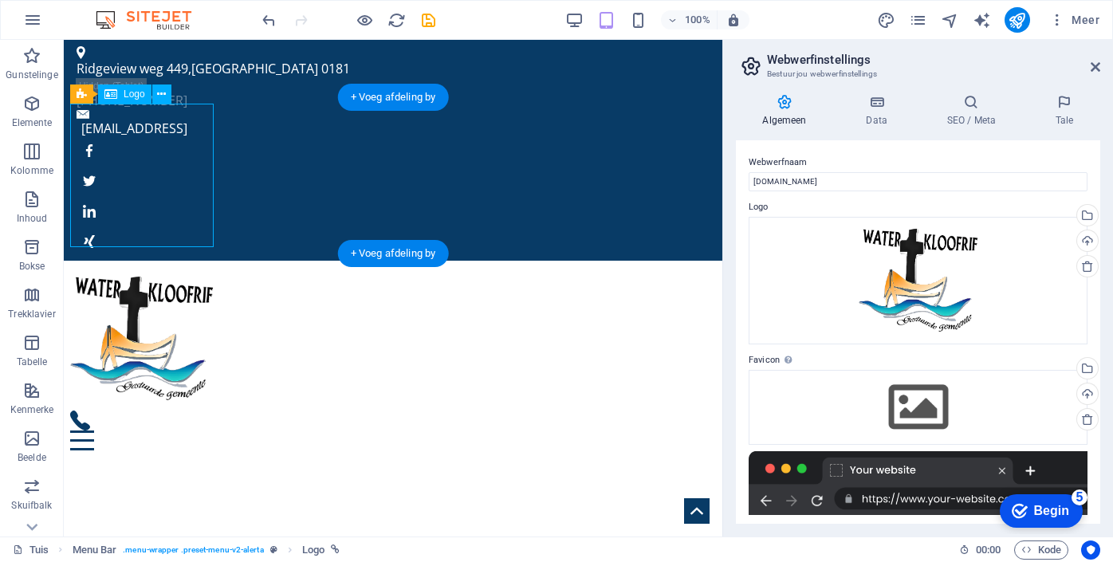
click at [144, 267] on div at bounding box center [393, 339] width 646 height 144
select select "px"
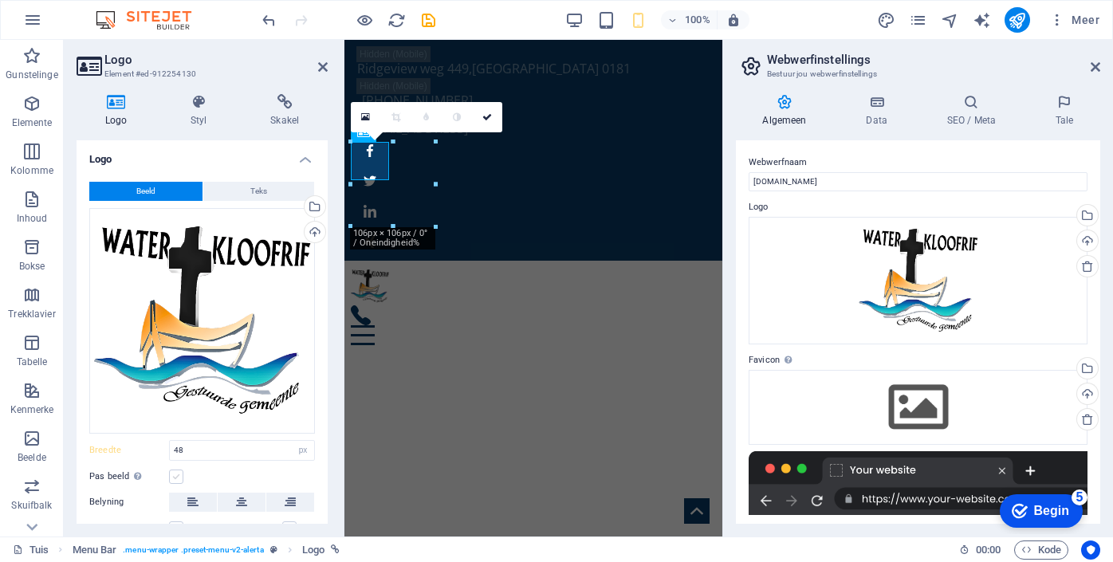
click at [179, 475] on label at bounding box center [176, 477] width 14 height 14
click at [0, 0] on input "Pas beeld Pas beeld outomaties aan by 'n vaste breedte en hoogte" at bounding box center [0, 0] width 0 height 0
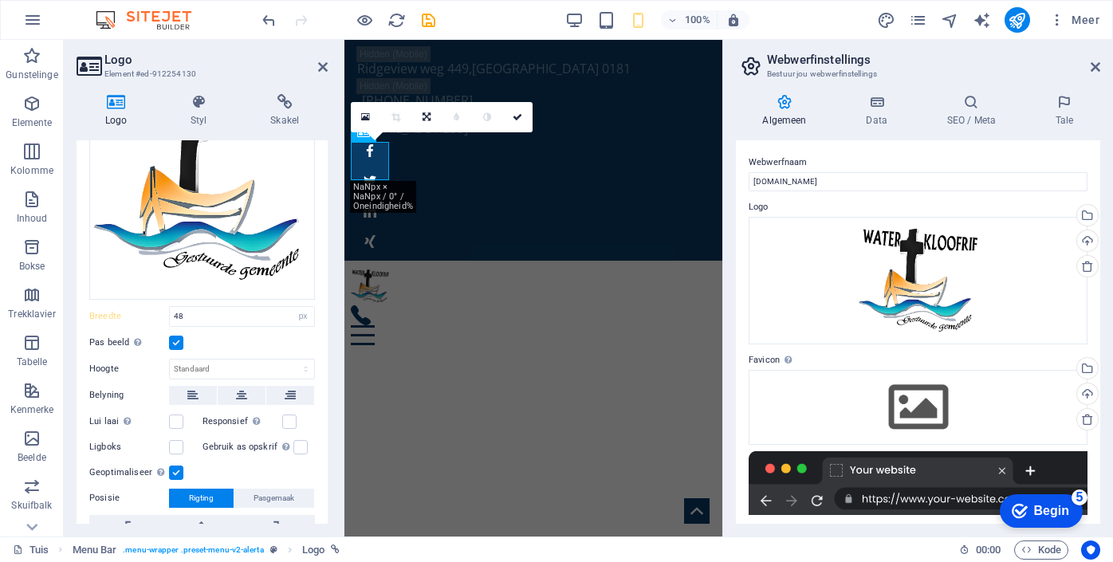
scroll to position [135, 0]
click at [288, 415] on label at bounding box center [289, 421] width 14 height 14
click at [0, 0] on input "Responsief Laai outomaties retina-beeld en slimfoon-geoptimaliseerde groottes." at bounding box center [0, 0] width 0 height 0
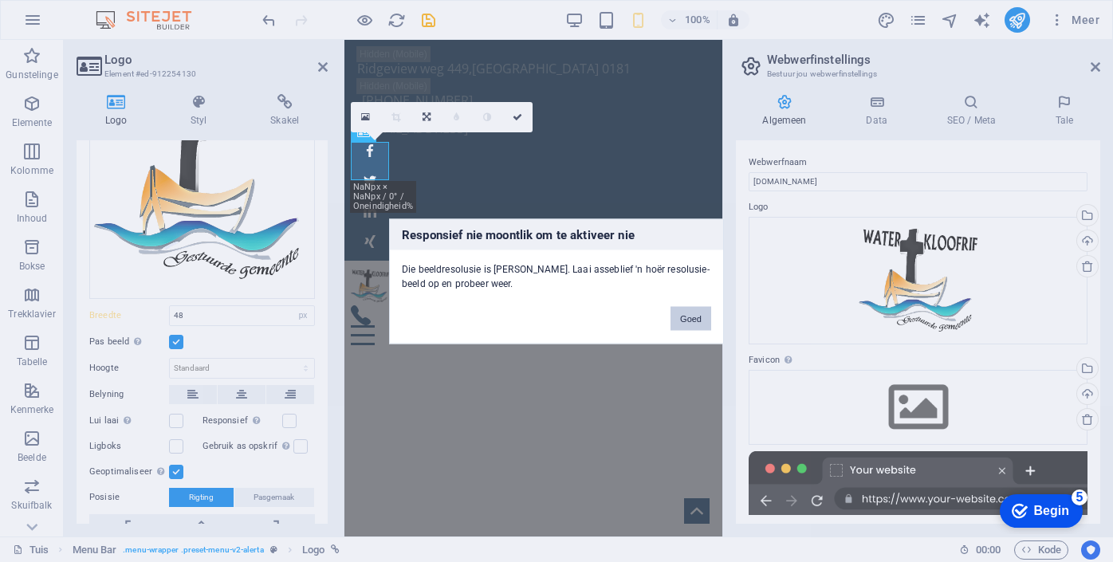
click at [703, 315] on button "Goed" at bounding box center [691, 318] width 41 height 24
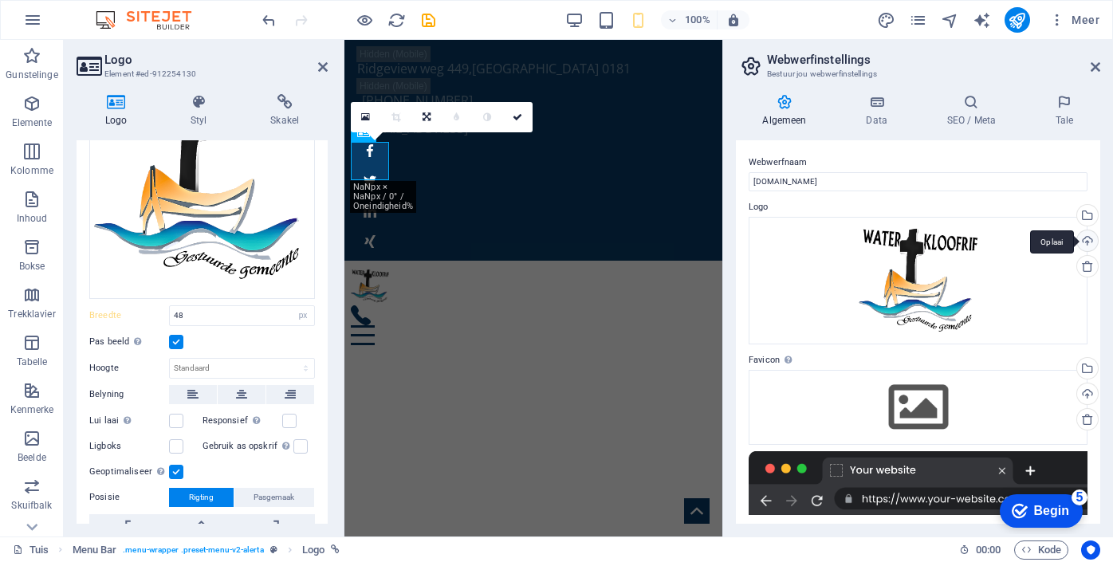
click at [1087, 240] on div "Oplaai" at bounding box center [1086, 243] width 24 height 24
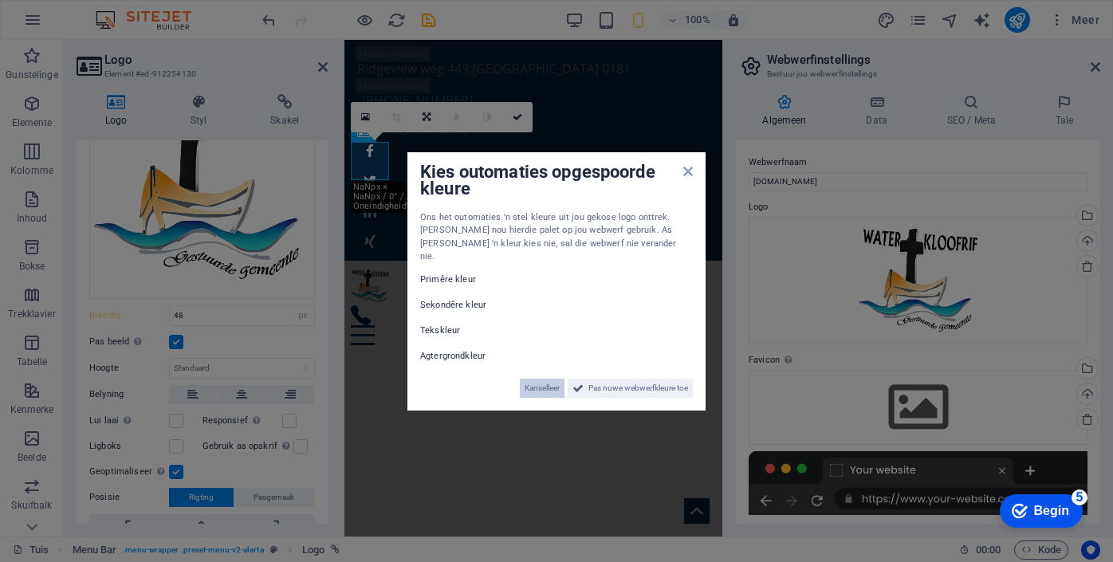
click at [546, 384] on font "Kanselleer" at bounding box center [542, 388] width 35 height 9
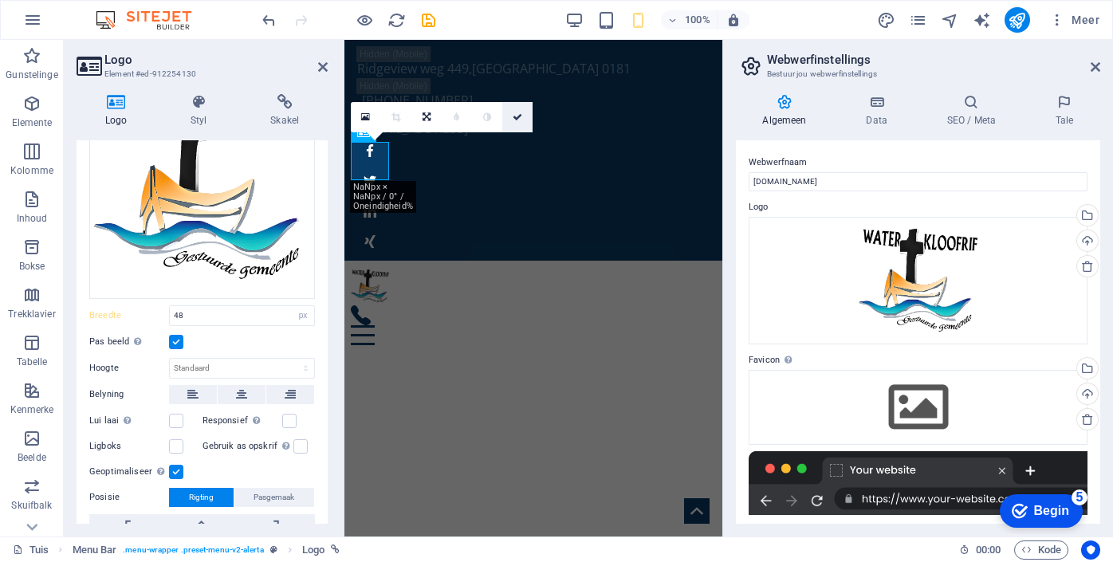
click at [518, 117] on icon at bounding box center [518, 117] width 10 height 10
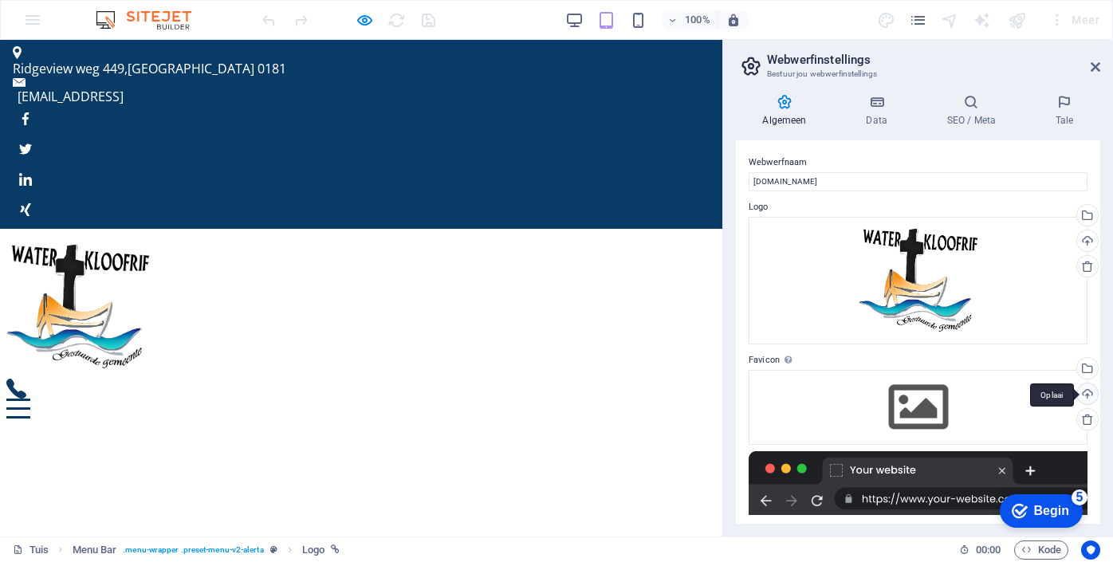
click at [1087, 399] on div "Oplaai" at bounding box center [1086, 396] width 24 height 24
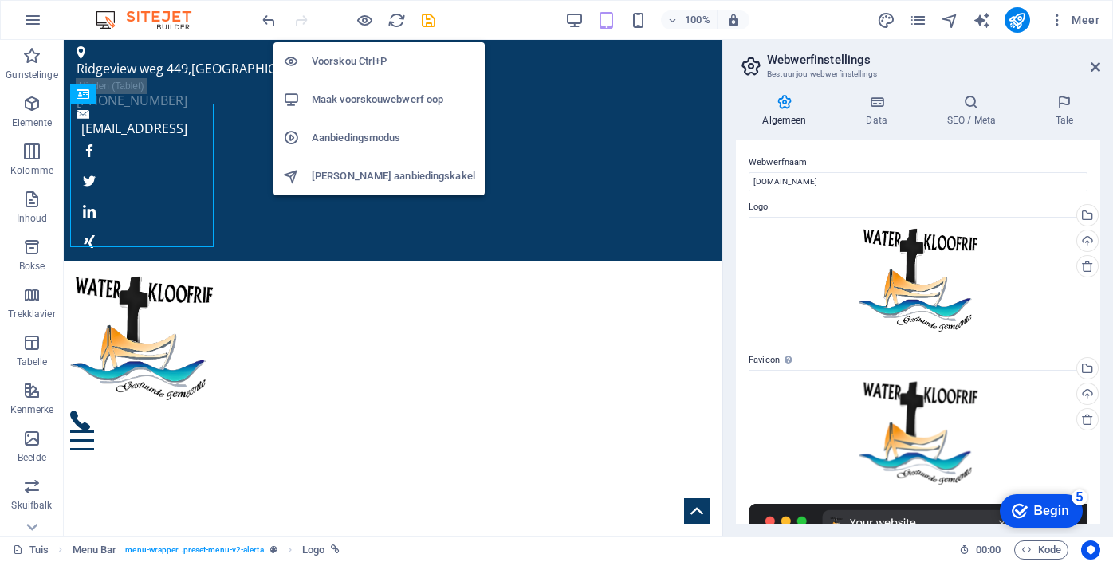
click at [357, 57] on font "Voorskou Ctrl+P" at bounding box center [349, 61] width 75 height 12
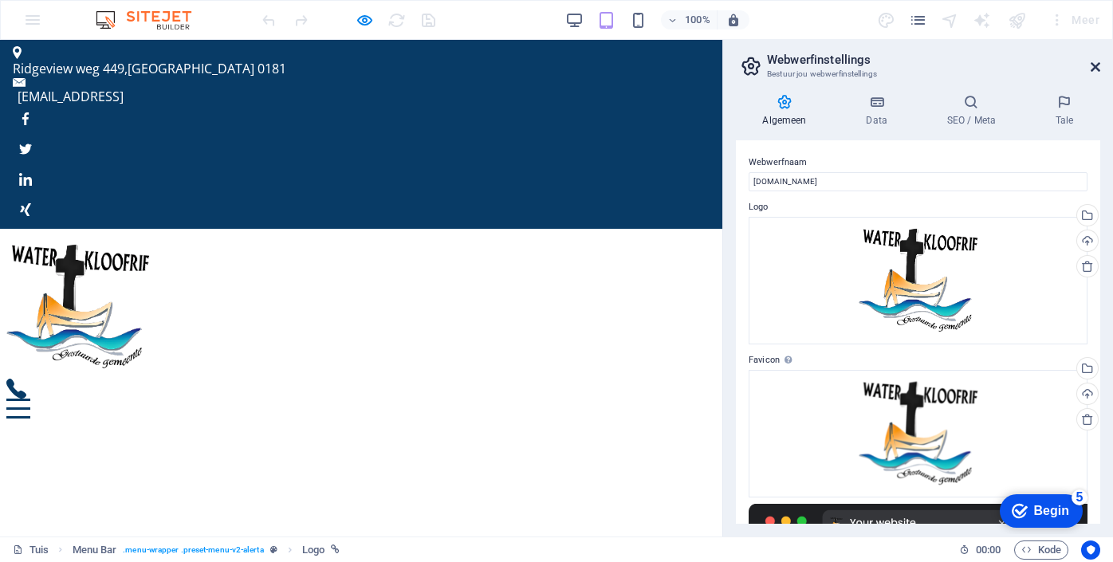
click at [1098, 66] on icon at bounding box center [1096, 67] width 10 height 13
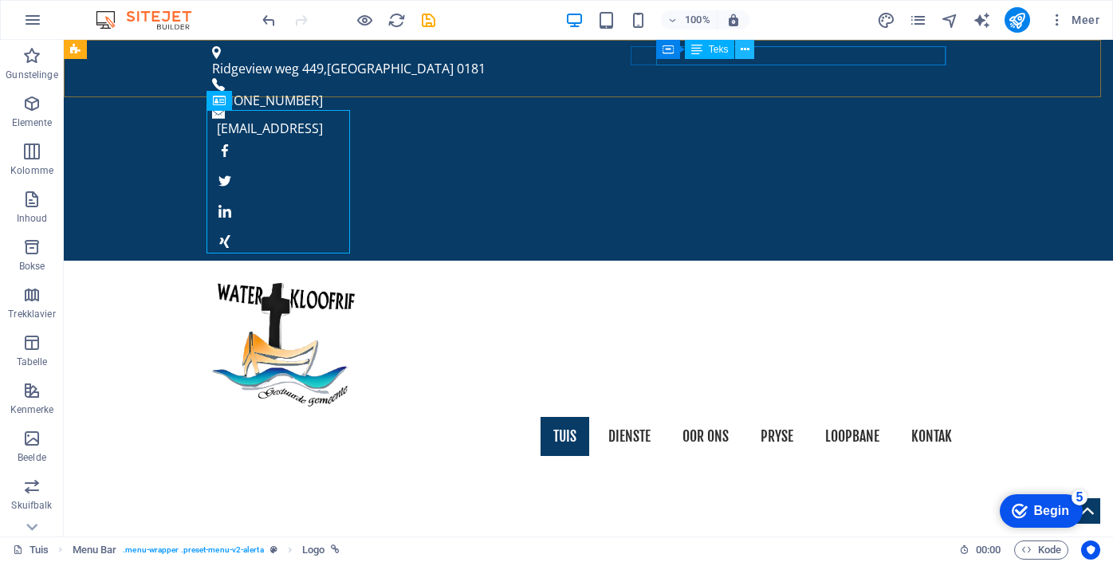
click at [748, 45] on icon at bounding box center [745, 49] width 9 height 17
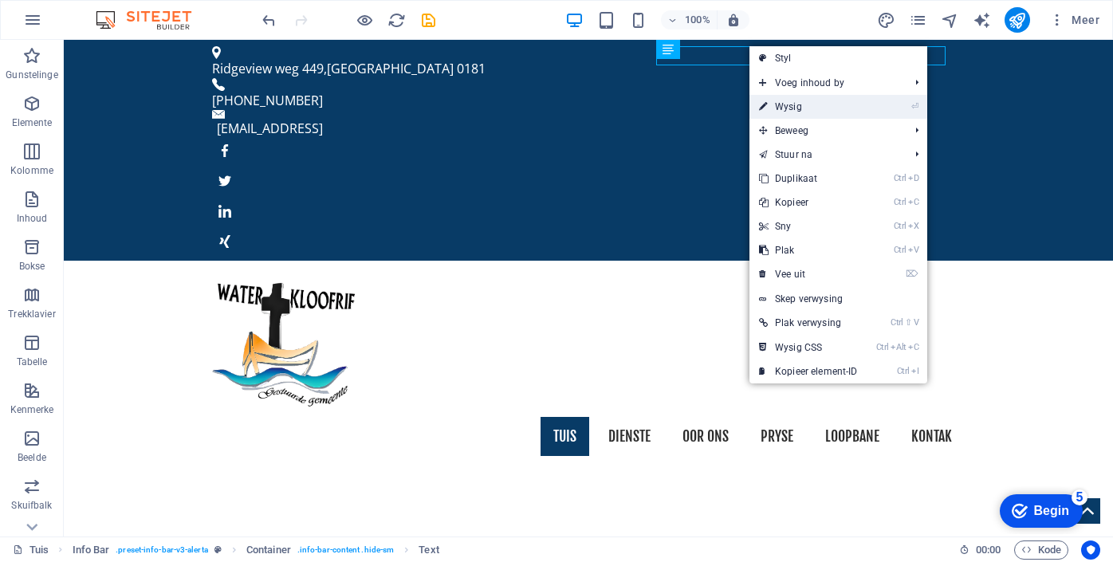
click at [789, 112] on font "Wysig" at bounding box center [788, 106] width 27 height 11
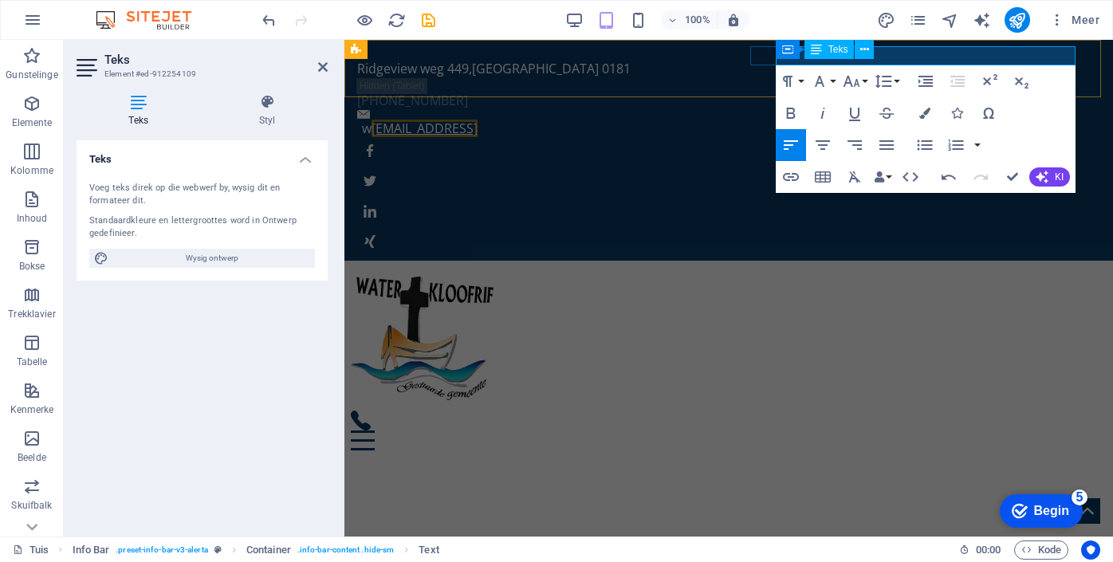
drag, startPoint x: 1070, startPoint y: 57, endPoint x: 963, endPoint y: 57, distance: 107.7
click at [478, 120] on link "[EMAIL_ADDRESS]" at bounding box center [425, 129] width 106 height 18
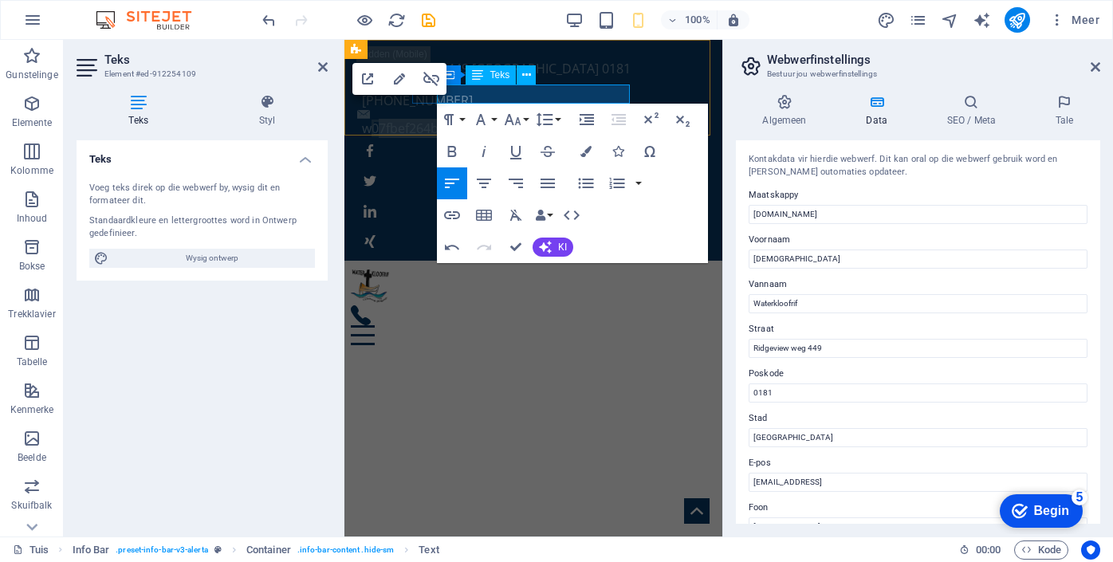
drag, startPoint x: 625, startPoint y: 93, endPoint x: 451, endPoint y: 93, distance: 173.9
click at [451, 120] on link "07fbef264b5dcda56ecdc0e4fbl" at bounding box center [463, 129] width 183 height 18
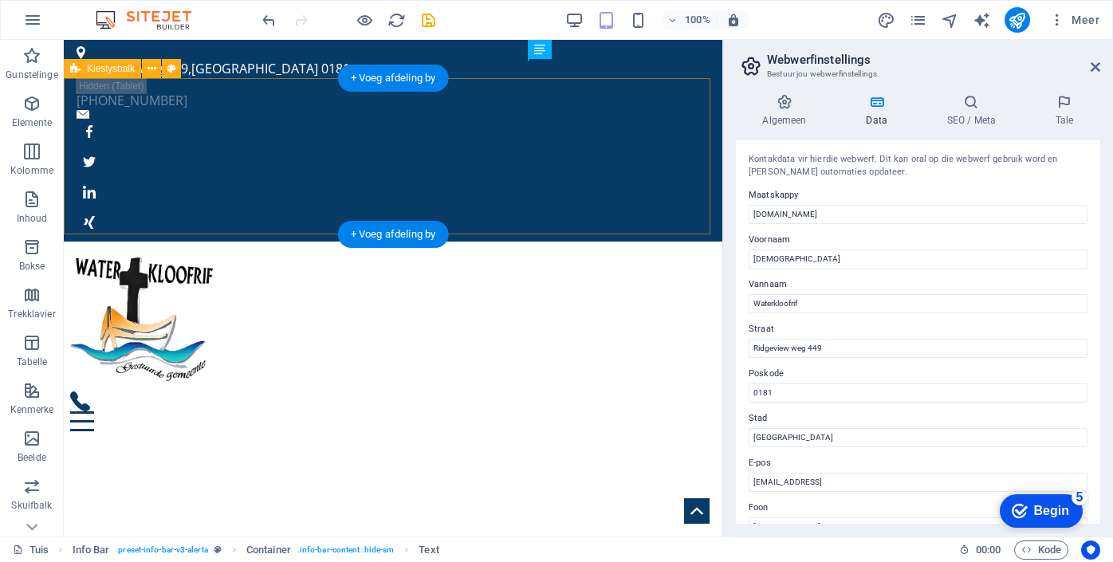
click at [542, 242] on div "Tuis Dienste Oor ons Pryse Loopbane Kontak" at bounding box center [393, 340] width 659 height 196
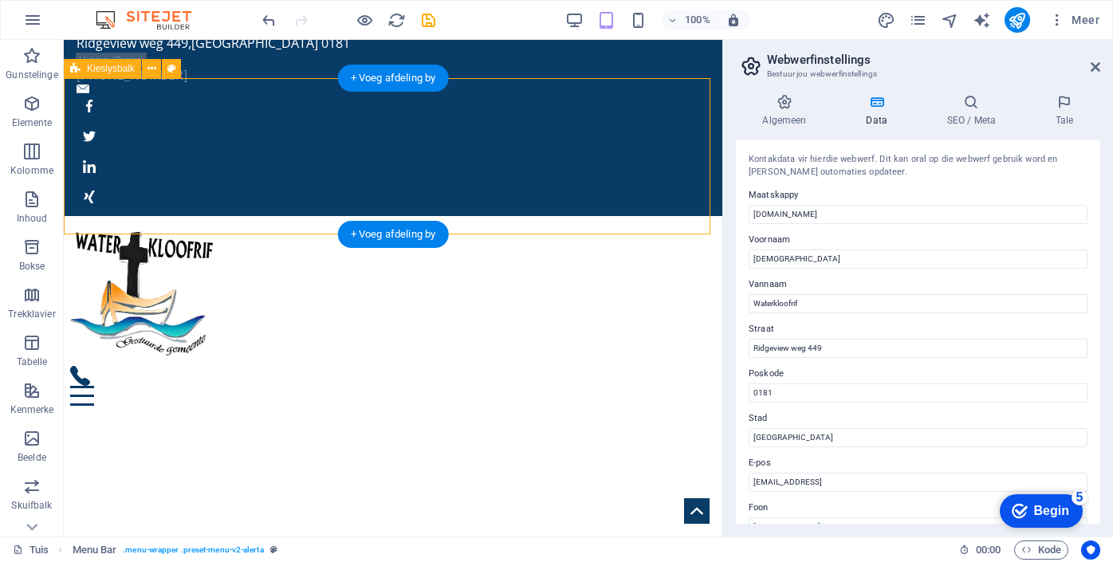
scroll to position [0, 0]
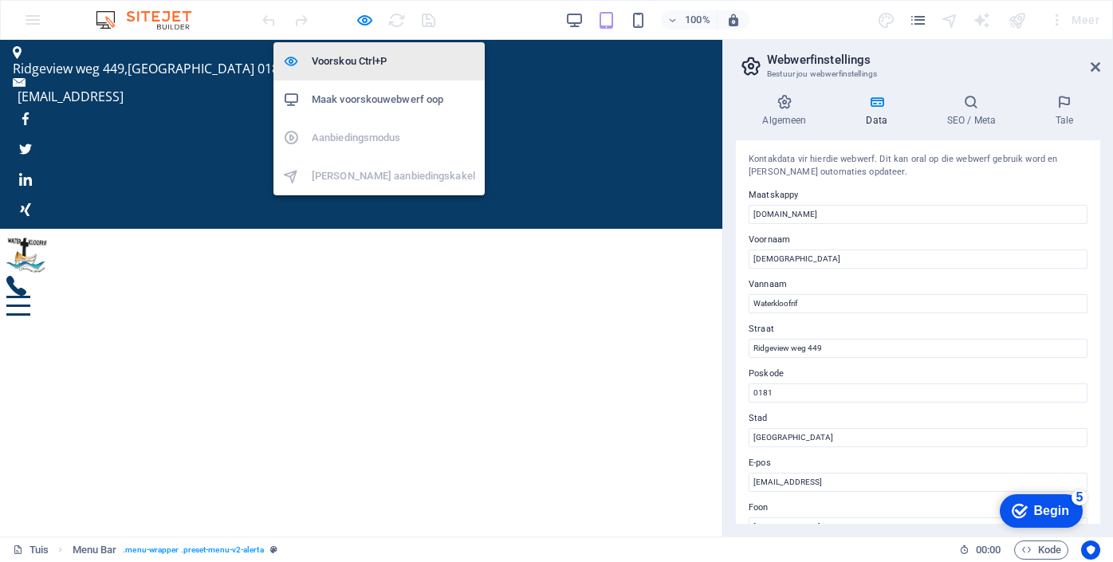
click at [347, 64] on font "Voorskou Ctrl+P" at bounding box center [349, 61] width 75 height 12
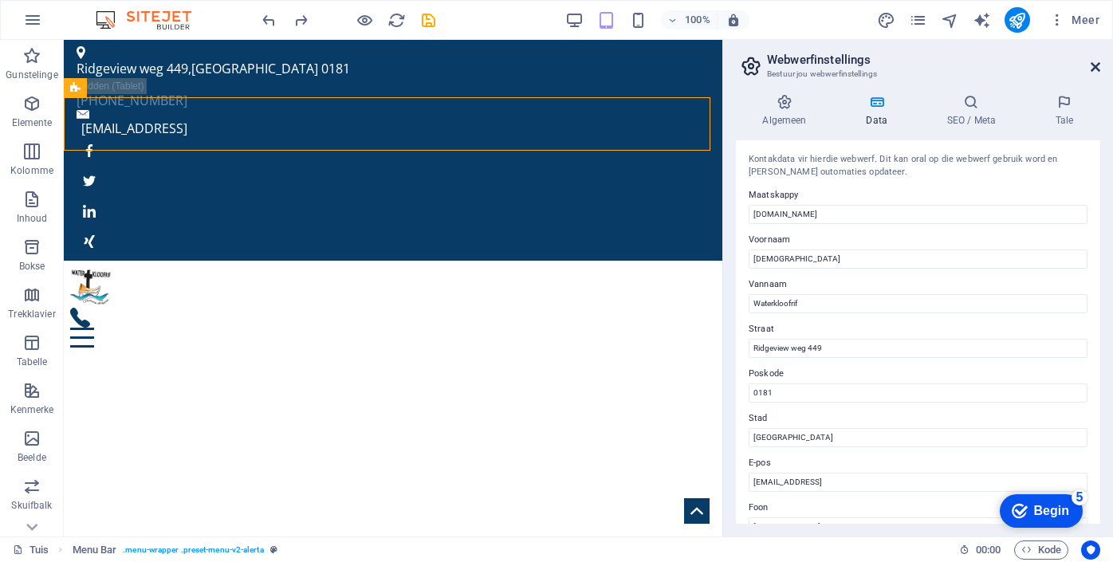
click at [1094, 67] on icon at bounding box center [1096, 67] width 10 height 13
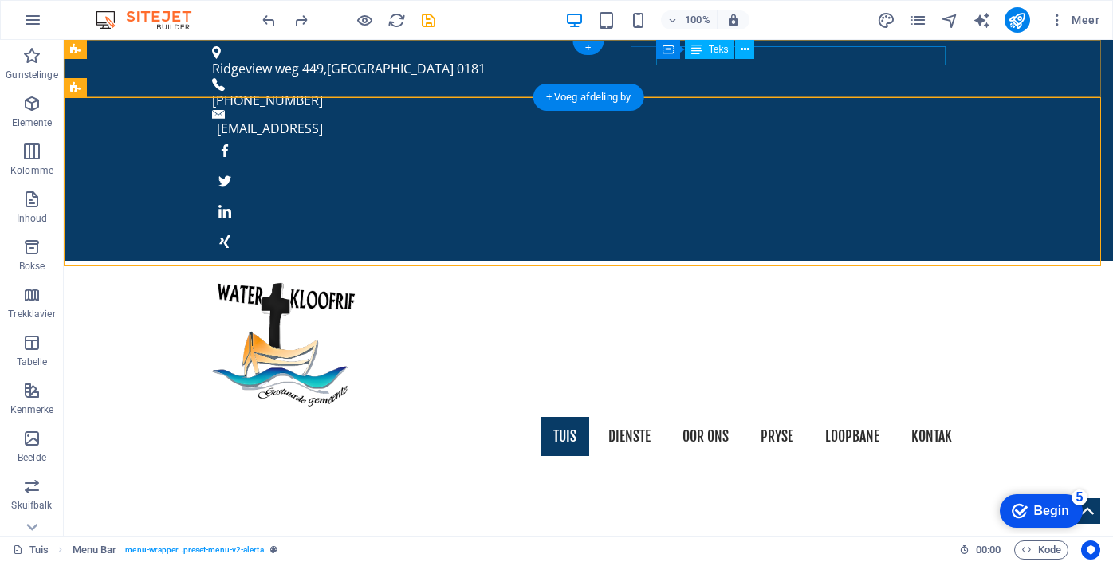
click at [845, 119] on div "[EMAIL_ADDRESS]" at bounding box center [584, 128] width 735 height 19
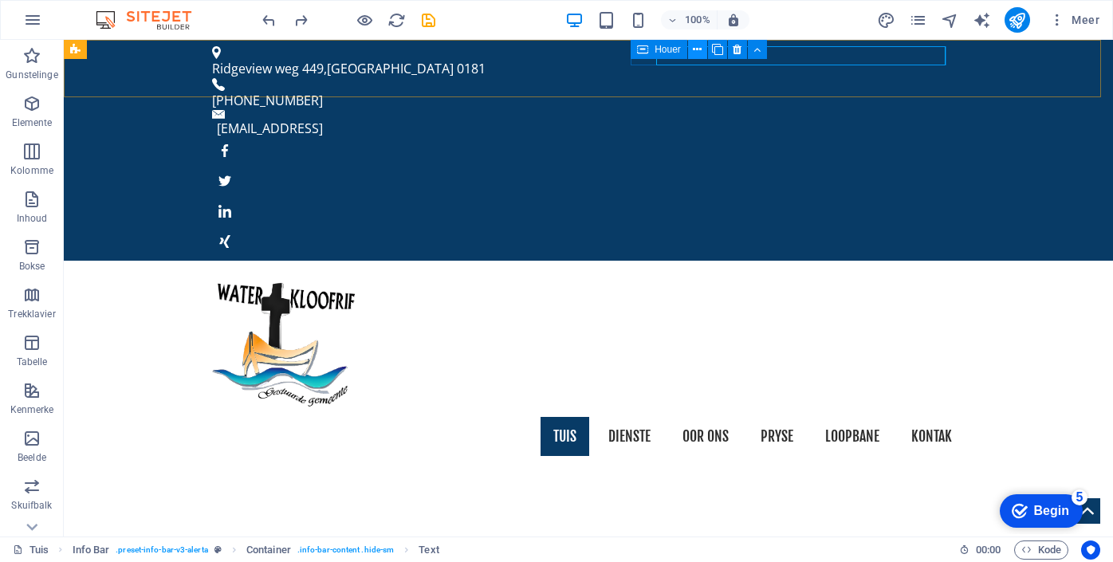
click at [695, 48] on icon at bounding box center [697, 49] width 9 height 17
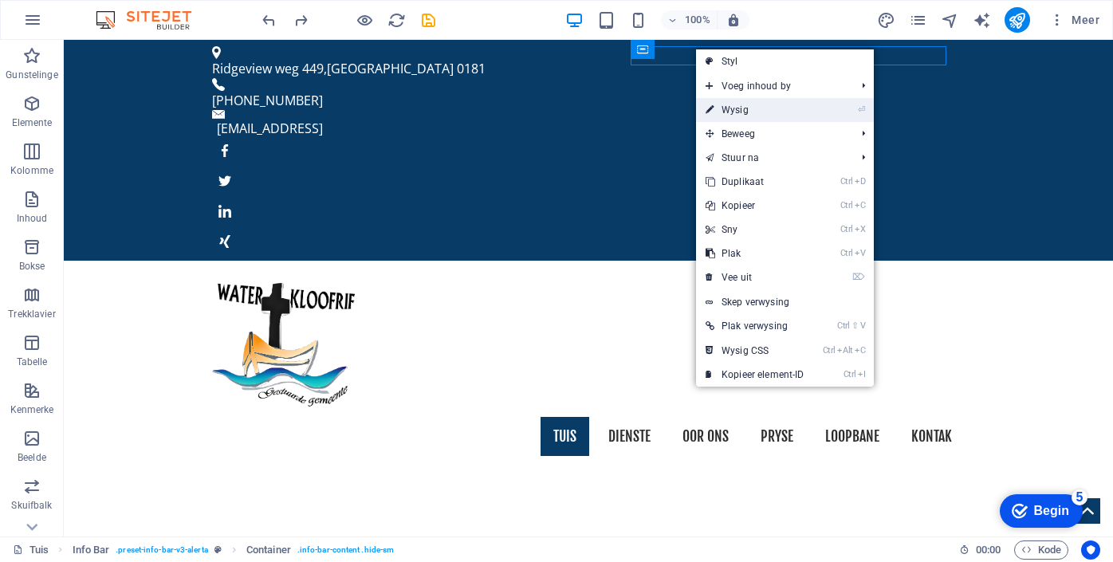
click at [729, 104] on font "Wysig" at bounding box center [735, 109] width 27 height 11
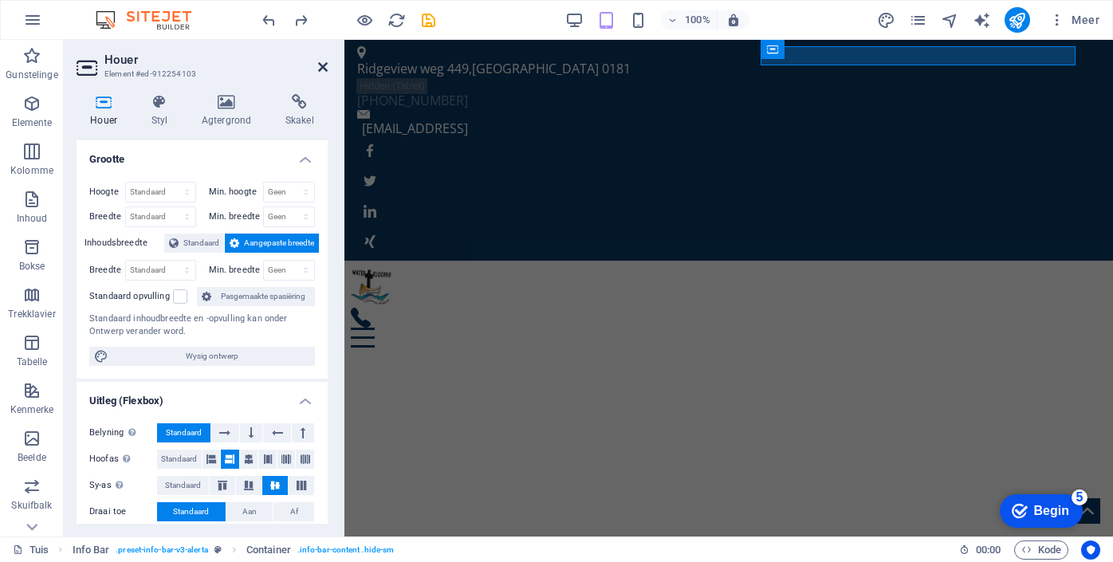
click at [323, 63] on icon at bounding box center [323, 67] width 10 height 13
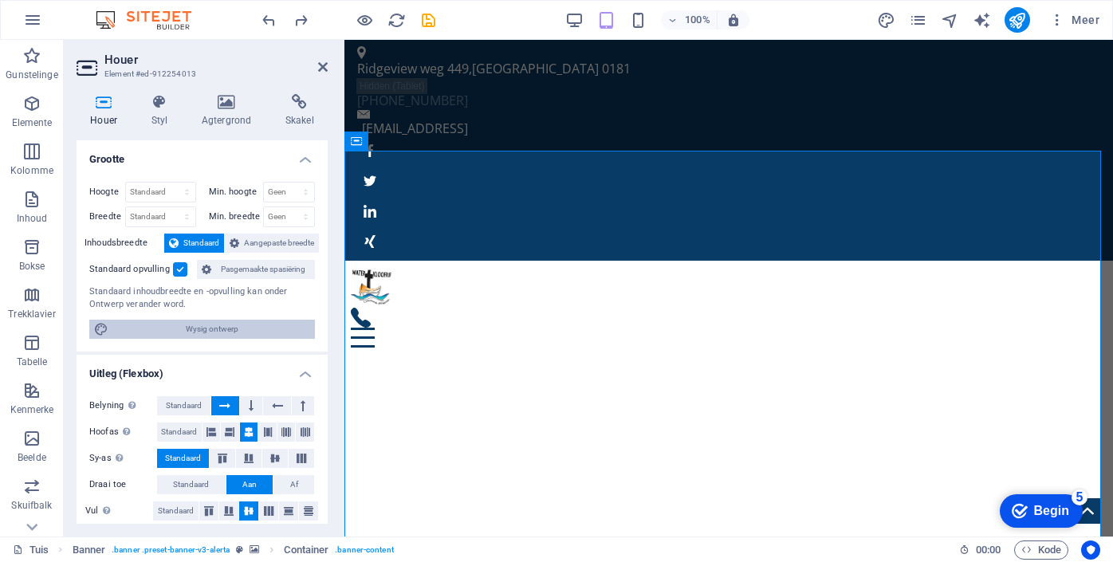
click at [227, 329] on font "Wysig ontwerp" at bounding box center [212, 329] width 53 height 9
select select "rem"
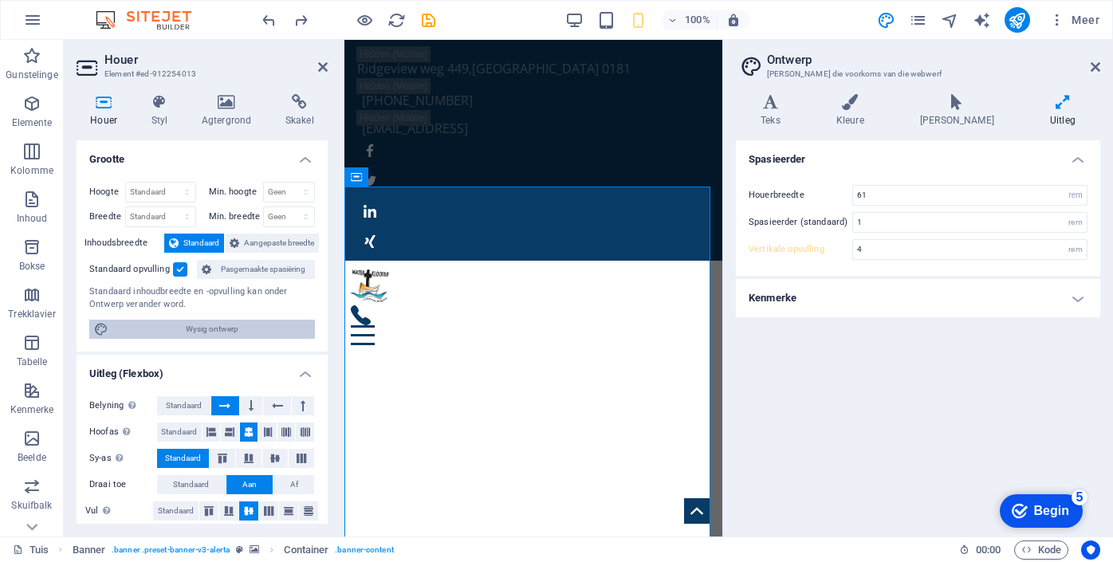
click at [227, 329] on font "Wysig ontwerp" at bounding box center [212, 329] width 53 height 9
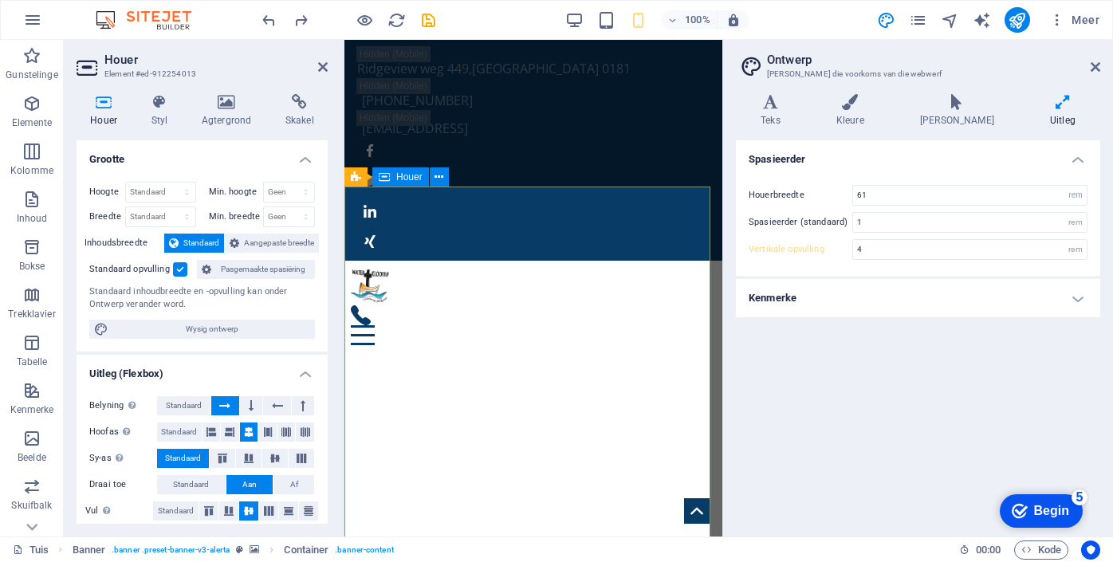
click at [232, 116] on font "Agtergrond" at bounding box center [226, 120] width 49 height 11
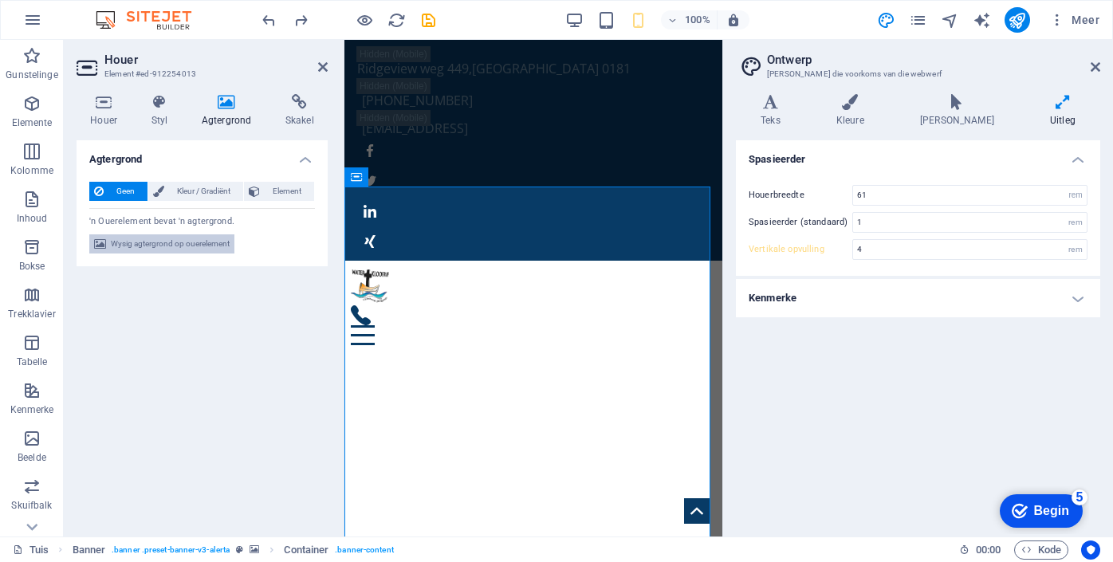
click at [213, 242] on font "Wysig agtergrond op ouerelement" at bounding box center [170, 243] width 119 height 9
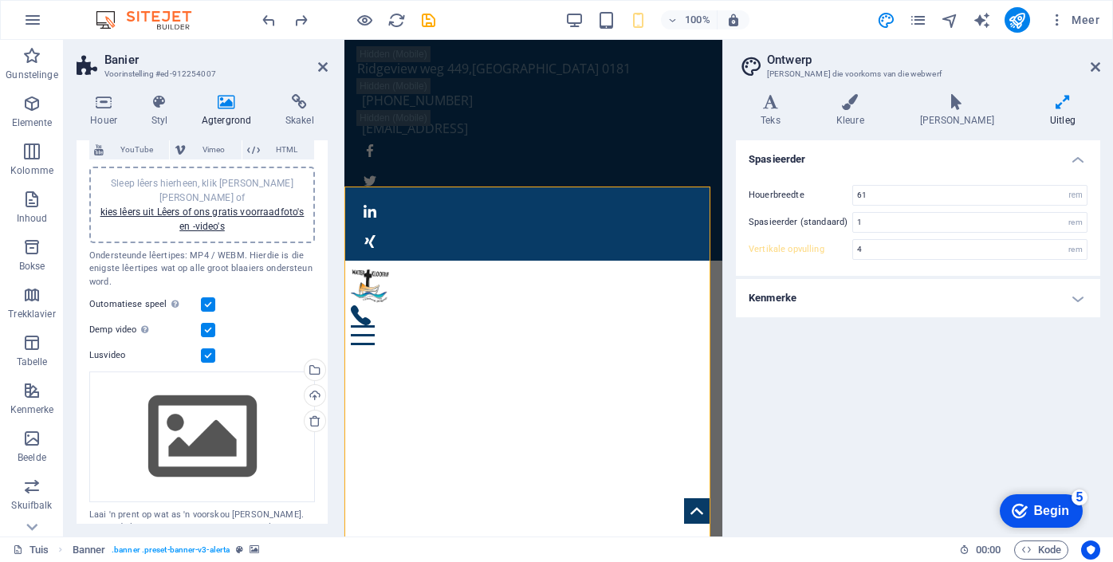
scroll to position [116, 0]
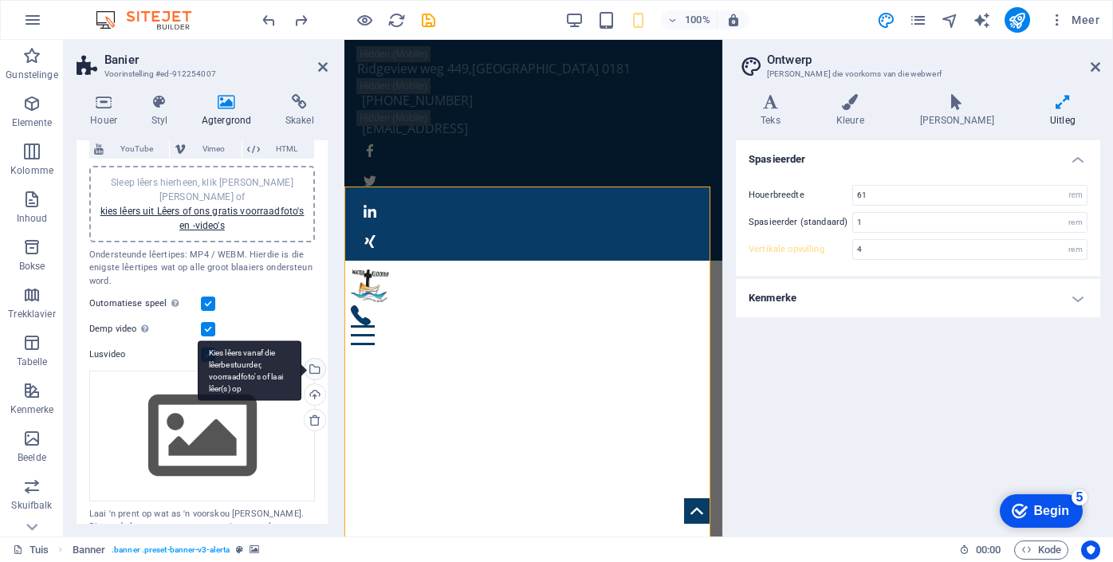
click at [301, 353] on div "Kies lêers vanaf die lêerbestuurder, voorraadfoto's of laai lêer(s) op" at bounding box center [250, 371] width 104 height 60
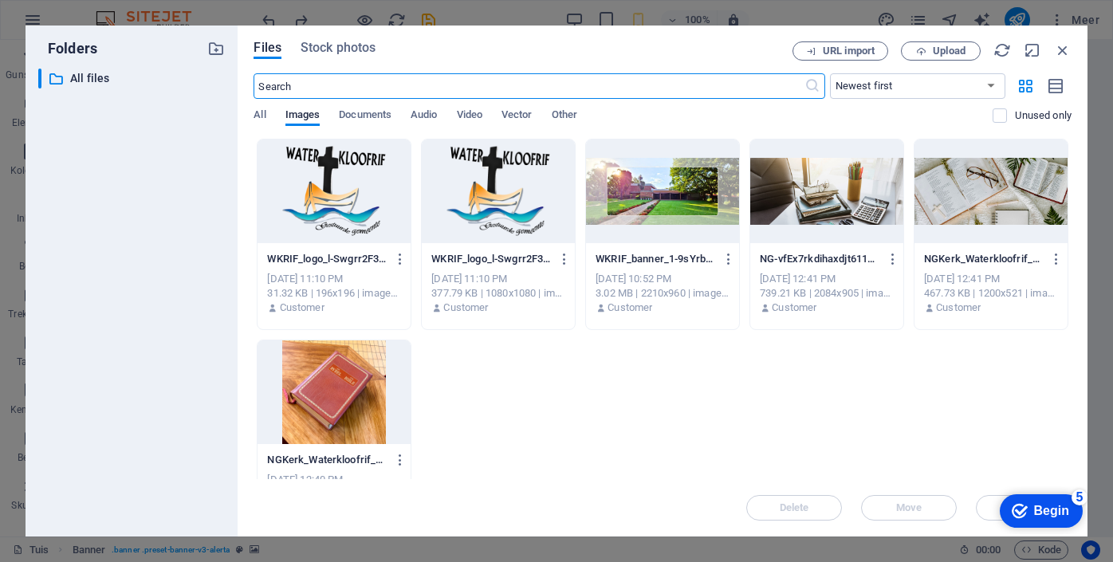
scroll to position [1453, 0]
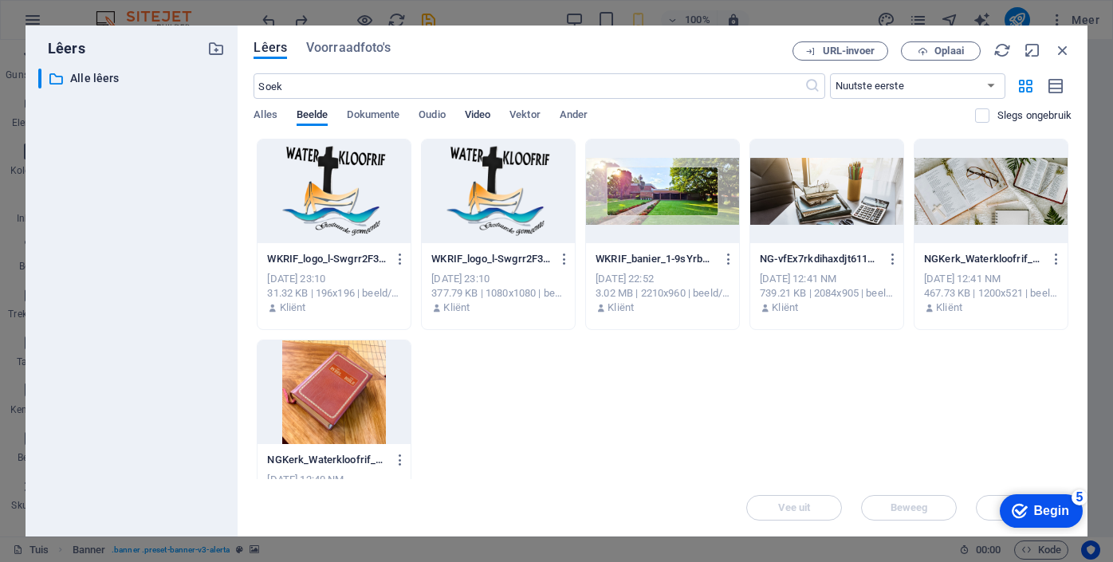
click at [484, 120] on font "Video" at bounding box center [478, 114] width 26 height 12
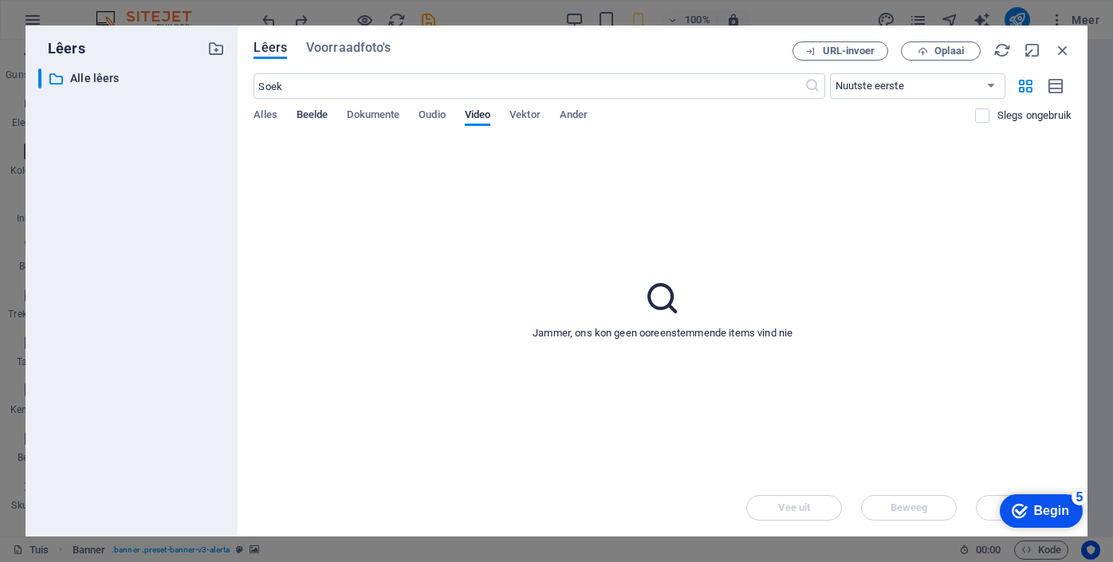
click at [320, 110] on font "Beelde" at bounding box center [313, 114] width 32 height 12
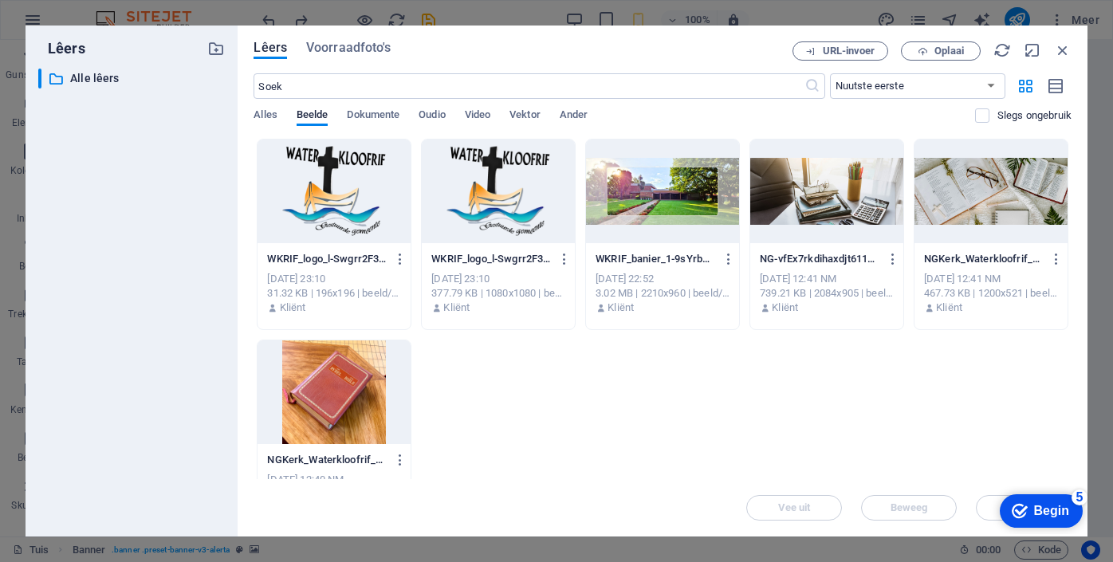
click at [725, 169] on div at bounding box center [662, 192] width 153 height 104
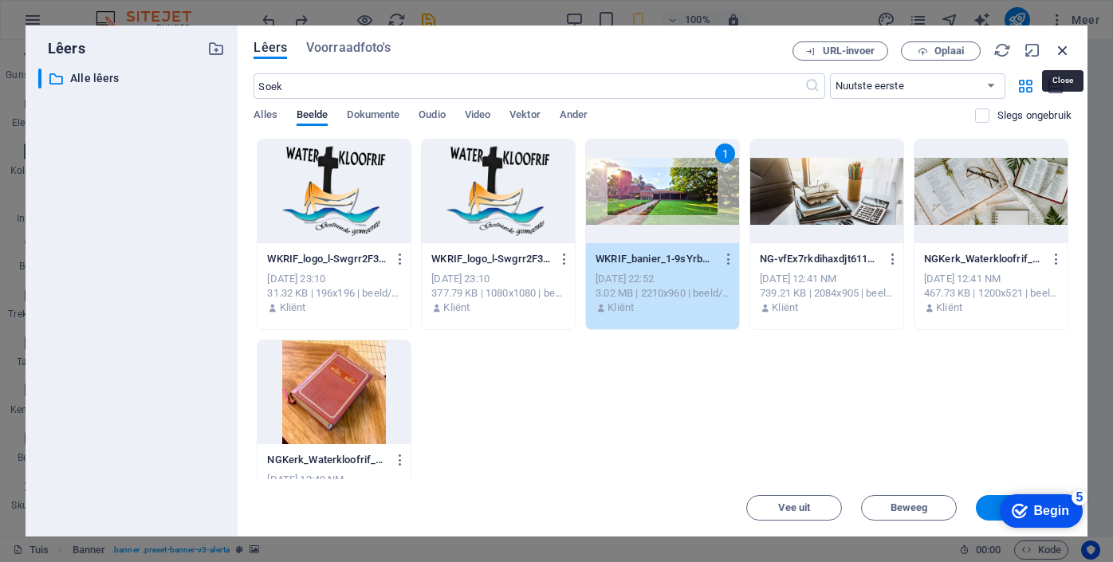
click at [1064, 49] on icon "button" at bounding box center [1063, 50] width 18 height 18
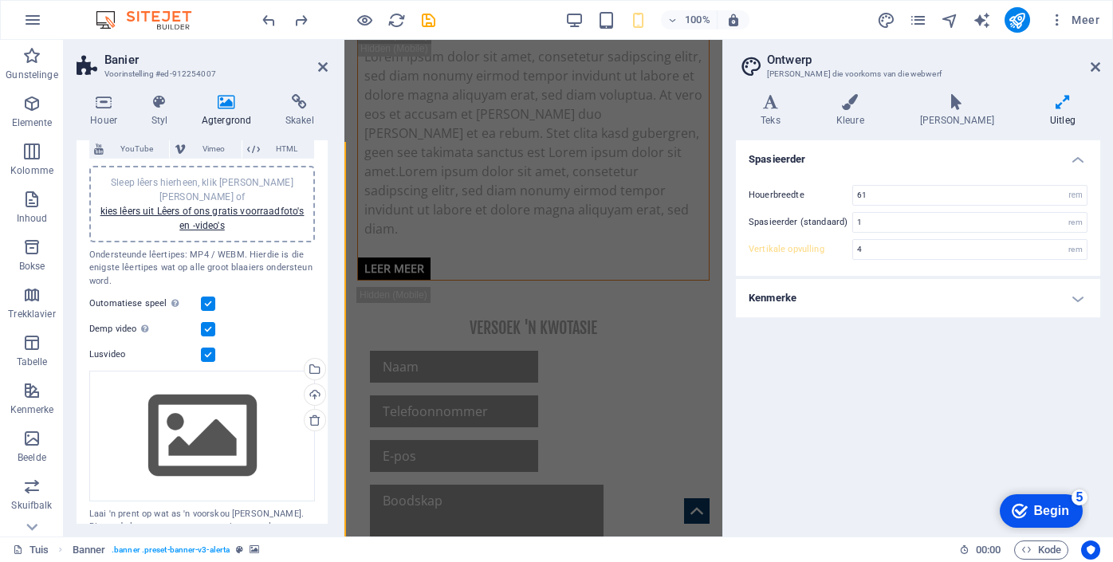
scroll to position [376, 0]
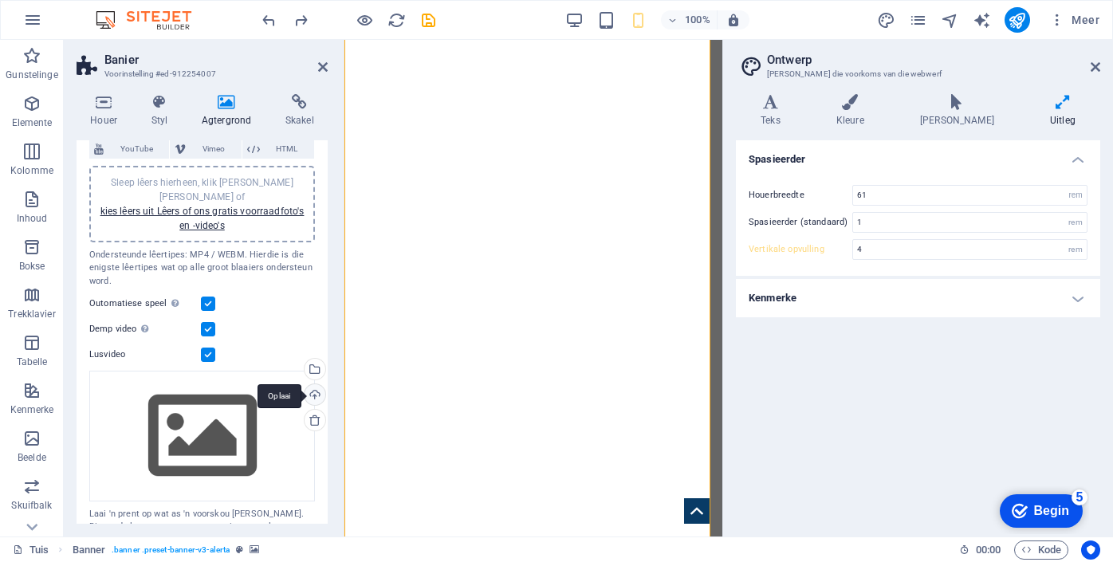
click at [311, 384] on div "Oplaai" at bounding box center [313, 396] width 24 height 24
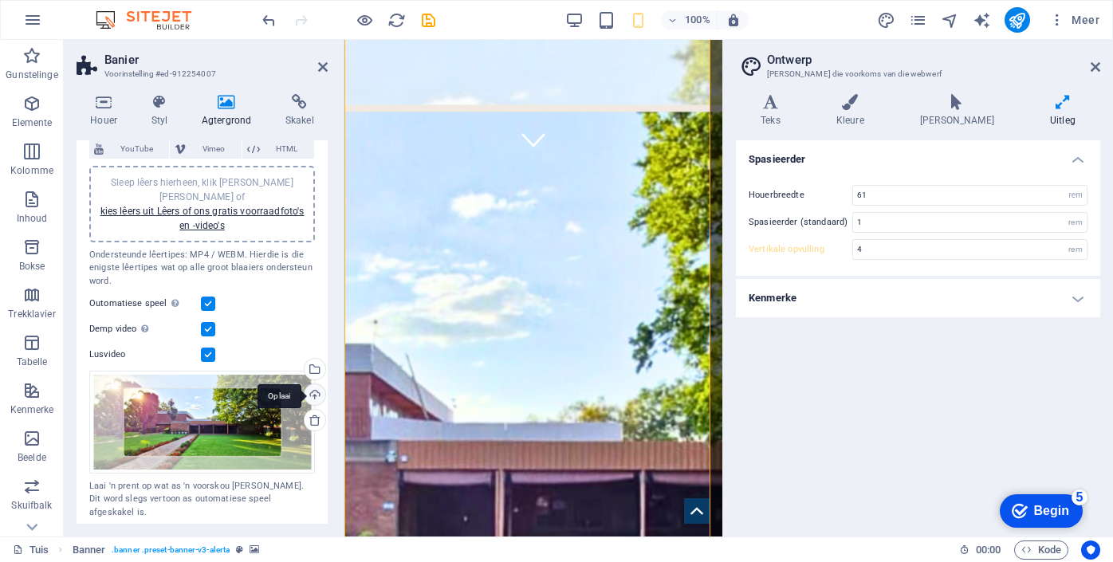
scroll to position [95, 0]
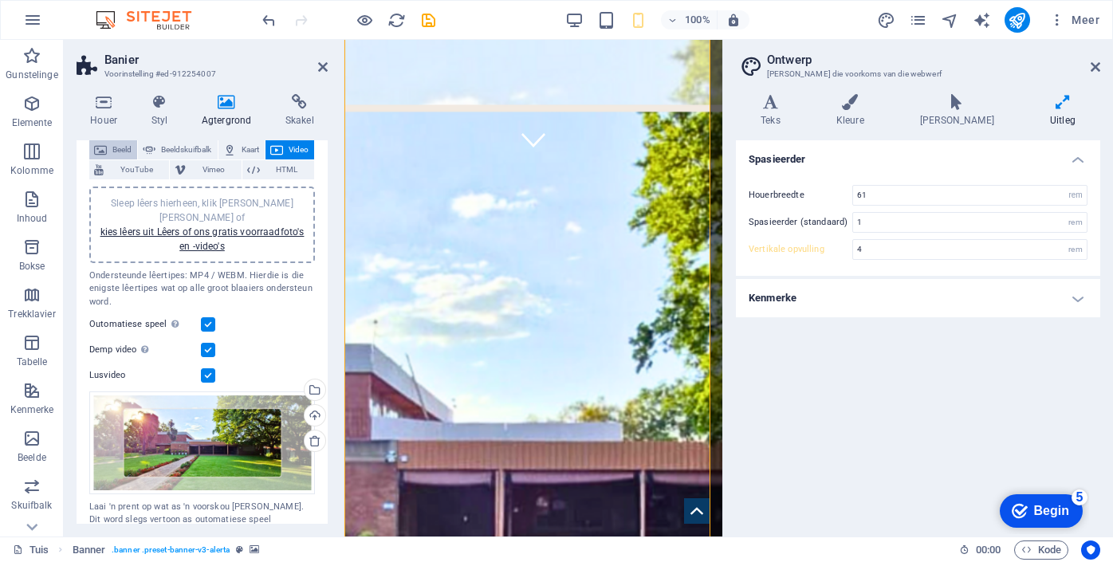
click at [121, 147] on font "Beeld" at bounding box center [121, 149] width 19 height 9
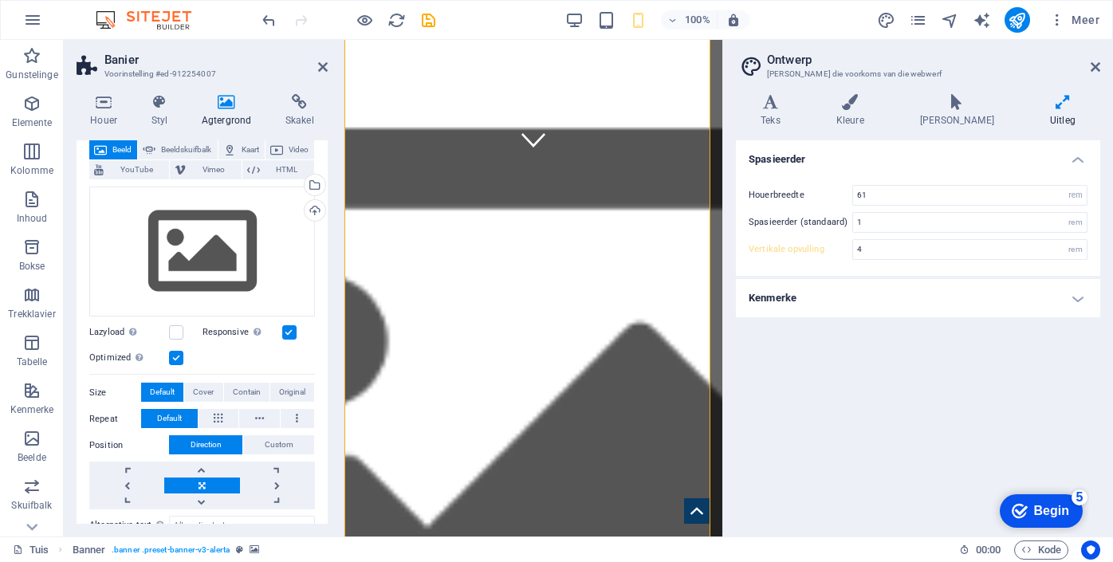
scroll to position [0, 0]
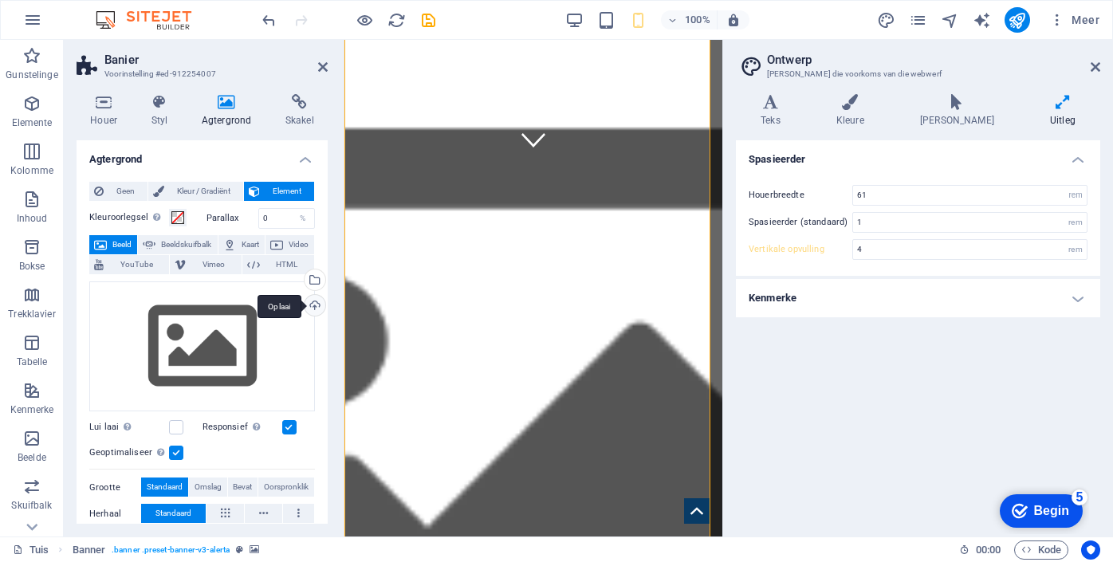
click at [313, 303] on div "Oplaai" at bounding box center [313, 307] width 24 height 24
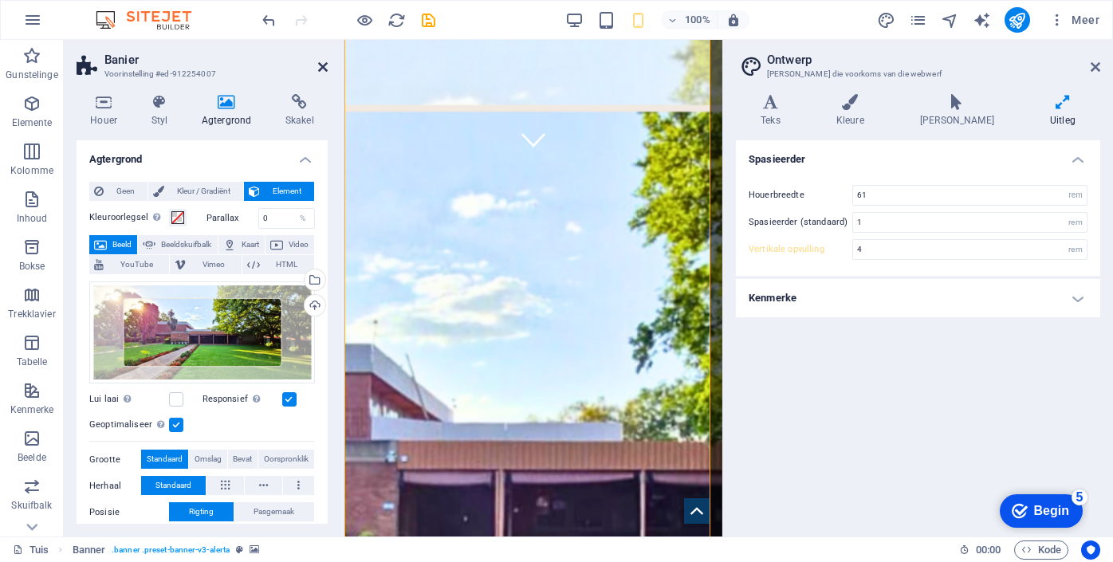
click at [324, 65] on icon at bounding box center [323, 67] width 10 height 13
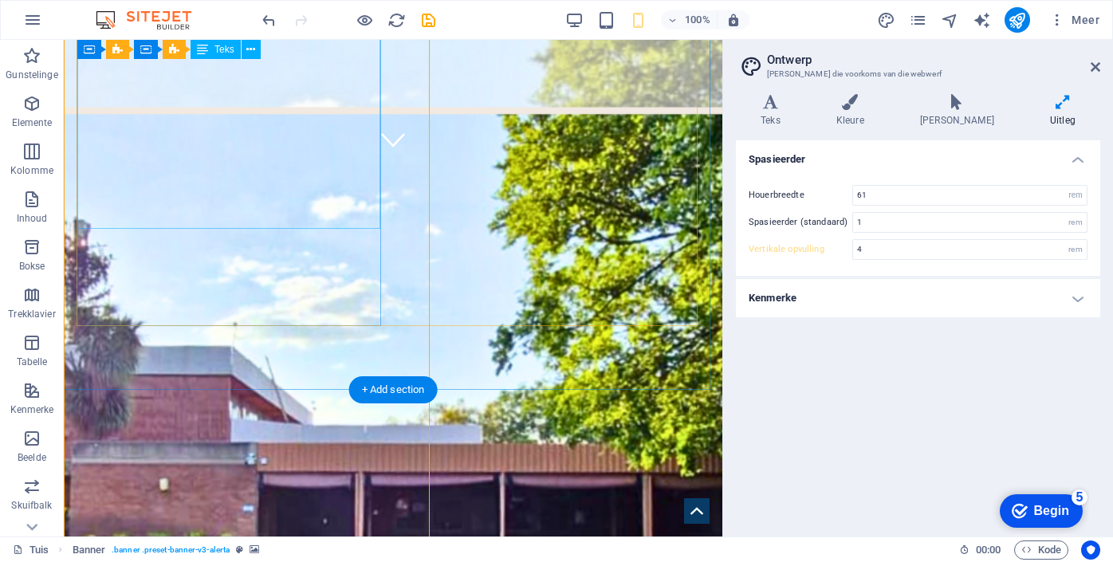
type input "5"
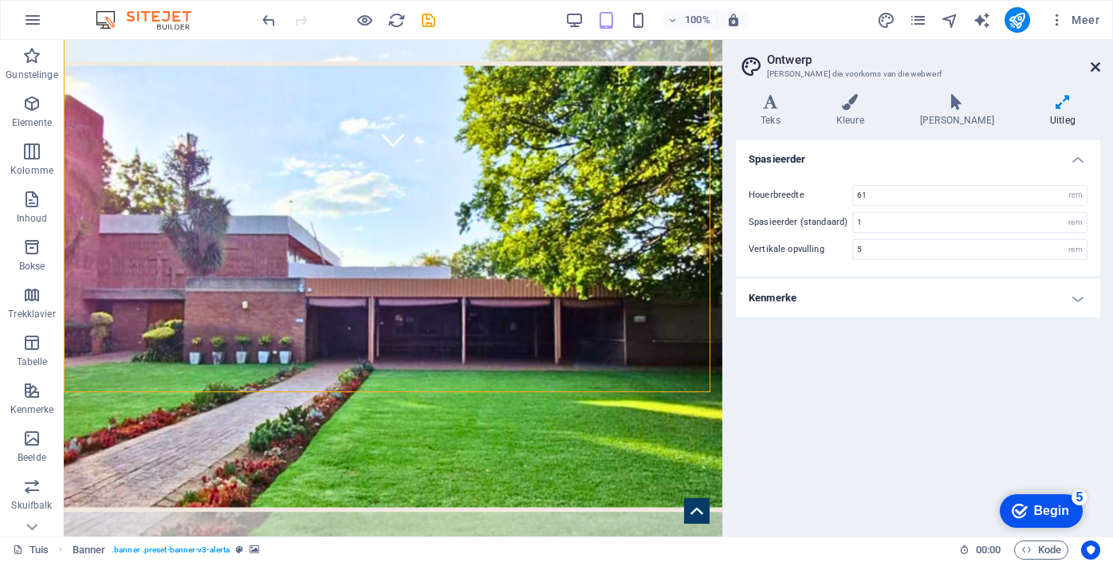
click at [1094, 71] on icon at bounding box center [1096, 67] width 10 height 13
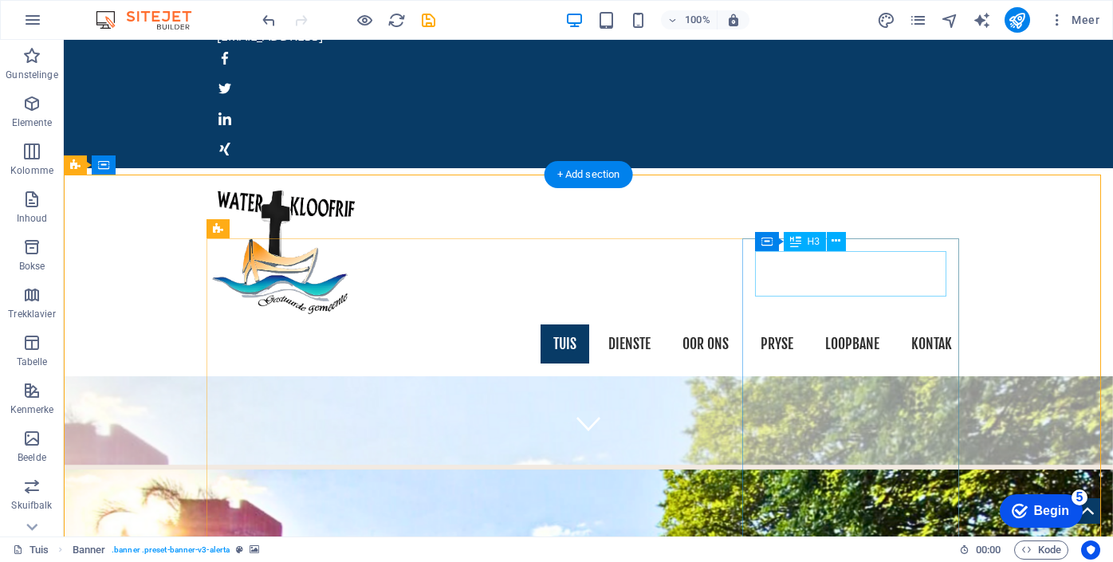
scroll to position [91, 0]
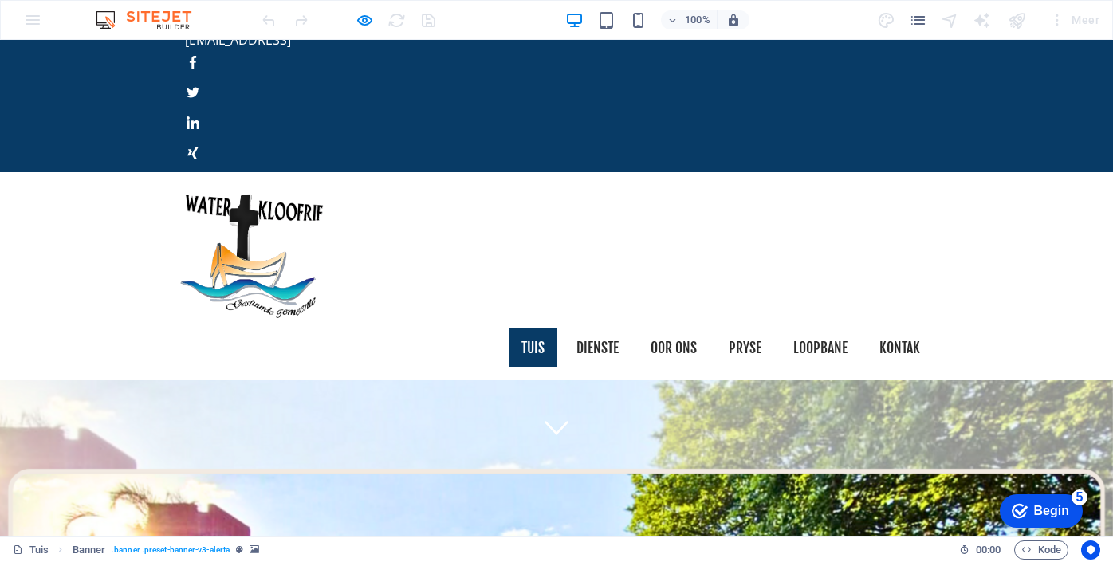
scroll to position [86, 0]
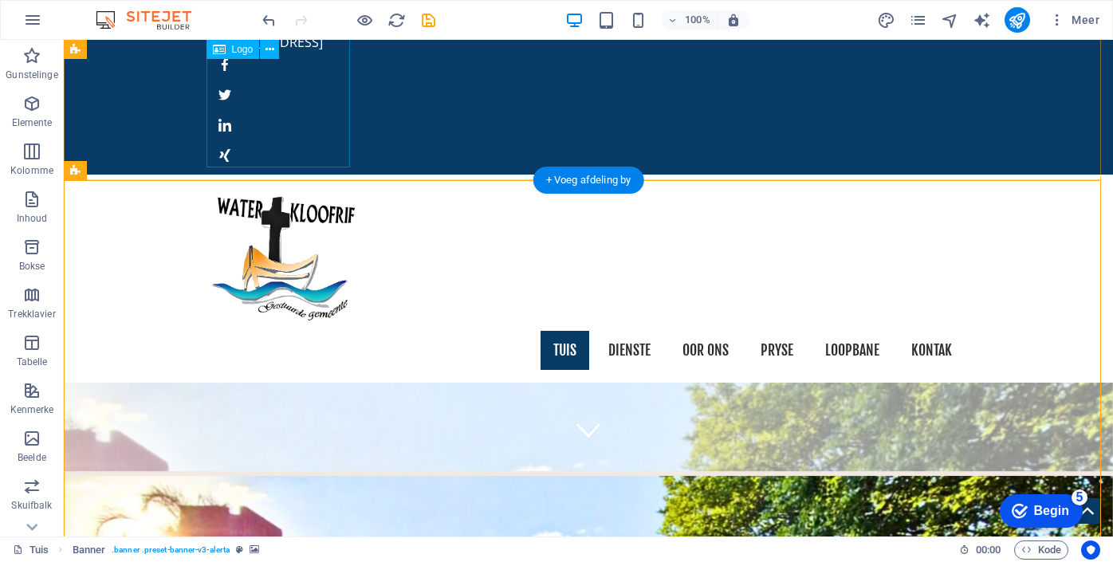
click at [249, 187] on div at bounding box center [588, 259] width 753 height 144
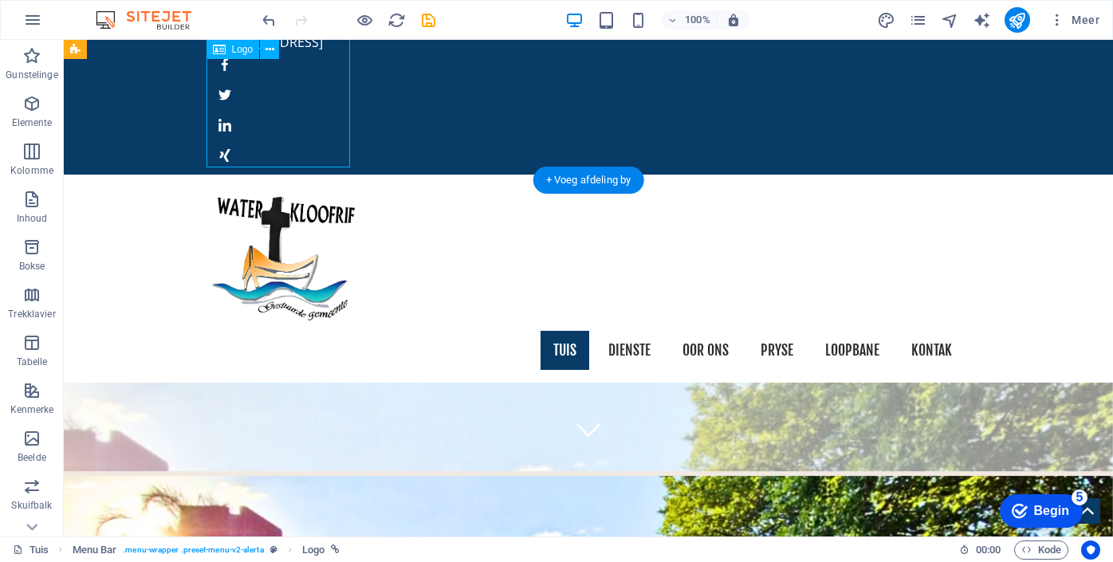
click at [279, 187] on div at bounding box center [588, 259] width 753 height 144
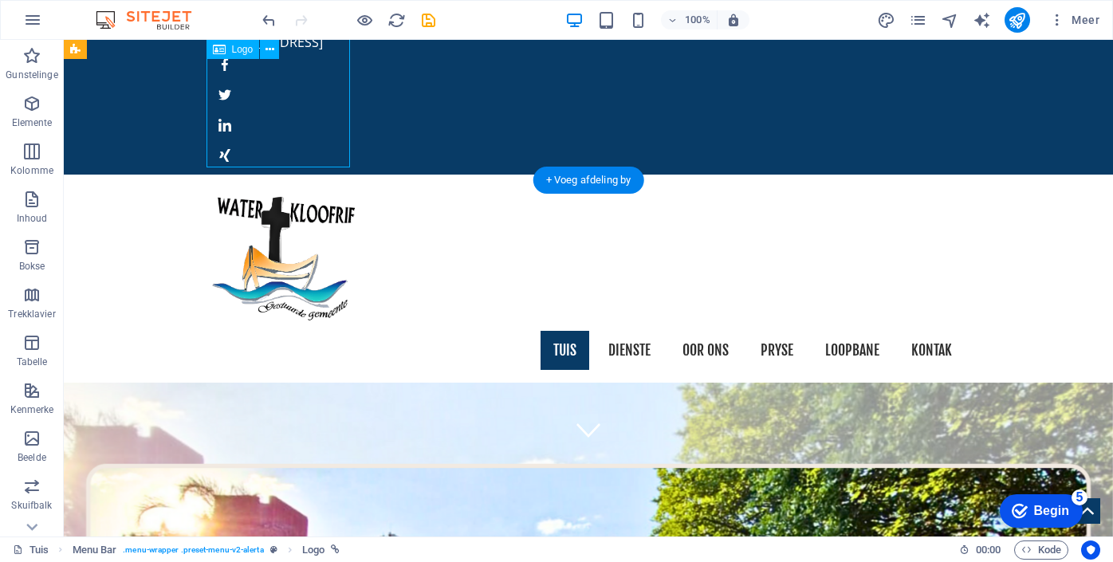
select select "px"
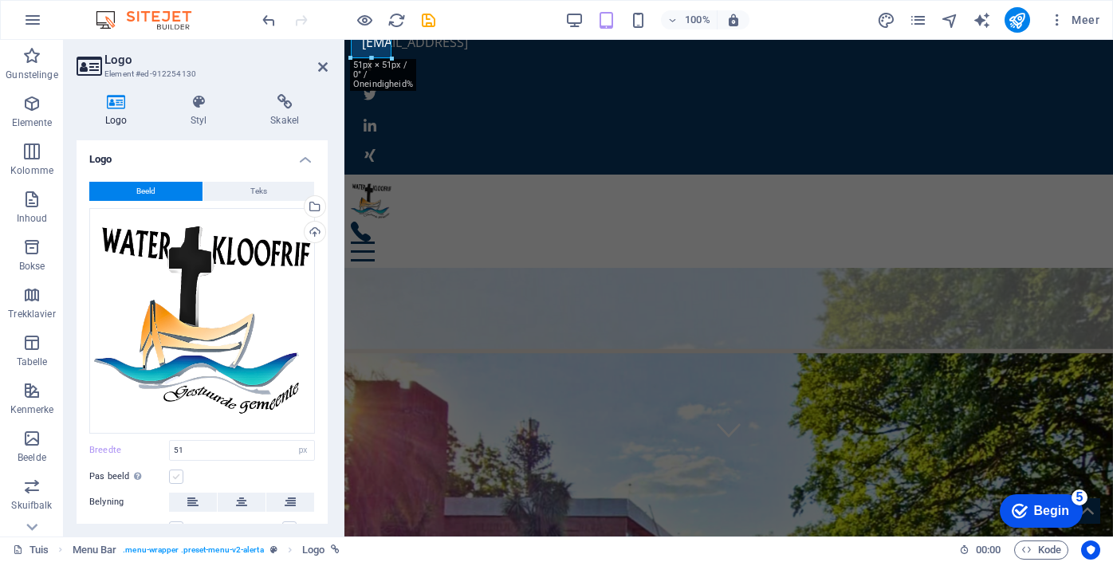
click at [180, 474] on label at bounding box center [176, 477] width 14 height 14
click at [0, 0] on input "Pas beeld Pas beeld outomaties aan by 'n vaste breedte en hoogte" at bounding box center [0, 0] width 0 height 0
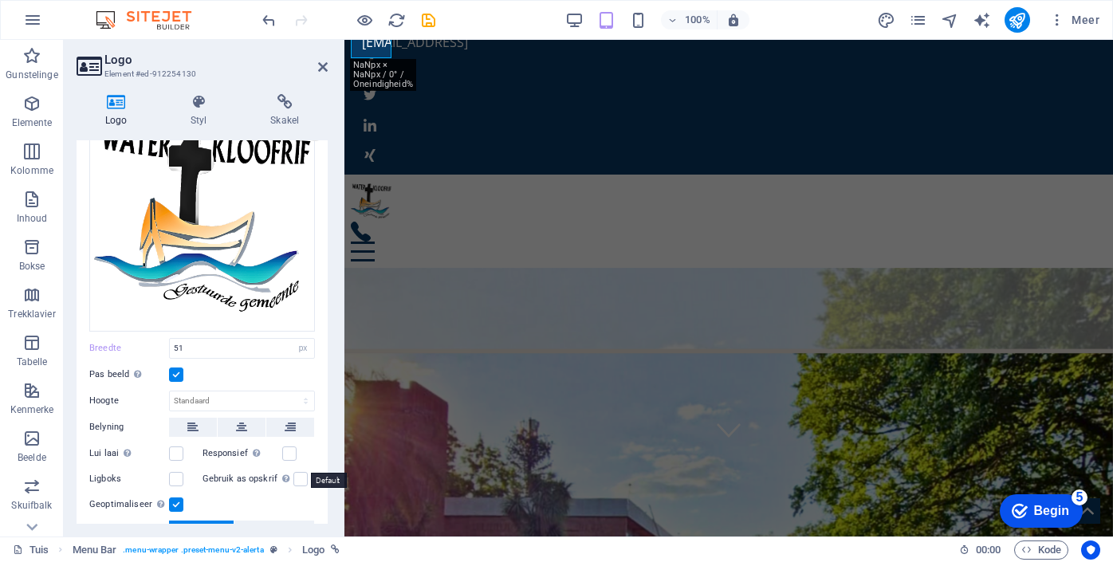
scroll to position [103, 0]
click at [293, 447] on label at bounding box center [289, 453] width 14 height 14
click at [0, 0] on input "Responsief Laai outomaties retina-beeld en slimfoon-geoptimaliseerde groottes." at bounding box center [0, 0] width 0 height 0
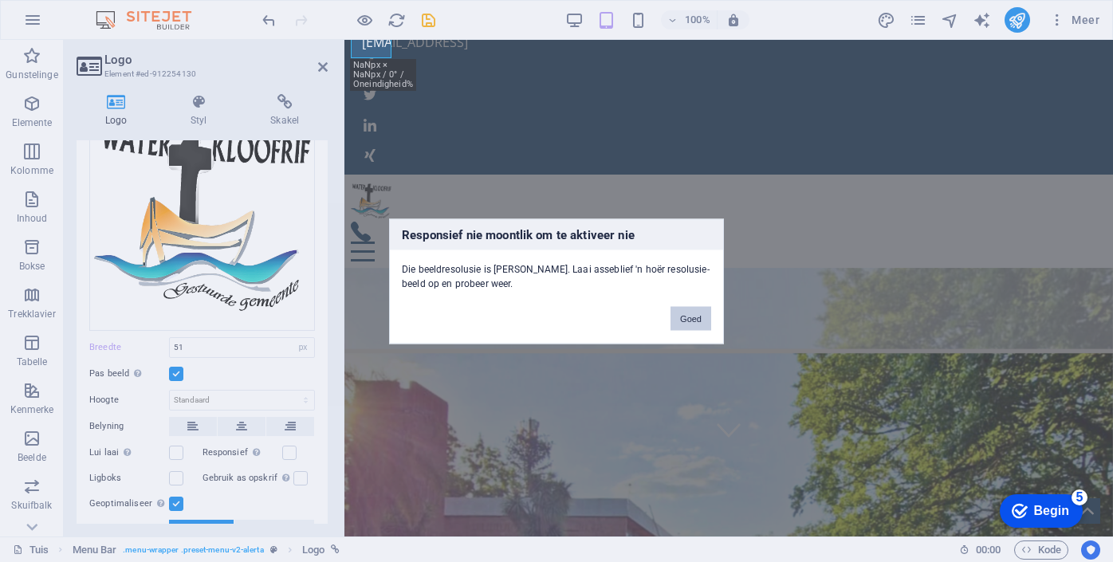
click at [700, 323] on button "Goed" at bounding box center [691, 318] width 41 height 24
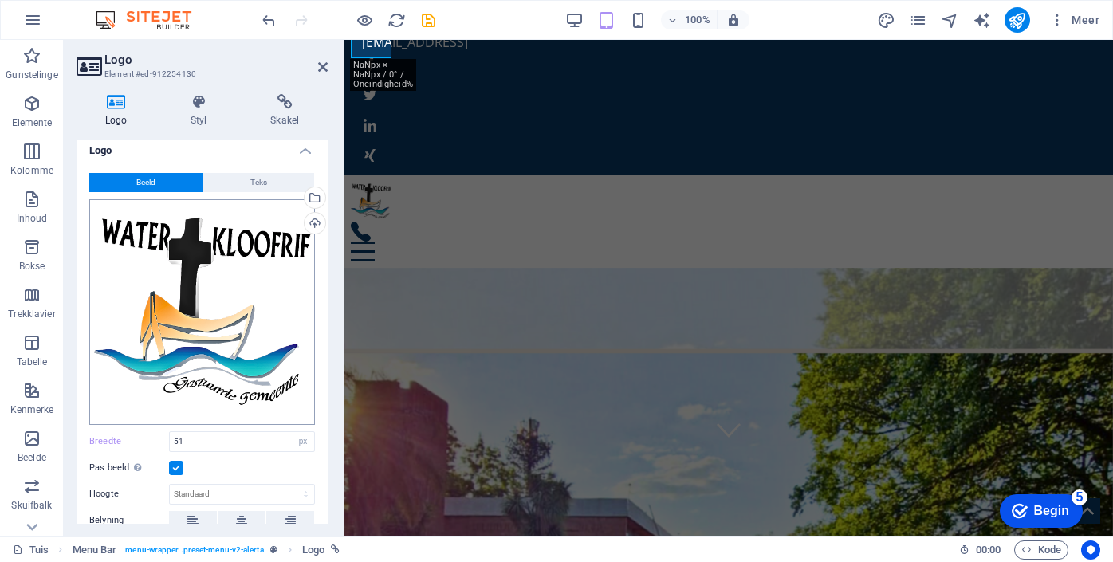
scroll to position [0, 0]
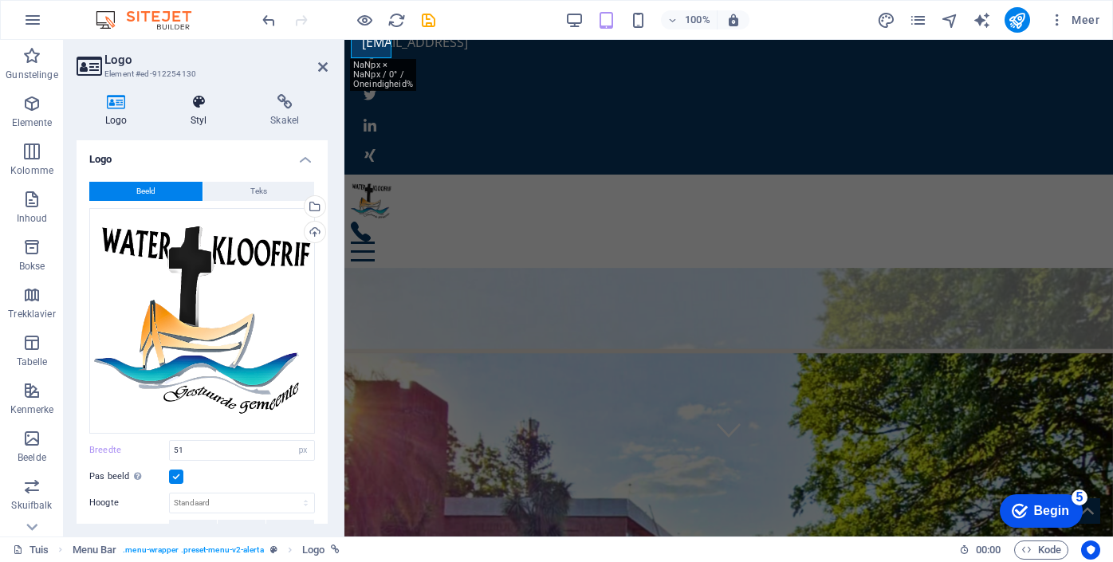
click at [201, 111] on h4 "Styl" at bounding box center [202, 110] width 80 height 33
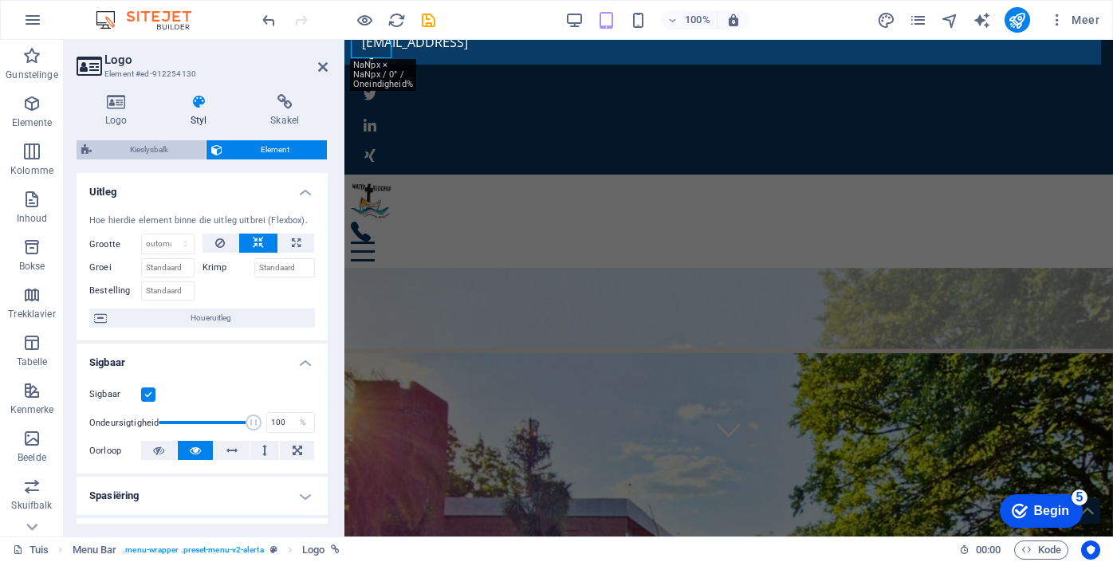
click at [175, 151] on span "Kieslysbalk" at bounding box center [149, 149] width 104 height 19
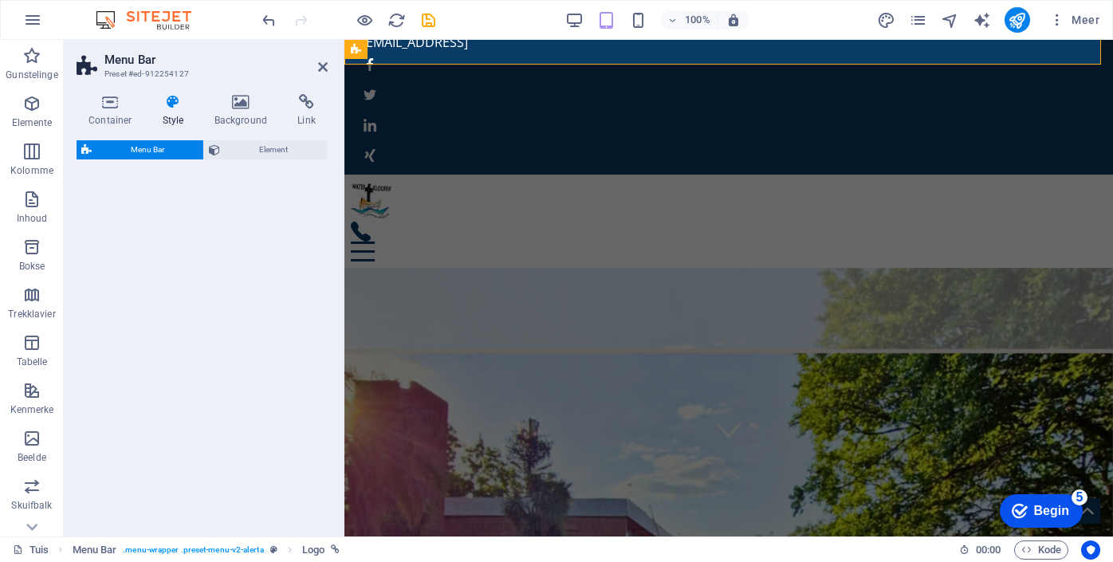
select select "rem"
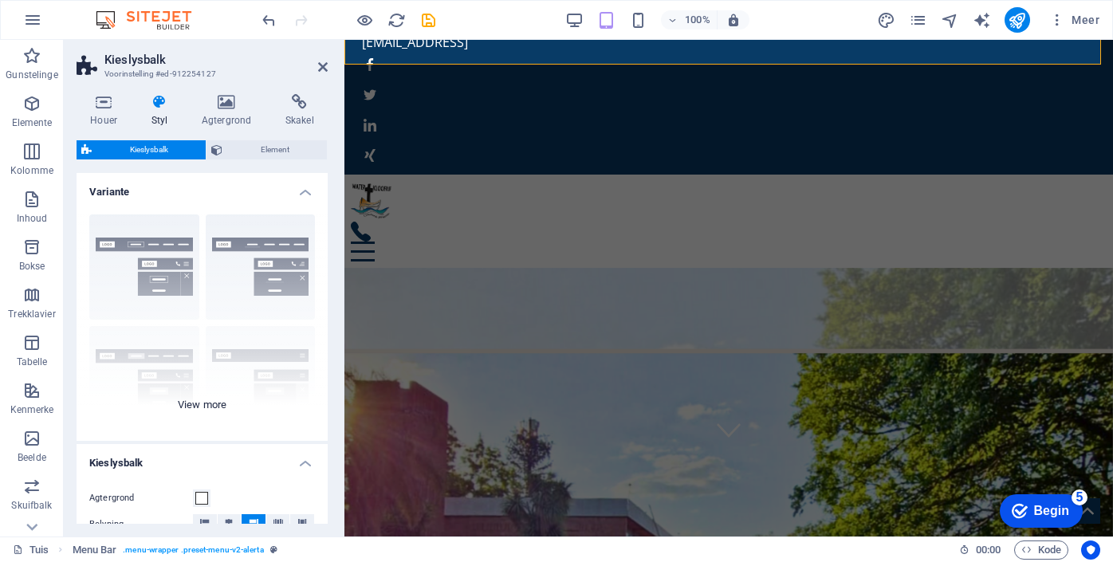
click at [213, 405] on div "[PERSON_NAME] Gesentreerd Standaard Vasgestel [PERSON_NAME] [PERSON_NAME] Breed…" at bounding box center [202, 321] width 251 height 239
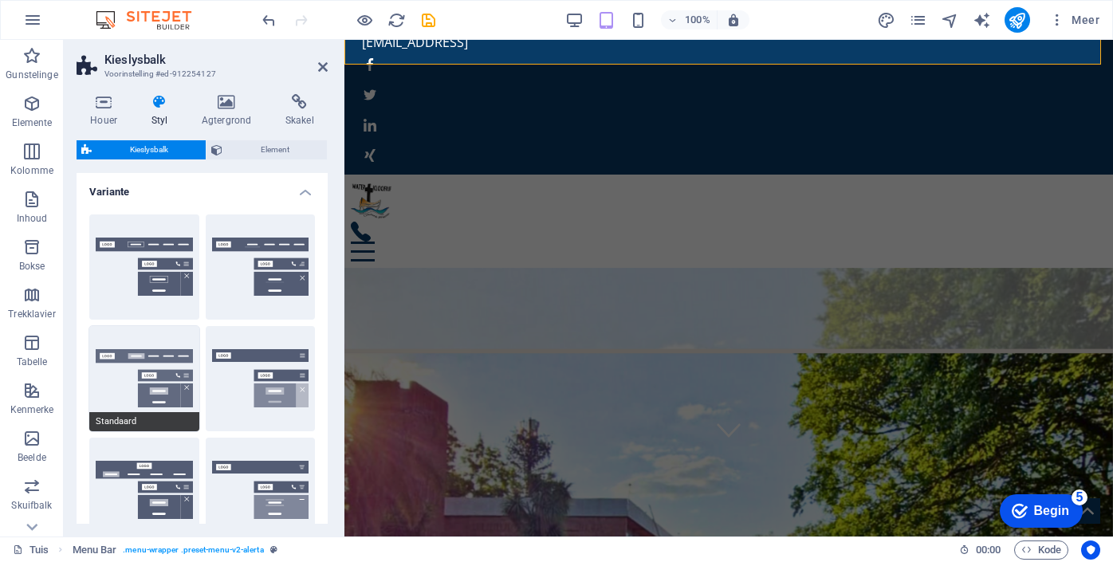
click at [123, 355] on button "Standaard" at bounding box center [144, 378] width 110 height 105
type input "1"
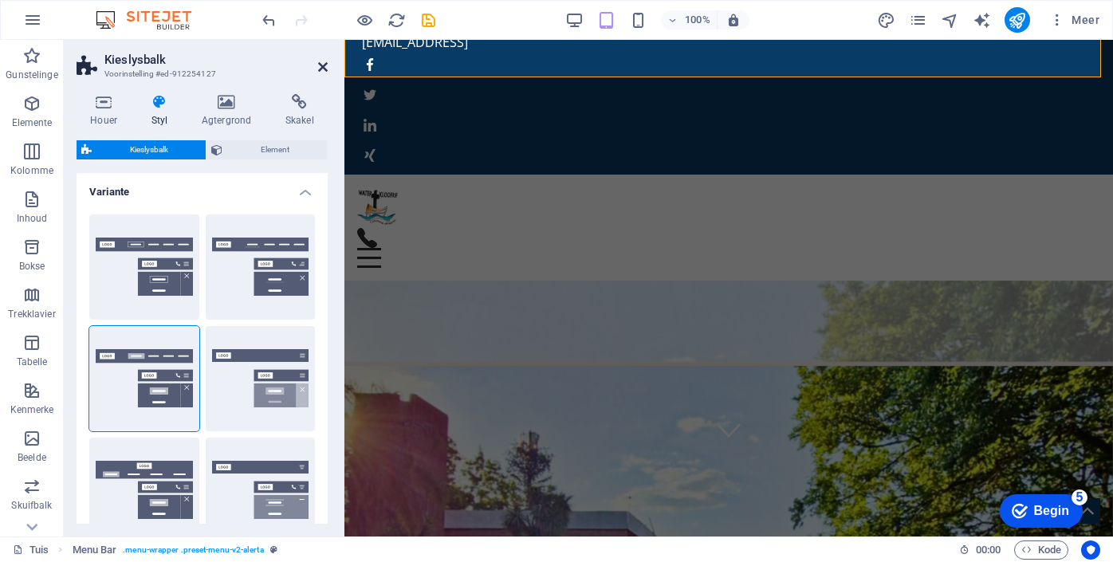
click at [325, 66] on icon at bounding box center [323, 67] width 10 height 13
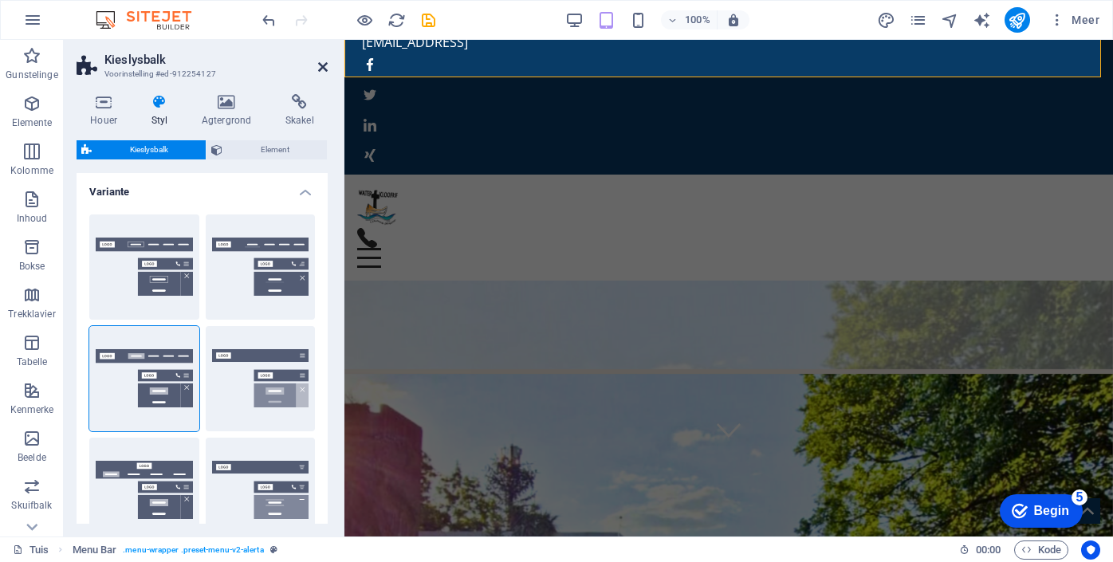
scroll to position [89, 0]
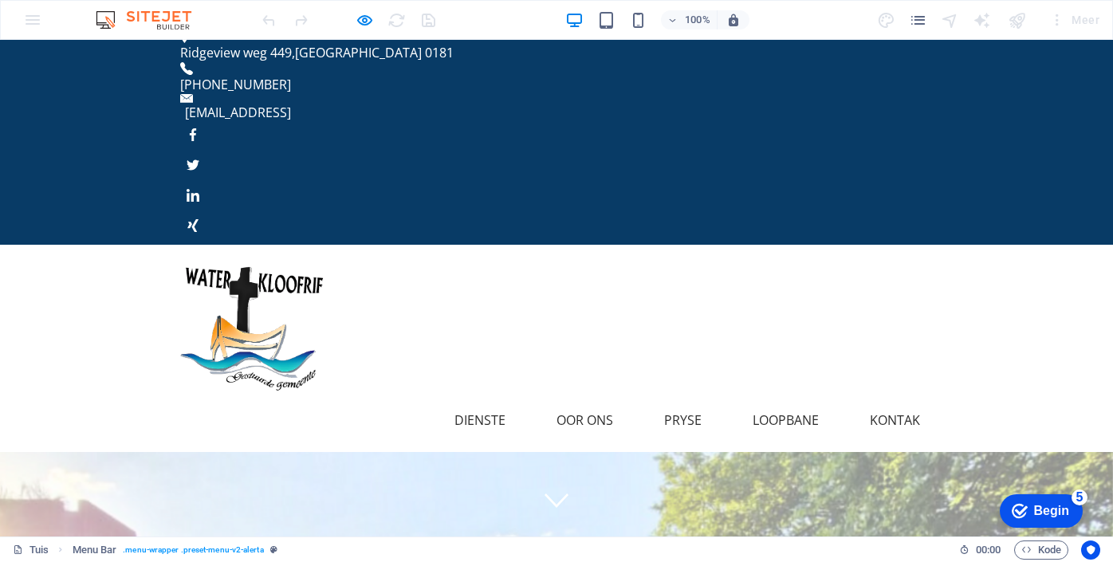
scroll to position [15, 0]
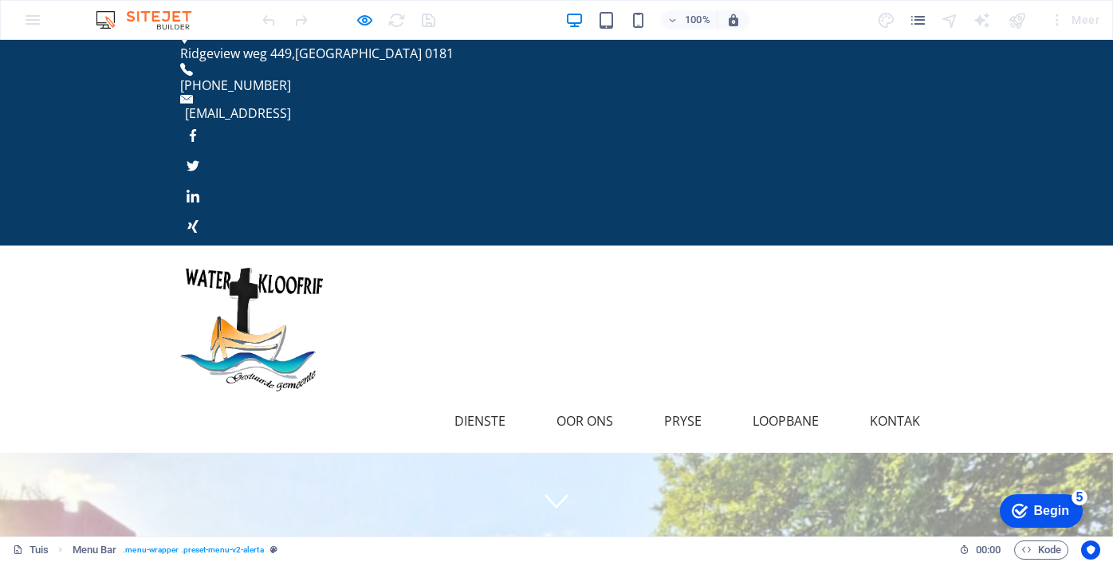
click at [259, 258] on img at bounding box center [252, 330] width 144 height 144
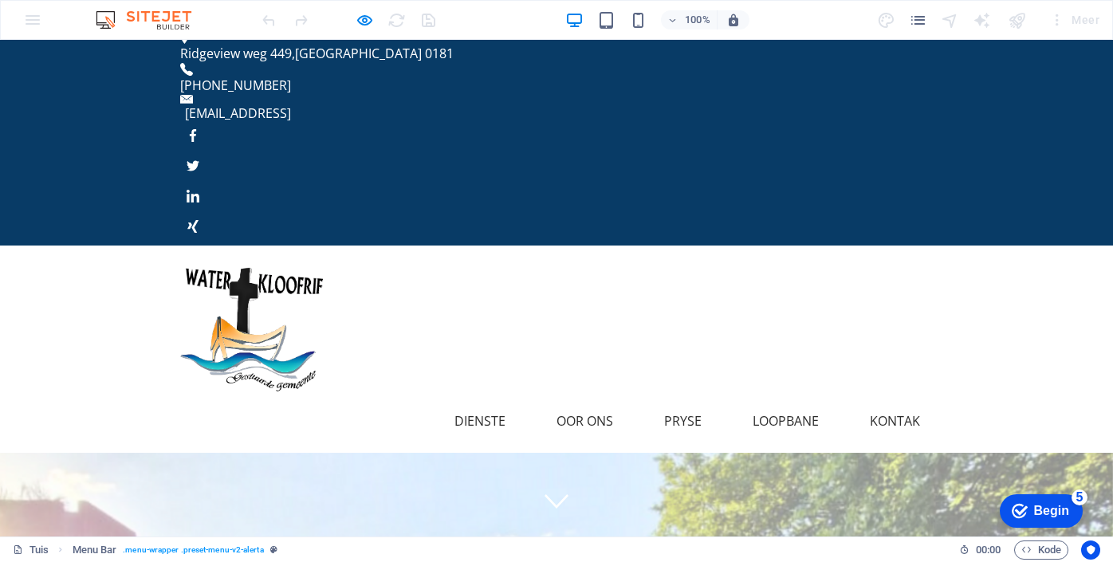
click at [254, 258] on img at bounding box center [252, 330] width 144 height 144
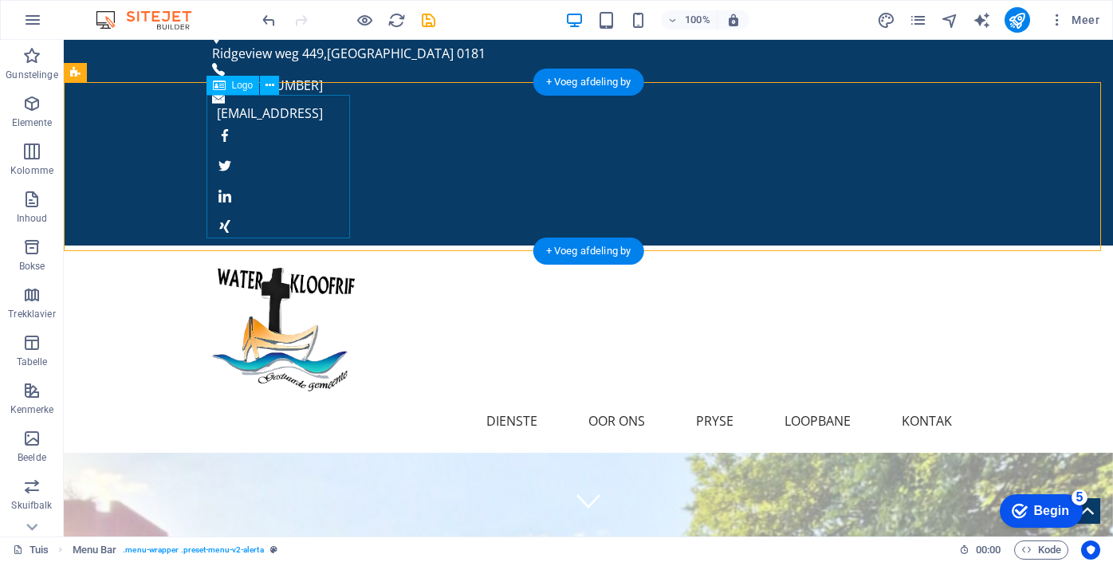
click at [261, 258] on div at bounding box center [588, 330] width 753 height 144
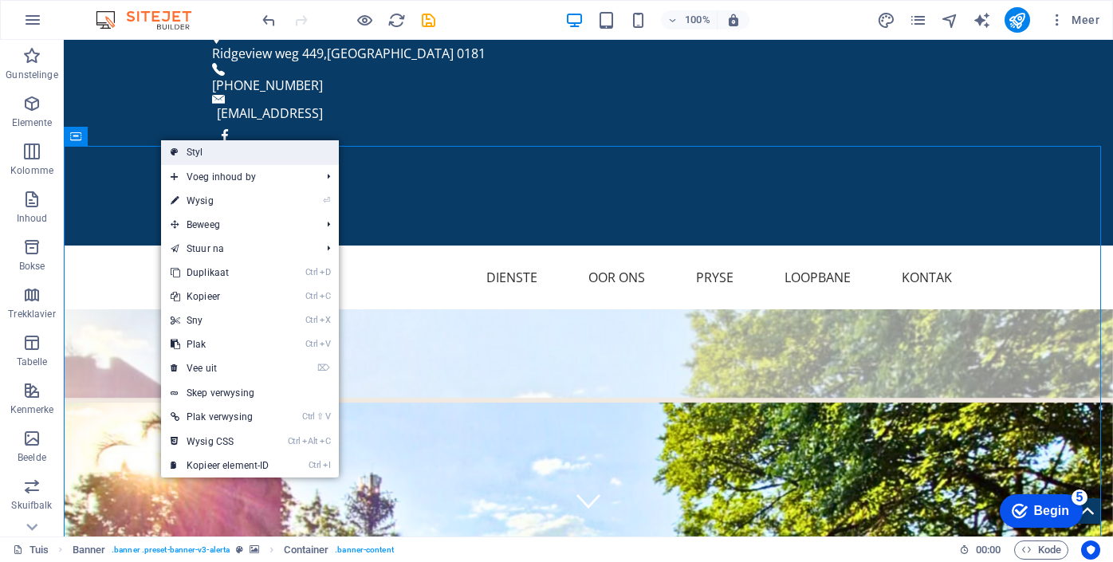
click at [193, 150] on font "Styl" at bounding box center [195, 152] width 17 height 11
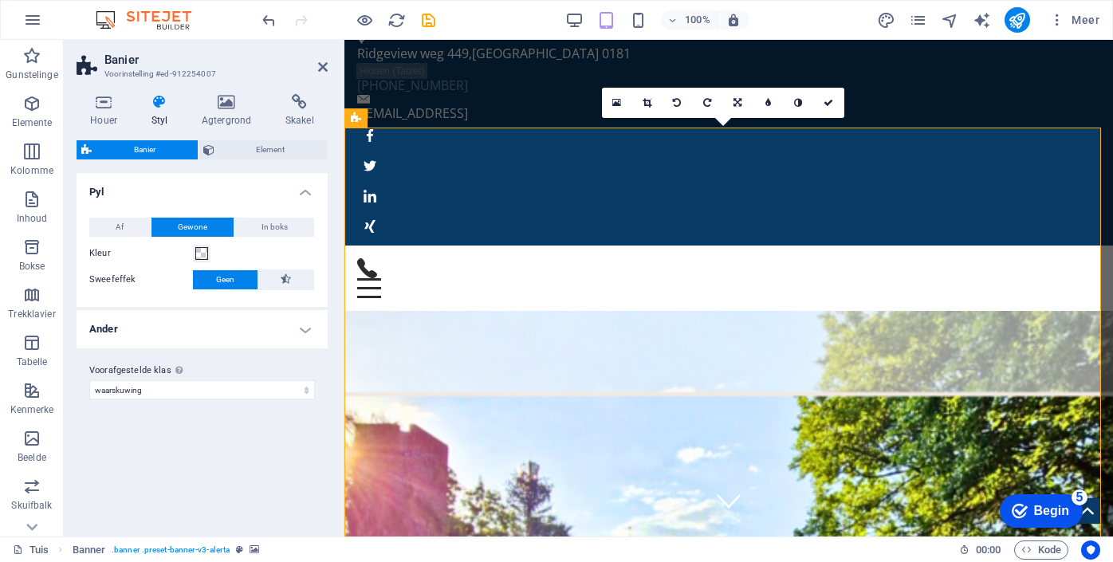
click at [306, 329] on h4 "Ander" at bounding box center [202, 329] width 251 height 38
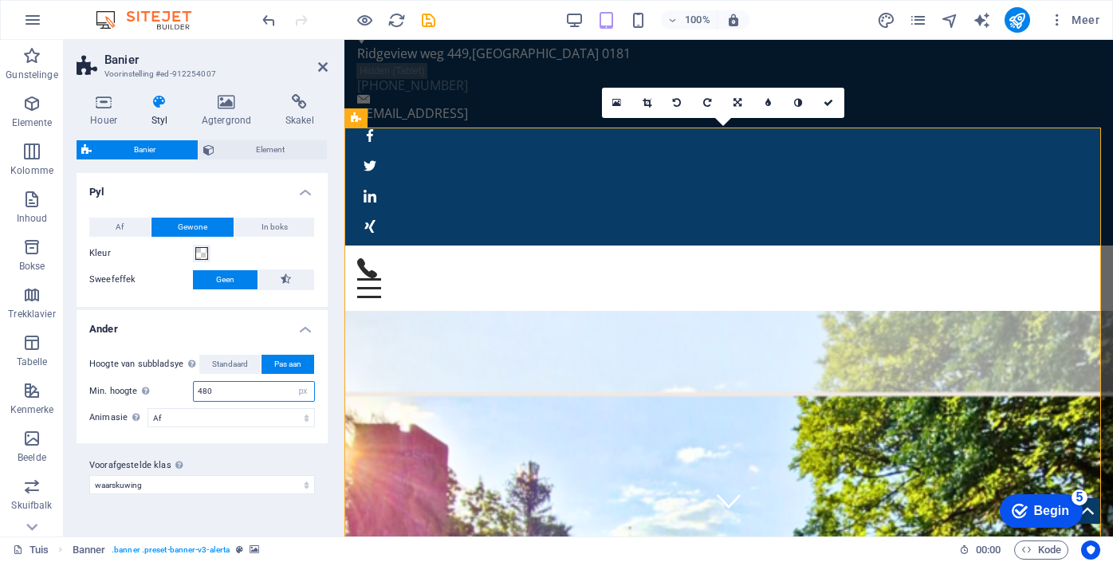
drag, startPoint x: 255, startPoint y: 392, endPoint x: 194, endPoint y: 389, distance: 61.5
click at [194, 389] on input "480" at bounding box center [254, 391] width 120 height 19
type input "400"
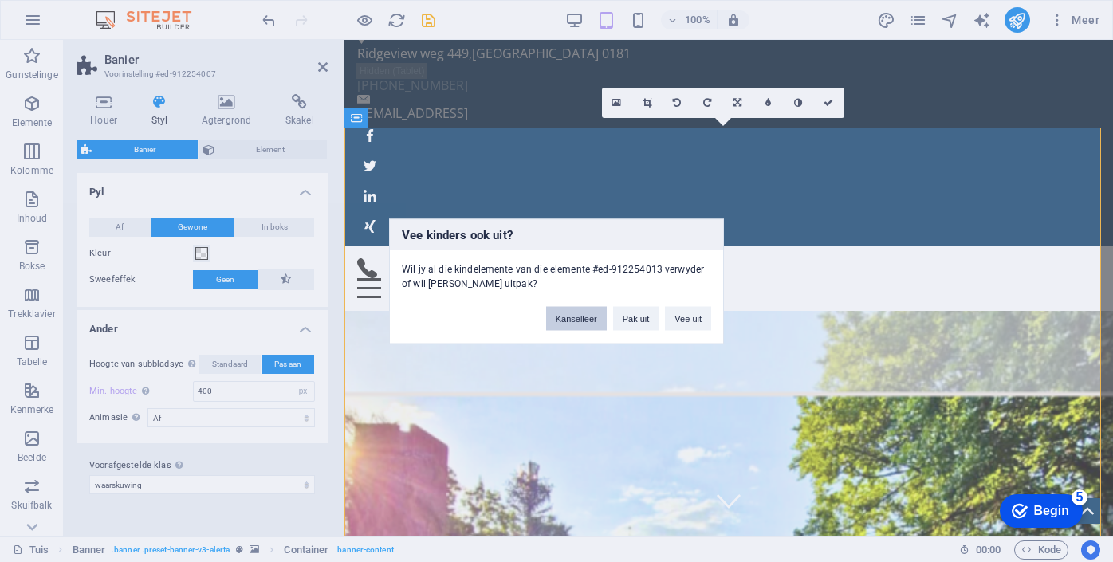
click at [594, 317] on font "Kanselleer" at bounding box center [576, 318] width 41 height 10
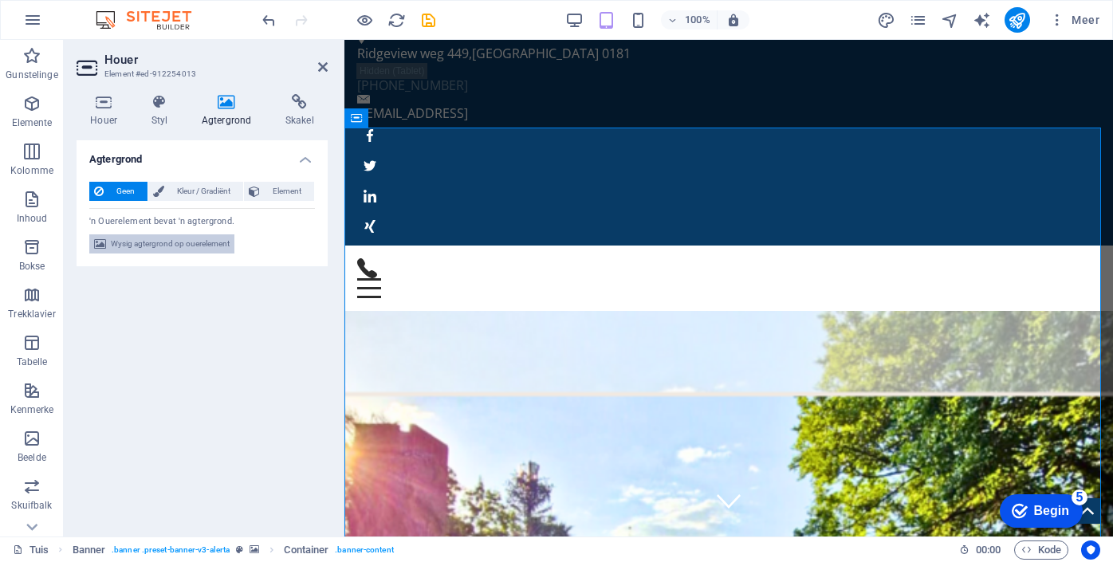
click at [202, 250] on span "Wysig agtergrond op ouerelement" at bounding box center [170, 243] width 119 height 19
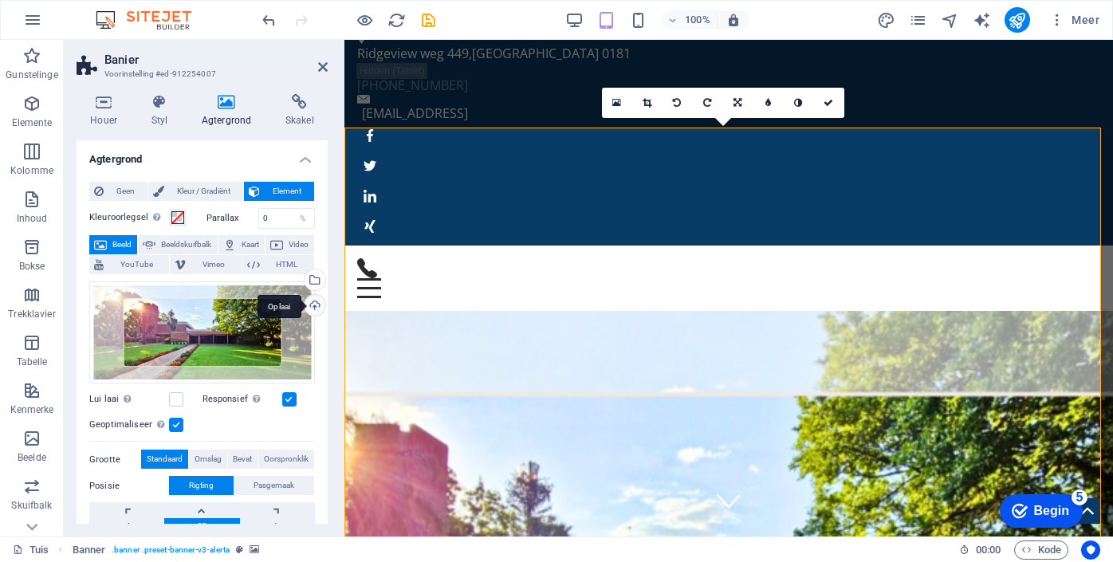
click at [309, 303] on div "Oplaai" at bounding box center [313, 307] width 24 height 24
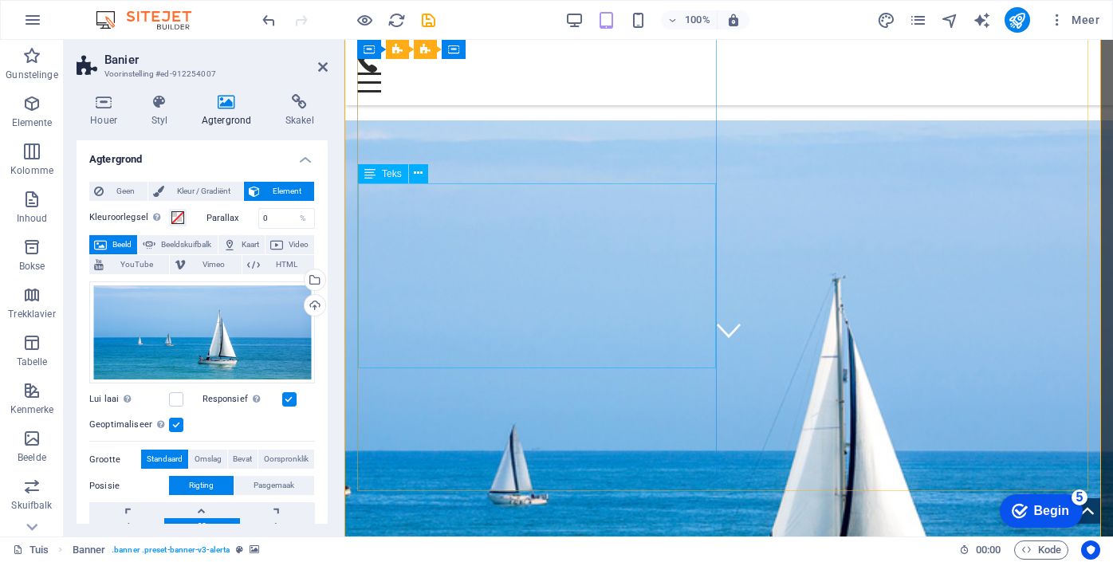
scroll to position [187, 0]
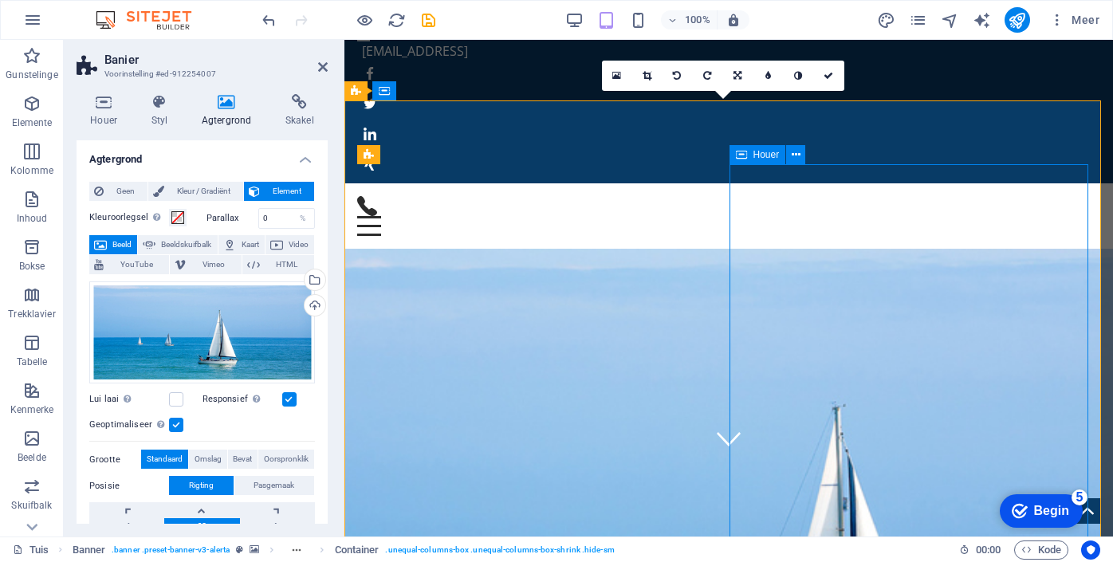
scroll to position [41, 0]
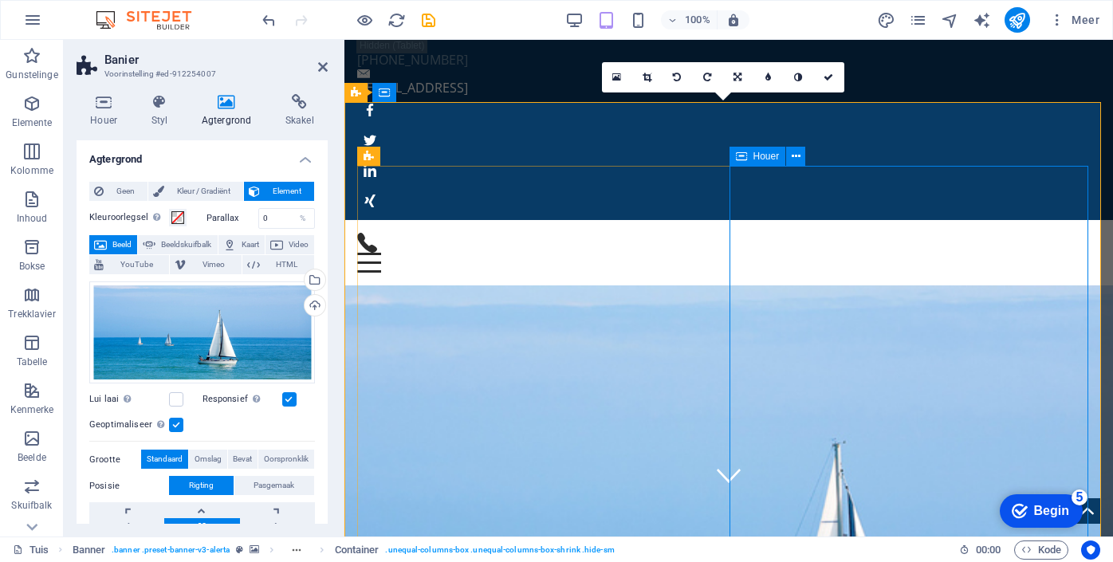
click at [796, 156] on icon at bounding box center [796, 156] width 9 height 17
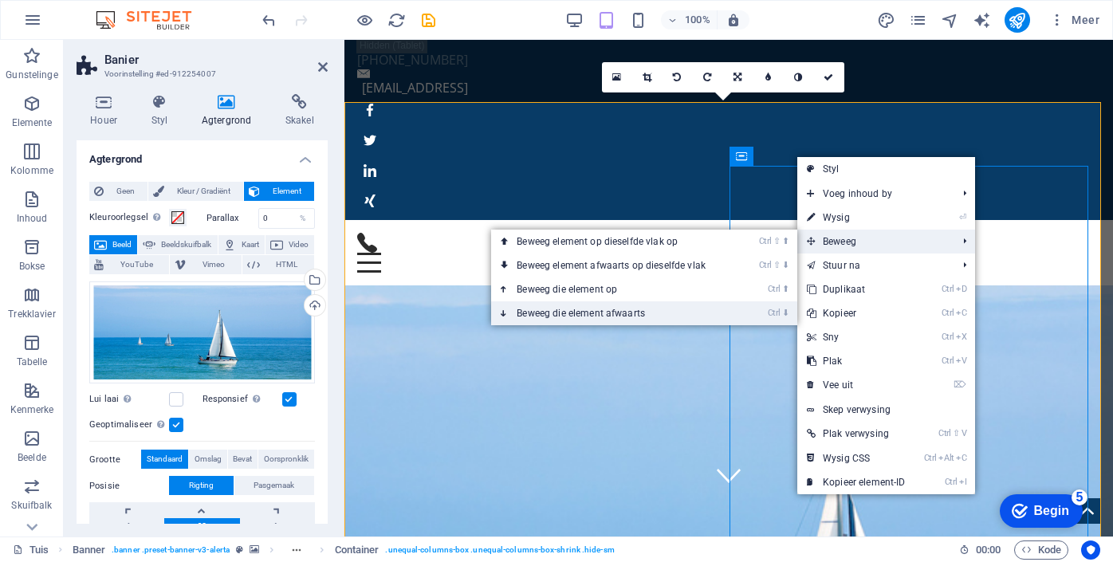
click at [650, 310] on link "Ctrl ⬇ Beweeg die element afwaarts" at bounding box center [614, 313] width 246 height 24
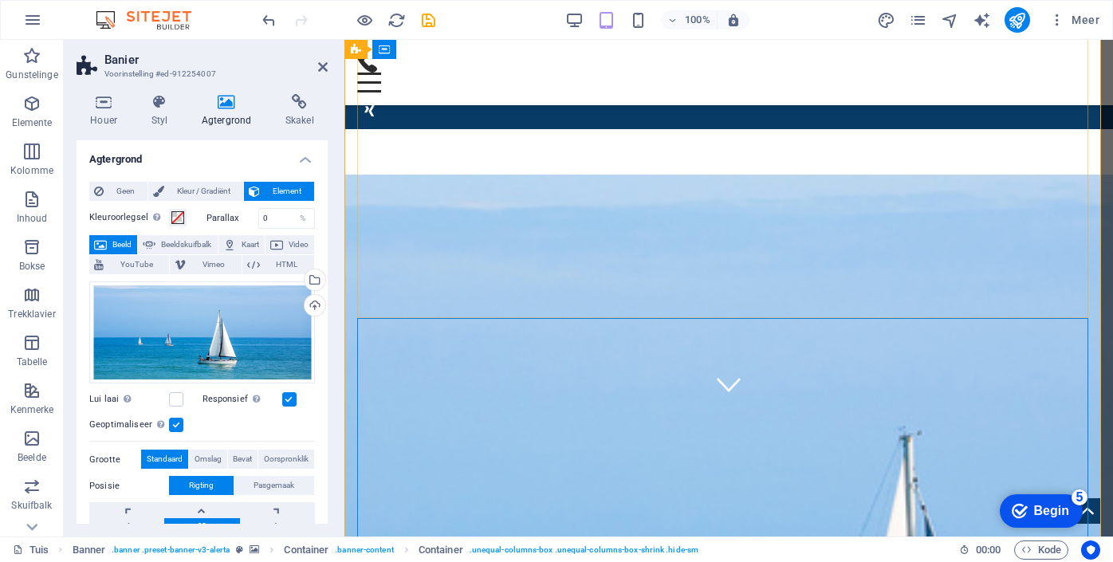
scroll to position [280, 0]
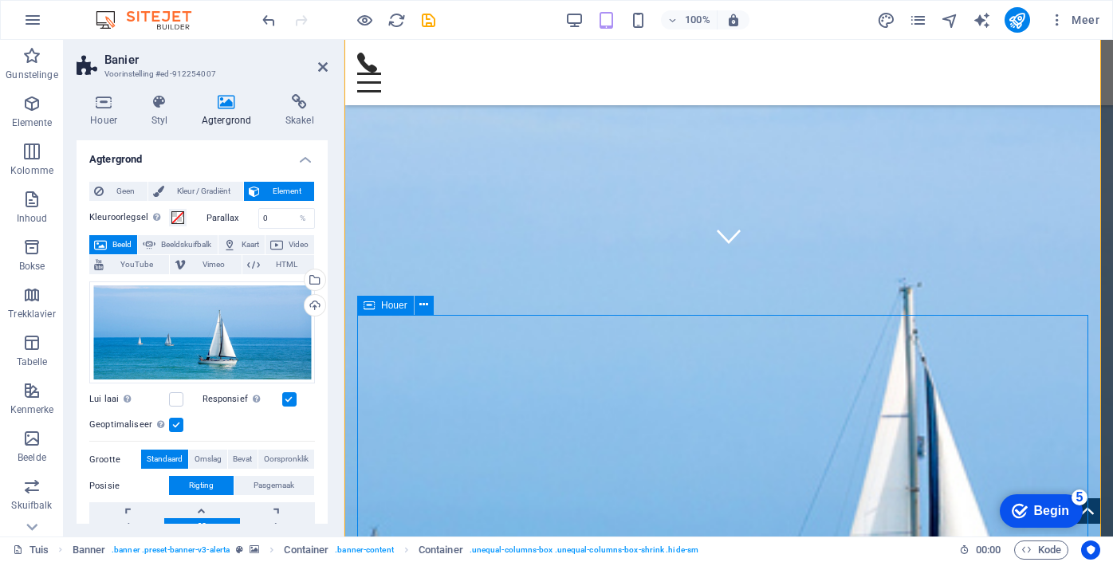
click at [426, 301] on icon at bounding box center [424, 305] width 9 height 17
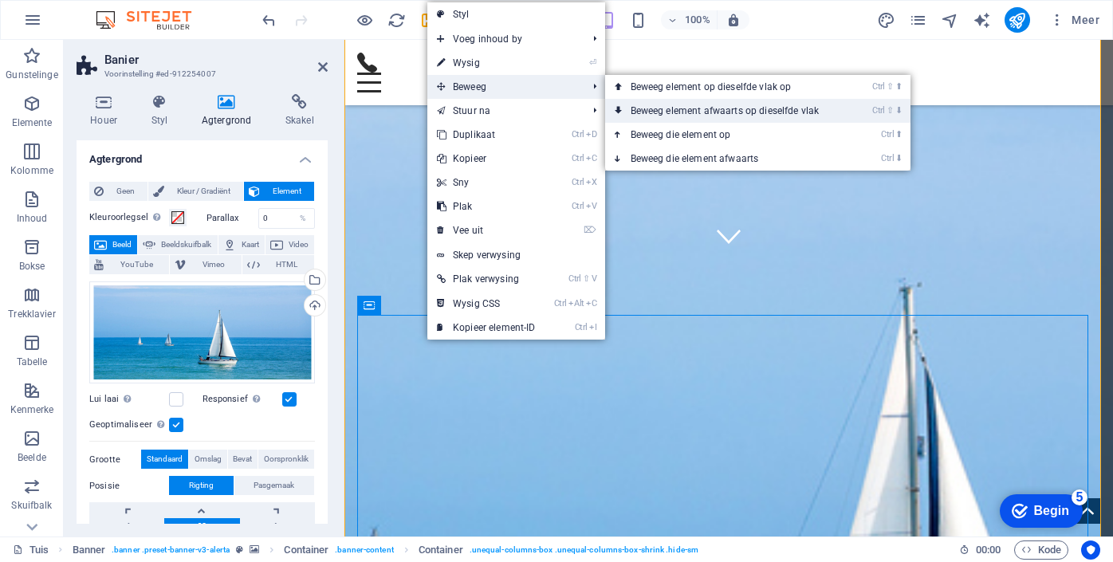
click at [640, 109] on font "Beweeg element afwaarts op dieselfde vlak" at bounding box center [725, 110] width 189 height 11
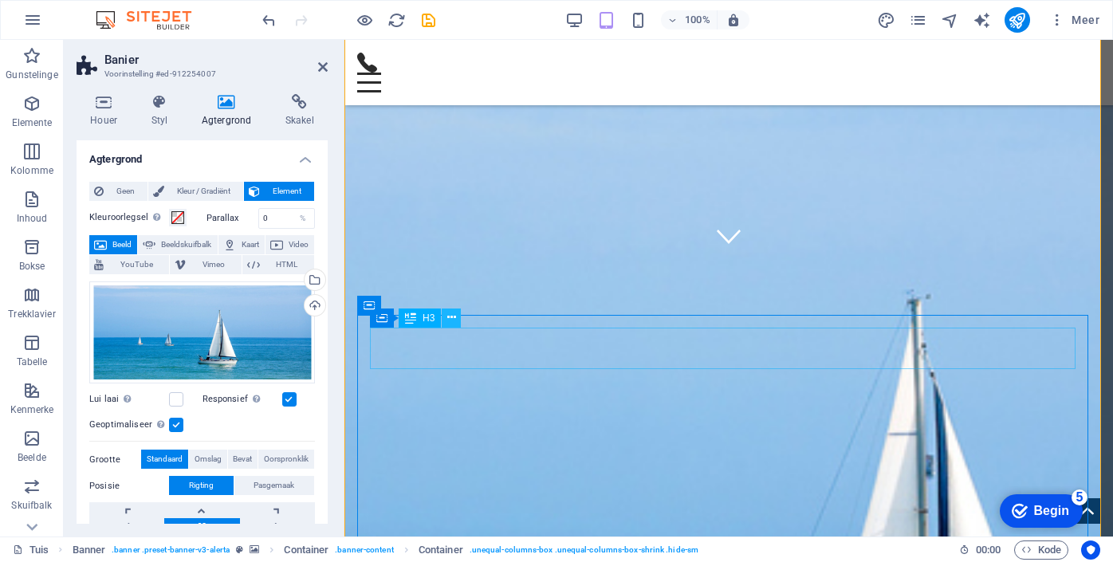
click at [453, 319] on icon at bounding box center [451, 317] width 9 height 17
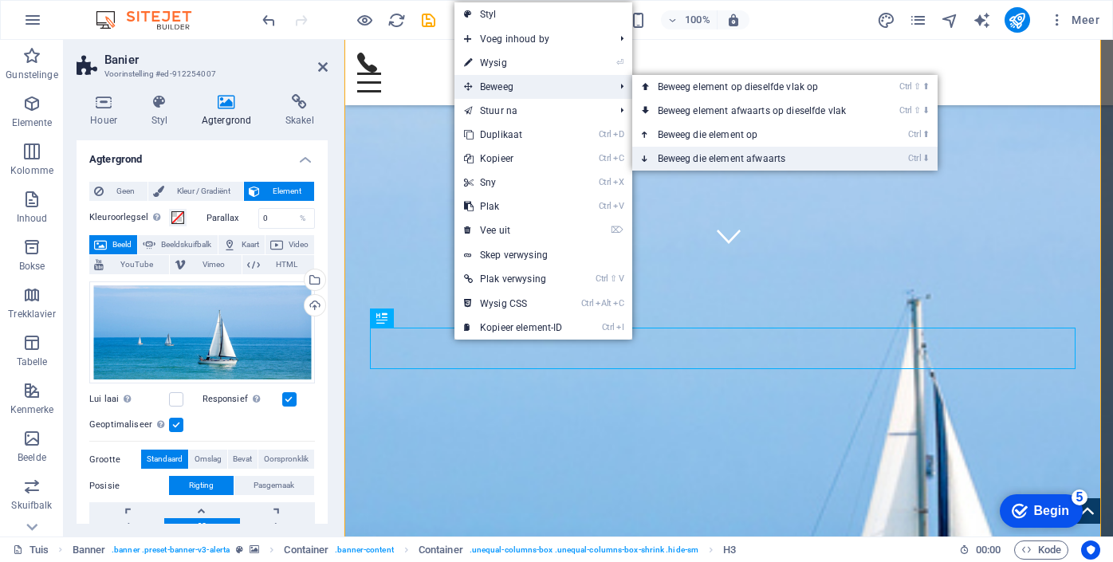
click at [723, 159] on font "Beweeg die element afwaarts" at bounding box center [722, 158] width 128 height 11
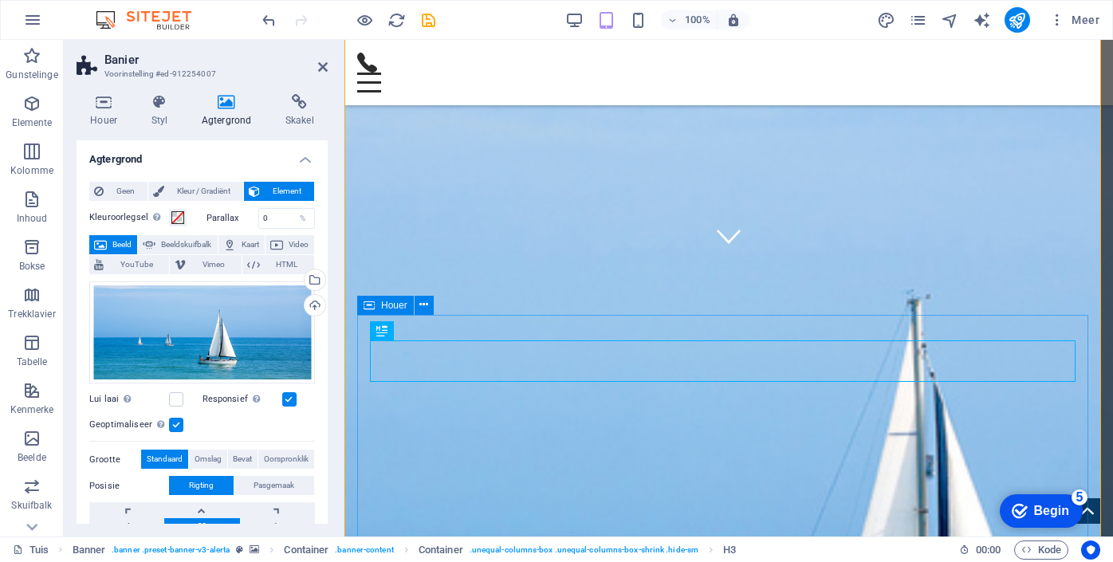
click at [372, 304] on icon at bounding box center [369, 305] width 11 height 19
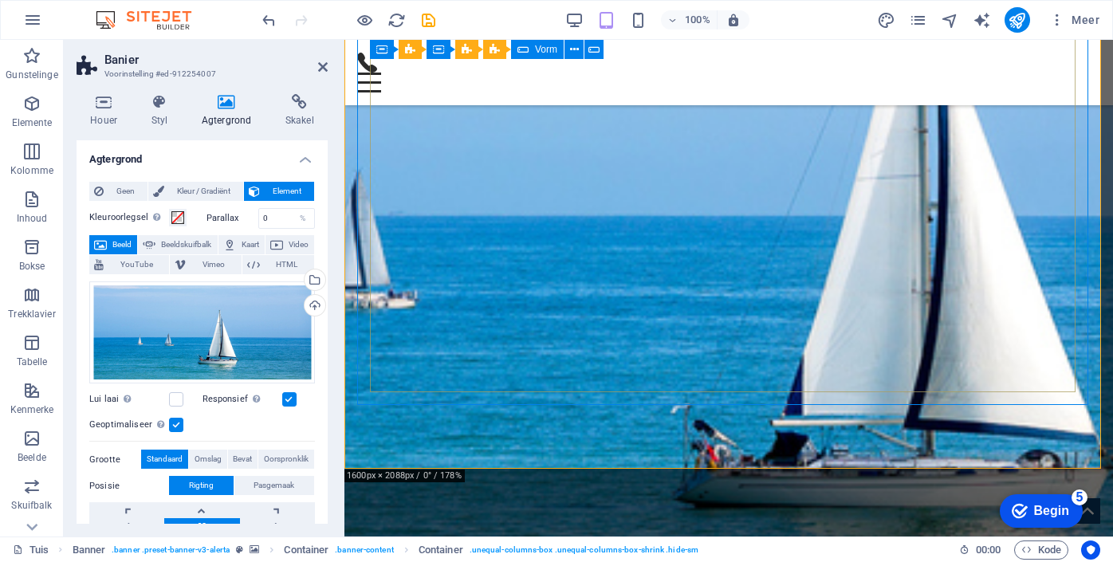
scroll to position [661, 0]
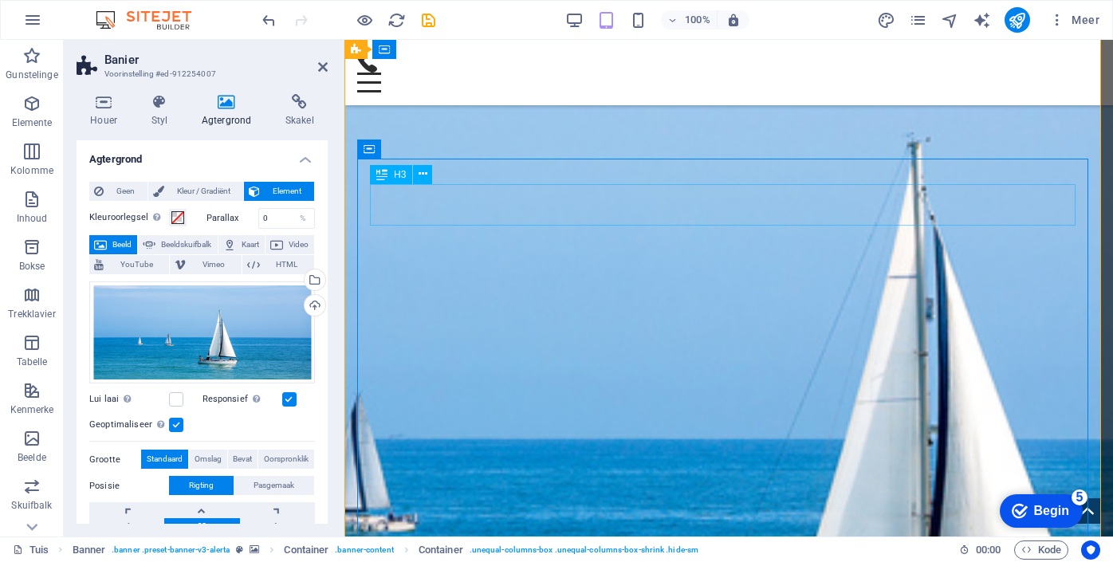
scroll to position [436, 0]
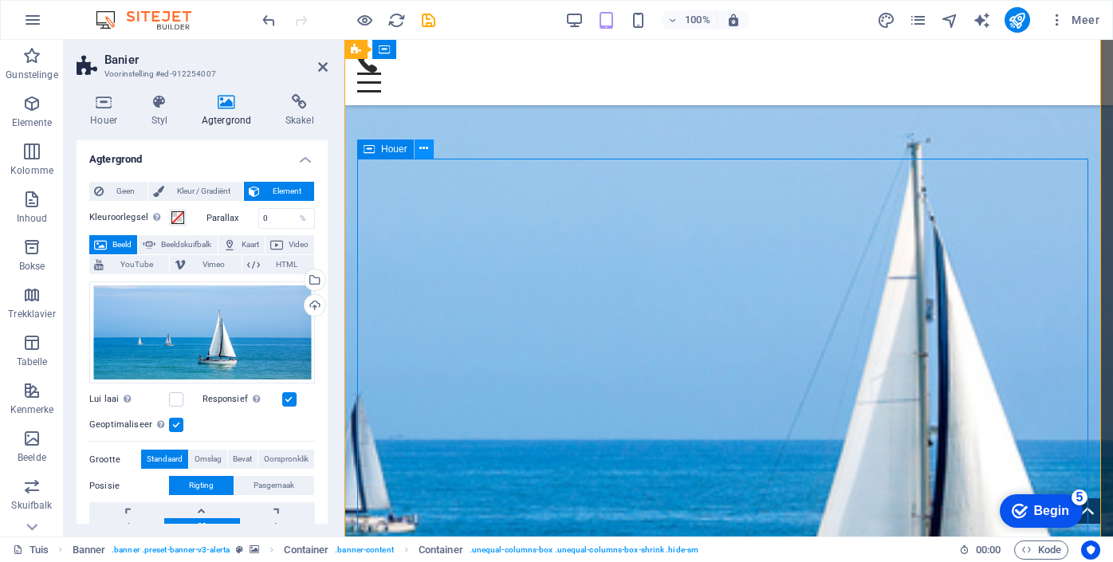
click at [427, 140] on icon at bounding box center [424, 148] width 9 height 17
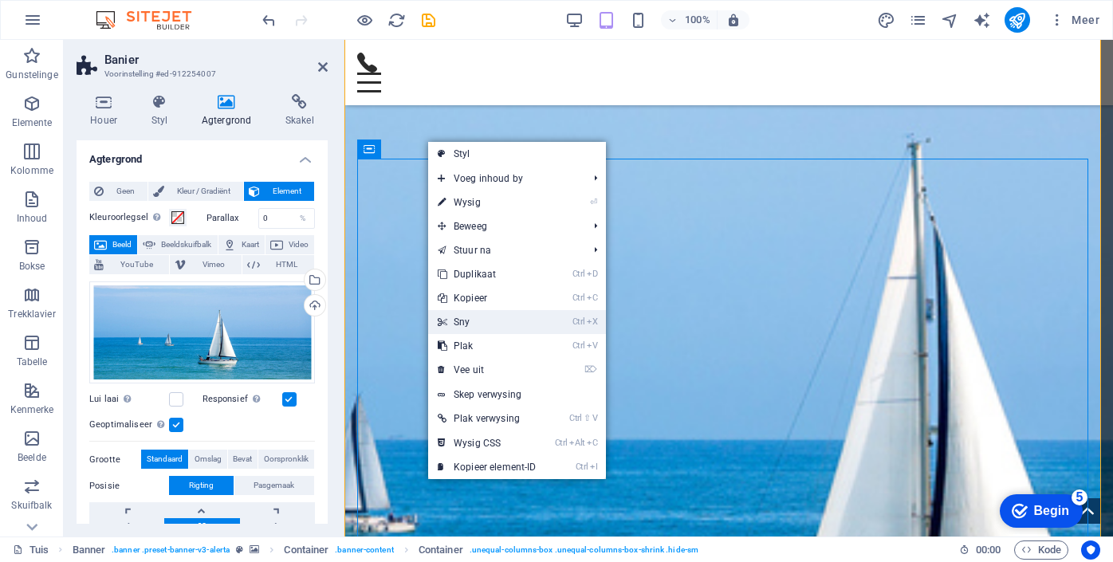
click at [465, 327] on font "Sny" at bounding box center [462, 322] width 16 height 11
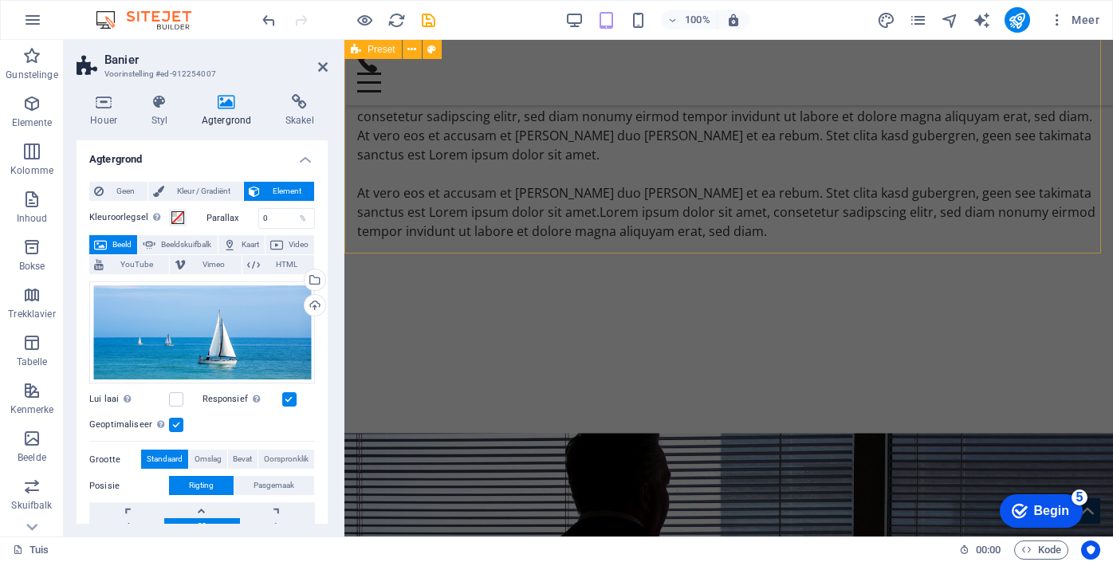
scroll to position [1330, 0]
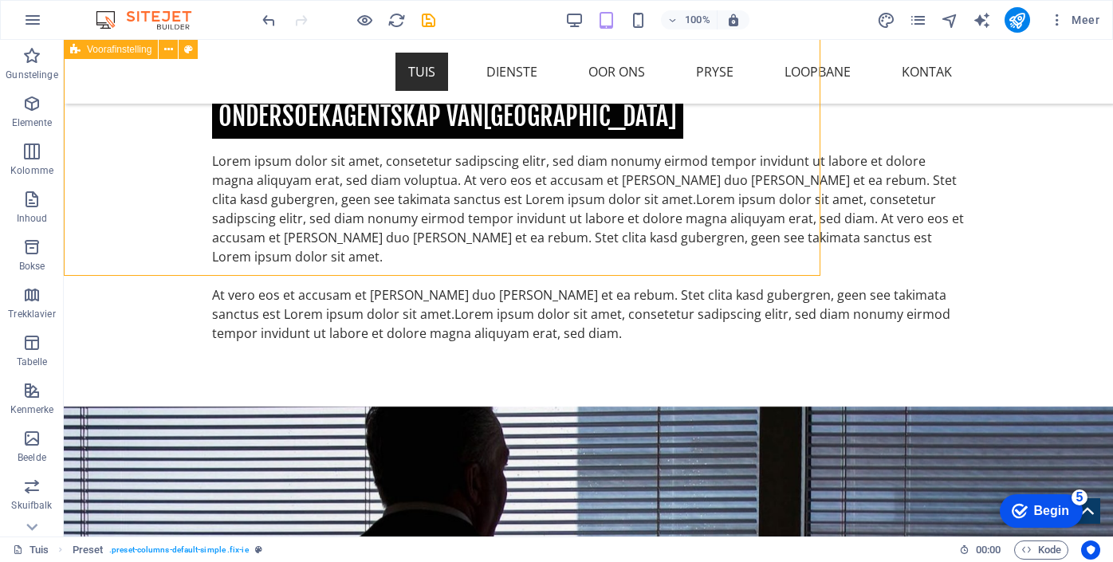
scroll to position [1326, 0]
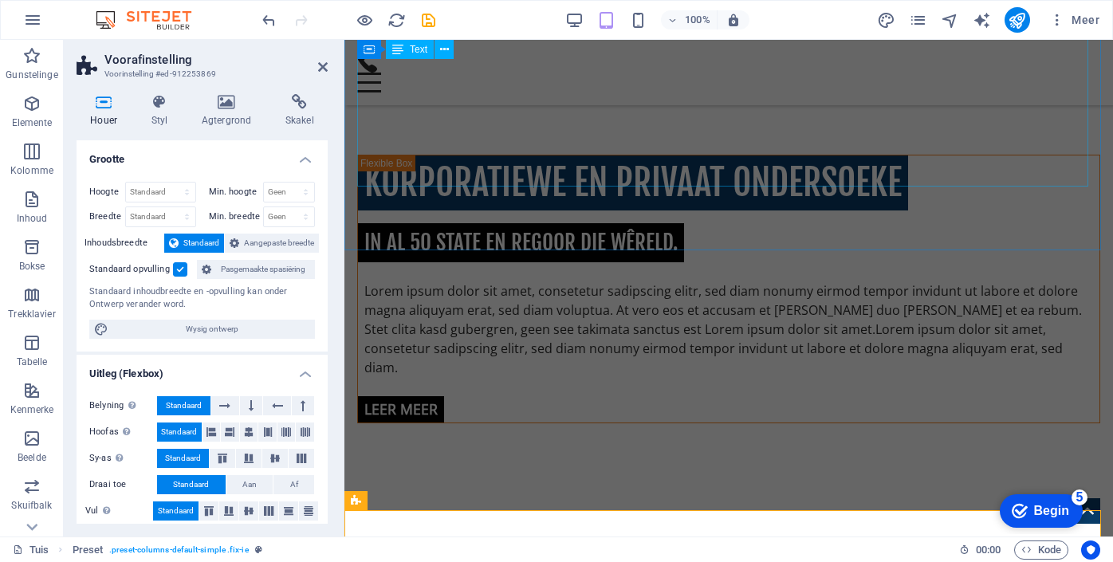
scroll to position [756, 0]
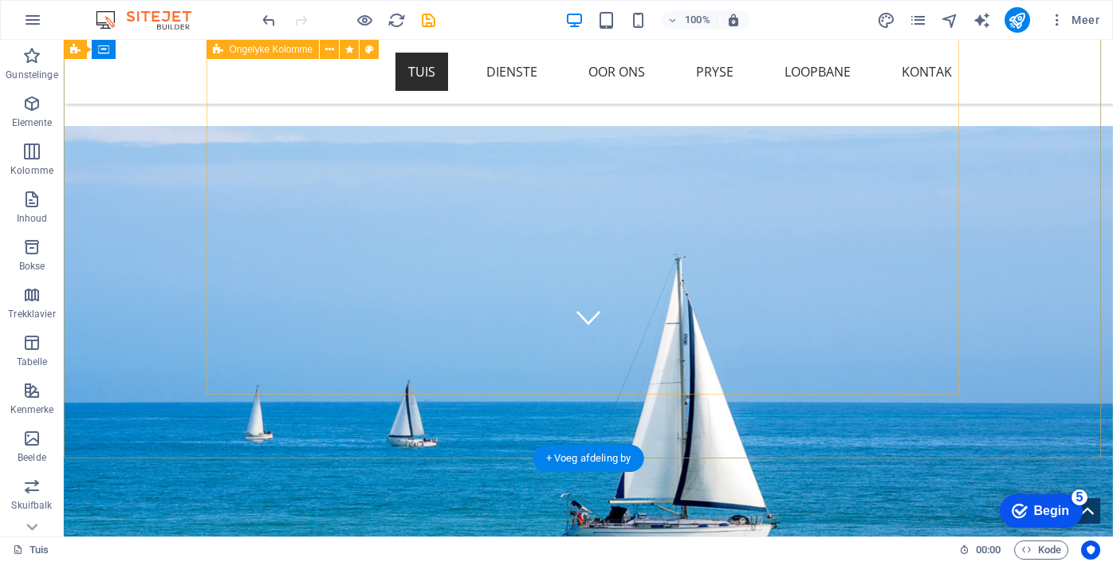
scroll to position [203, 0]
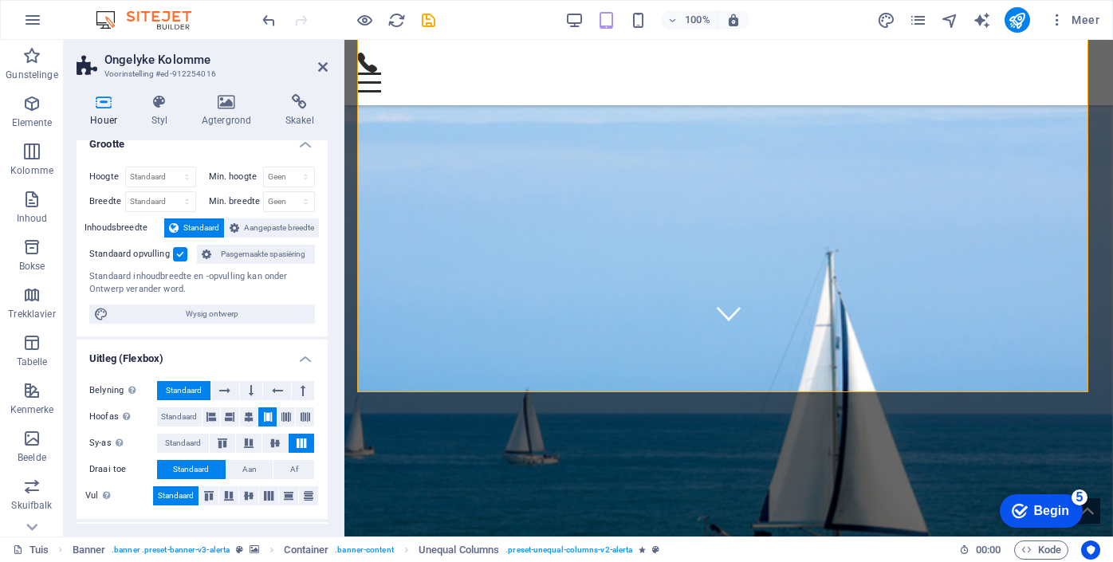
scroll to position [14, 0]
click at [230, 316] on font "Wysig ontwerp" at bounding box center [212, 314] width 53 height 9
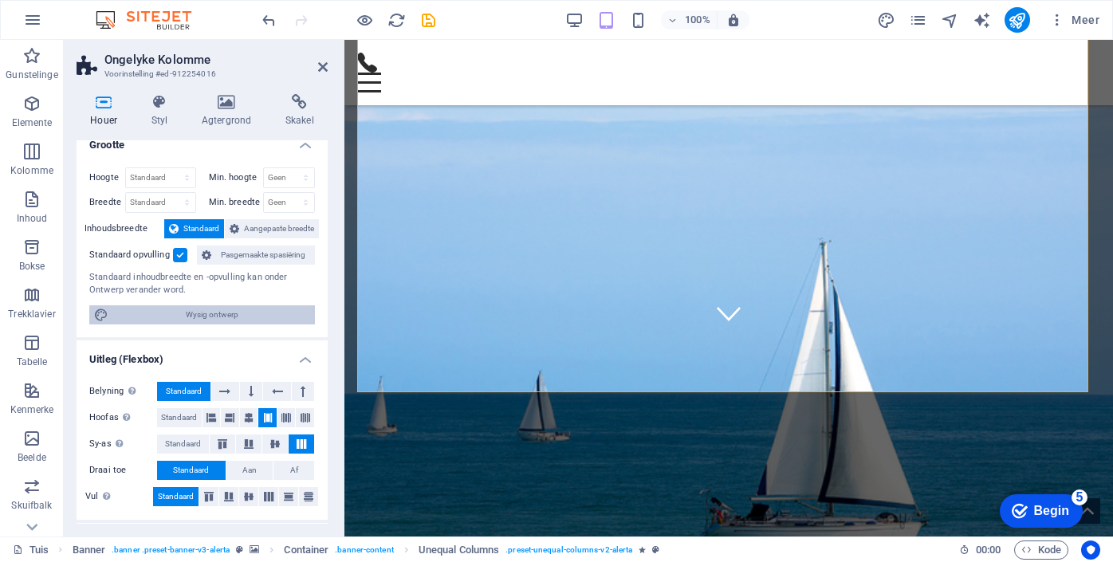
select select "rem"
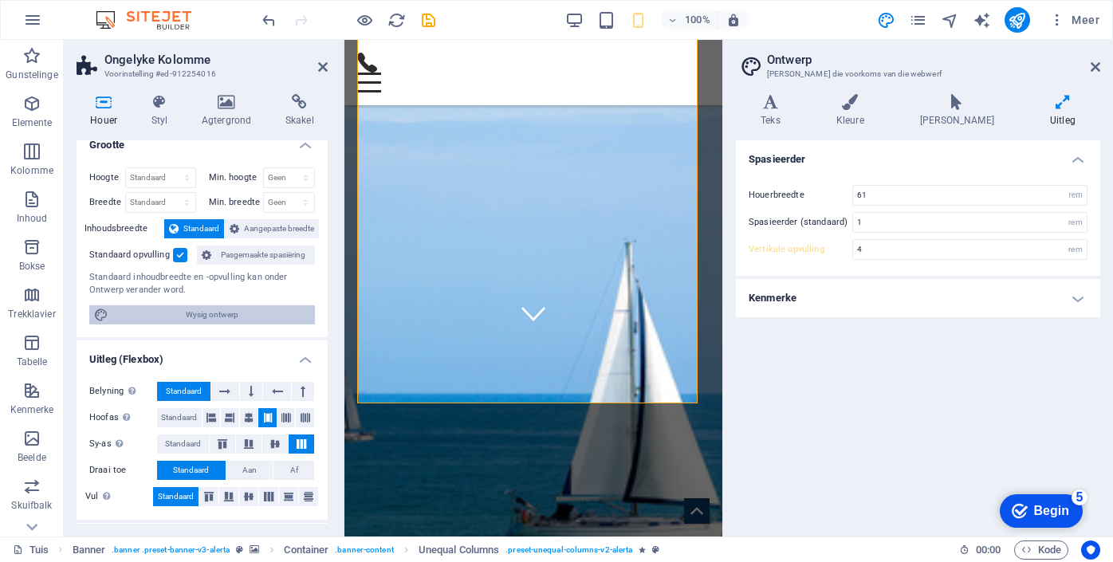
click at [230, 316] on font "Wysig ontwerp" at bounding box center [212, 314] width 53 height 9
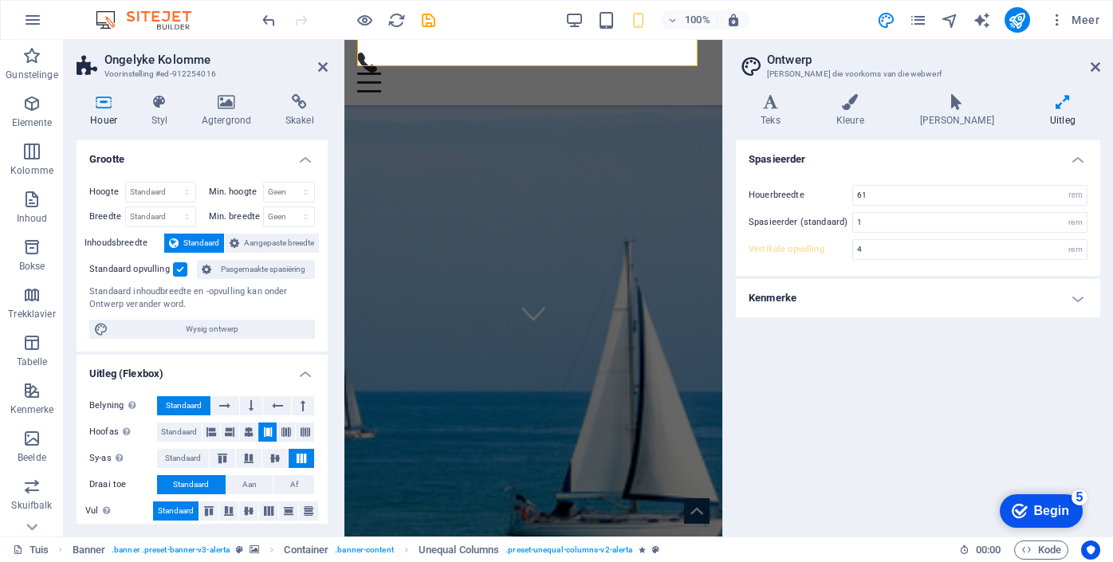
scroll to position [637, 0]
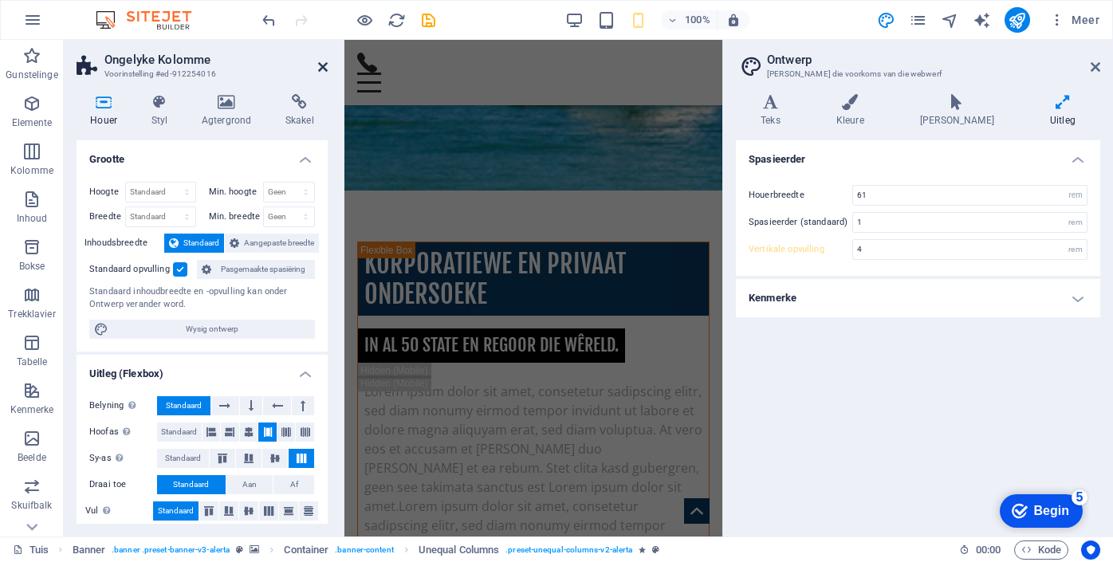
click at [321, 69] on icon at bounding box center [323, 67] width 10 height 13
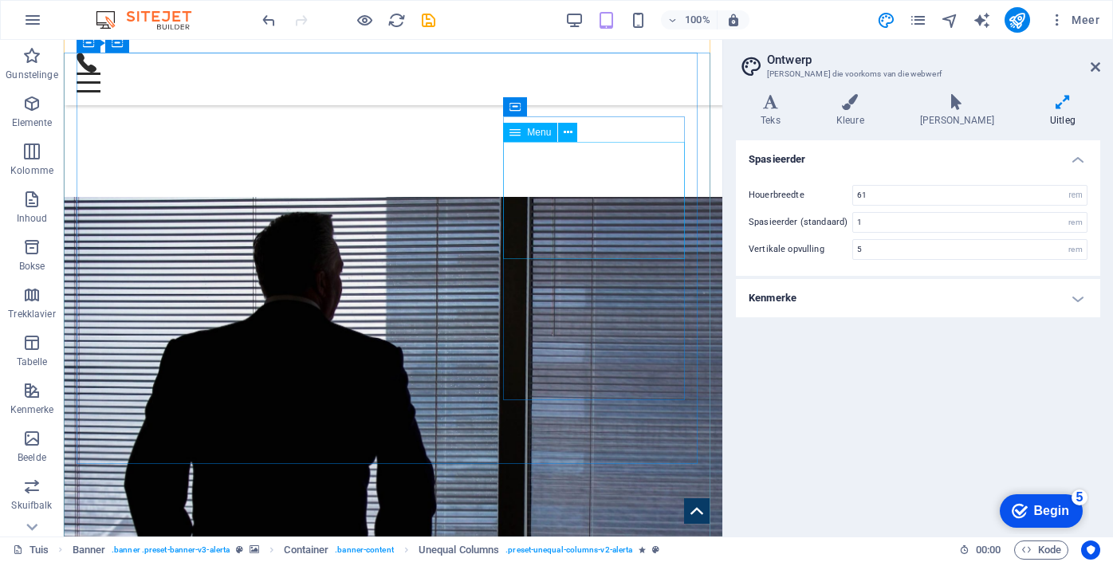
scroll to position [1716, 0]
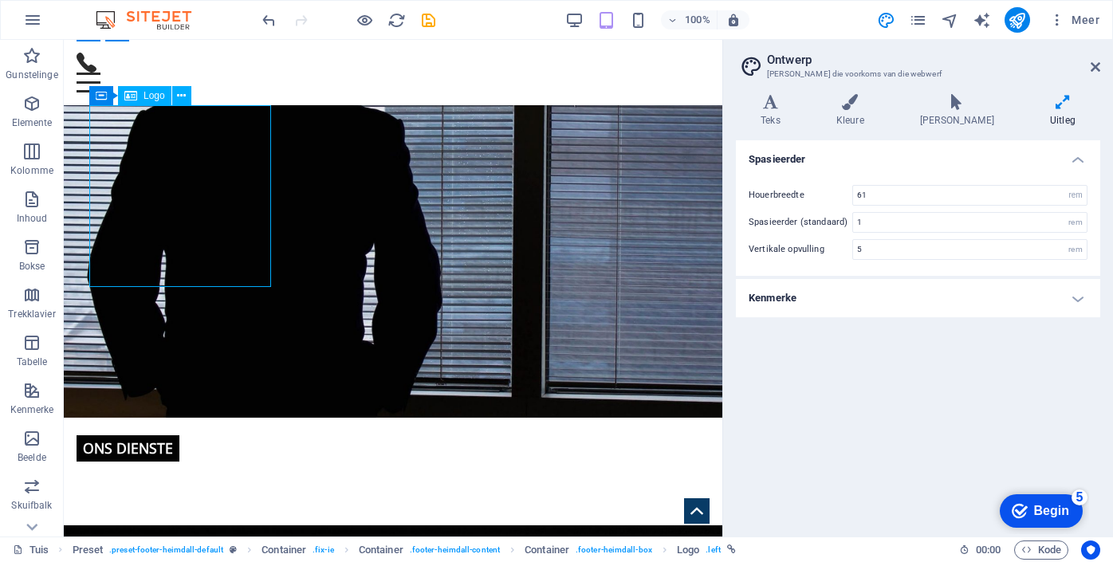
scroll to position [2099, 0]
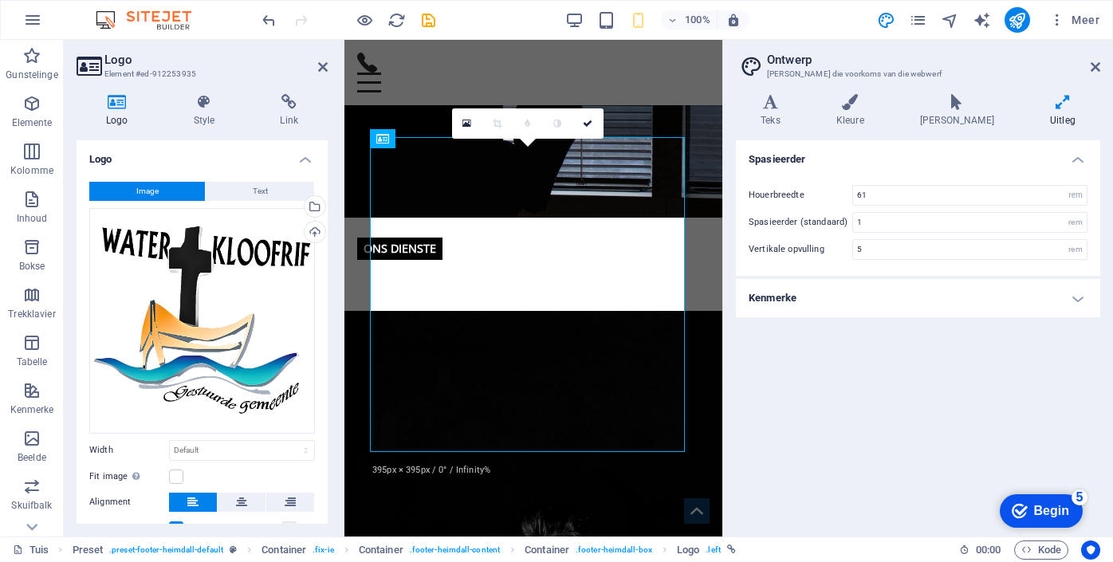
type input "4"
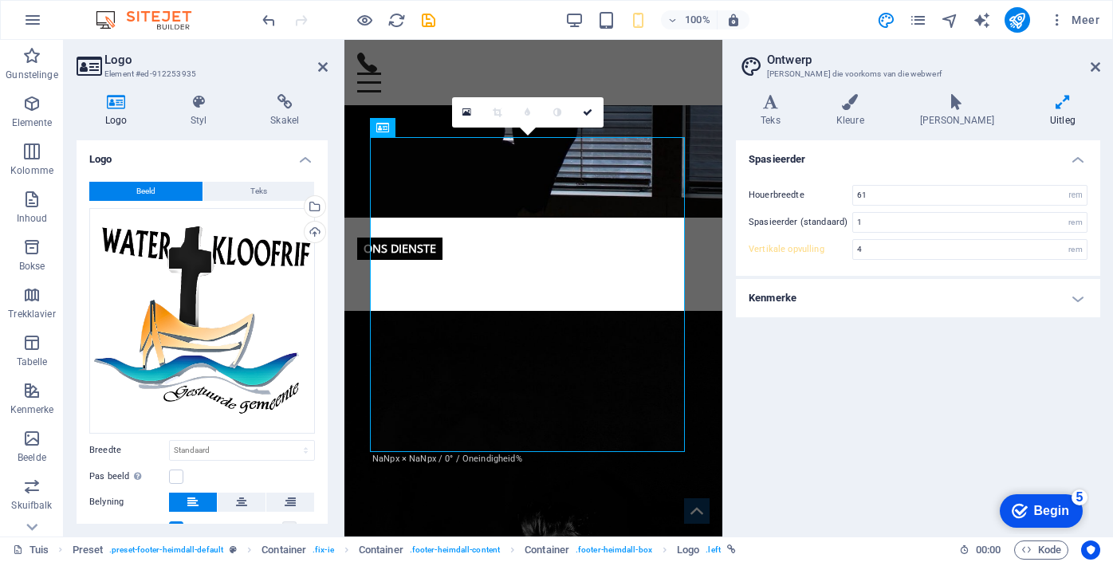
click at [462, 128] on div "0" at bounding box center [528, 112] width 152 height 30
click at [303, 447] on select "Standaard outomaties px rem % em vh vw" at bounding box center [242, 450] width 144 height 19
select select "%"
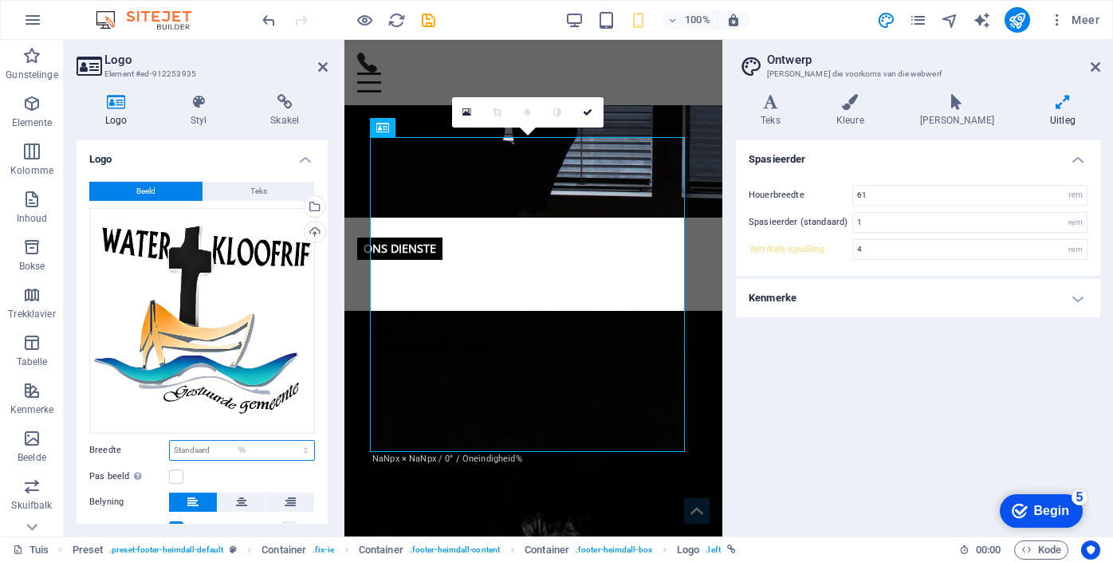
click at [289, 441] on select "Standaard outomaties px rem % em vh vw" at bounding box center [242, 450] width 144 height 19
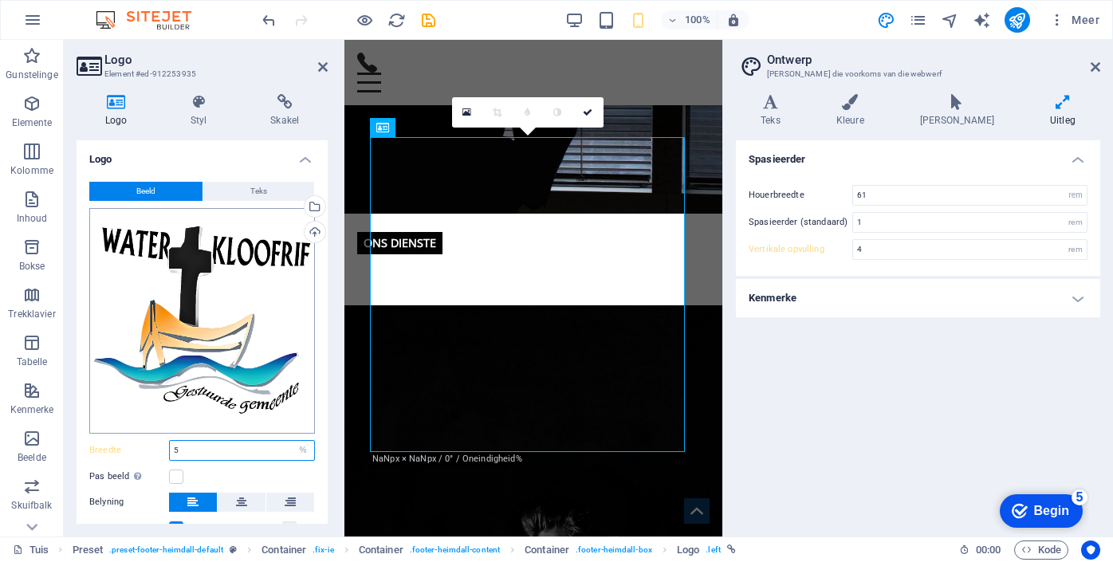
type input "50"
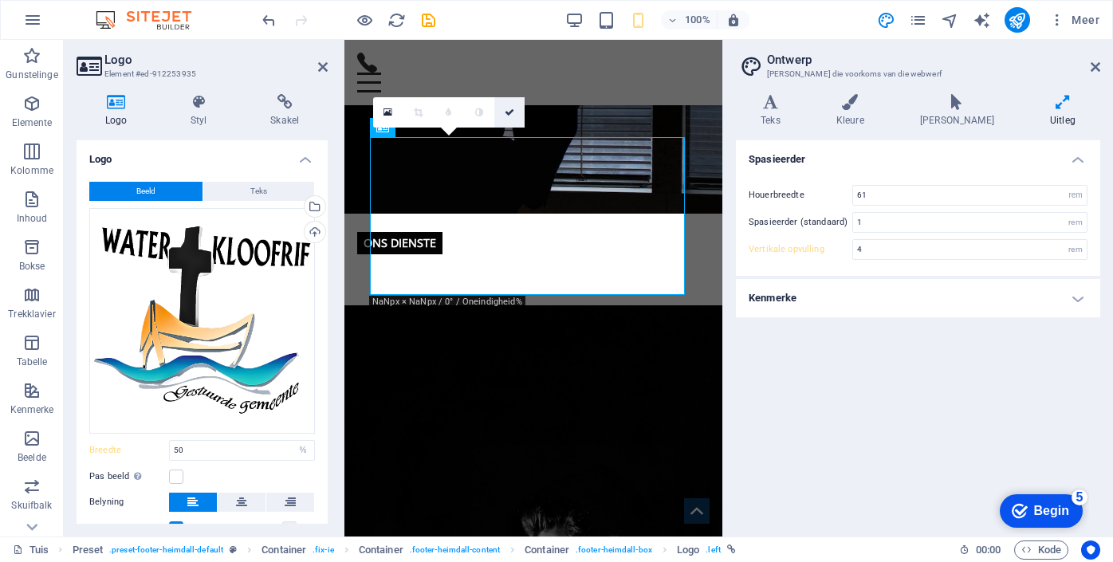
click at [513, 114] on icon at bounding box center [510, 113] width 10 height 10
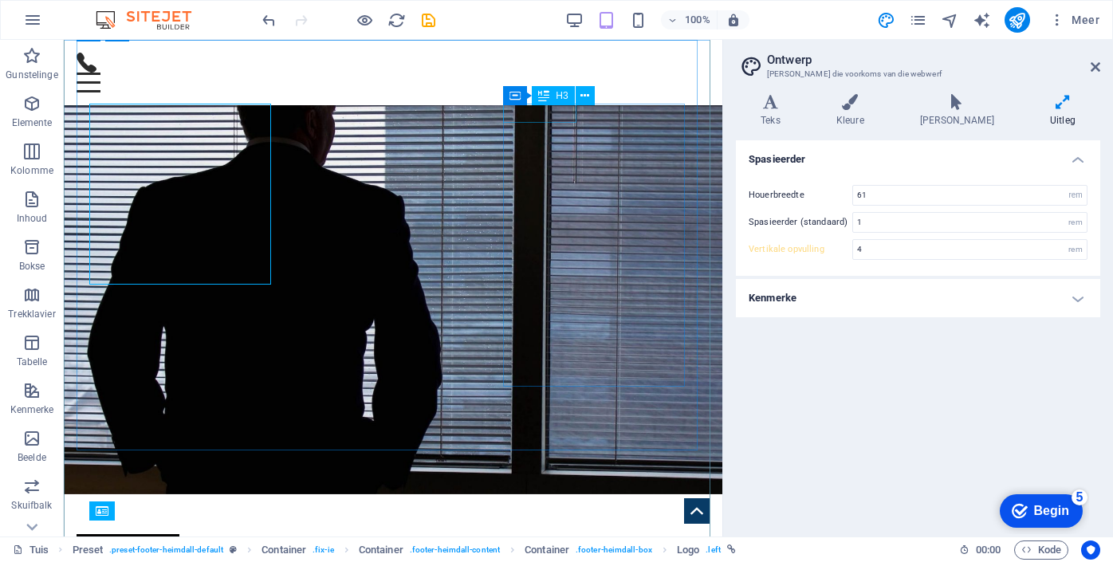
type input "5"
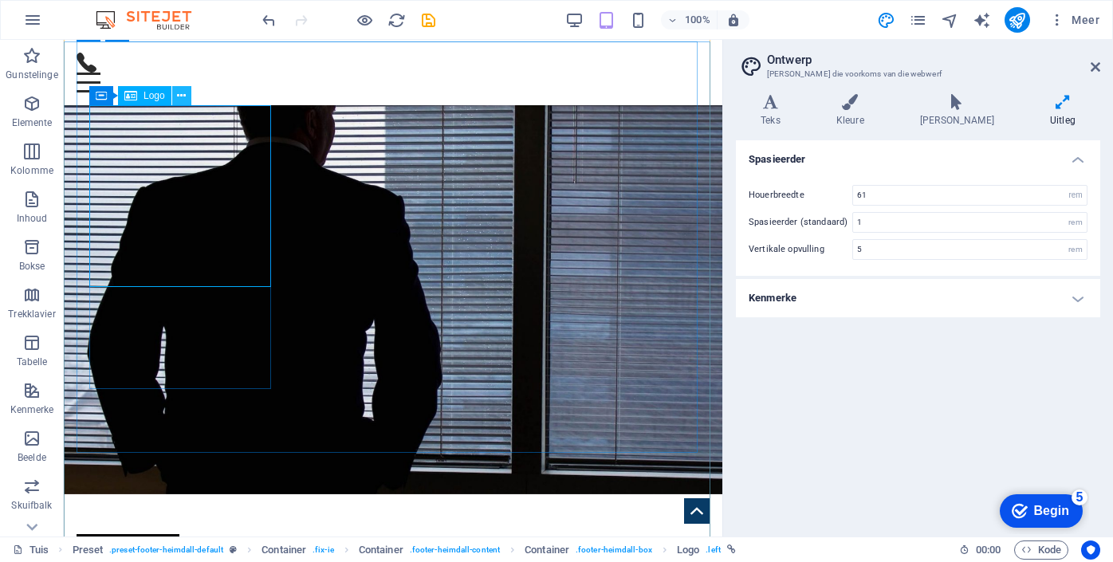
click at [183, 93] on icon at bounding box center [181, 96] width 9 height 17
select select "%"
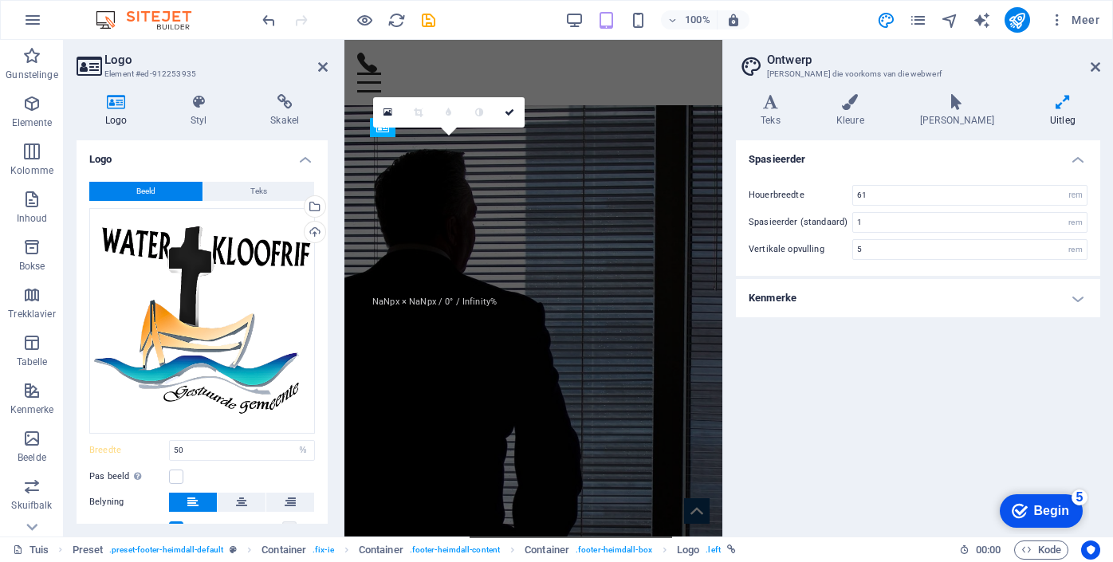
type input "4"
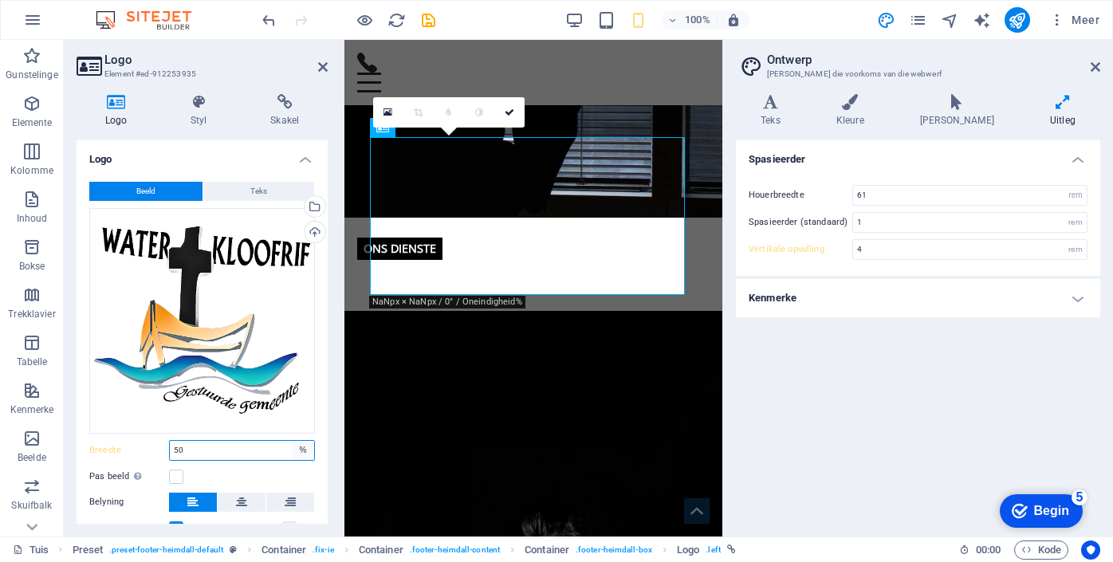
click at [298, 443] on select "Standaard outomaties px rem % em vh vw" at bounding box center [303, 450] width 22 height 19
select select "auto"
click at [292, 441] on select "Standaard outomaties px rem % em vh vw" at bounding box center [303, 450] width 22 height 19
select select "DISABLED_OPTION_VALUE"
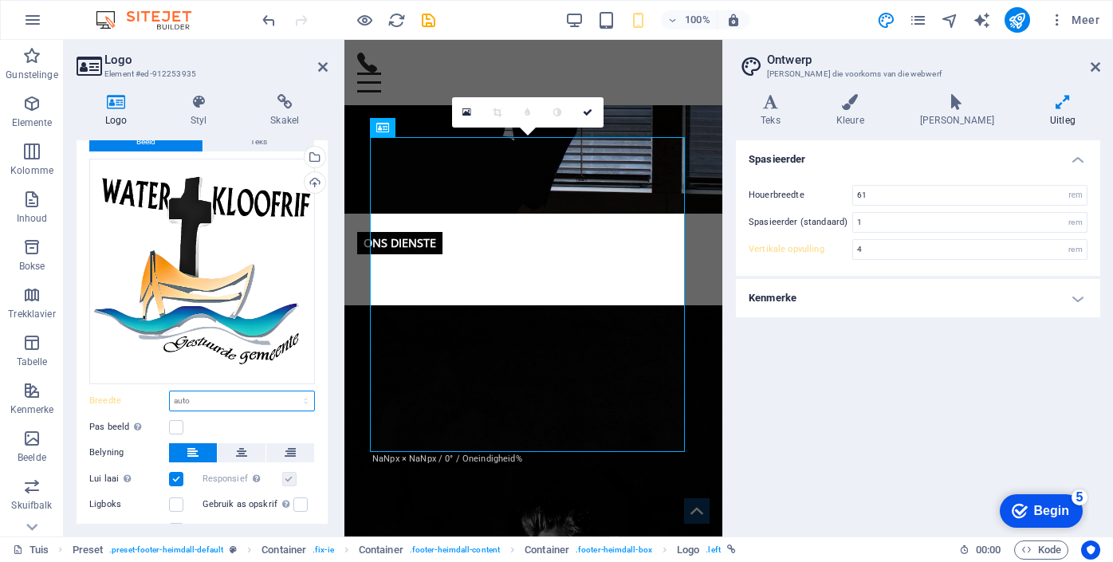
scroll to position [112, 0]
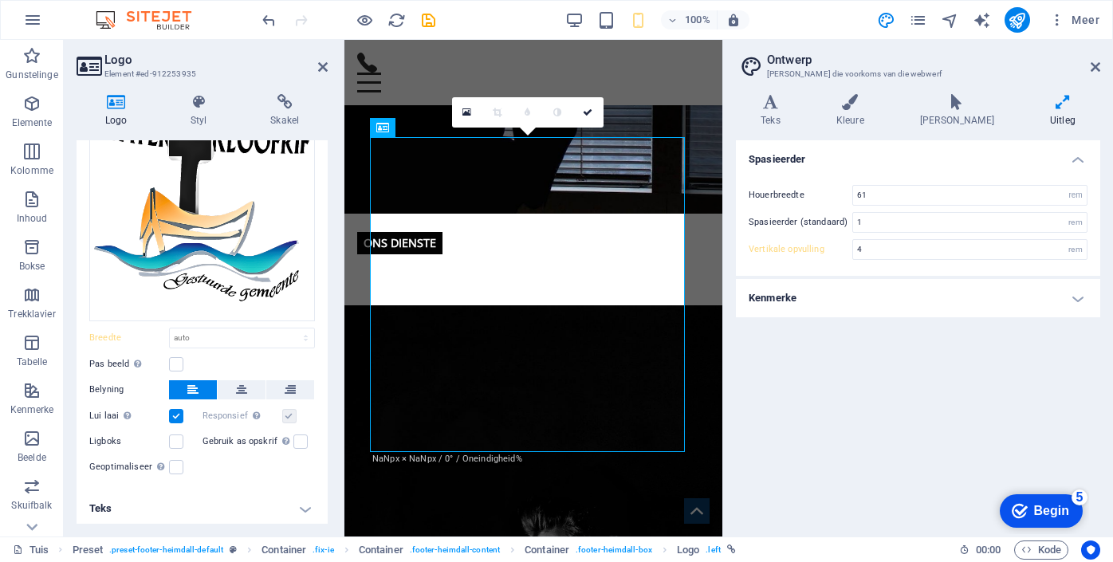
click at [301, 505] on h4 "Teks" at bounding box center [202, 509] width 251 height 38
click at [593, 108] on link at bounding box center [588, 112] width 30 height 30
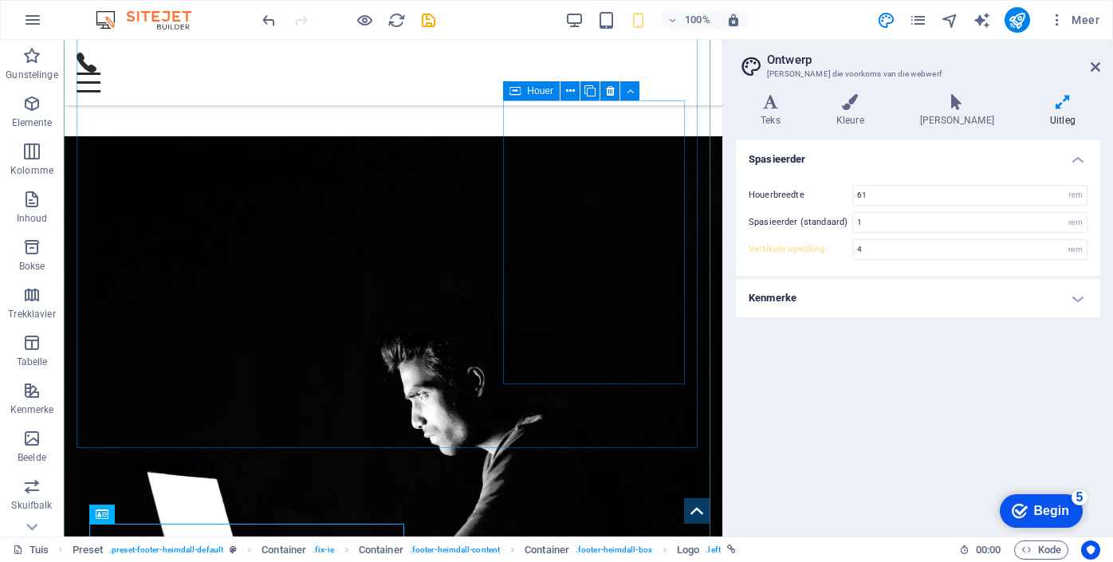
scroll to position [1716, 0]
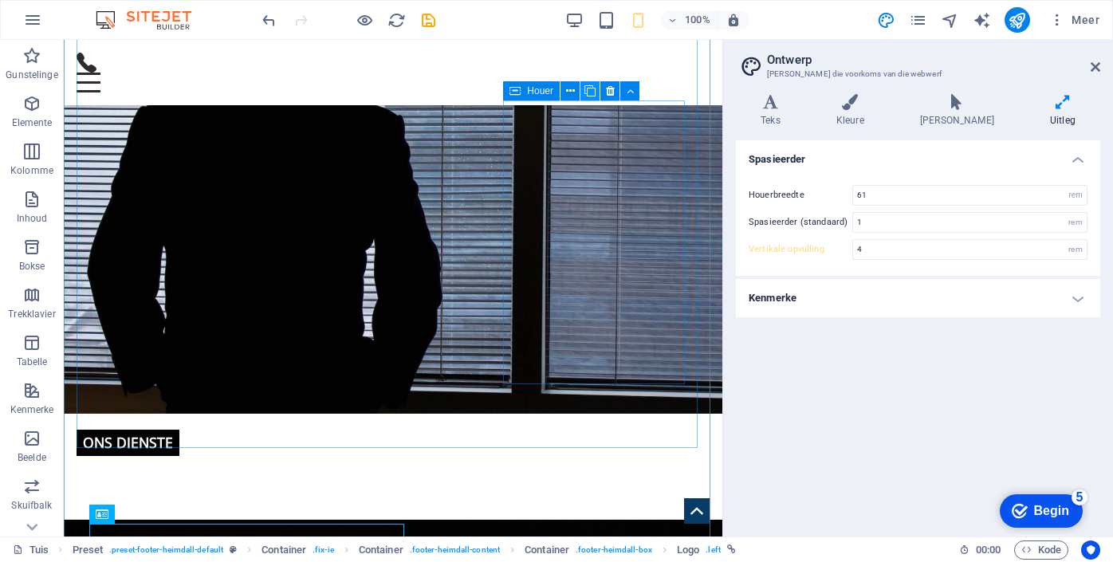
type input "5"
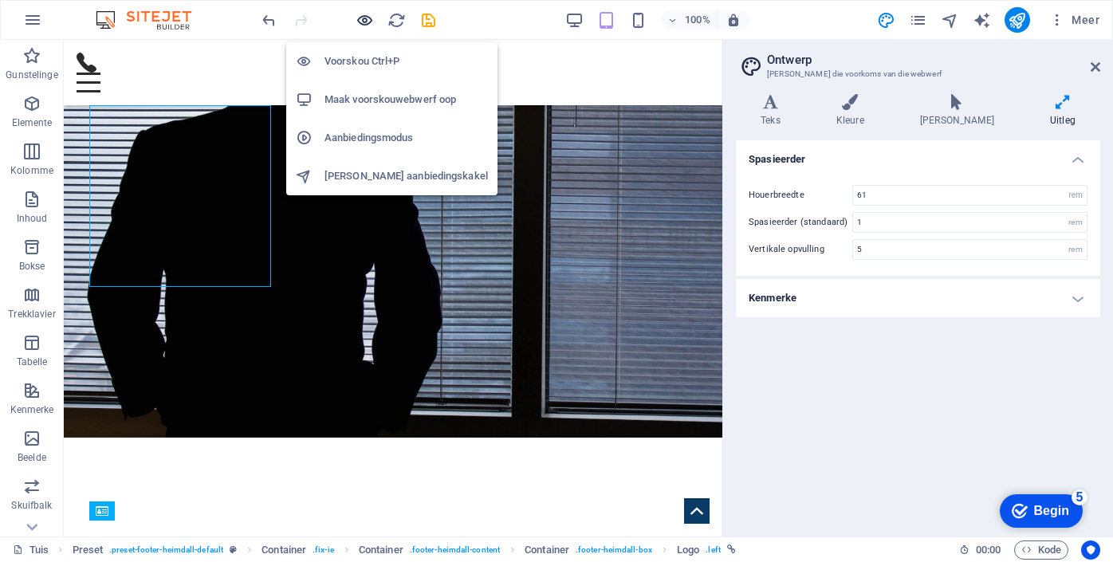
scroll to position [1689, 0]
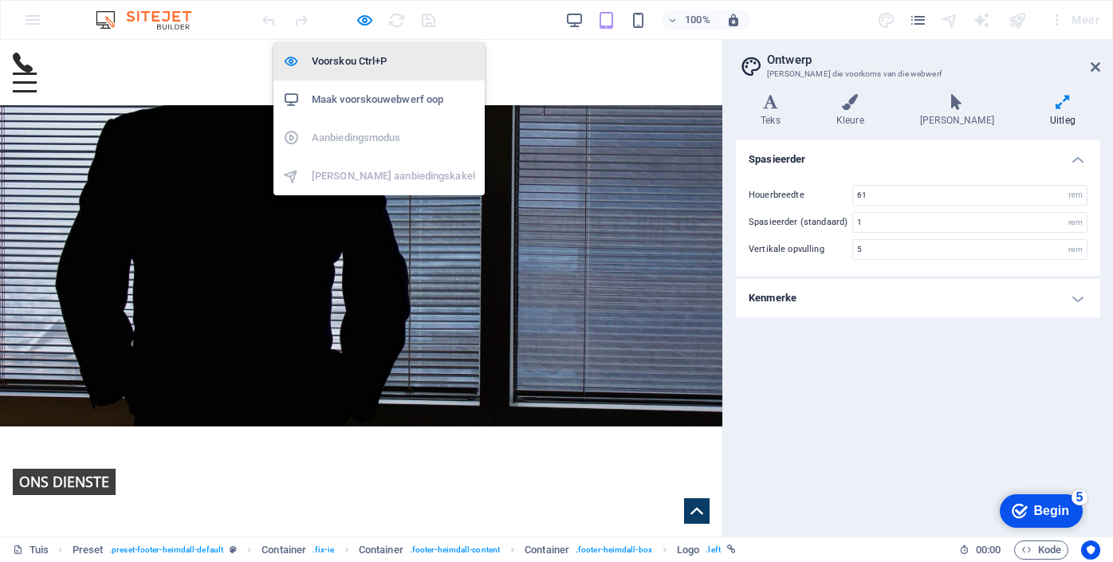
click at [358, 57] on font "Voorskou Ctrl+P" at bounding box center [349, 61] width 75 height 12
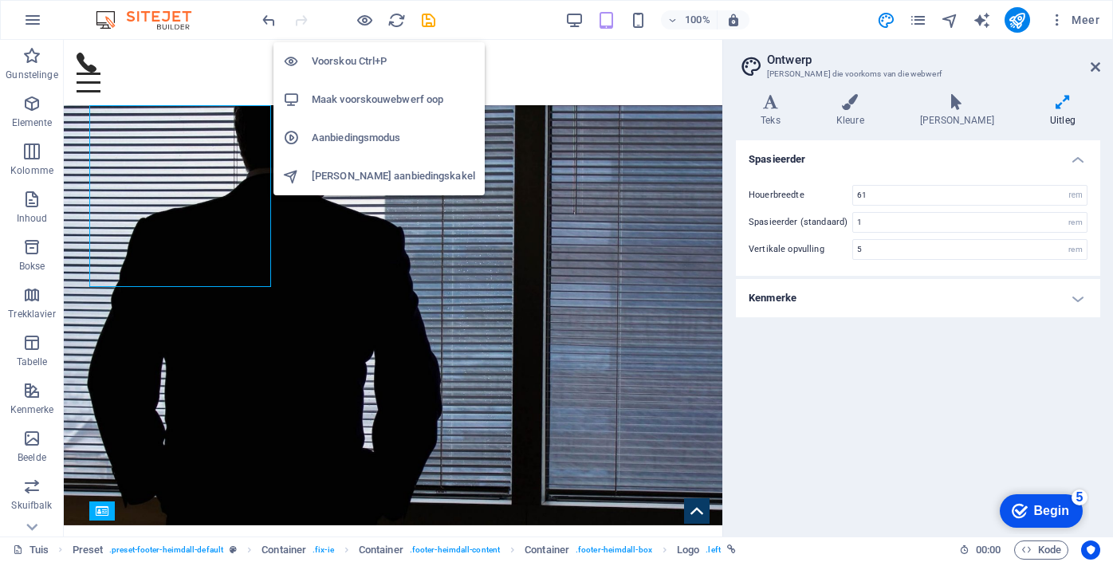
scroll to position [1716, 0]
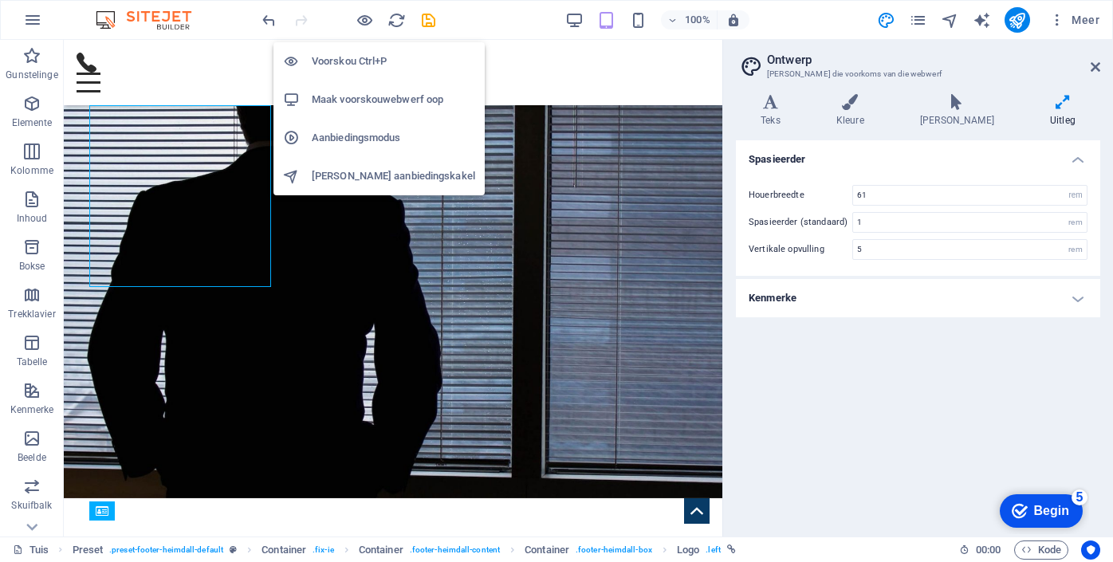
click at [358, 61] on font "Voorskou Ctrl+P" at bounding box center [349, 61] width 75 height 12
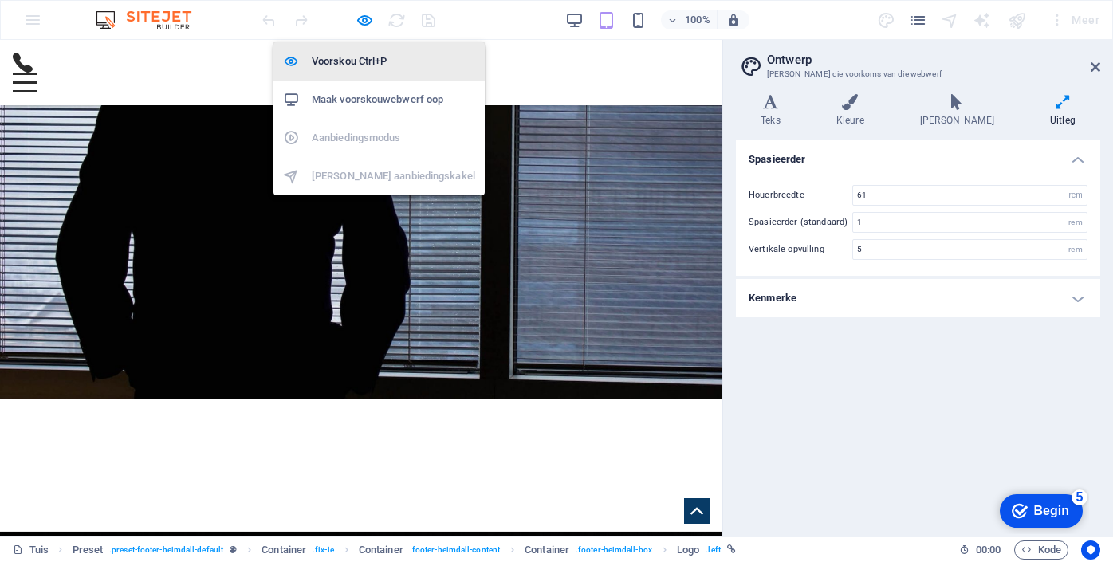
scroll to position [1689, 0]
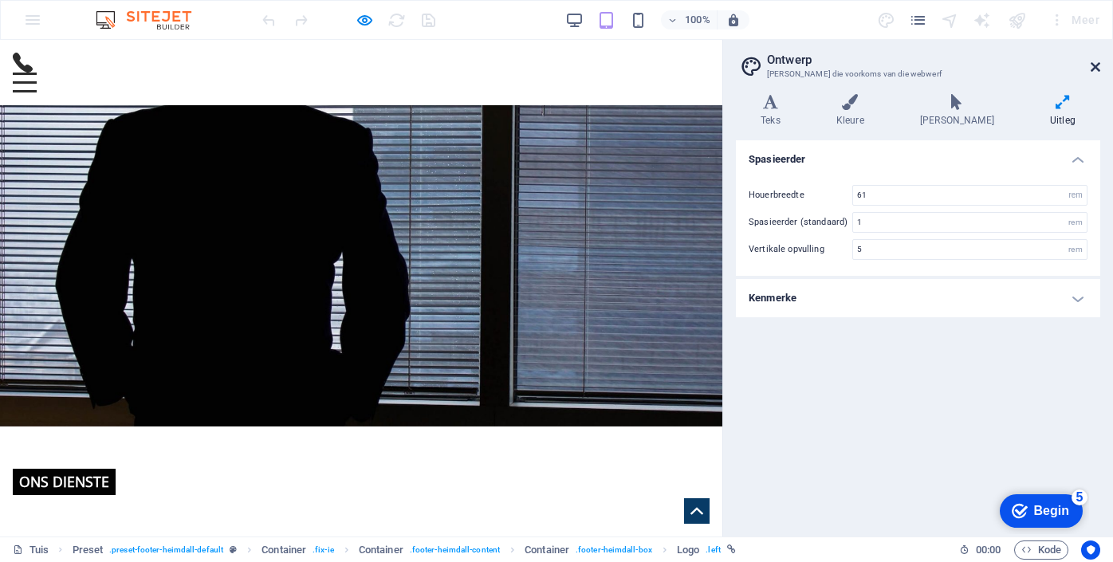
click at [1099, 61] on icon at bounding box center [1096, 67] width 10 height 13
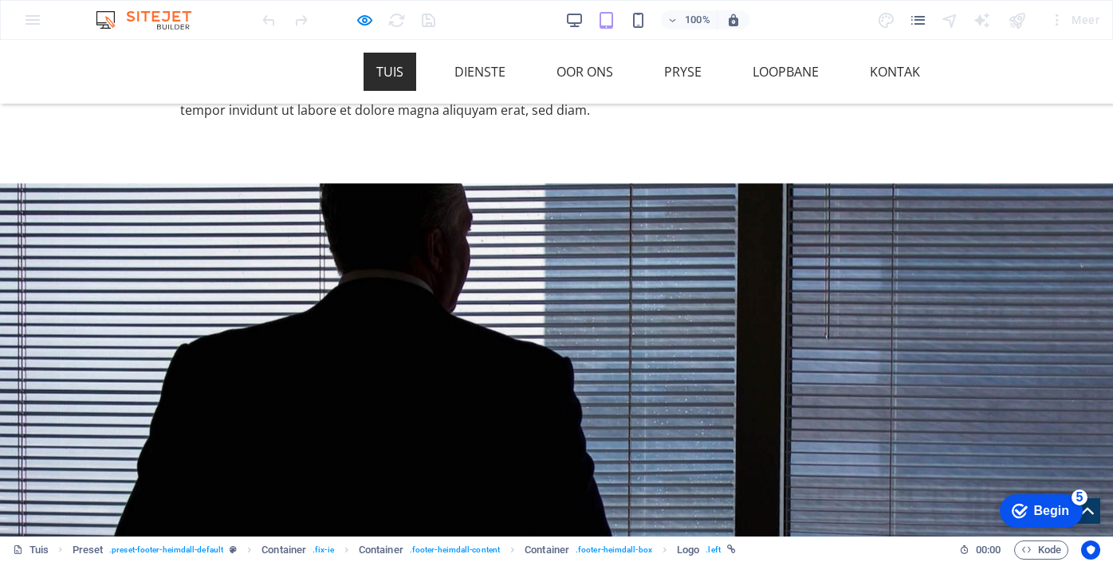
scroll to position [1540, 0]
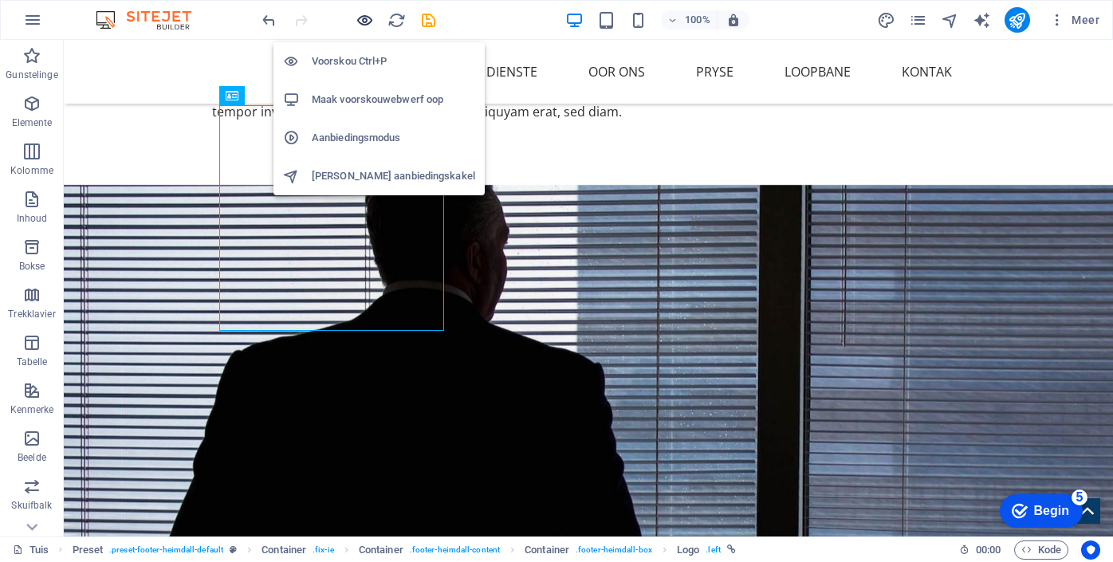
scroll to position [1542, 0]
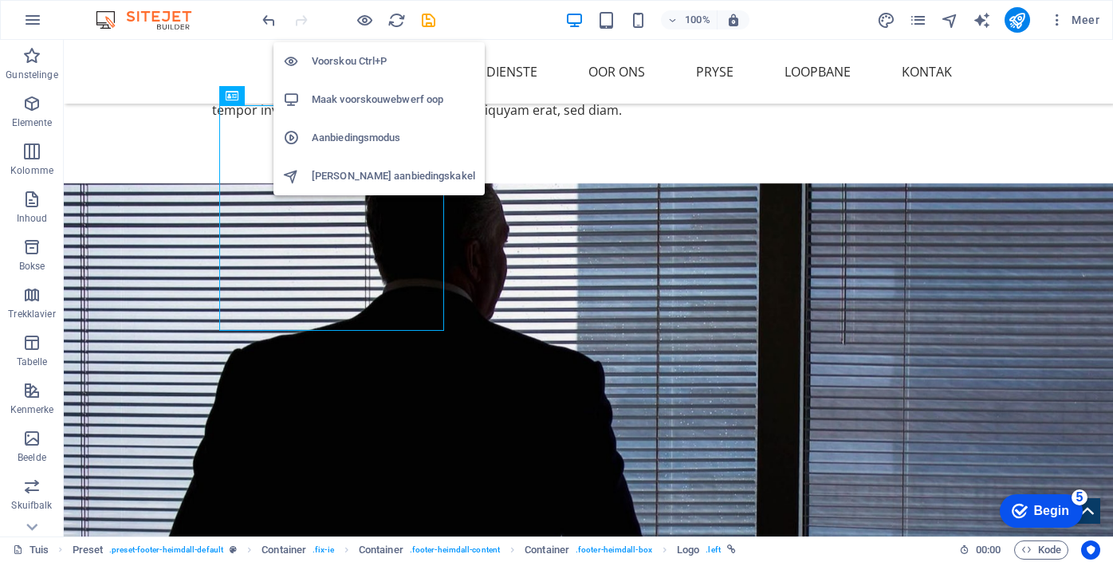
click at [360, 58] on font "Voorskou Ctrl+P" at bounding box center [349, 61] width 75 height 12
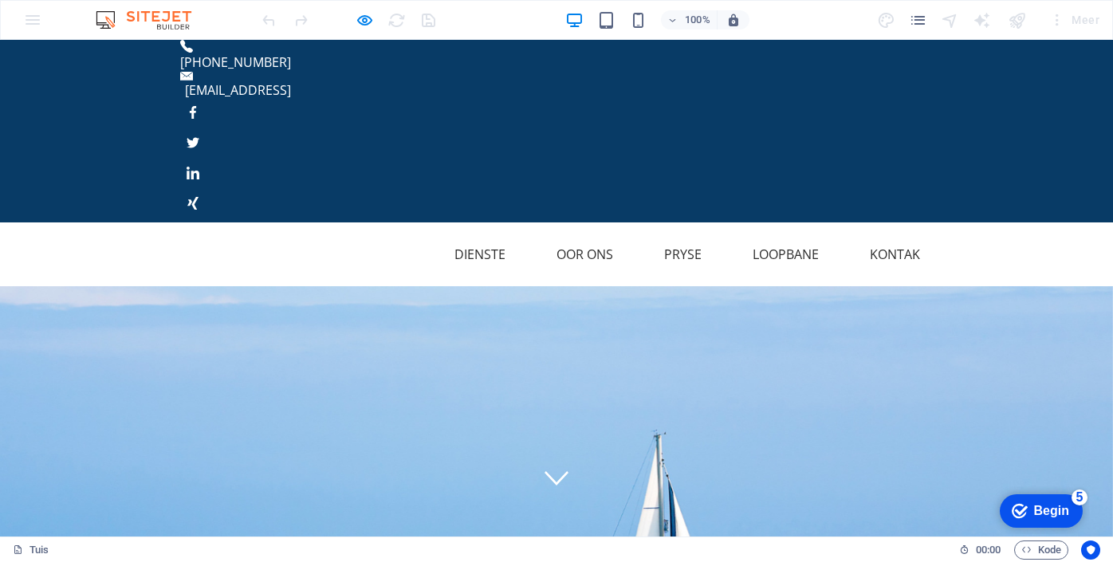
scroll to position [0, 0]
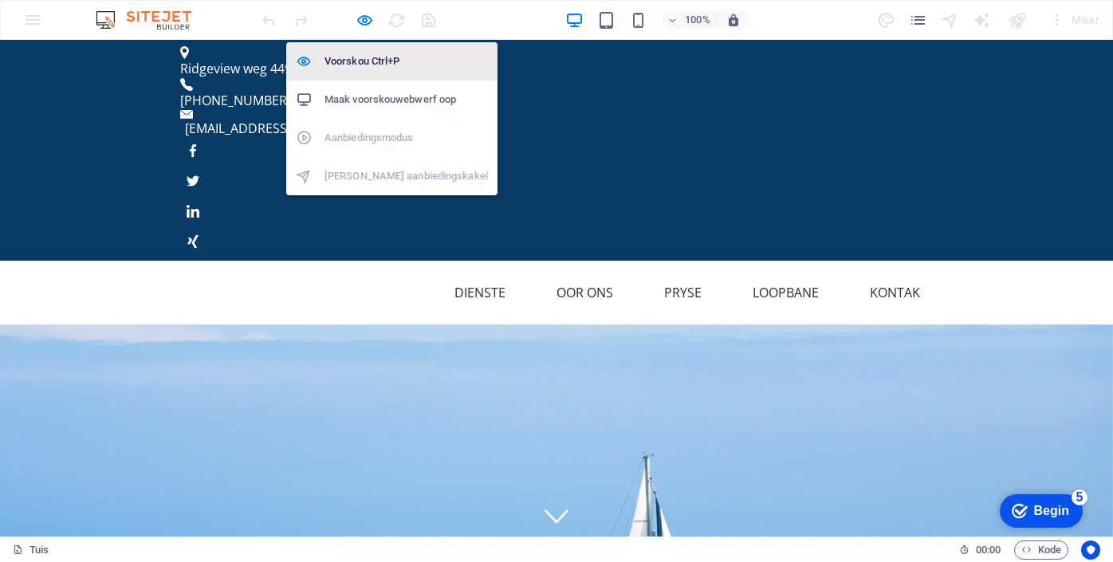
click at [356, 64] on font "Voorskou Ctrl+P" at bounding box center [362, 61] width 75 height 12
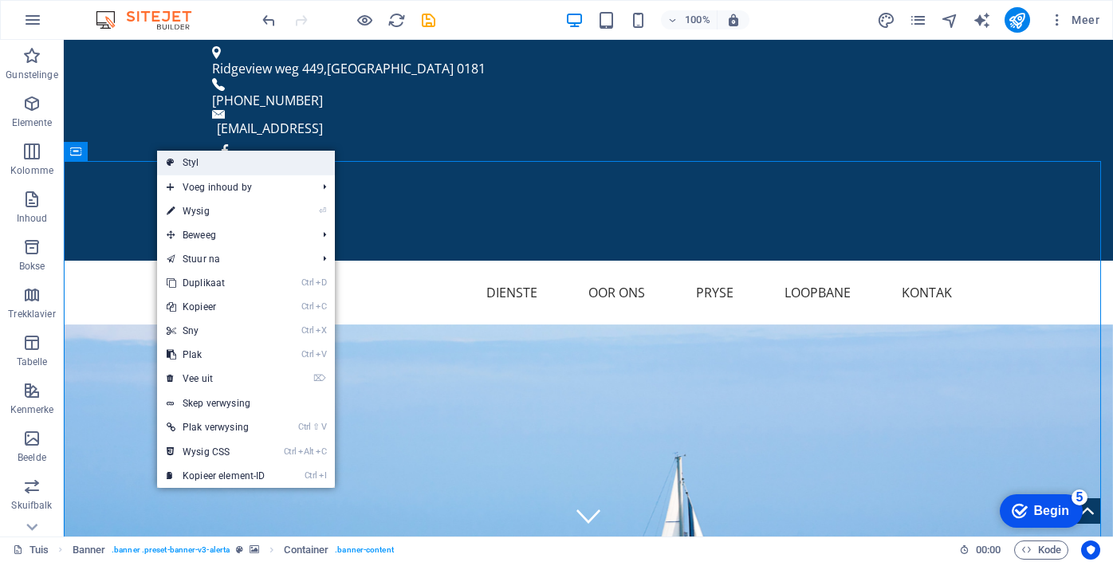
click at [189, 163] on font "Styl" at bounding box center [191, 162] width 17 height 11
select select "px"
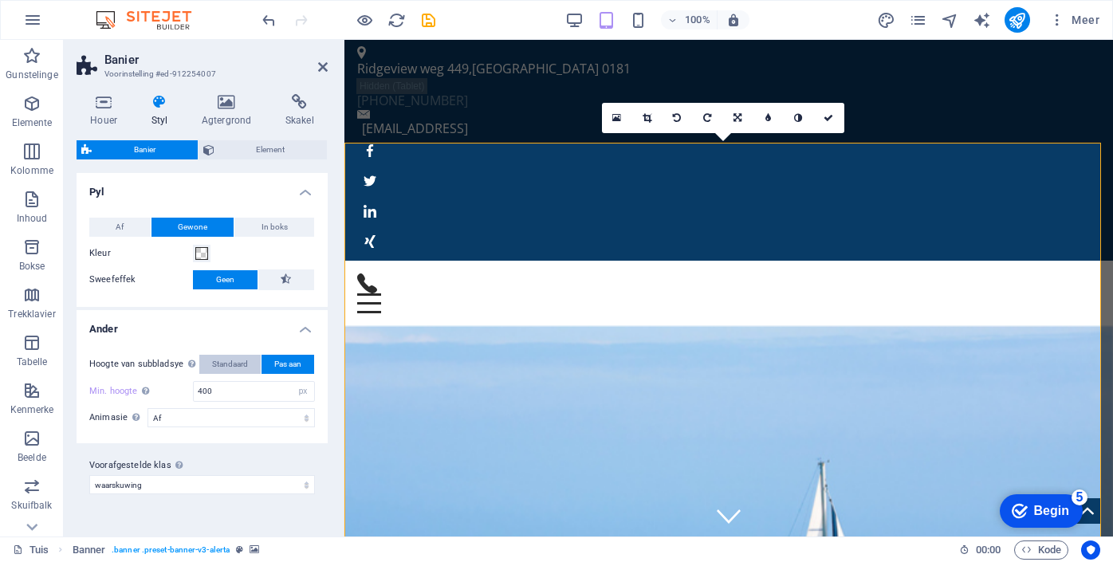
click at [242, 370] on span "Standaard" at bounding box center [230, 364] width 36 height 19
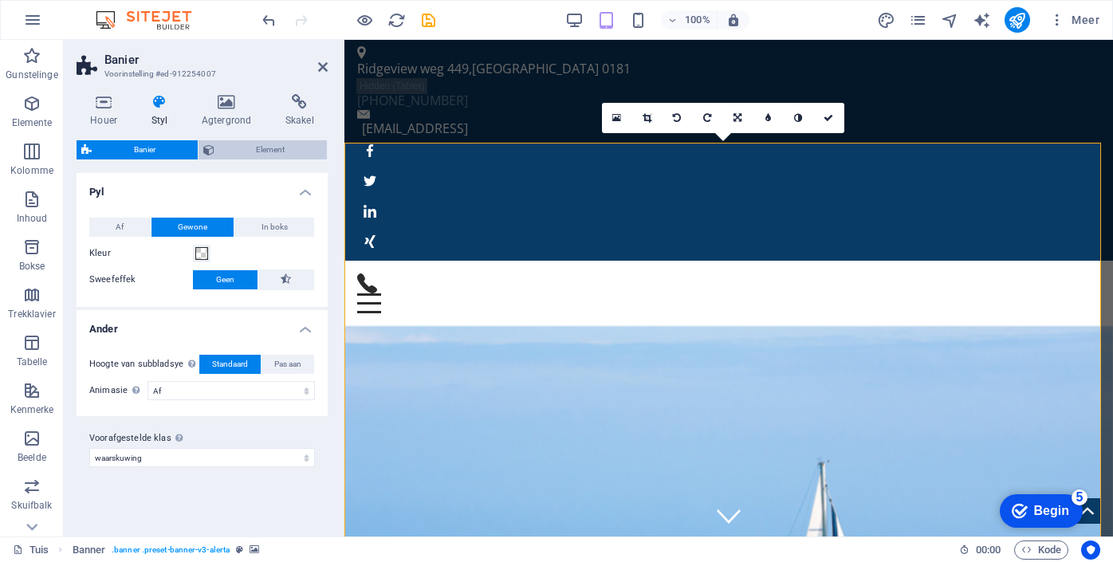
click at [286, 144] on span "Element" at bounding box center [271, 149] width 104 height 19
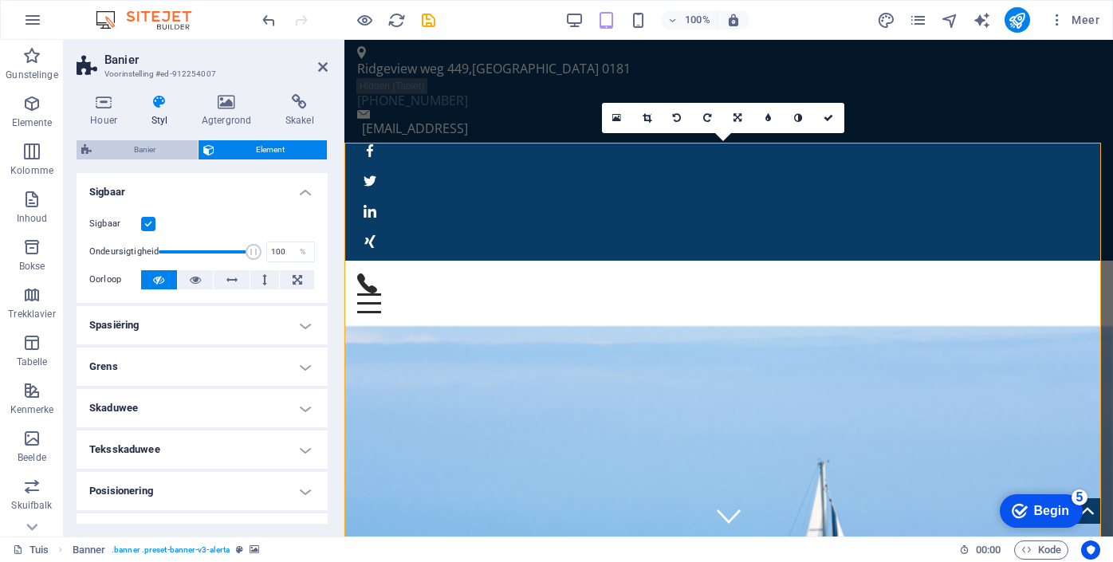
click at [163, 152] on span "Banier" at bounding box center [145, 149] width 97 height 19
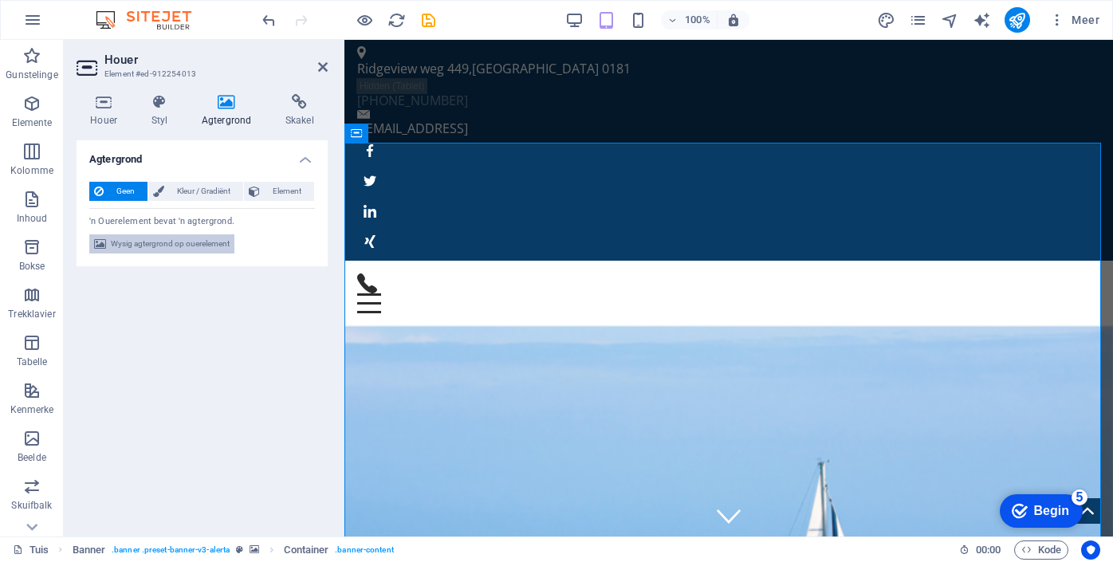
click at [195, 248] on font "Wysig agtergrond op ouerelement" at bounding box center [170, 243] width 119 height 9
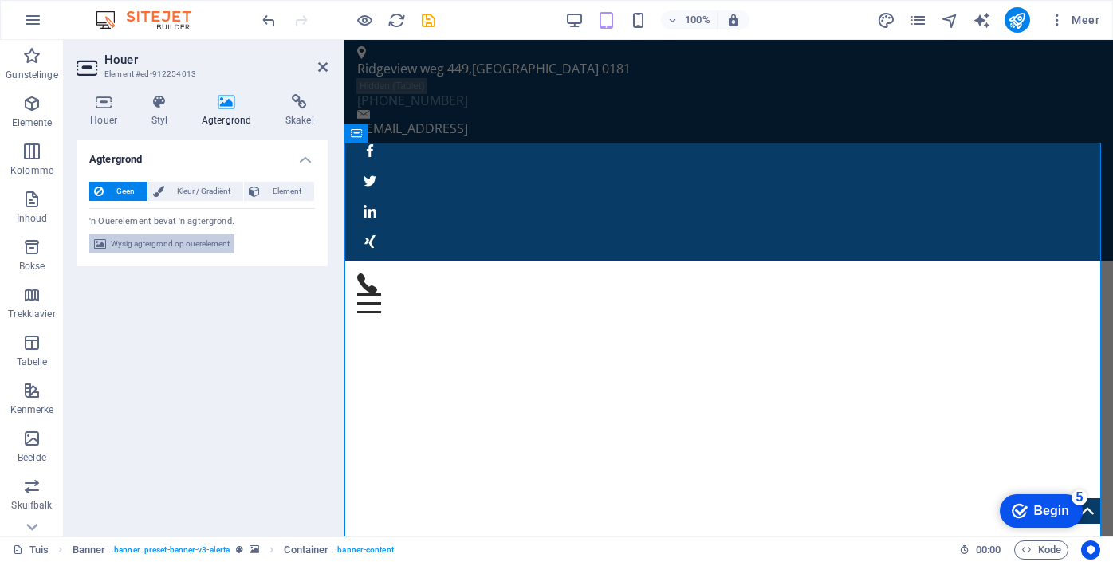
select select "ms"
select select "s"
select select "progressive"
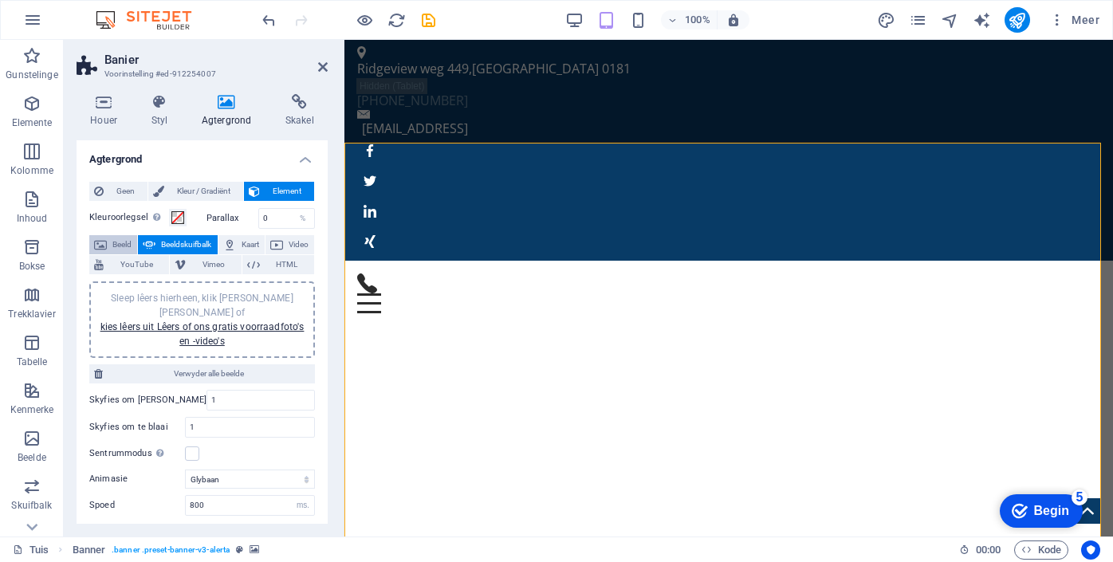
click at [124, 245] on font "Beeld" at bounding box center [121, 244] width 19 height 9
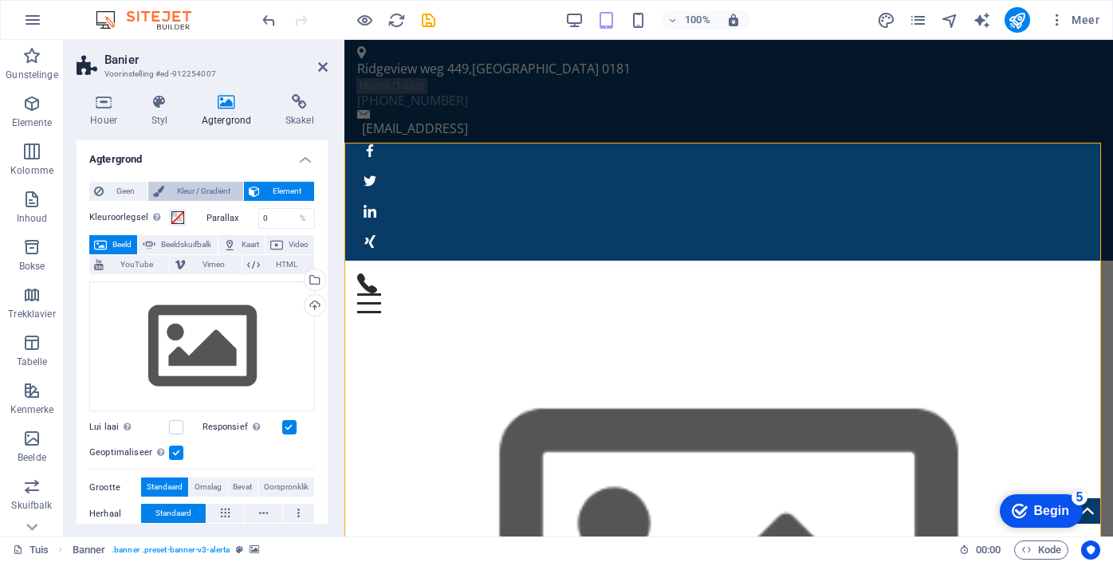
click at [184, 196] on span "Kleur / Gradiënt" at bounding box center [203, 191] width 69 height 19
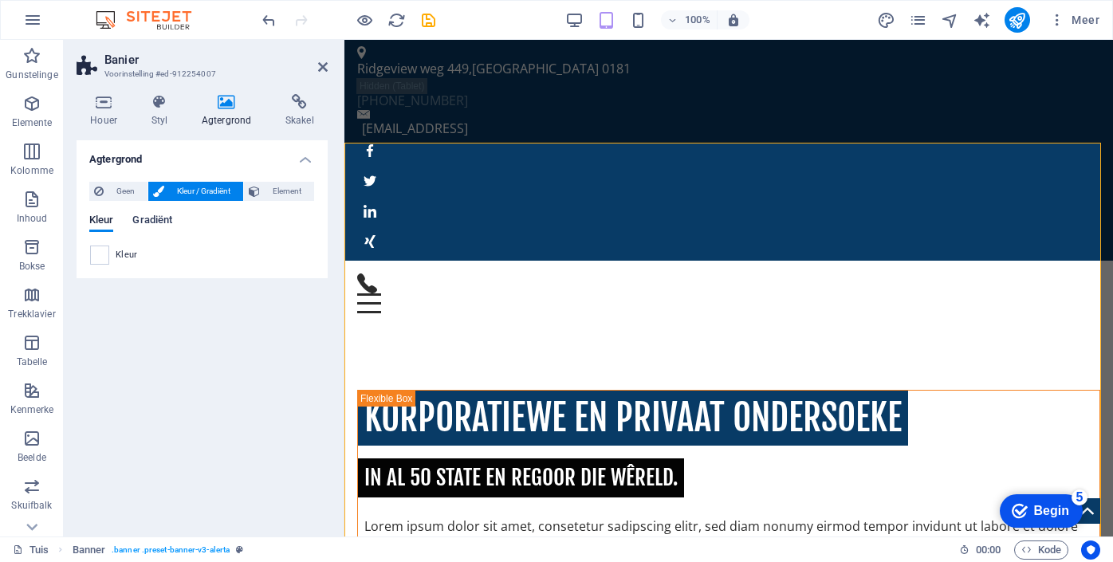
click at [154, 216] on font "Gradiënt" at bounding box center [152, 220] width 40 height 12
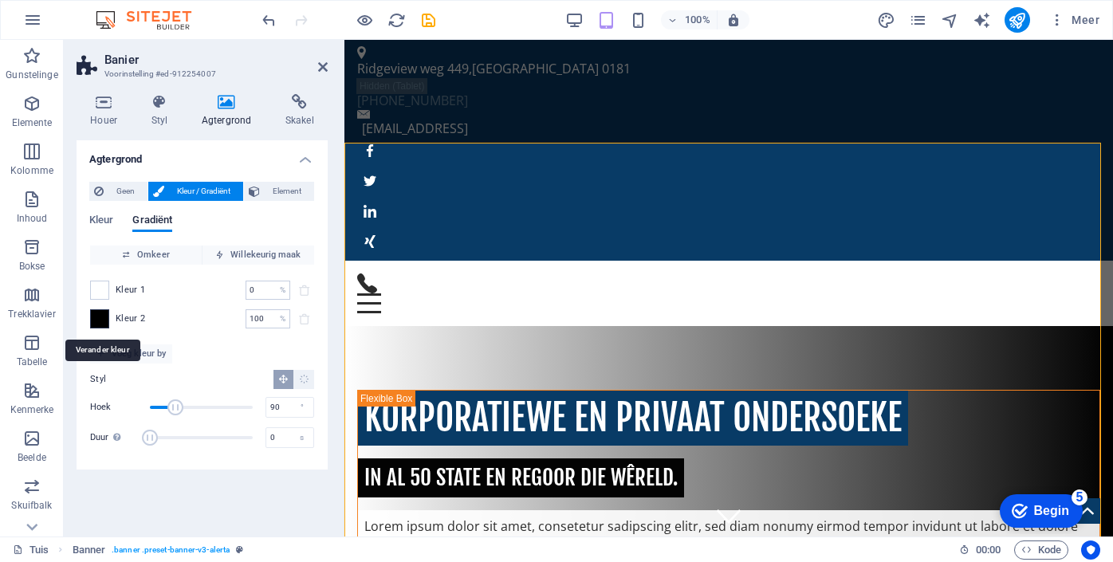
click at [103, 317] on span at bounding box center [100, 319] width 18 height 18
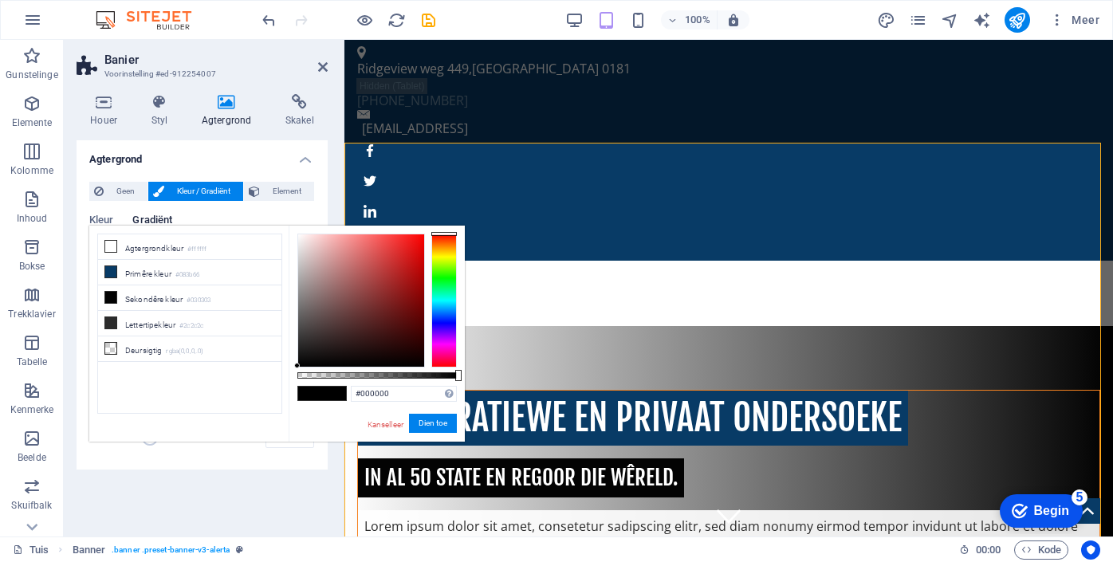
click at [450, 302] on div at bounding box center [445, 301] width 26 height 134
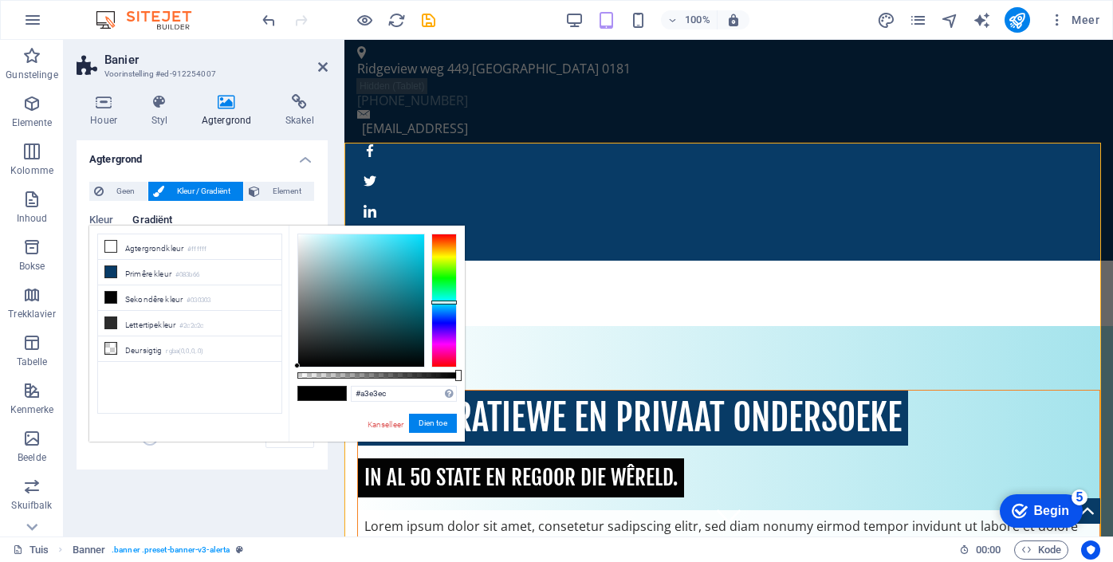
click at [337, 243] on div at bounding box center [361, 300] width 126 height 132
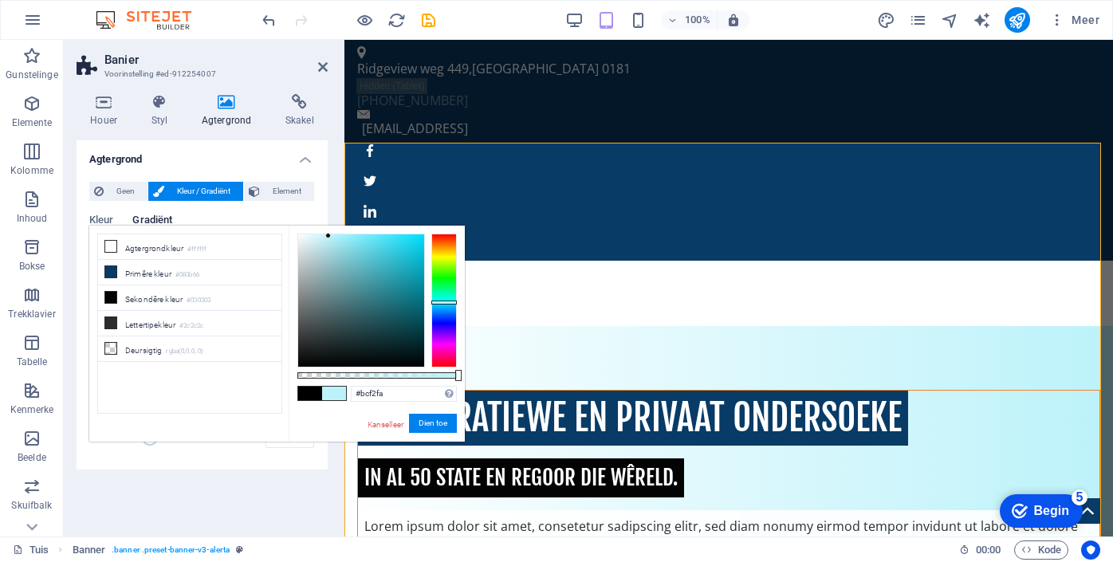
click at [329, 236] on div at bounding box center [361, 300] width 126 height 132
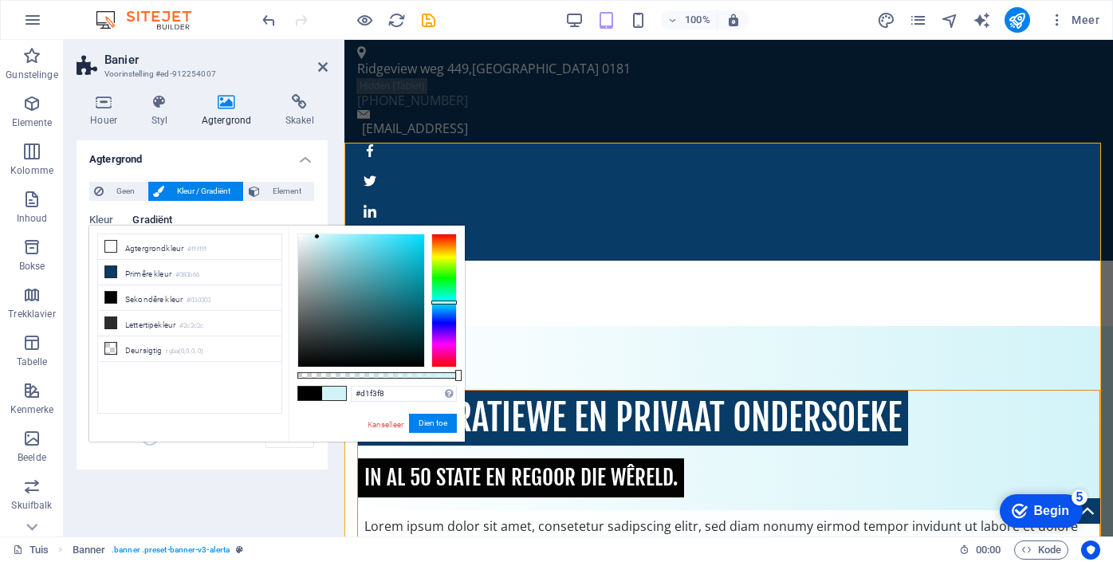
drag, startPoint x: 329, startPoint y: 236, endPoint x: 317, endPoint y: 237, distance: 11.2
click at [317, 237] on div at bounding box center [317, 237] width 6 height 6
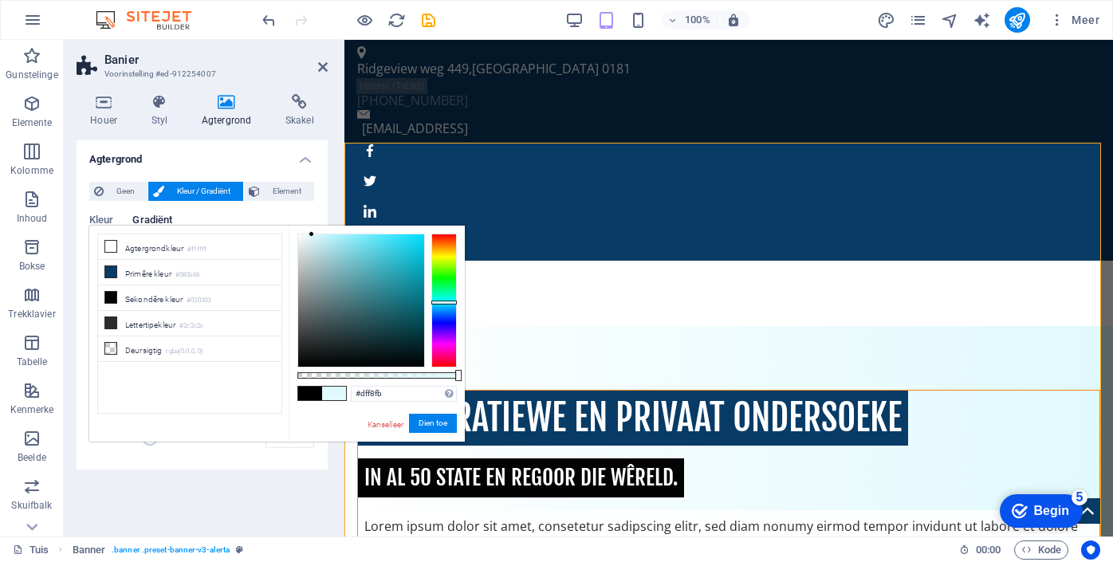
type input "#dcf5f8"
click at [312, 237] on div at bounding box center [312, 237] width 6 height 6
click at [453, 424] on button "Dien toe" at bounding box center [433, 424] width 48 height 20
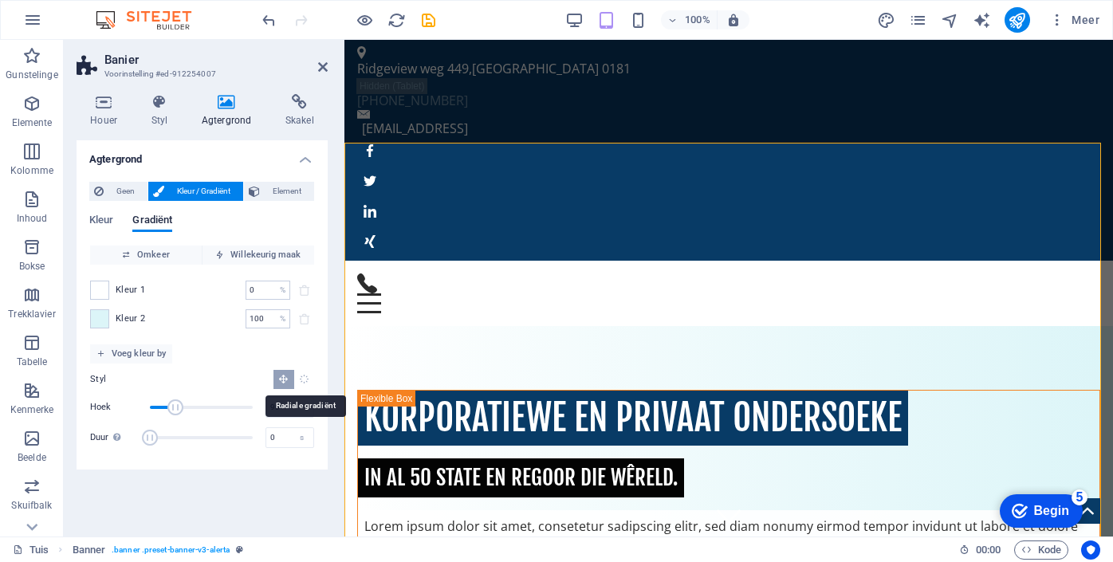
click at [305, 381] on icon "Radiale gradiënt" at bounding box center [304, 379] width 10 height 10
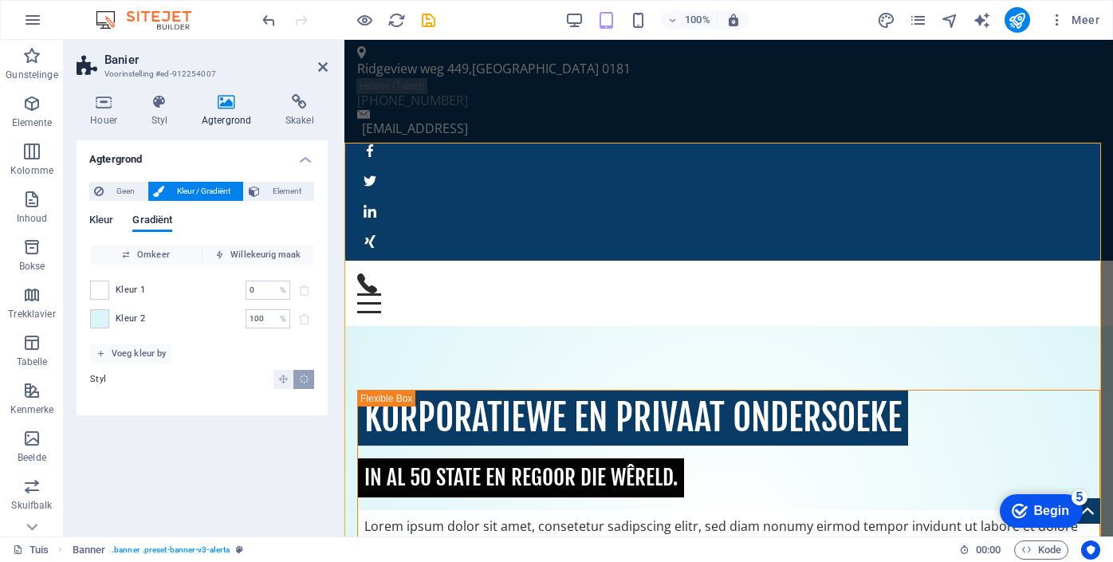
click at [106, 215] on font "Kleur" at bounding box center [101, 220] width 24 height 12
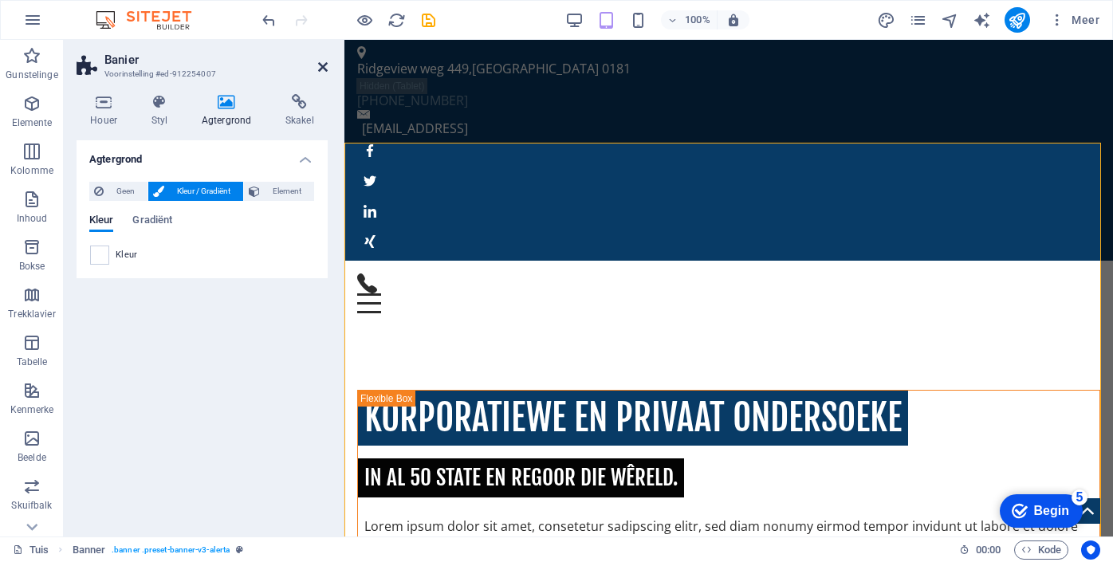
click at [323, 63] on icon at bounding box center [323, 67] width 10 height 13
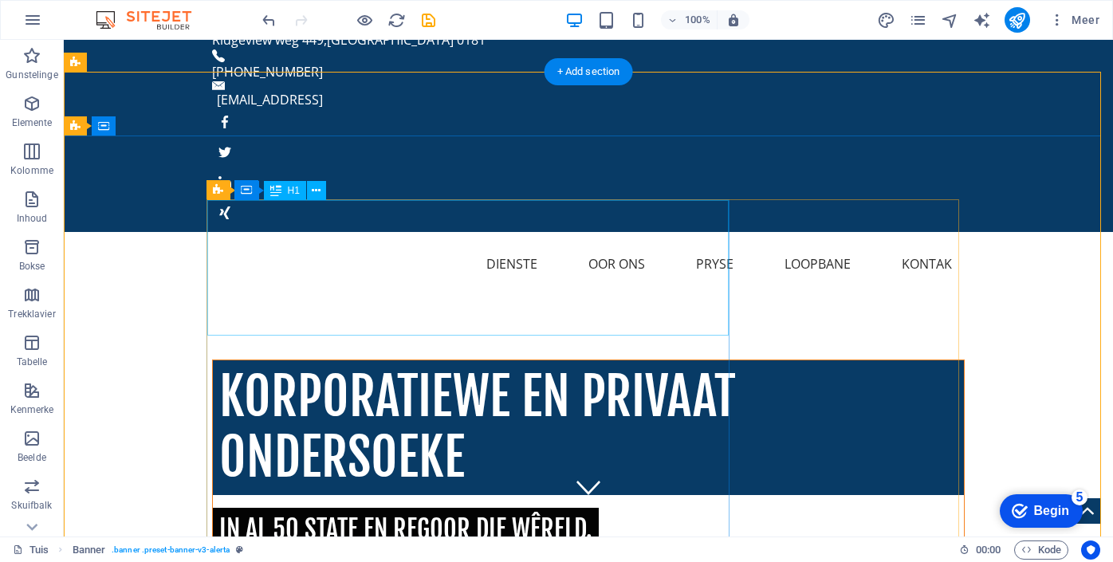
scroll to position [26, 0]
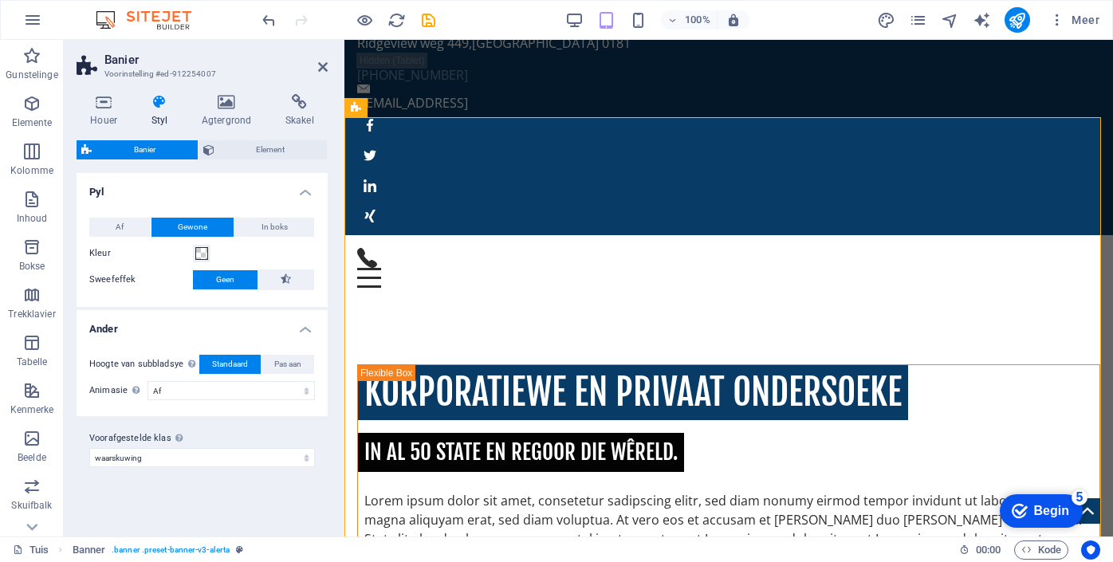
click at [153, 150] on font "Banier" at bounding box center [145, 149] width 22 height 9
click at [103, 112] on h4 "Houer" at bounding box center [107, 110] width 61 height 33
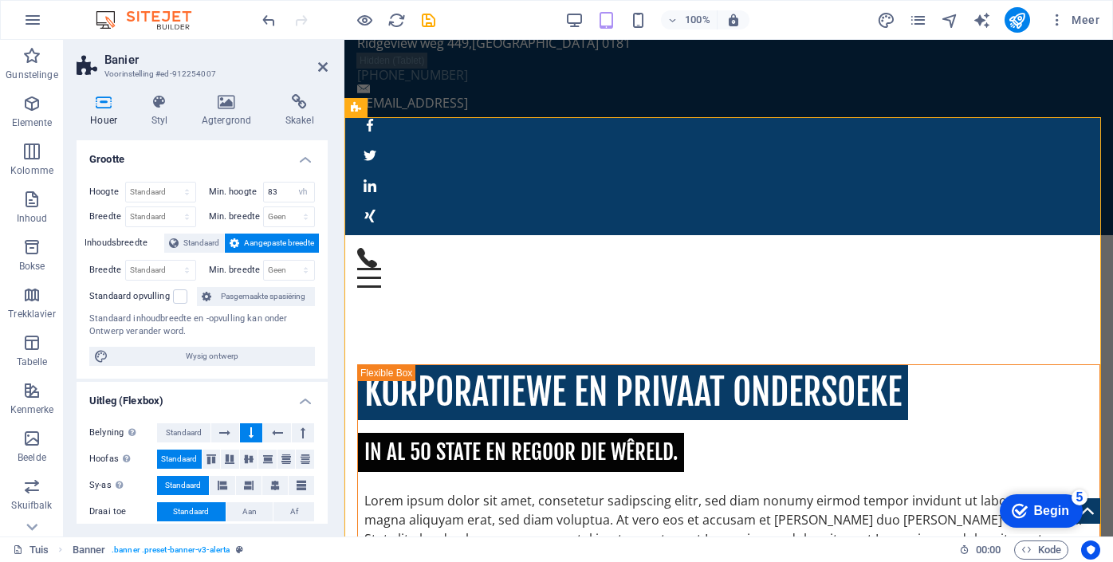
click at [104, 108] on icon at bounding box center [104, 102] width 54 height 16
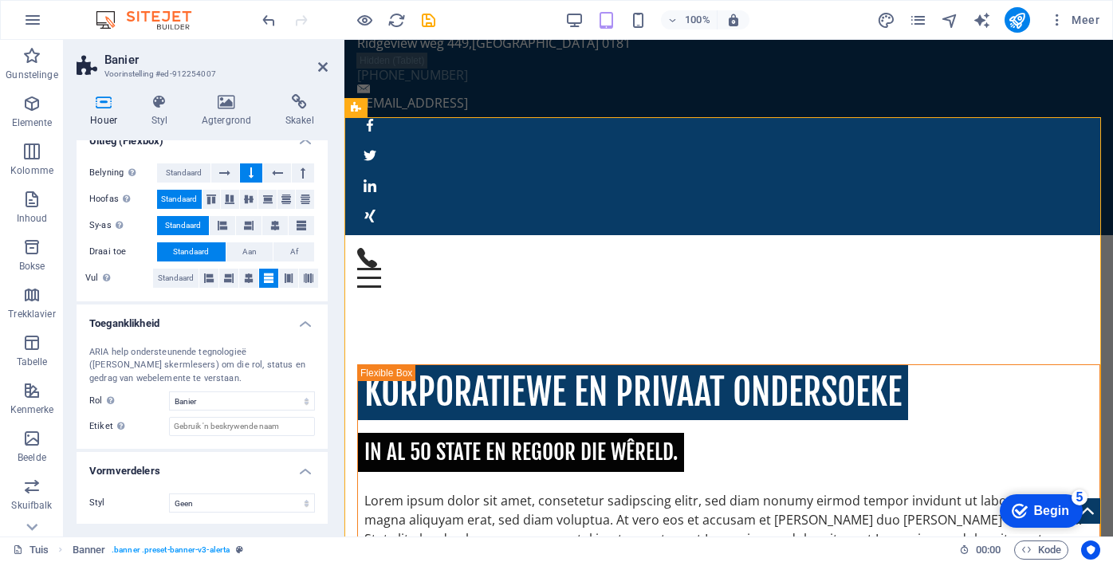
scroll to position [262, 0]
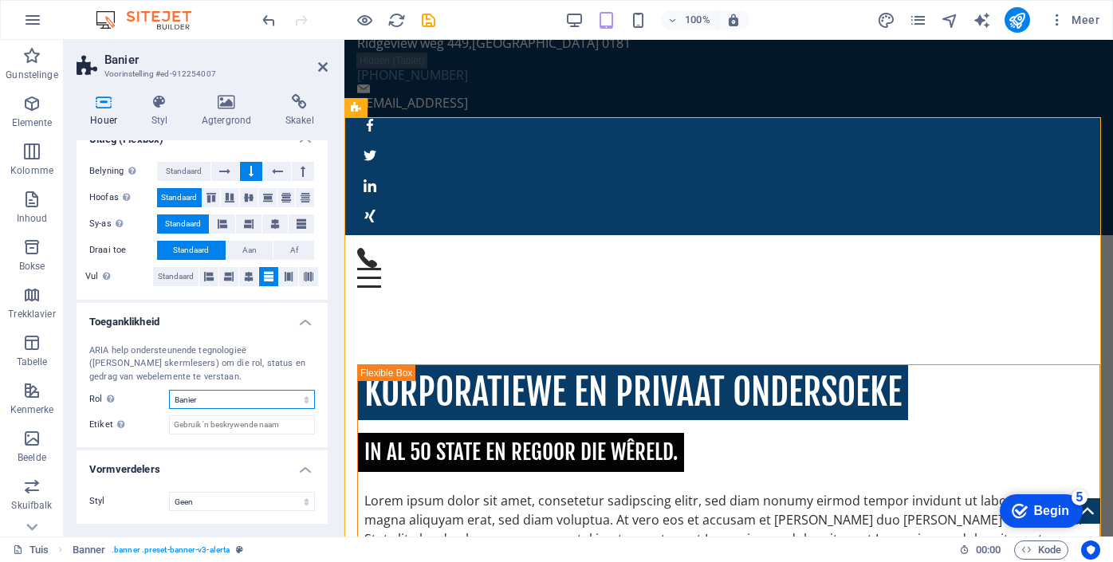
click at [300, 396] on select "[PERSON_NAME] Artikel Banier Kommentaar Aanvullend Dialoog Voetskrif Koptekst M…" at bounding box center [242, 399] width 146 height 19
click at [129, 280] on label "[PERSON_NAME] die afstande en rigting van elemente op die y-as oor verskeie lyn…" at bounding box center [119, 276] width 68 height 19
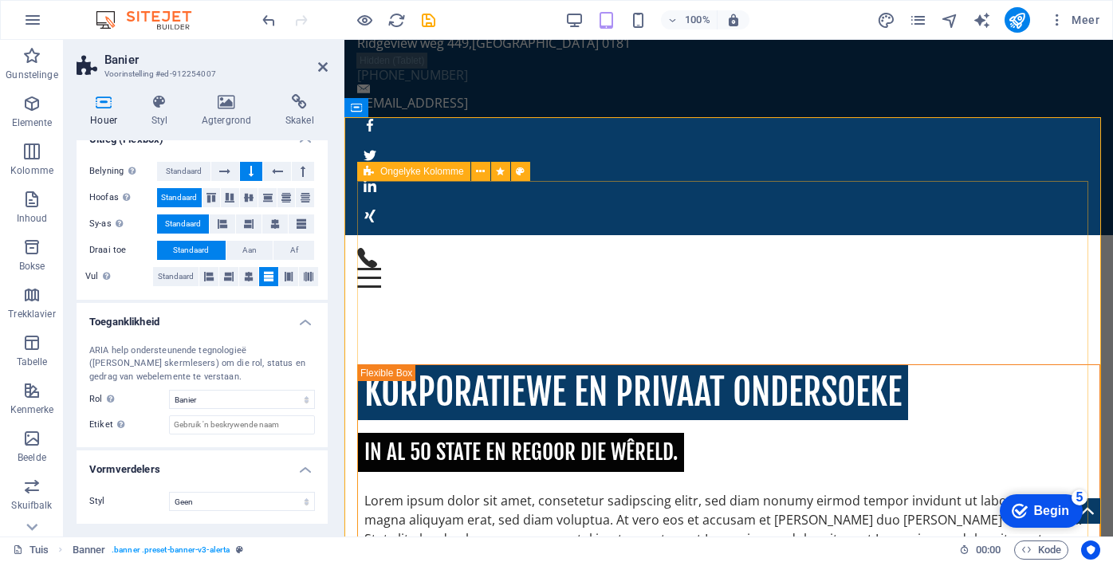
click at [954, 365] on div "Korporatiewe en Privaat Ondersoeke in al 50 state en regoor die wêreld. Lorem i…" at bounding box center [728, 499] width 743 height 269
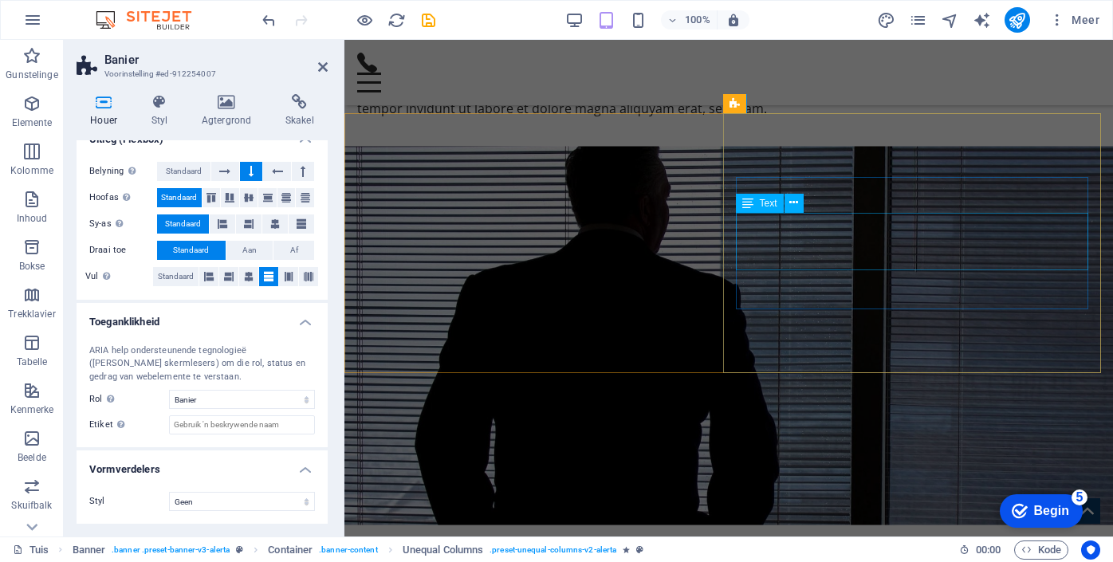
scroll to position [899, 0]
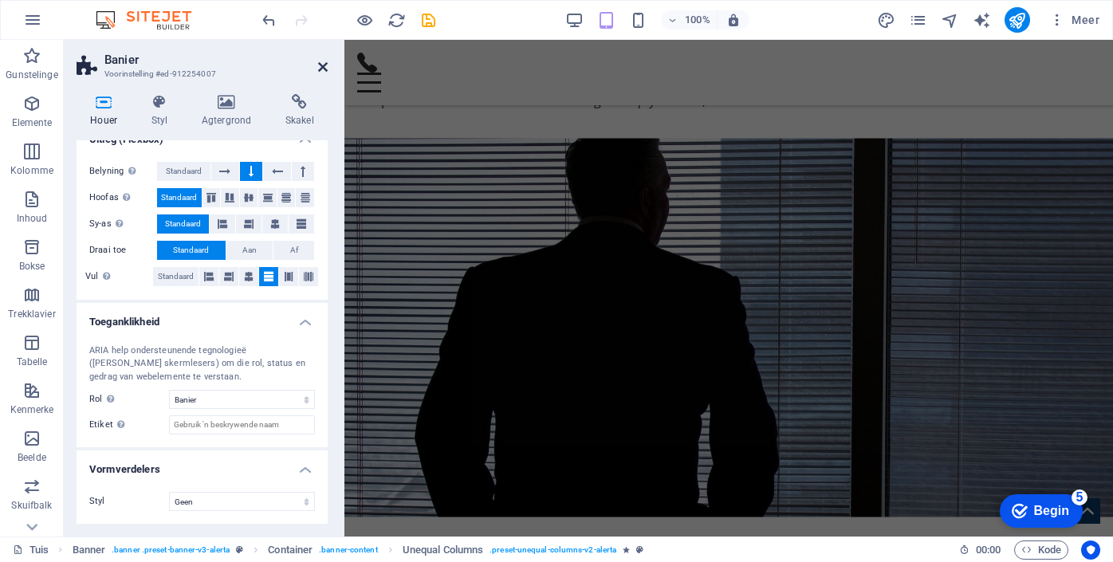
click at [324, 65] on icon at bounding box center [323, 67] width 10 height 13
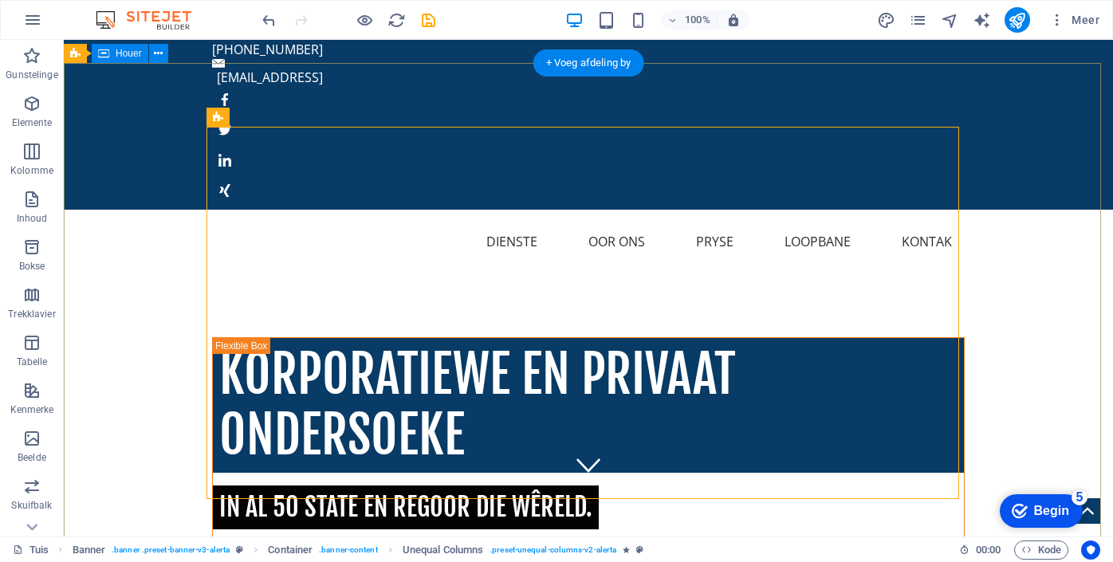
scroll to position [100, 0]
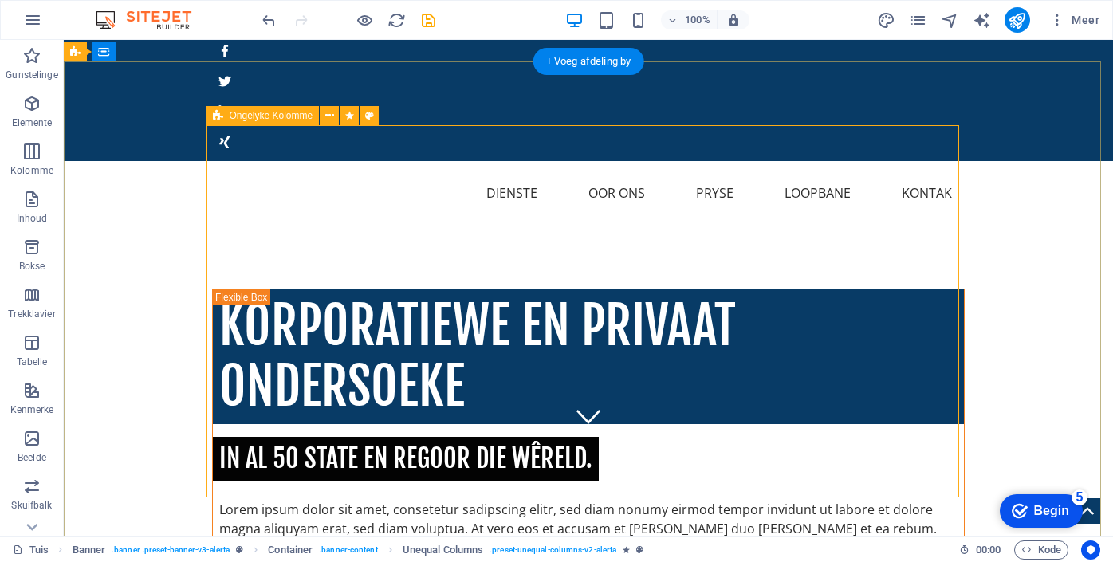
click at [793, 289] on div "Korporatiewe en Privaat Ondersoeke in al 50 state en regoor die wêreld. Lorem i…" at bounding box center [588, 456] width 753 height 334
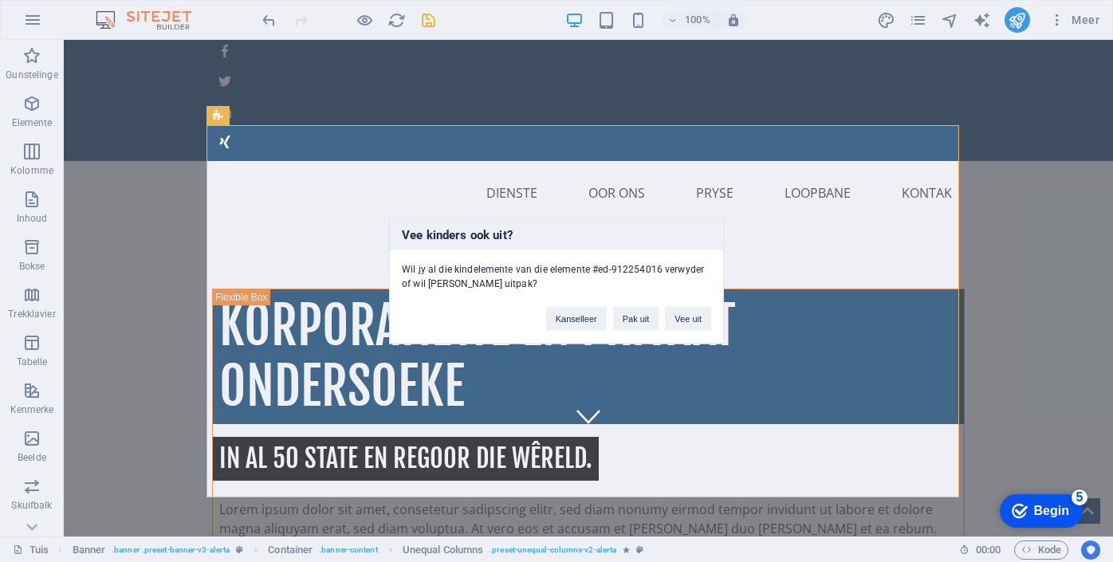
click at [589, 144] on div "Vee kinders ook uit? Wil jy al die kindelemente van die elemente #ed-912254016 …" at bounding box center [556, 281] width 1113 height 562
click at [256, 131] on div "Vee kinders ook uit? Wil jy al die kindelemente van die elemente #ed-912254016 …" at bounding box center [556, 281] width 1113 height 562
click at [593, 313] on font "Kanselleer" at bounding box center [576, 318] width 41 height 10
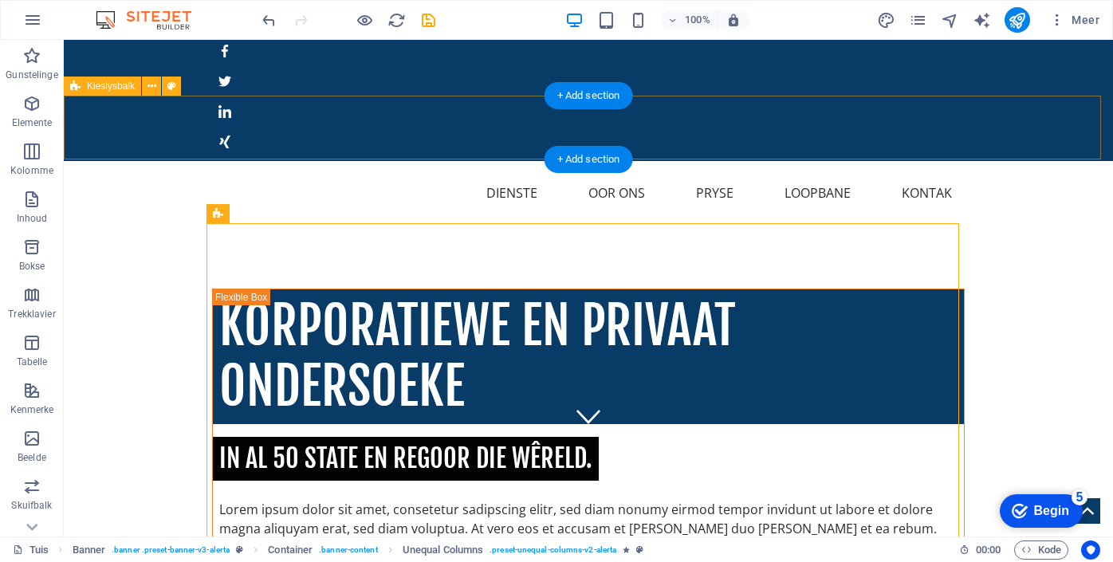
scroll to position [0, 0]
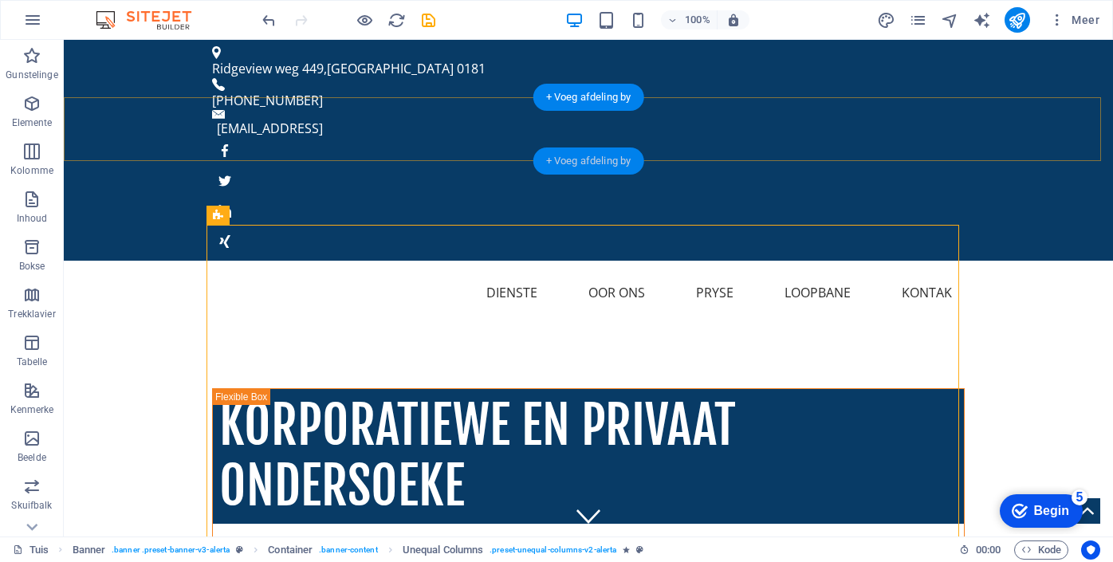
click at [585, 167] on font "+ Voeg afdeling by" at bounding box center [588, 161] width 85 height 12
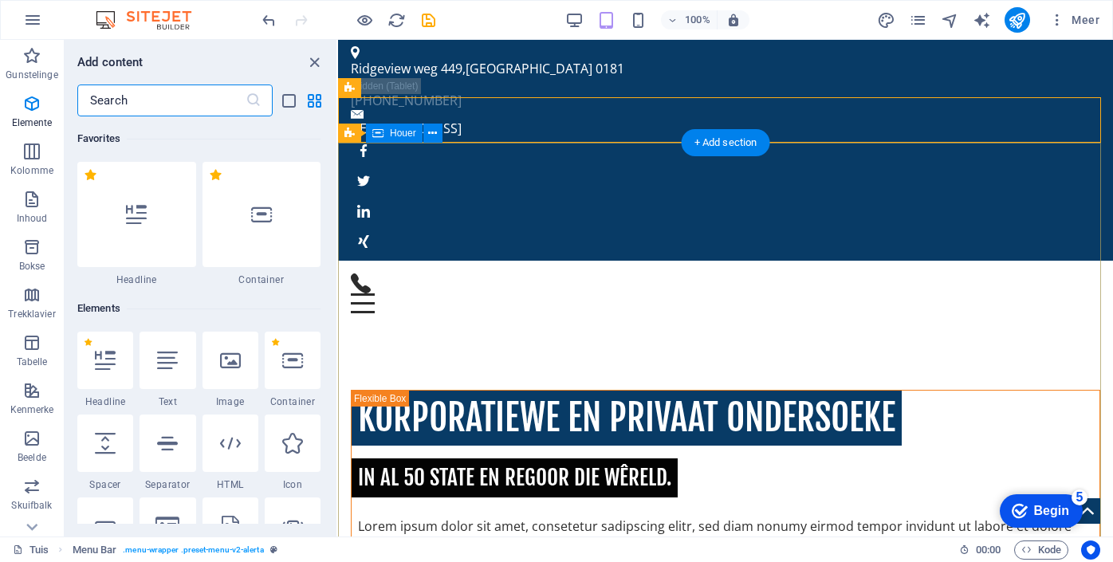
scroll to position [2791, 0]
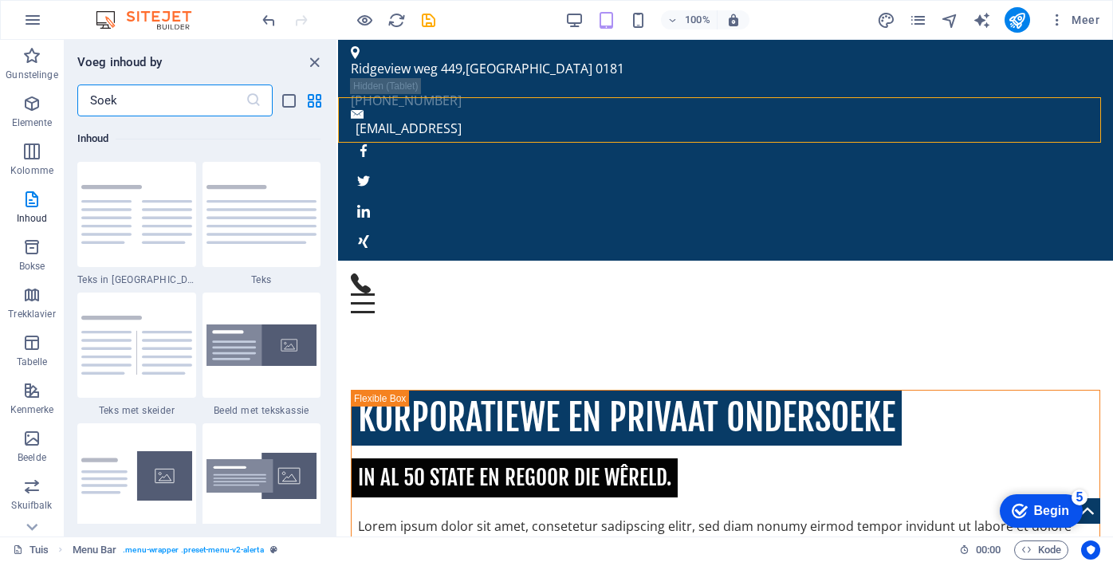
drag, startPoint x: 158, startPoint y: 96, endPoint x: 101, endPoint y: 95, distance: 56.6
click at [101, 95] on input "text" at bounding box center [161, 101] width 168 height 32
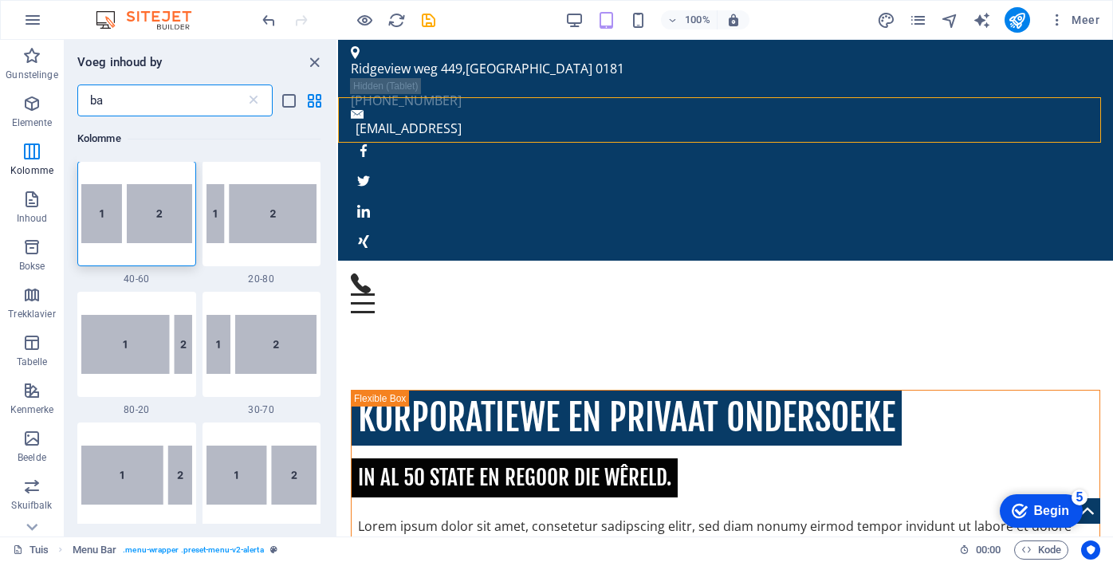
scroll to position [0, 0]
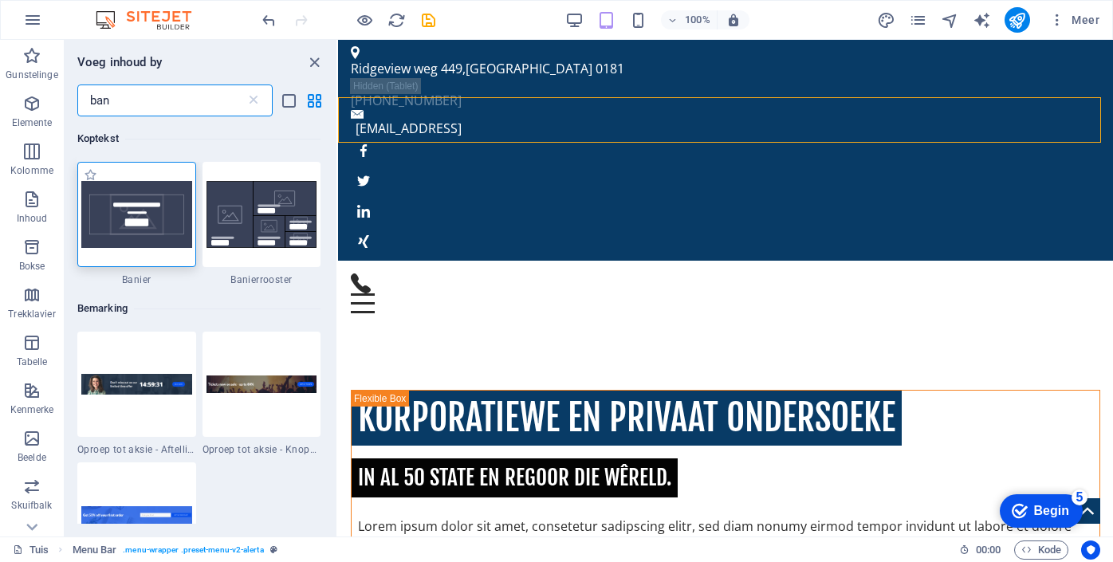
type input "ban"
click at [171, 262] on div at bounding box center [136, 214] width 119 height 105
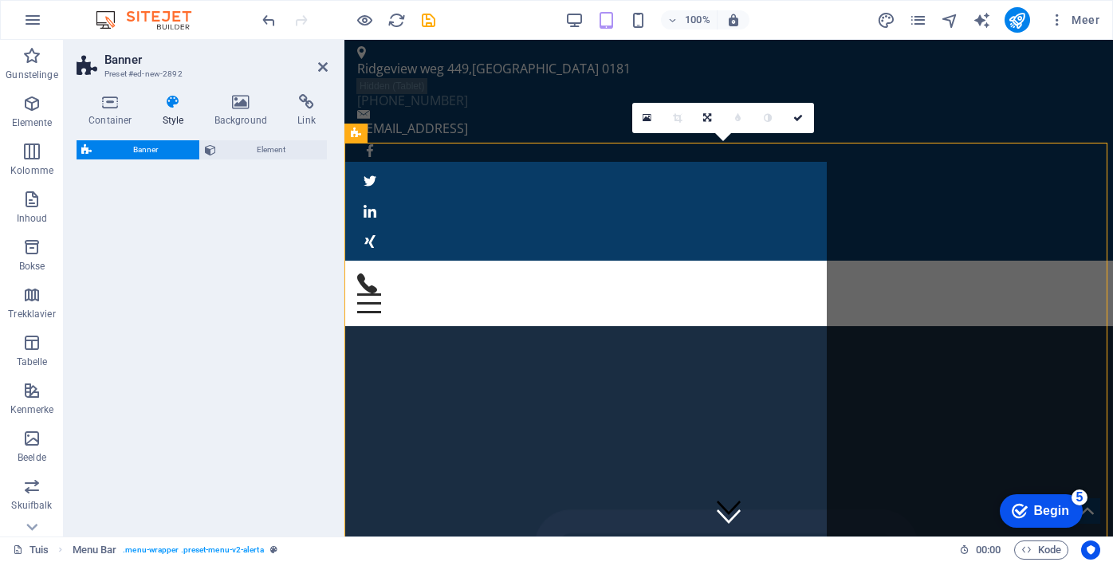
select select "preset-banner-v3-default"
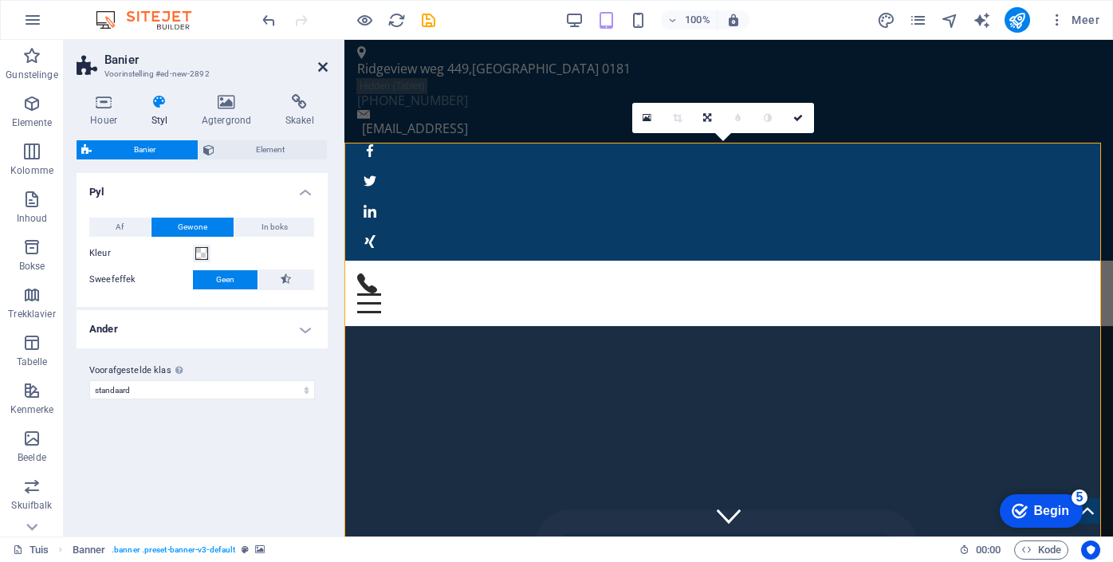
click at [325, 61] on icon at bounding box center [323, 67] width 10 height 13
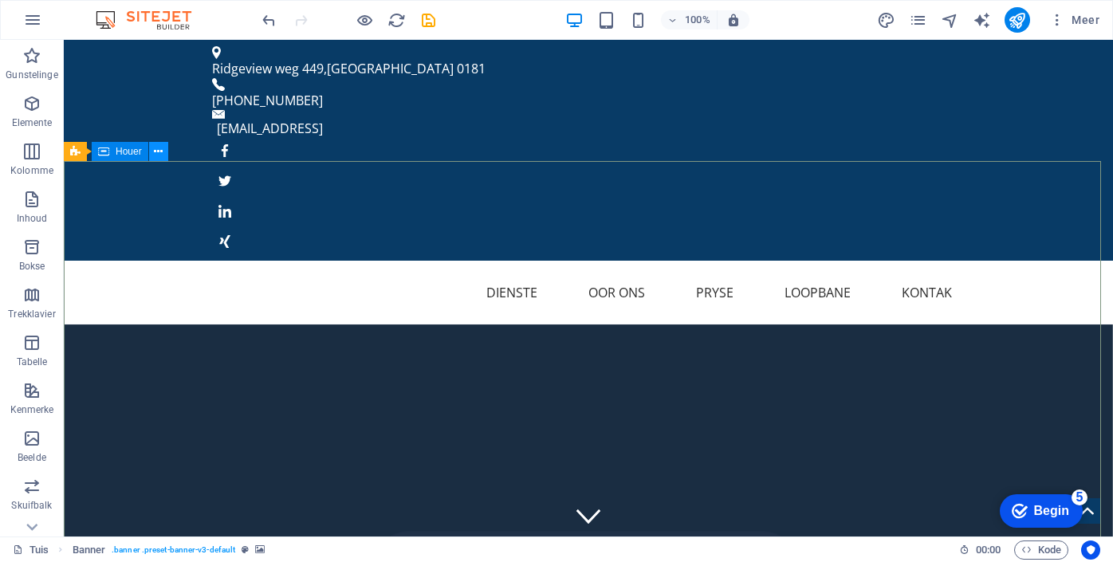
click at [162, 155] on icon at bounding box center [158, 152] width 9 height 17
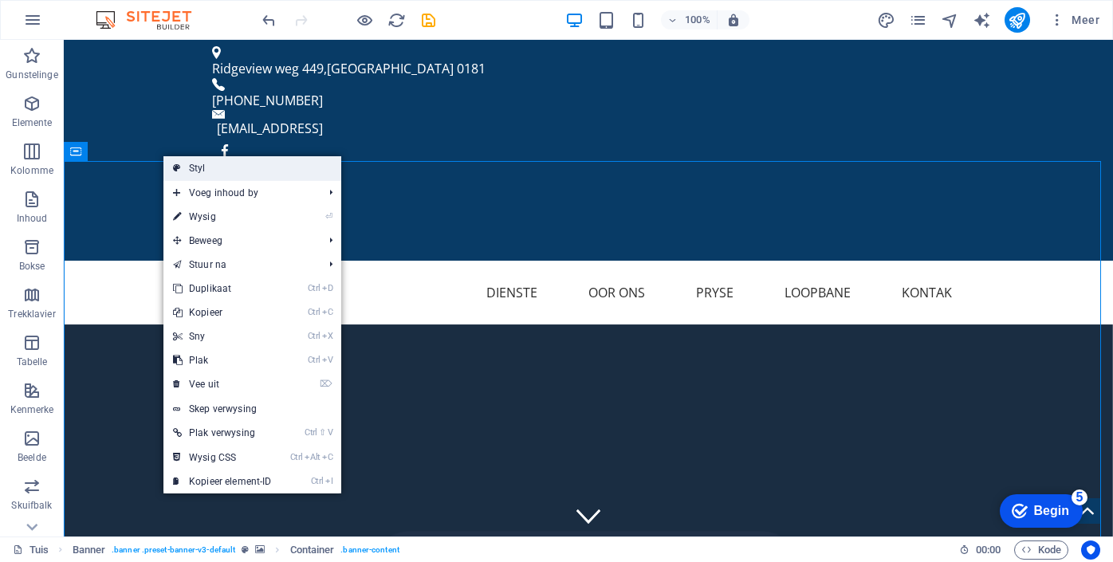
click at [202, 170] on font "Styl" at bounding box center [197, 168] width 17 height 11
select select "preset-banner-v3-default"
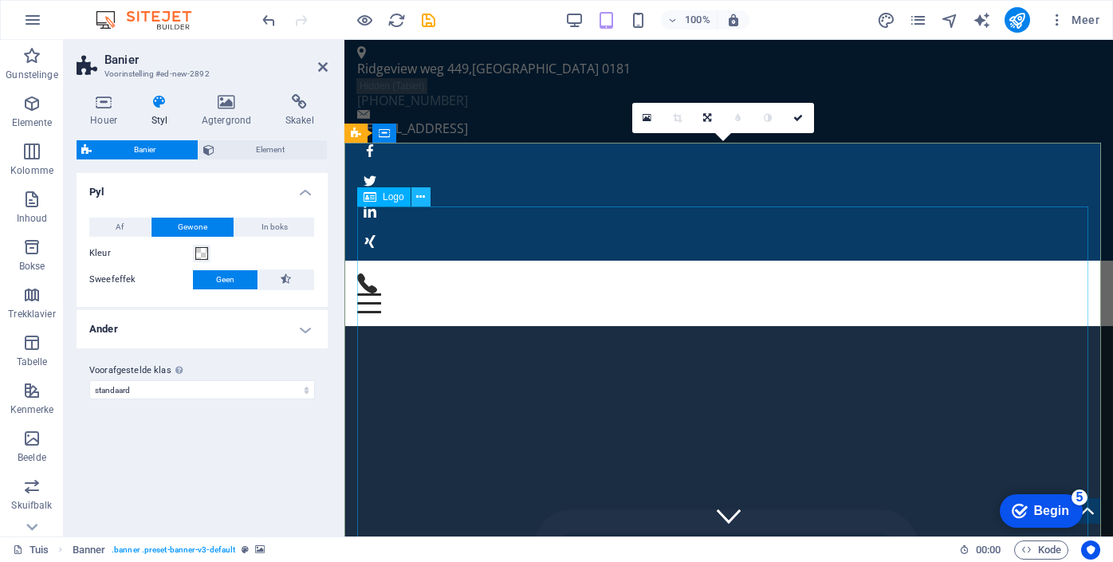
click at [420, 196] on icon at bounding box center [420, 197] width 9 height 17
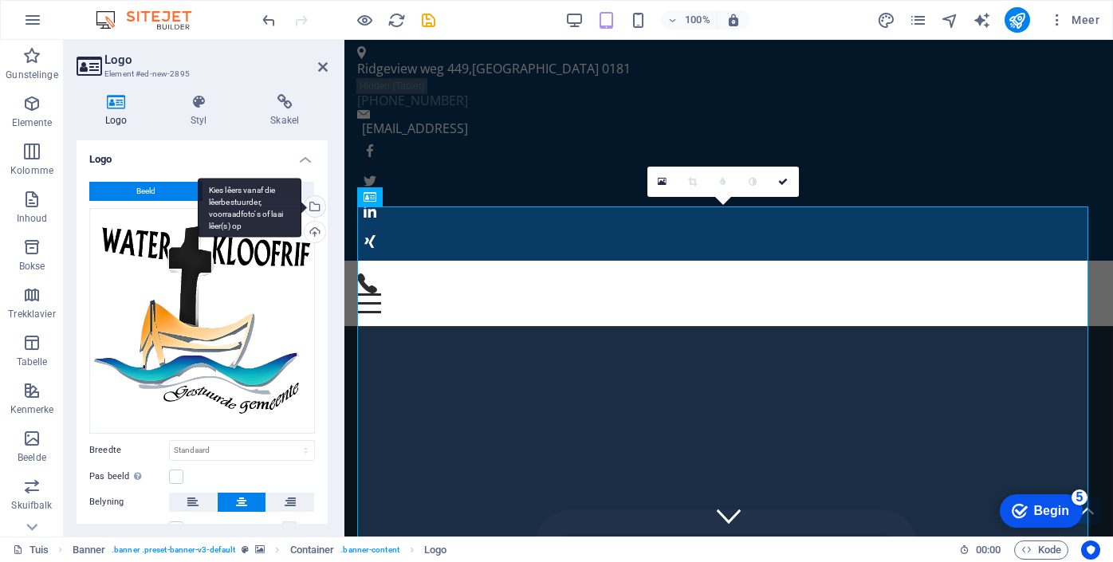
click at [312, 210] on div "Kies lêers vanaf die lêerbestuurder, voorraadfoto's of laai lêer(s) op" at bounding box center [313, 208] width 24 height 24
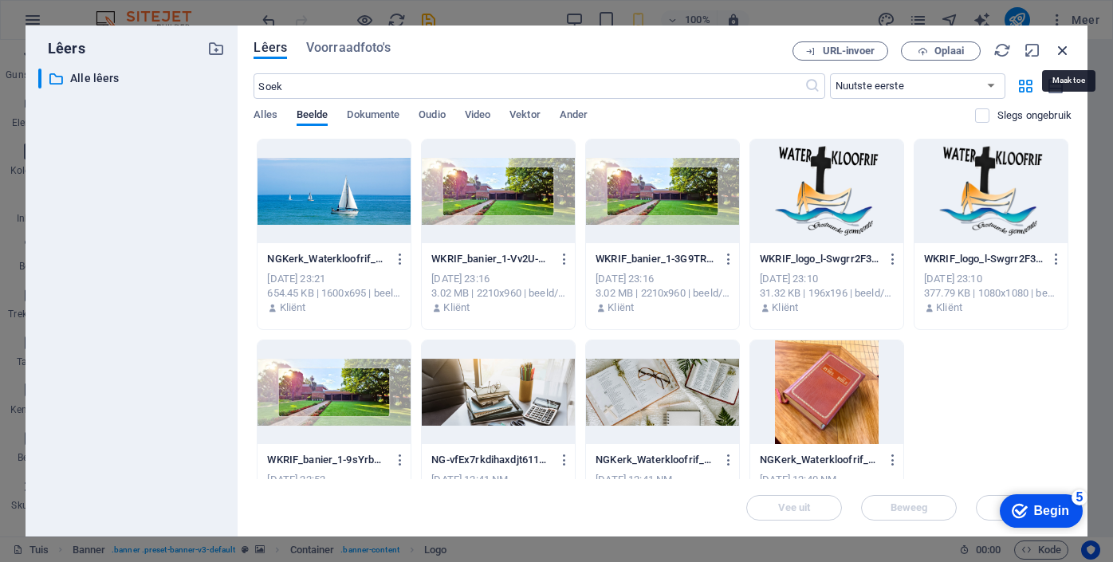
click at [1066, 49] on icon "button" at bounding box center [1063, 50] width 18 height 18
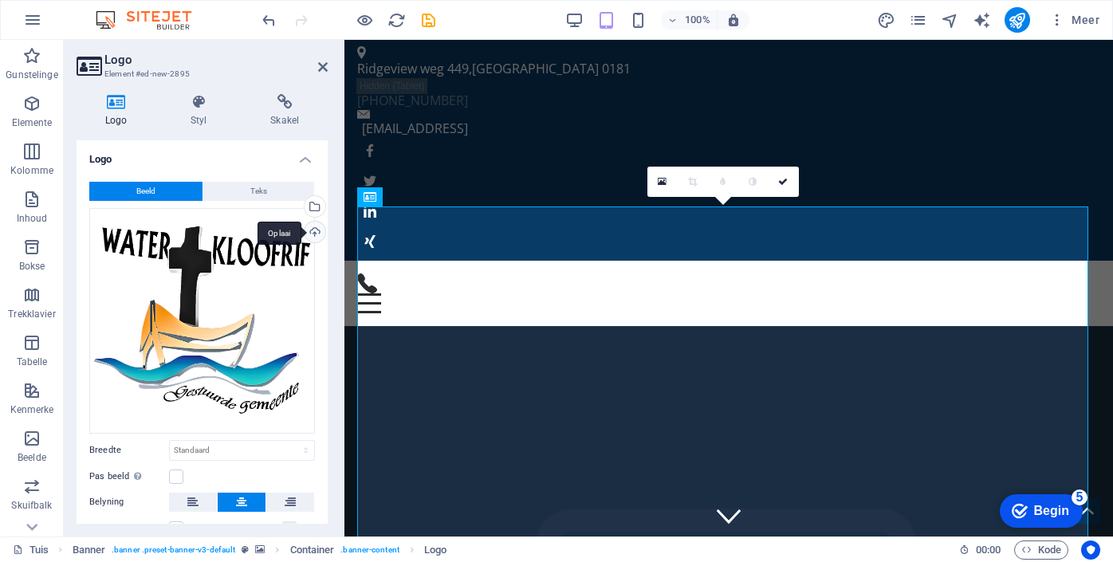
click at [314, 231] on div "Oplaai" at bounding box center [313, 234] width 24 height 24
